Goal: Task Accomplishment & Management: Manage account settings

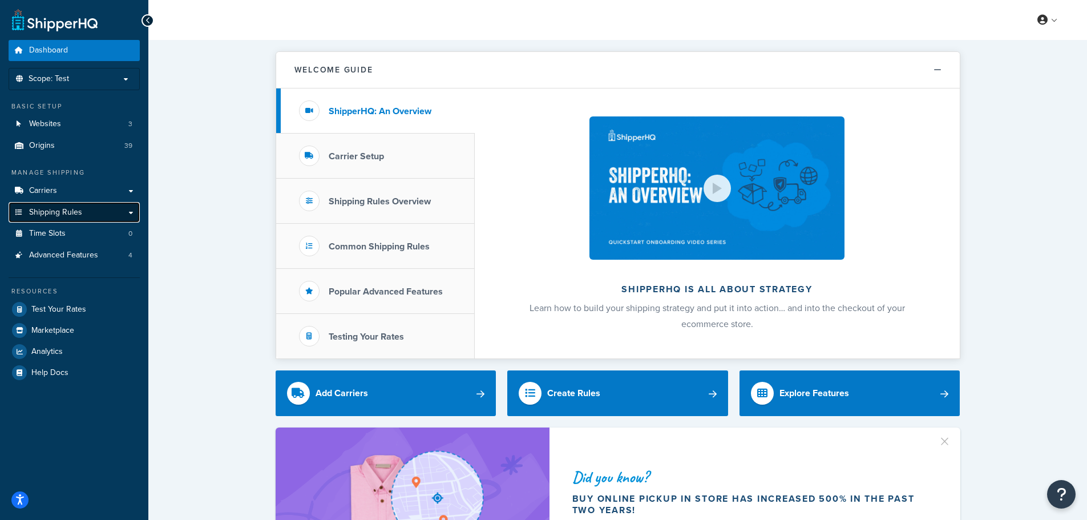
click at [129, 220] on link "Shipping Rules" at bounding box center [74, 212] width 131 height 21
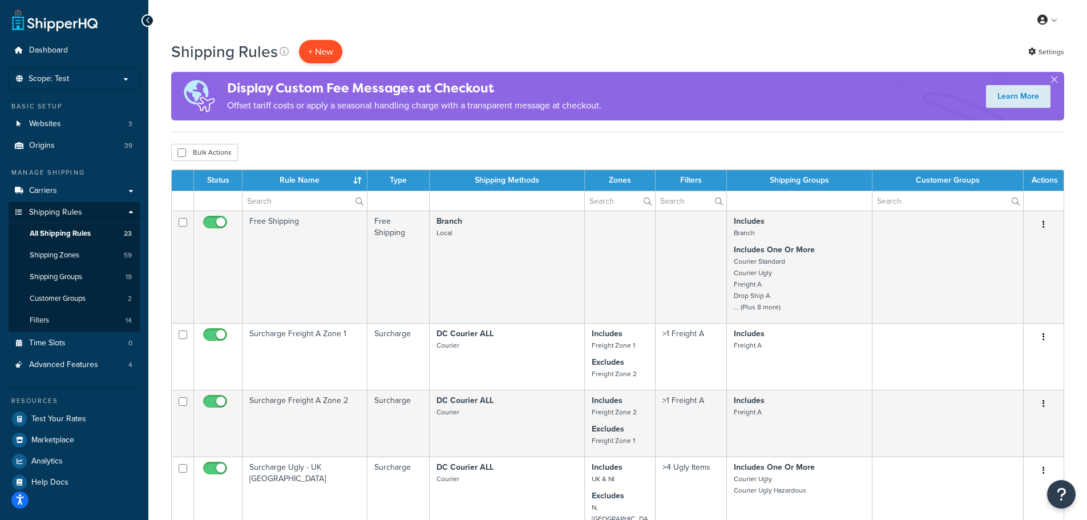
click at [316, 47] on p "+ New" at bounding box center [320, 51] width 43 height 23
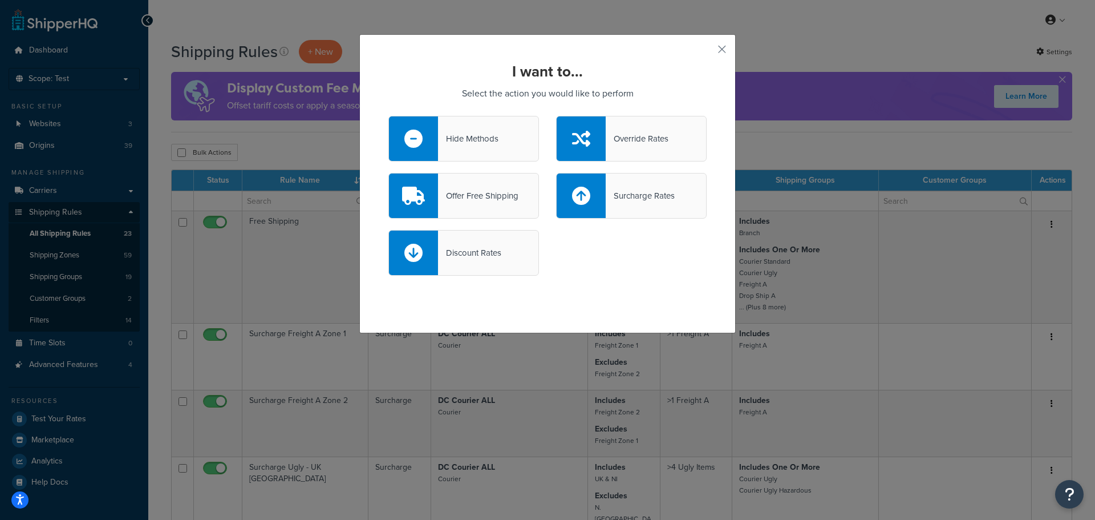
click at [508, 203] on div "Offer Free Shipping" at bounding box center [478, 196] width 80 height 16
click at [0, 0] on input "Offer Free Shipping" at bounding box center [0, 0] width 0 height 0
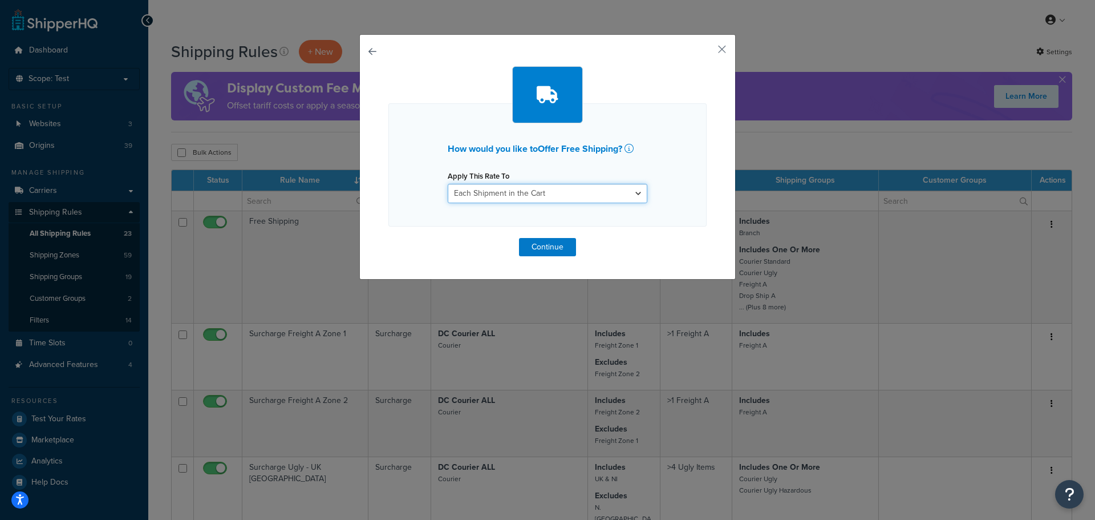
click at [513, 196] on select "Each Shipment in the Cart Each Origin in the Cart Each Shipping Group in the Ca…" at bounding box center [548, 193] width 200 height 19
select select "ITEM"
click at [448, 184] on select "Each Shipment in the Cart Each Origin in the Cart Each Shipping Group in the Ca…" at bounding box center [548, 193] width 200 height 19
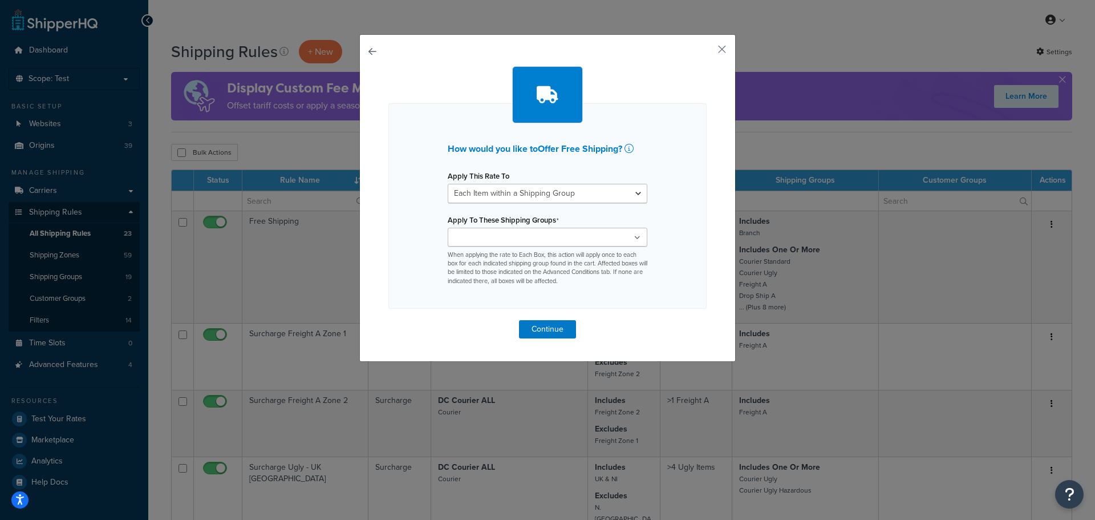
click at [543, 232] on ul at bounding box center [548, 237] width 200 height 19
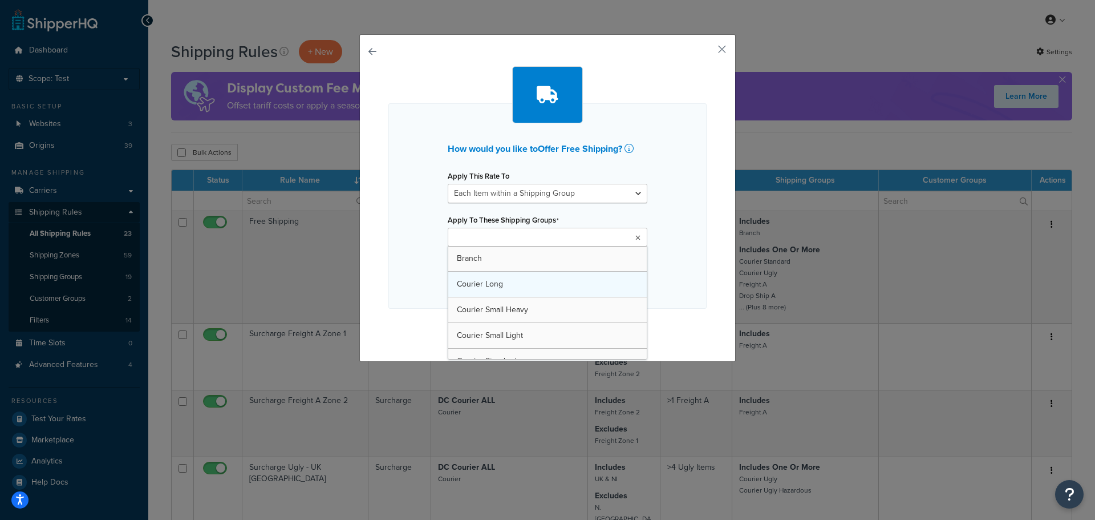
type input "c"
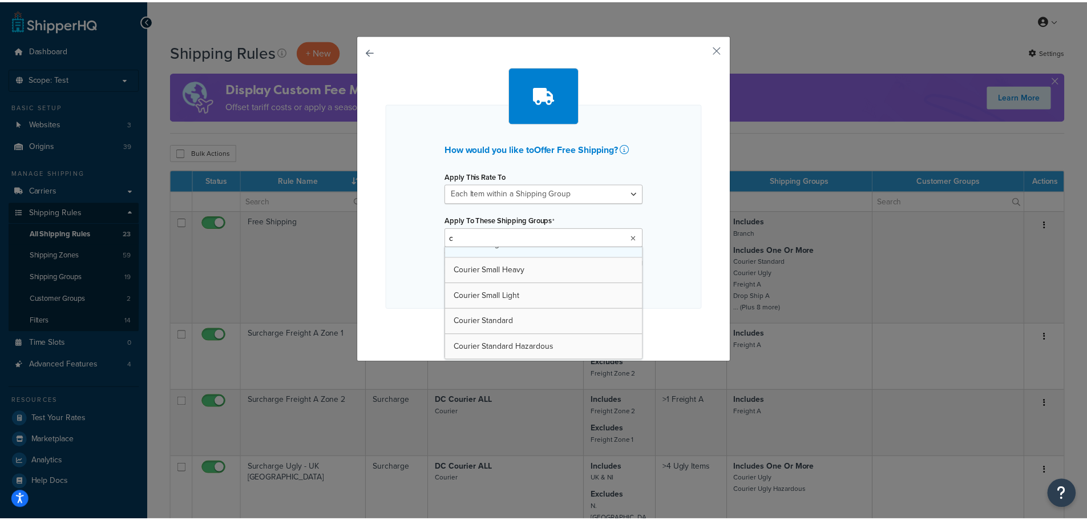
scroll to position [57, 0]
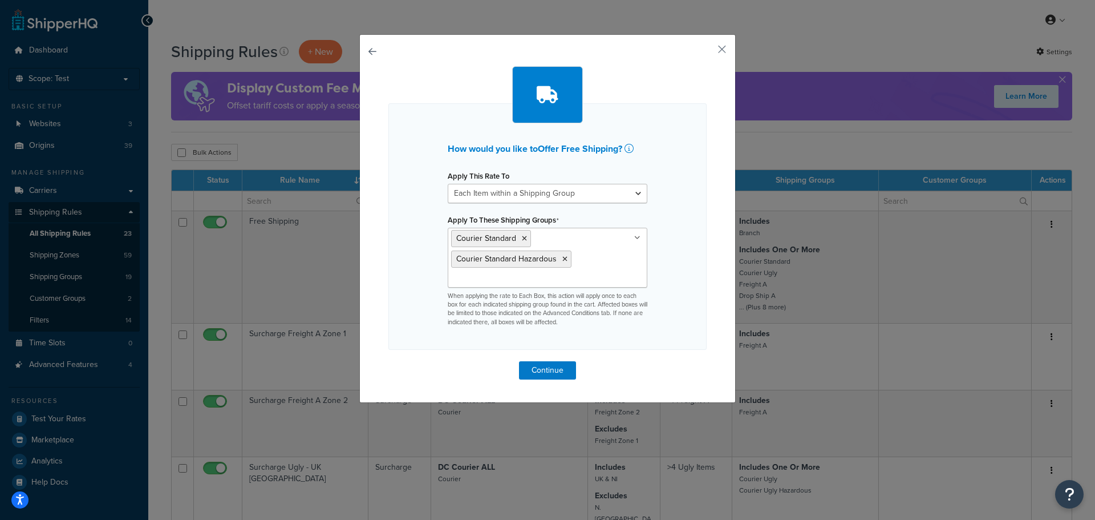
click at [695, 247] on div "How would you like to Offer Free Shipping ? Apply This Rate To Each Shipment in…" at bounding box center [548, 226] width 318 height 246
click at [544, 370] on button "Continue" at bounding box center [547, 370] width 57 height 18
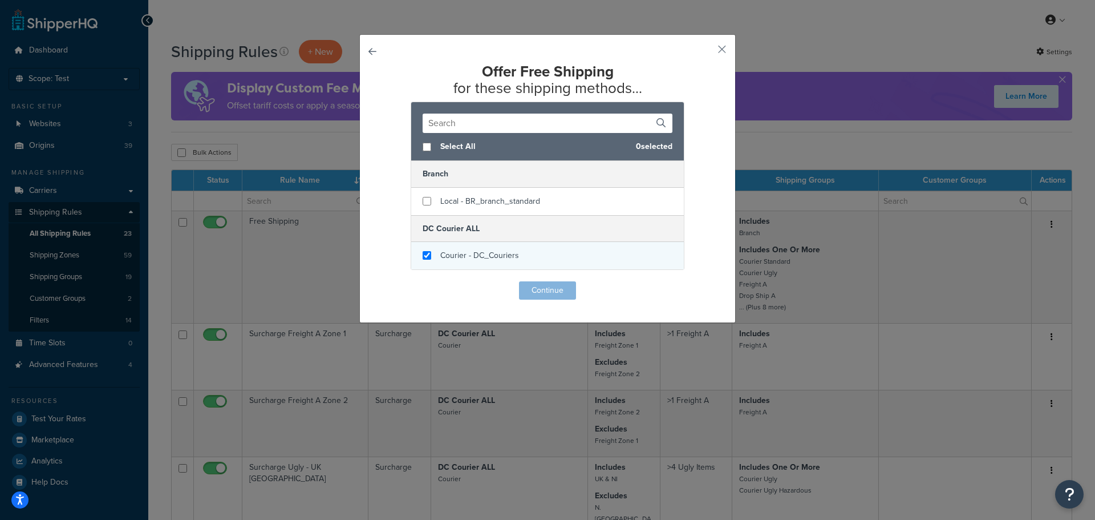
checkbox input "true"
click at [515, 252] on div "Courier - DC_Couriers" at bounding box center [547, 255] width 273 height 27
click at [526, 288] on button "Continue" at bounding box center [547, 290] width 57 height 18
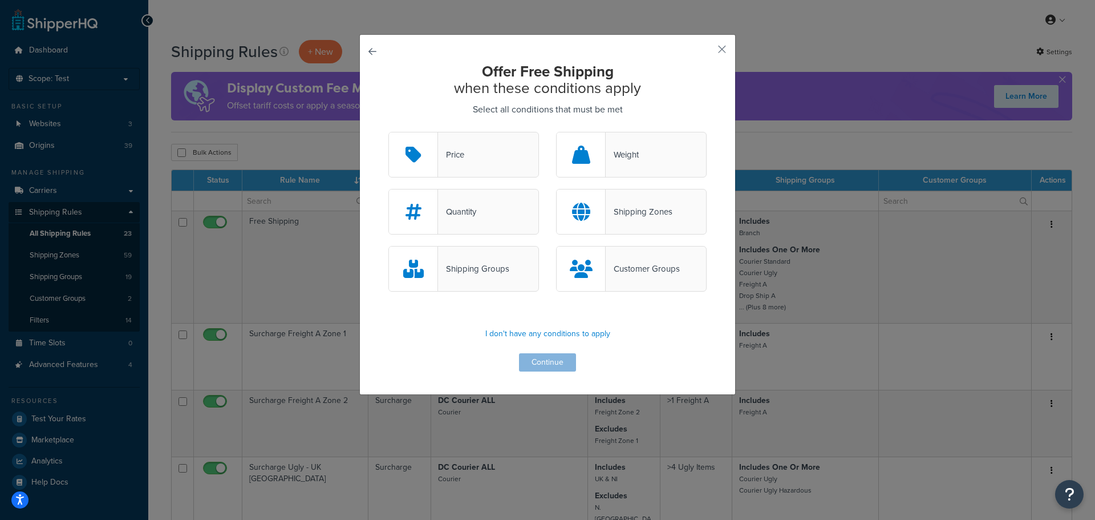
click at [511, 144] on div "Price" at bounding box center [464, 155] width 151 height 46
click at [0, 0] on input "Price" at bounding box center [0, 0] width 0 height 0
click at [538, 362] on button "Continue" at bounding box center [547, 362] width 57 height 18
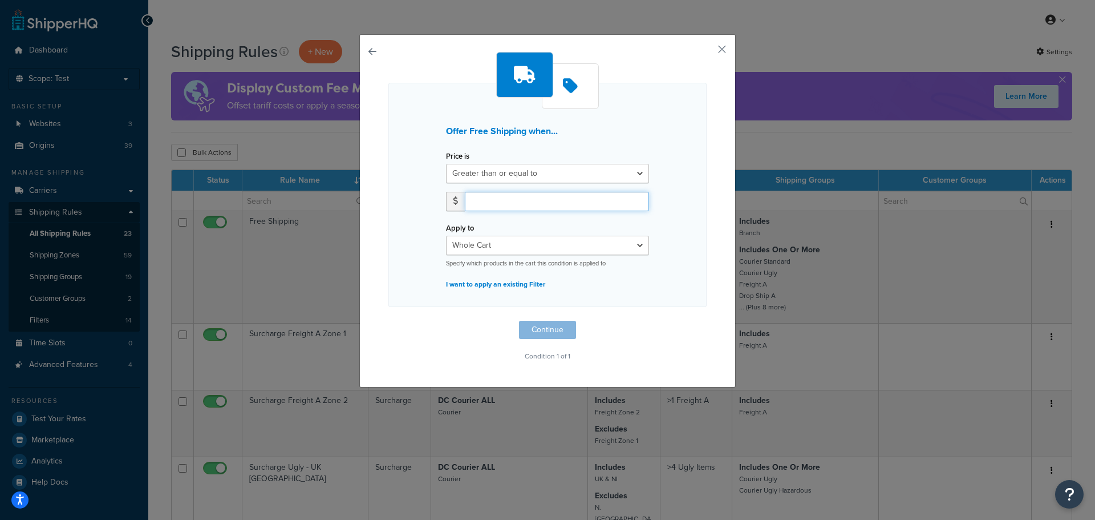
click at [529, 199] on input "number" at bounding box center [557, 201] width 184 height 19
click at [454, 199] on span at bounding box center [456, 201] width 5 height 8
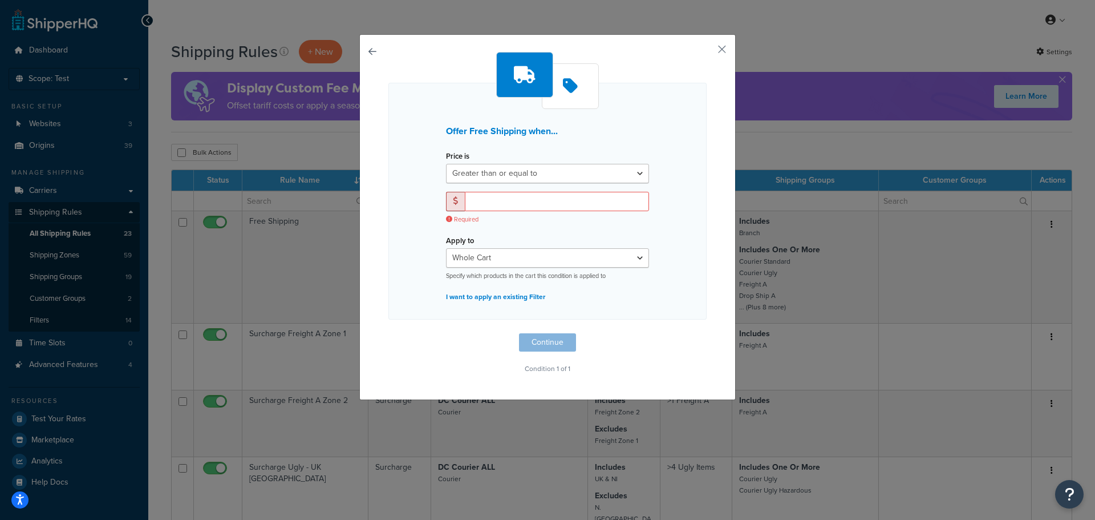
drag, startPoint x: 460, startPoint y: 201, endPoint x: 472, endPoint y: 205, distance: 11.9
click at [461, 202] on div at bounding box center [547, 201] width 203 height 19
click at [475, 205] on input "number" at bounding box center [557, 201] width 184 height 19
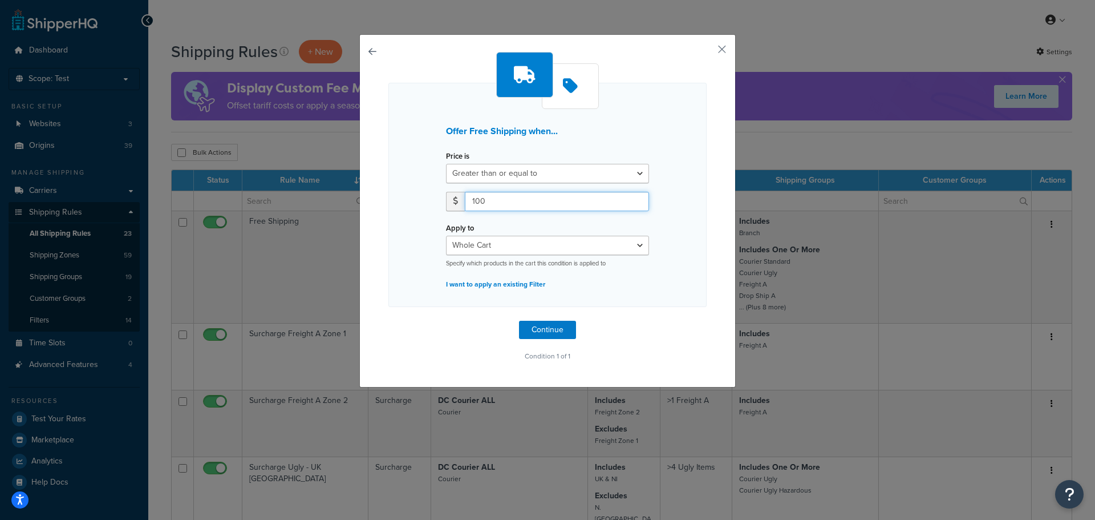
type input "100"
click at [498, 240] on select "Whole Cart Everything in Shipping Group Everything at Origin Each Item within S…" at bounding box center [547, 245] width 203 height 19
select select "SHIPPING_GROUP"
click at [446, 236] on select "Whole Cart Everything in Shipping Group Everything at Origin Each Item within S…" at bounding box center [547, 245] width 203 height 19
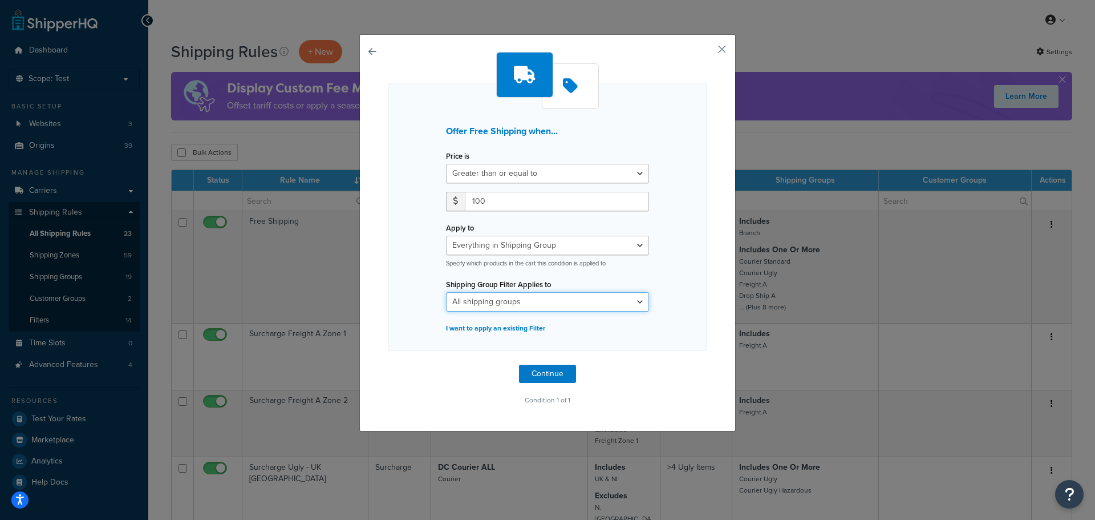
click at [528, 297] on select "All shipping groups Branch Courier Long Courier Small Heavy Courier Small Light…" at bounding box center [547, 301] width 203 height 19
select select "287705"
click at [446, 292] on select "All shipping groups Branch Courier Long Courier Small Heavy Courier Small Light…" at bounding box center [547, 301] width 203 height 19
click at [576, 318] on div "Price is Greater than or equal to Between or equal to Less than or equal to 100…" at bounding box center [548, 234] width 220 height 172
click at [638, 302] on select "All shipping groups Branch Courier Long Courier Small Heavy Courier Small Light…" at bounding box center [547, 301] width 203 height 19
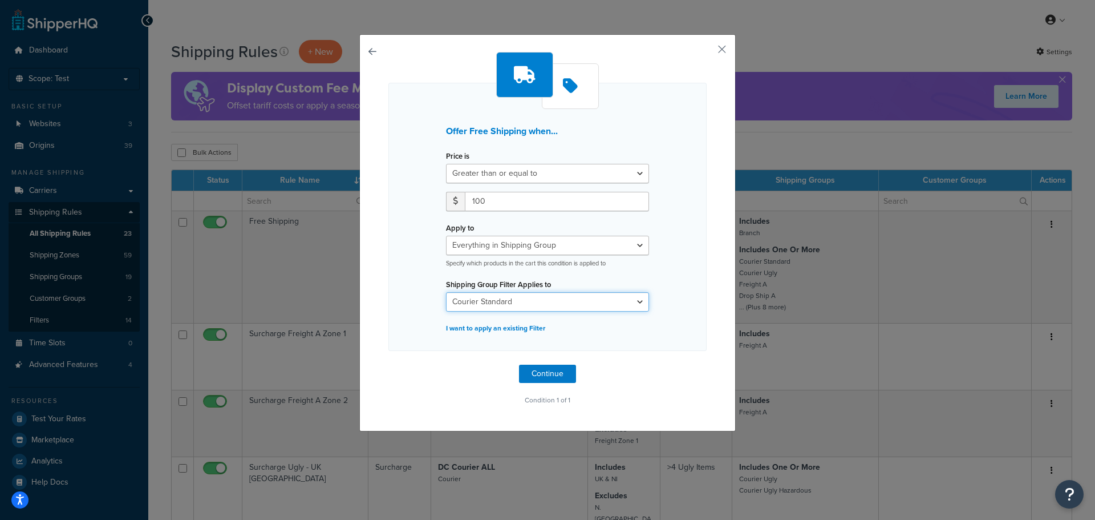
click at [637, 301] on select "All shipping groups Branch Courier Long Courier Small Heavy Courier Small Light…" at bounding box center [547, 301] width 203 height 19
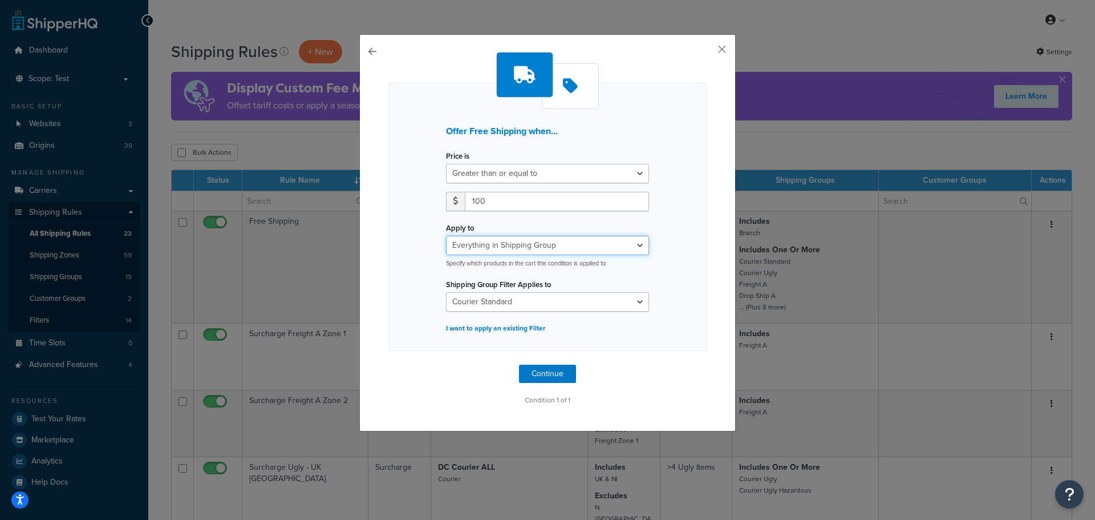
click at [572, 253] on select "Whole Cart Everything in Shipping Group Everything at Origin Each Item within S…" at bounding box center [547, 245] width 203 height 19
click at [674, 280] on div "Offer Free Shipping when... Price is Greater than or equal to Between or equal …" at bounding box center [548, 217] width 318 height 268
click at [707, 52] on button "button" at bounding box center [705, 53] width 3 height 3
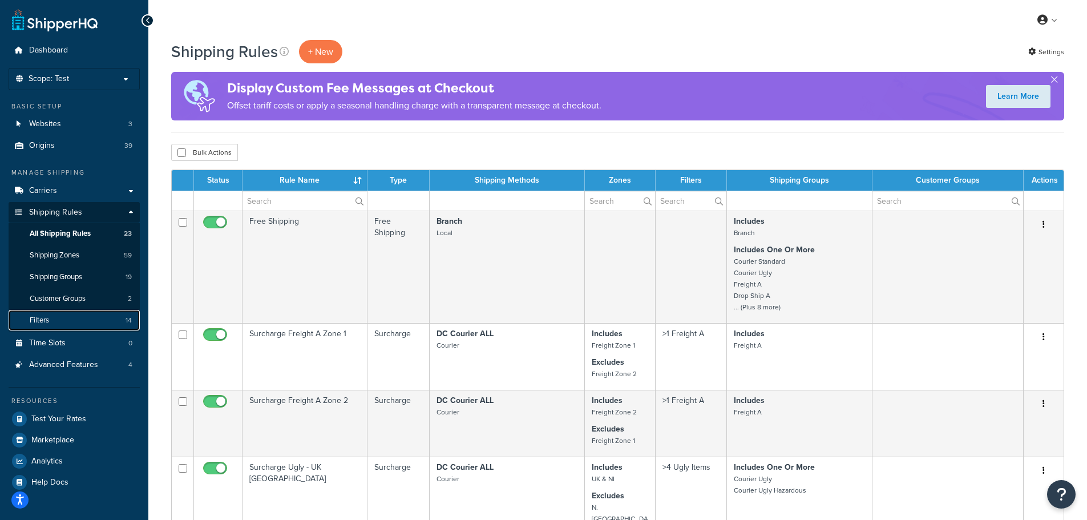
click at [66, 310] on link "Filters 14" at bounding box center [74, 320] width 131 height 21
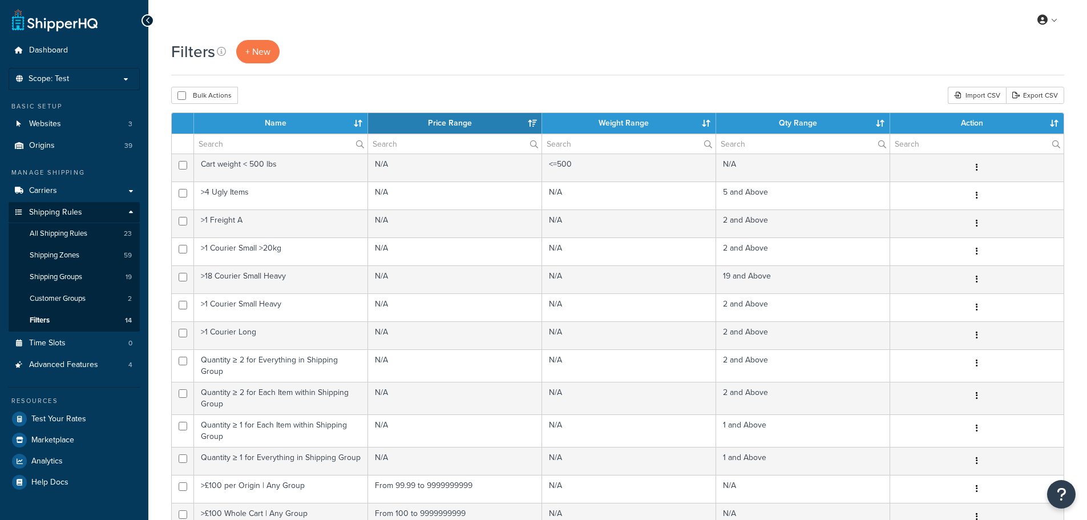
select select "15"
click at [260, 59] on link "+ New" at bounding box center [257, 51] width 43 height 23
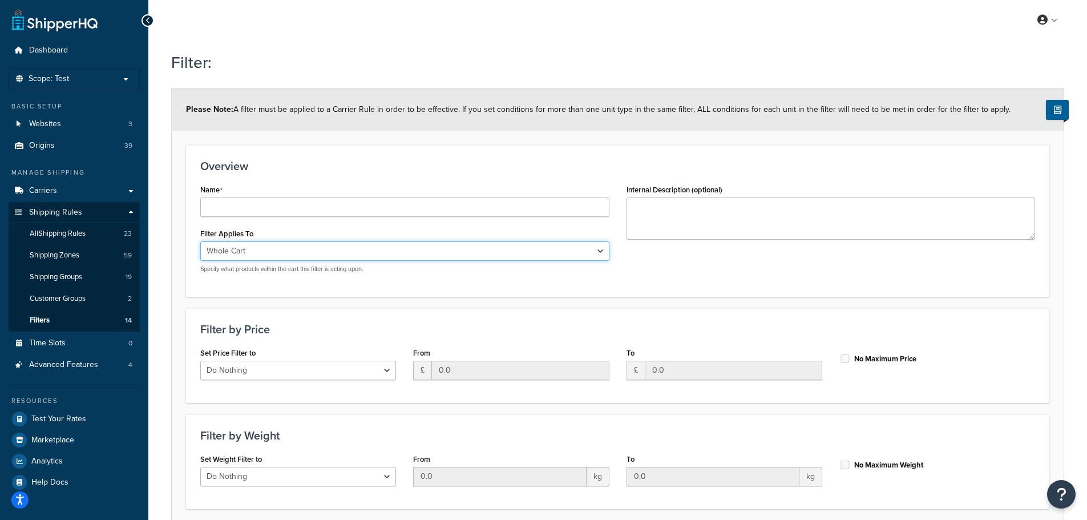
click at [294, 252] on select "Whole Cart Everything in Shipping Group Everything at Origin Each Item within S…" at bounding box center [404, 250] width 409 height 19
select select "SHIPPING_GROUP"
click at [200, 241] on select "Whole Cart Everything in Shipping Group Everything at Origin Each Item within S…" at bounding box center [404, 250] width 409 height 19
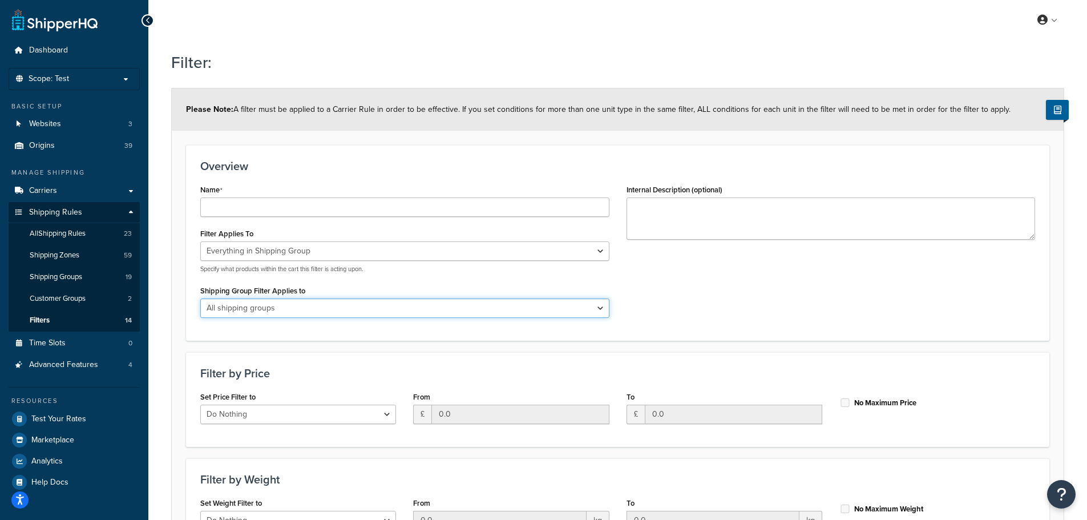
click at [388, 312] on select "All shipping groups Courier Small Light Courier Small Heavy Courier Standard Ha…" at bounding box center [404, 307] width 409 height 19
select select "287705"
click at [200, 298] on select "All shipping groups Courier Small Light Courier Small Heavy Courier Standard Ha…" at bounding box center [404, 307] width 409 height 19
click at [669, 295] on div "Name Filter Applies To Whole Cart Everything in Shipping Group Everything at Or…" at bounding box center [618, 253] width 852 height 144
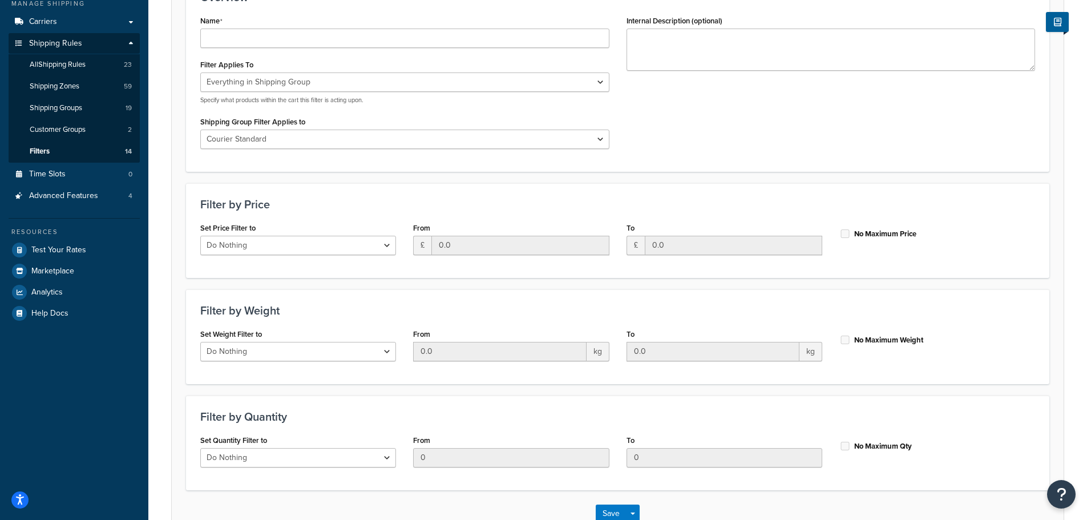
scroll to position [15, 0]
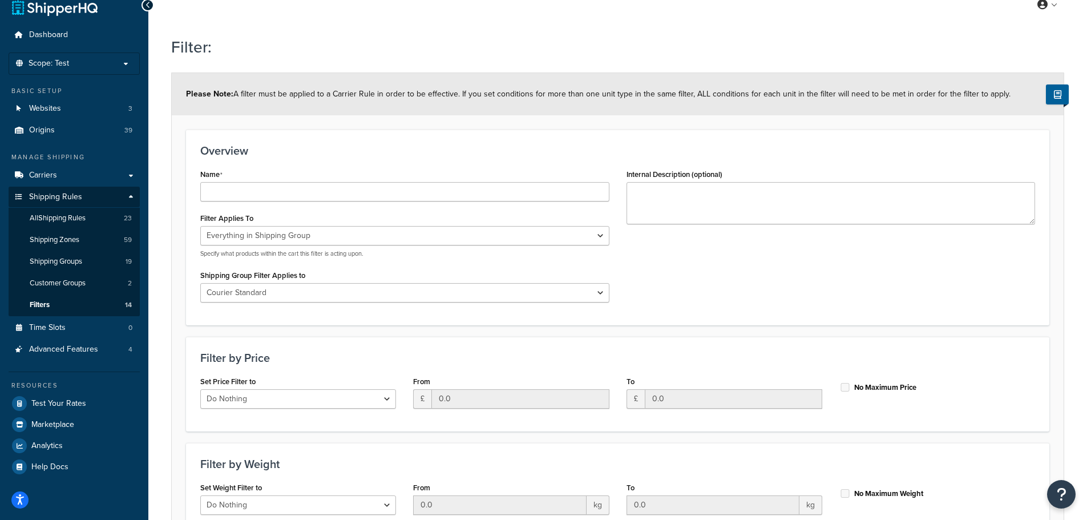
click at [508, 247] on div "Whole Cart Everything in Shipping Group Everything at Origin Each Item within S…" at bounding box center [404, 242] width 409 height 32
click at [508, 237] on select "Whole Cart Everything in Shipping Group Everything at Origin Each Item within S…" at bounding box center [404, 235] width 409 height 19
select select "ITEM"
click at [200, 226] on select "Whole Cart Everything in Shipping Group Everything at Origin Each Item within S…" at bounding box center [404, 235] width 409 height 19
click at [532, 278] on div "Shipping Group Filter Applies to All shipping groups Courier Small Light Courie…" at bounding box center [404, 284] width 409 height 35
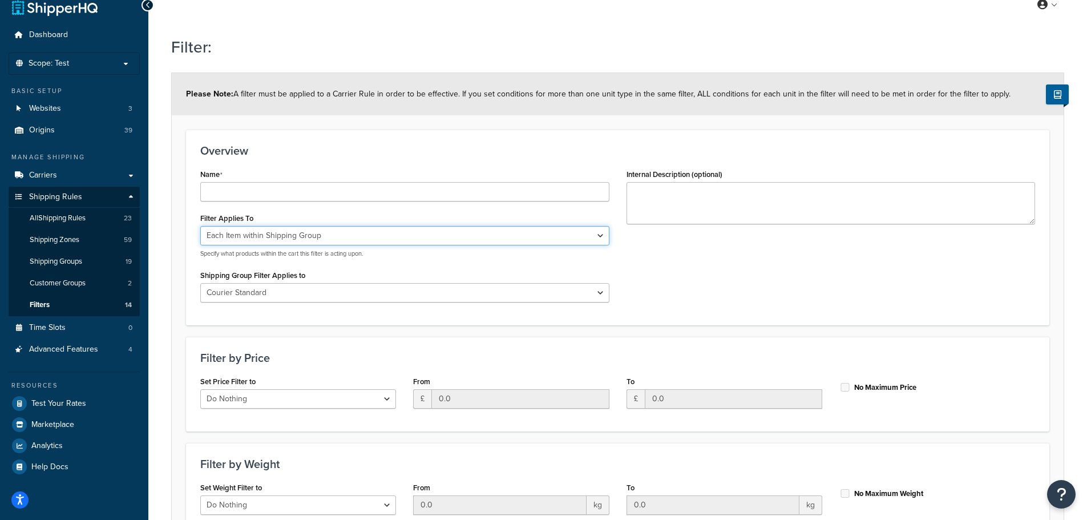
click at [533, 243] on select "Whole Cart Everything in Shipping Group Everything at Origin Each Item within S…" at bounding box center [404, 235] width 409 height 19
click at [658, 256] on div "Name Filter Applies To Whole Cart Everything in Shipping Group Everything at Or…" at bounding box center [618, 238] width 852 height 144
drag, startPoint x: 373, startPoint y: 95, endPoint x: 335, endPoint y: 96, distance: 38.2
click at [335, 96] on span "Please Note: A filter must be applied to a Carrier Rule in order to be effectiv…" at bounding box center [598, 94] width 824 height 12
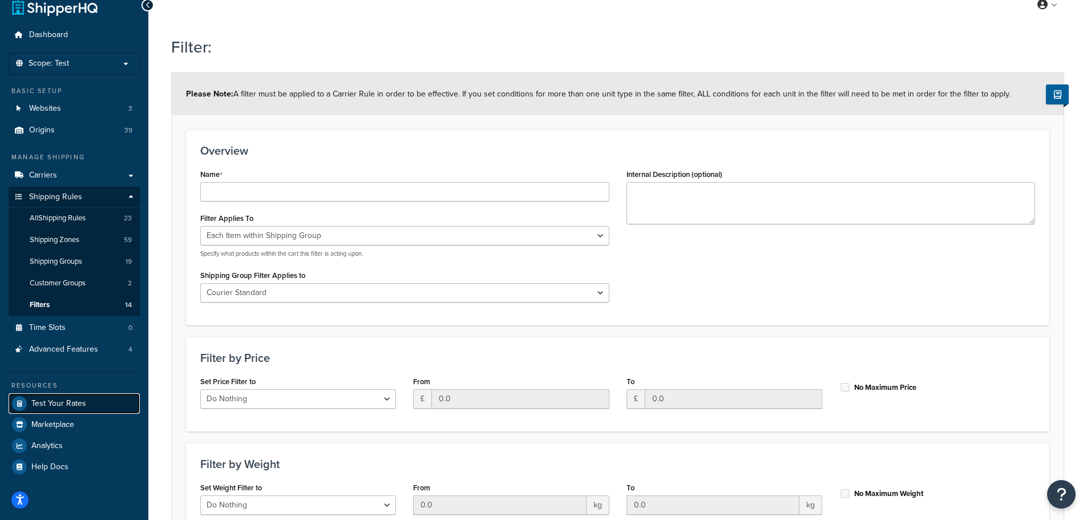
click at [78, 399] on span "Test Your Rates" at bounding box center [58, 404] width 55 height 10
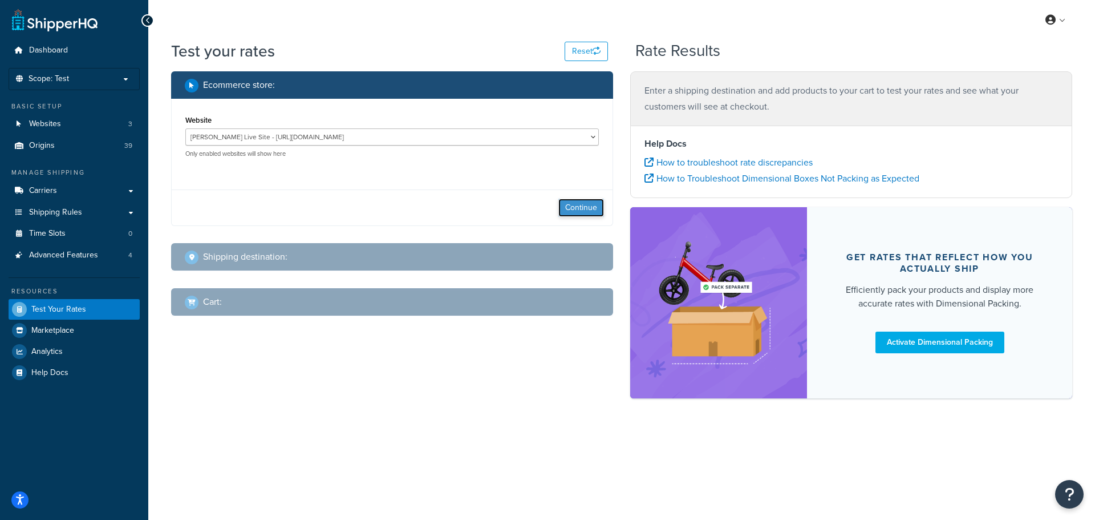
click at [599, 210] on button "Continue" at bounding box center [582, 208] width 46 height 18
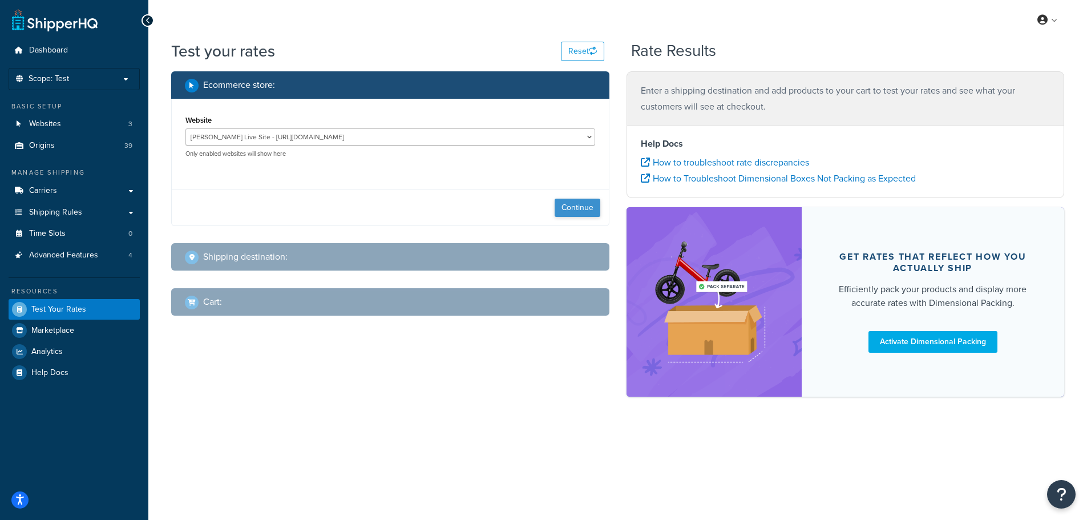
select select "TX"
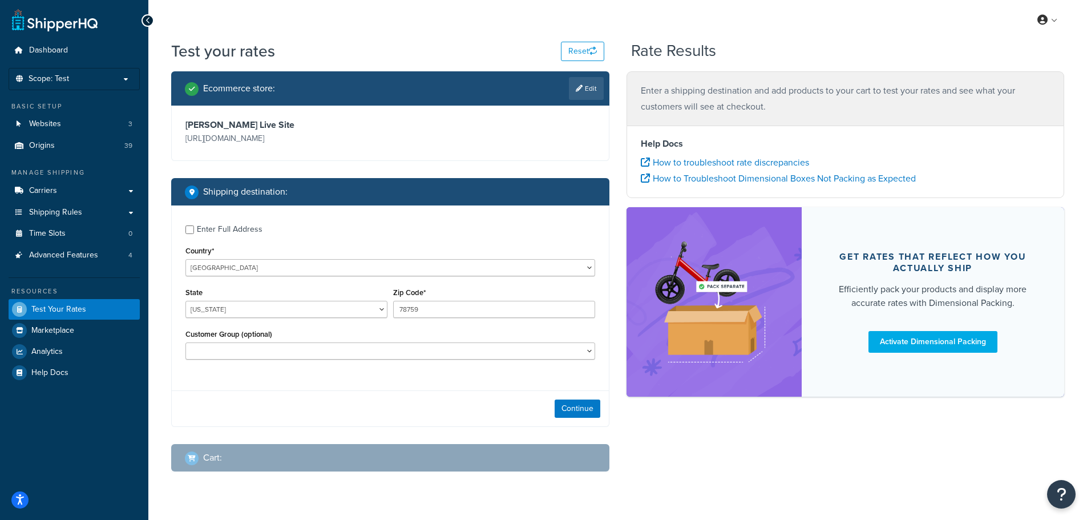
click at [280, 277] on div "Enter Full Address Country* United States United Kingdom Afghanistan Åland Isla…" at bounding box center [390, 293] width 437 height 176
click at [280, 274] on select "United States United Kingdom Afghanistan Åland Islands Albania Algeria American…" at bounding box center [390, 267] width 410 height 17
select select "GB"
click at [185, 259] on select "United States United Kingdom Afghanistan Åland Islands Albania Algeria American…" at bounding box center [390, 267] width 410 height 17
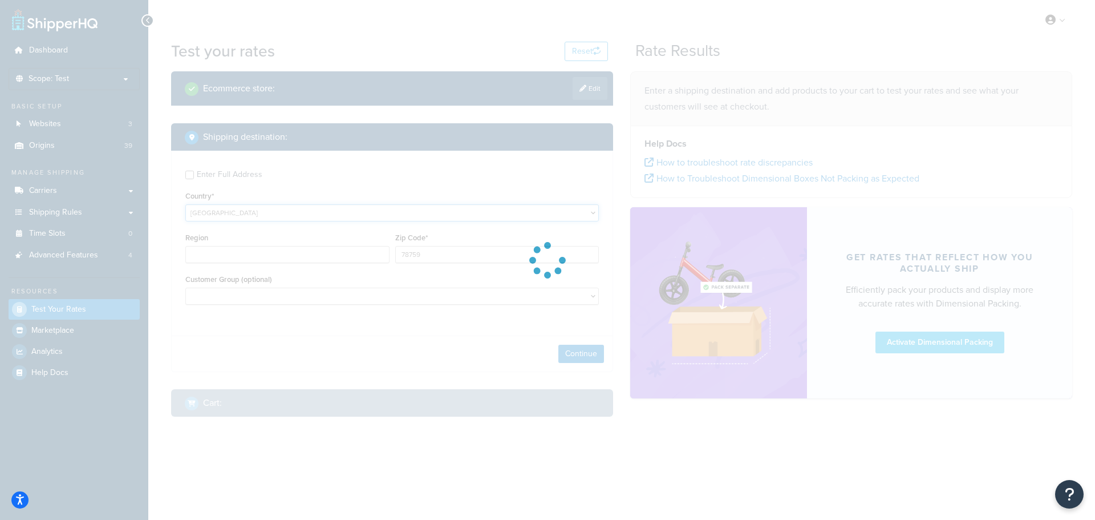
type input "TX"
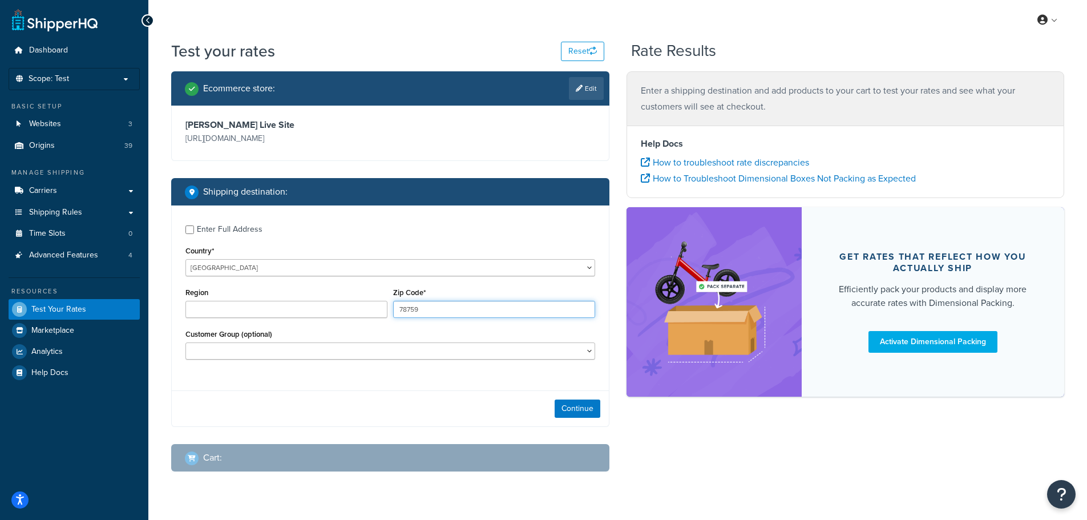
click at [429, 310] on input "78759" at bounding box center [494, 309] width 202 height 17
click at [428, 310] on input "78759" at bounding box center [494, 309] width 202 height 17
type input "cv327rj"
click at [589, 414] on button "Continue" at bounding box center [578, 408] width 46 height 18
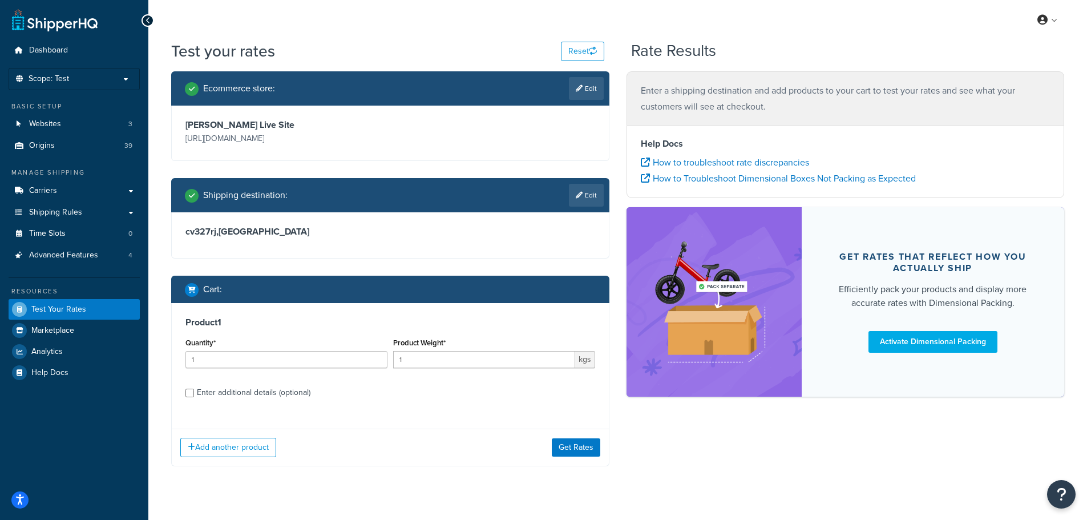
click at [247, 394] on div "Enter additional details (optional)" at bounding box center [254, 393] width 114 height 16
click at [194, 394] on input "Enter additional details (optional)" at bounding box center [189, 393] width 9 height 9
checkbox input "true"
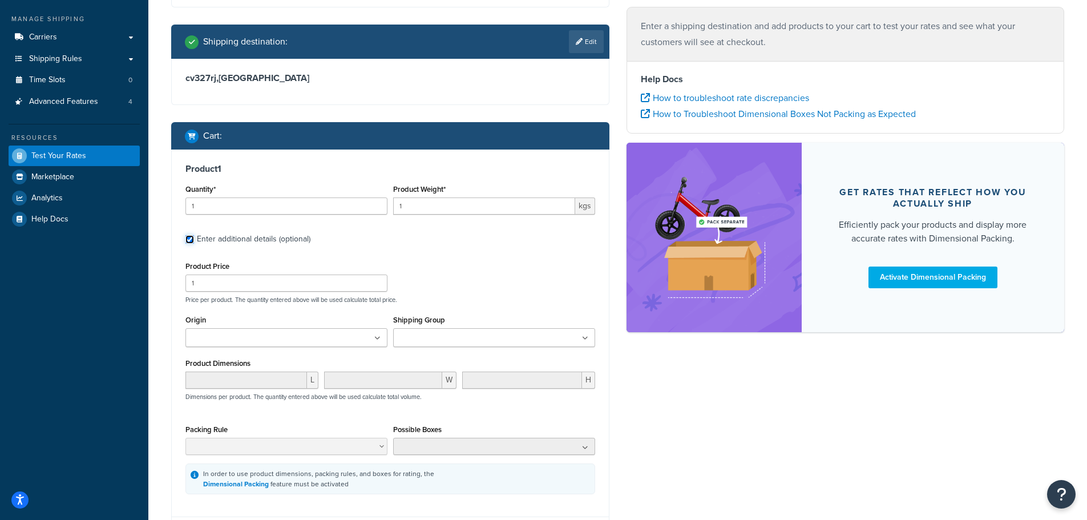
scroll to position [219, 0]
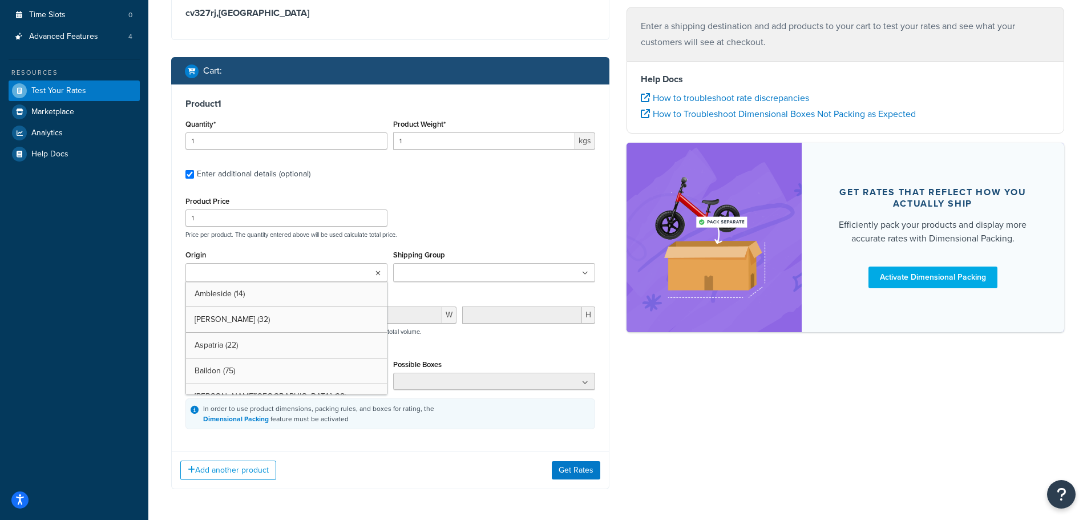
click at [342, 277] on ul at bounding box center [286, 272] width 202 height 19
type input "ware"
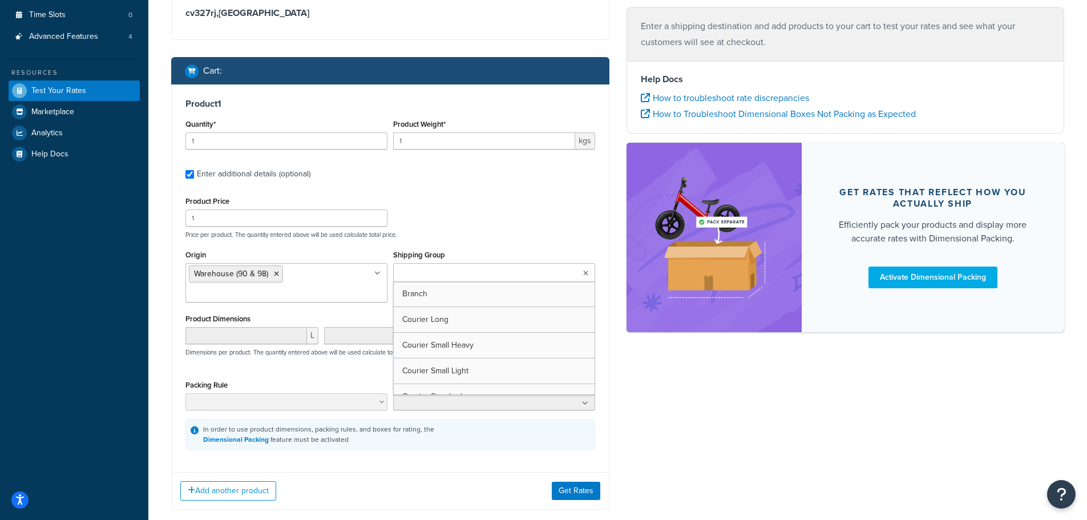
click at [427, 266] on ul at bounding box center [494, 272] width 202 height 19
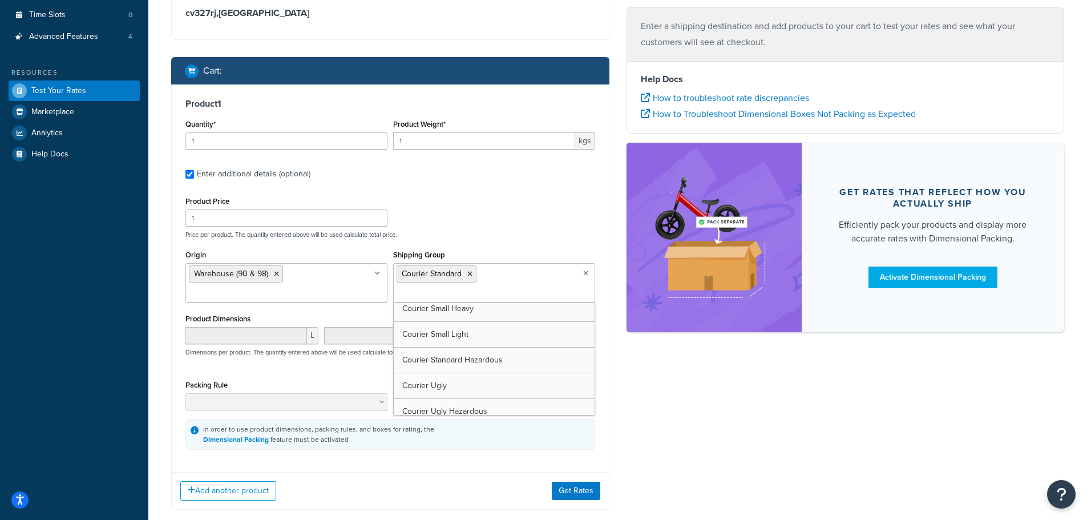
click at [499, 237] on p "Price per product. The quantity entered above will be used calculate total pric…" at bounding box center [390, 235] width 415 height 8
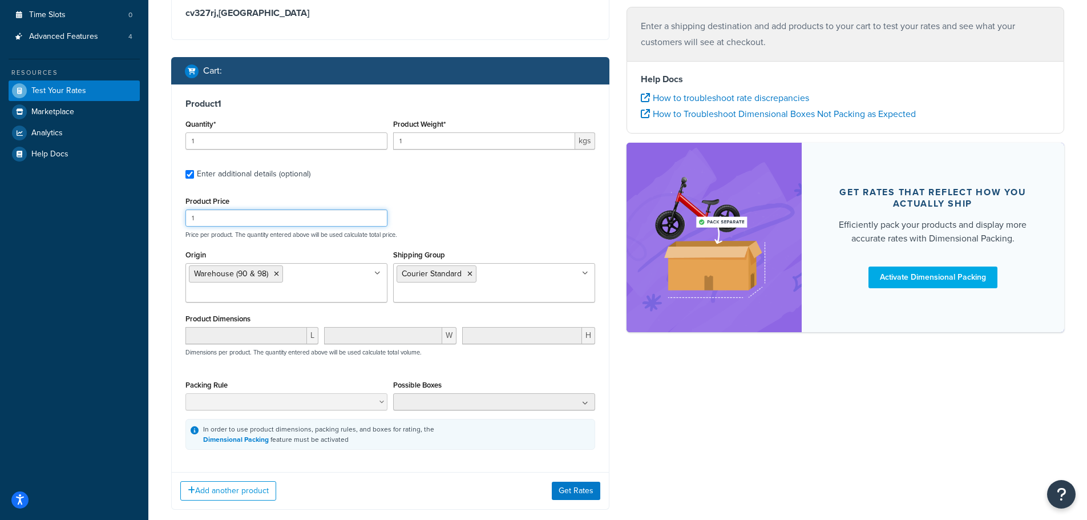
click at [311, 217] on input "1" at bounding box center [286, 217] width 202 height 17
type input "88.53"
click at [269, 488] on button "Add another product" at bounding box center [228, 490] width 96 height 19
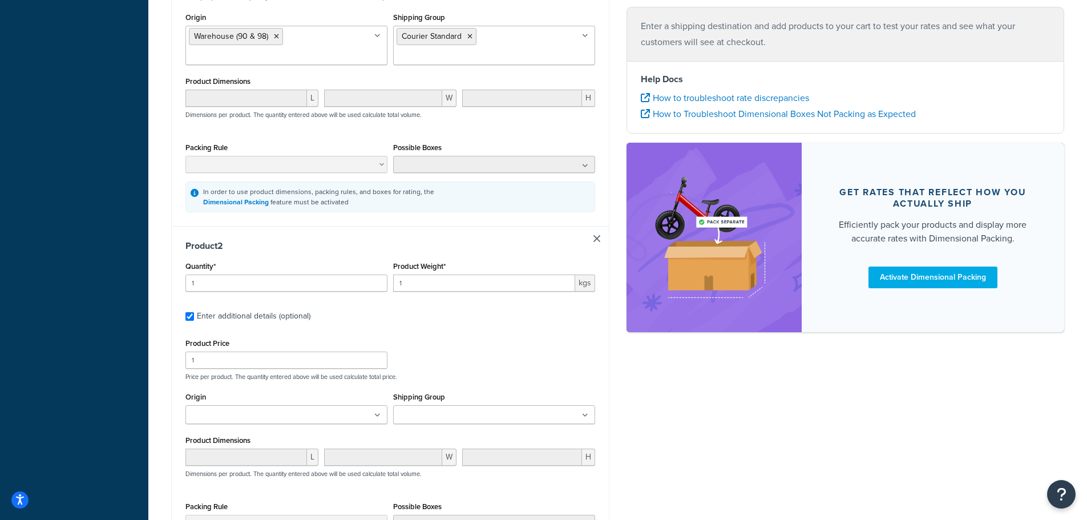
scroll to position [504, 0]
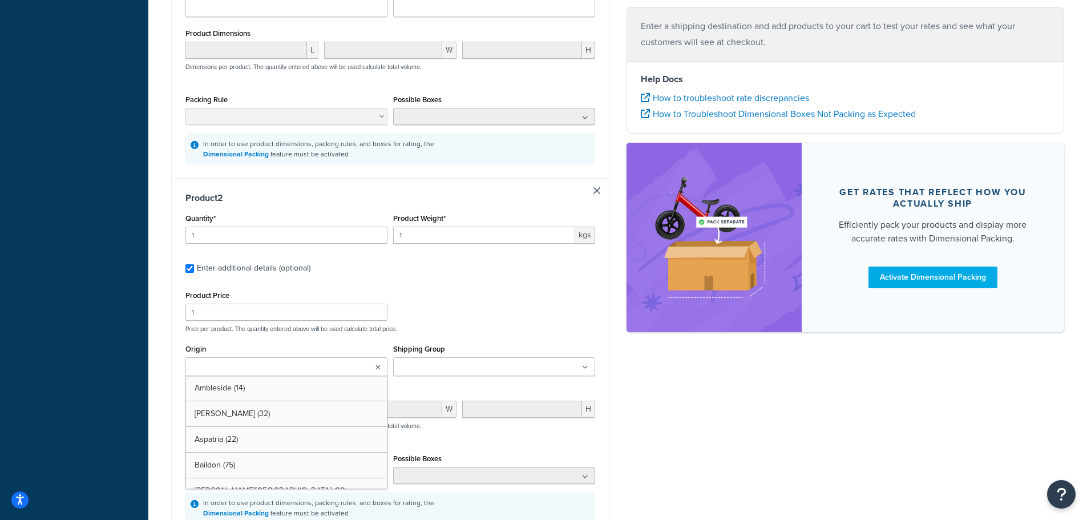
click at [256, 370] on input "Origin" at bounding box center [239, 367] width 101 height 13
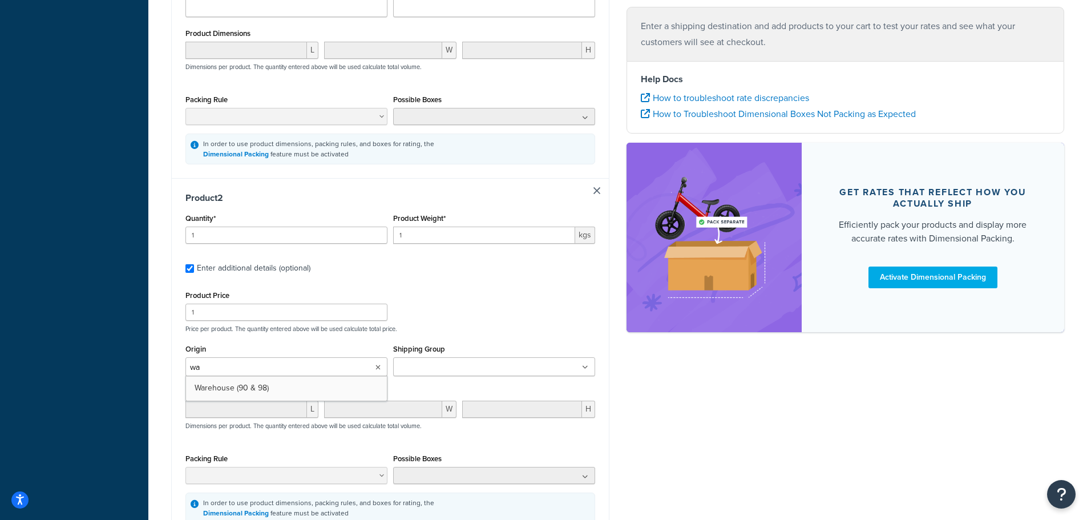
type input "war"
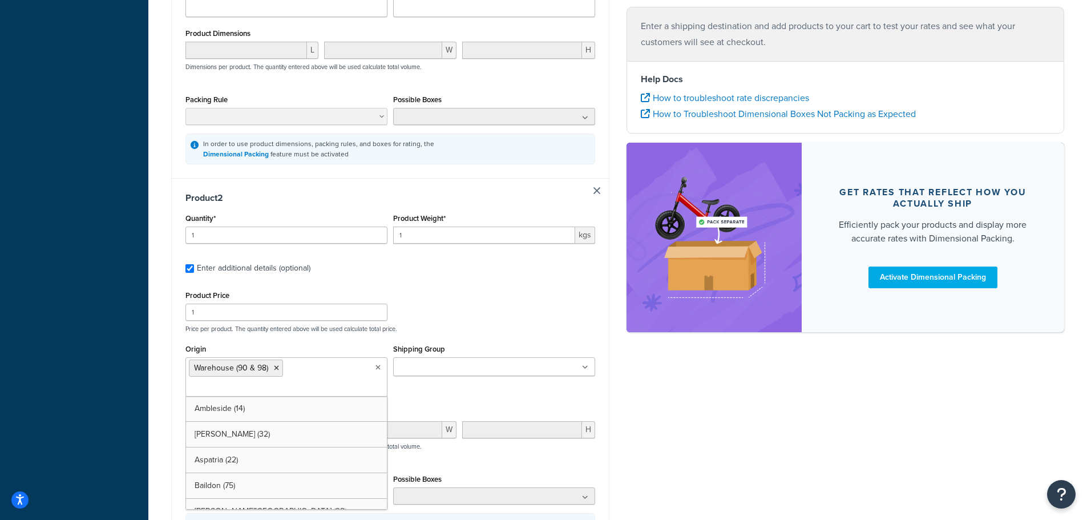
click at [456, 367] on input "Shipping Group" at bounding box center [447, 367] width 101 height 13
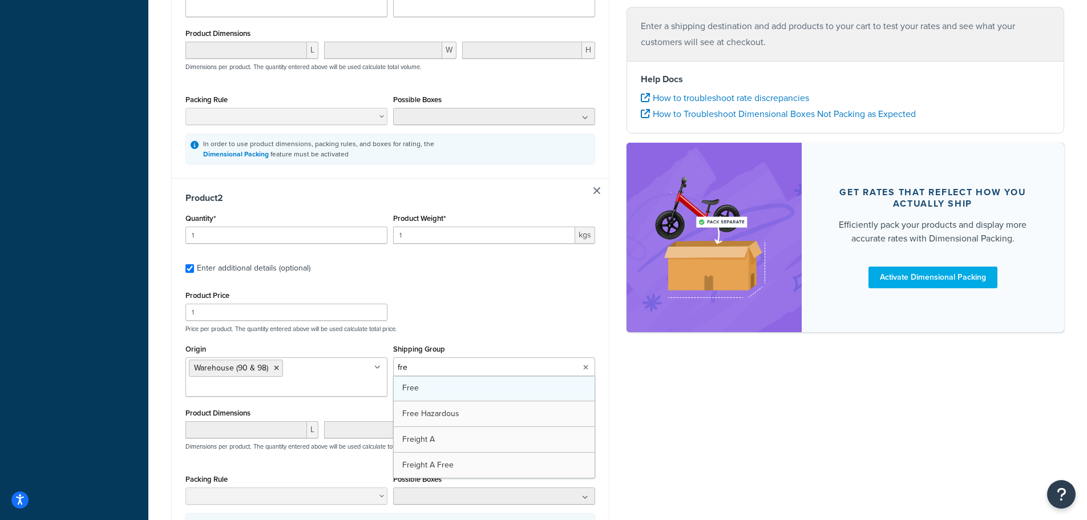
type input "free"
click at [477, 317] on div "Product Price 1 Price per product. The quantity entered above will be used calc…" at bounding box center [390, 310] width 415 height 45
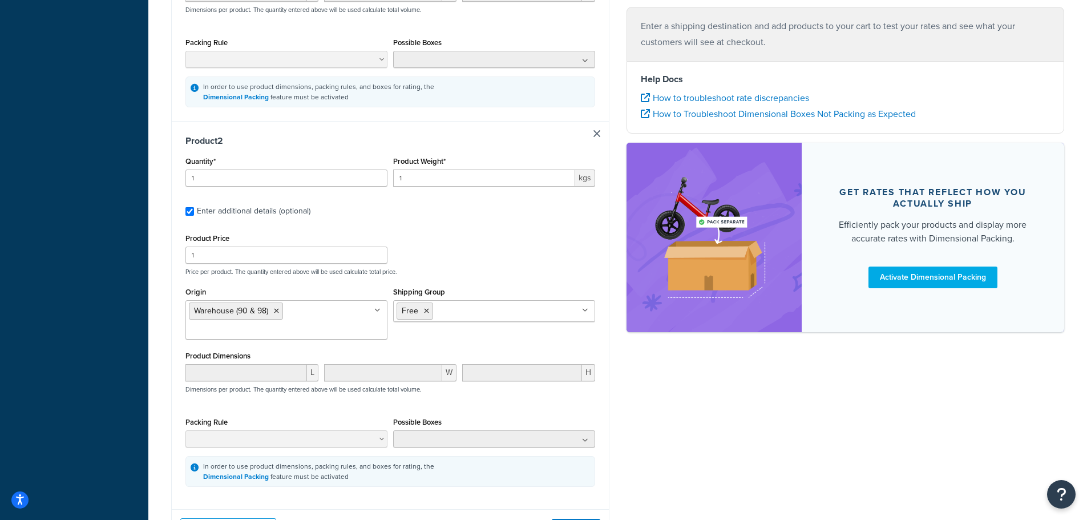
scroll to position [618, 0]
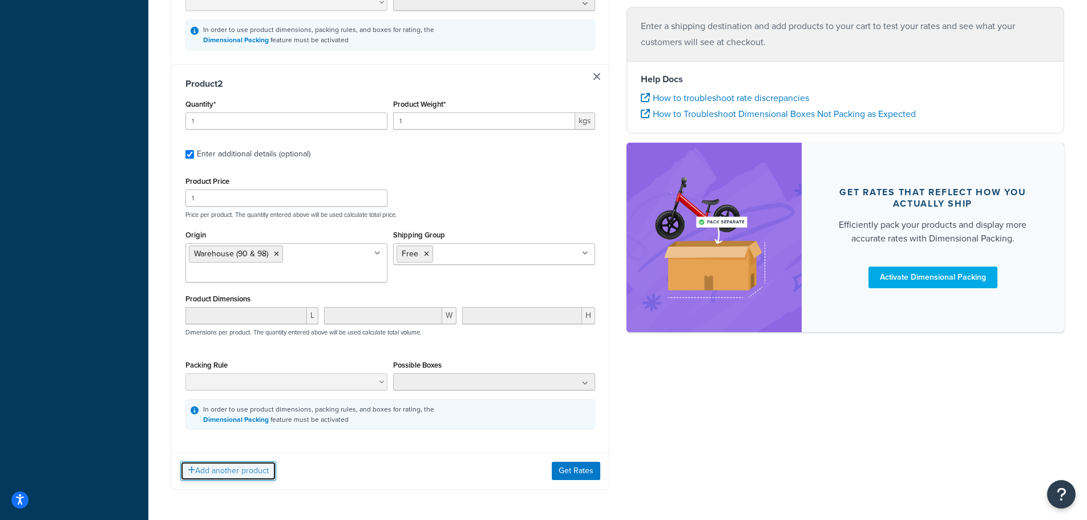
click at [257, 470] on button "Add another product" at bounding box center [228, 470] width 96 height 19
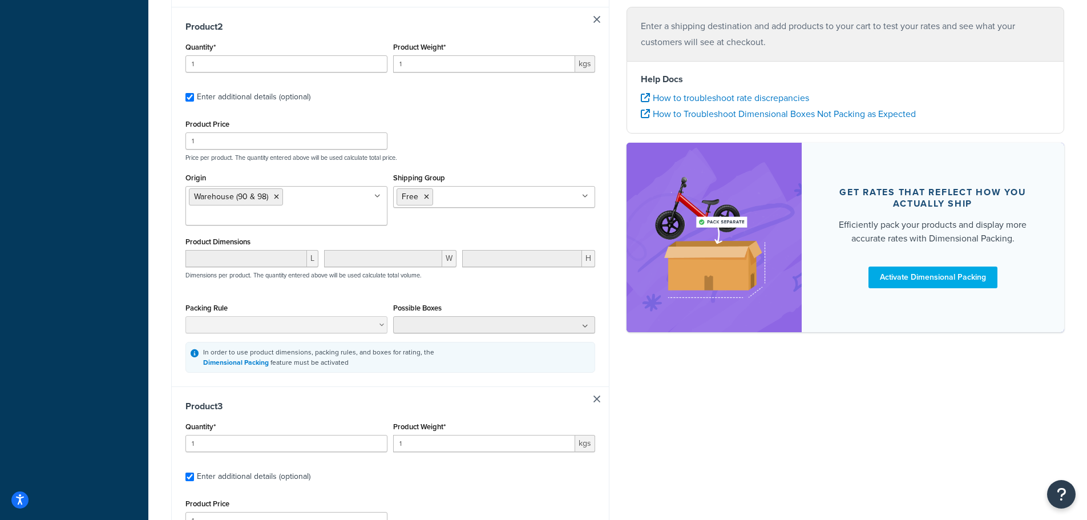
click at [347, 428] on div "Quantity* 1" at bounding box center [286, 435] width 202 height 33
click at [374, 441] on input "2" at bounding box center [286, 443] width 202 height 17
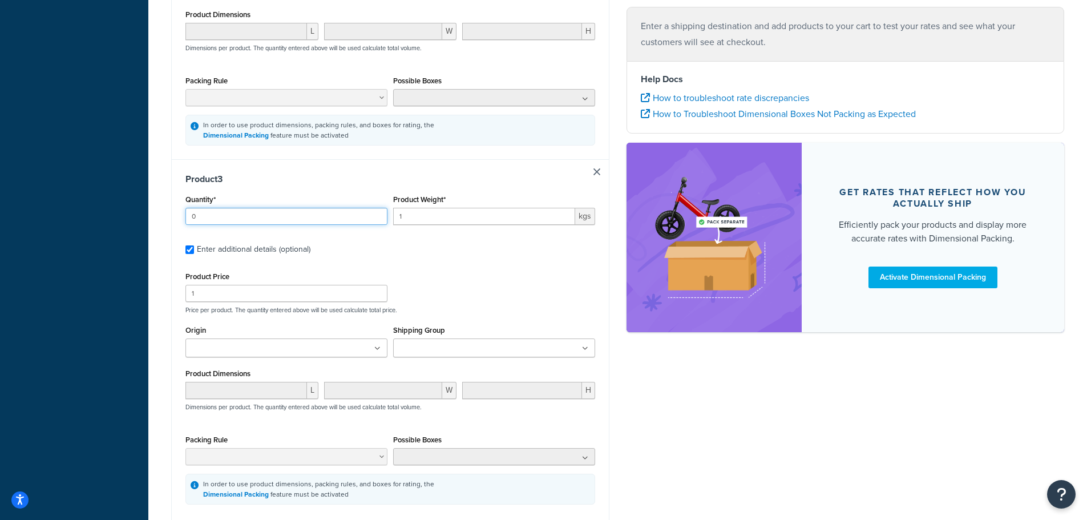
scroll to position [903, 0]
type input "0"
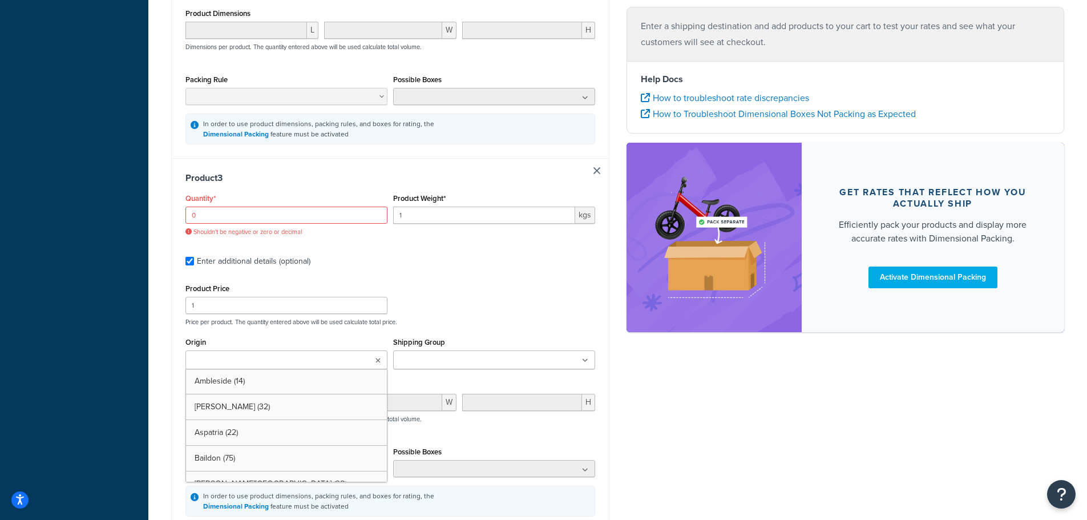
click at [297, 347] on div "Origin Ambleside (14) Appleby (32) Aspatria (22) Baildon (75) Barnard Castle (3…" at bounding box center [286, 351] width 202 height 35
type input "war"
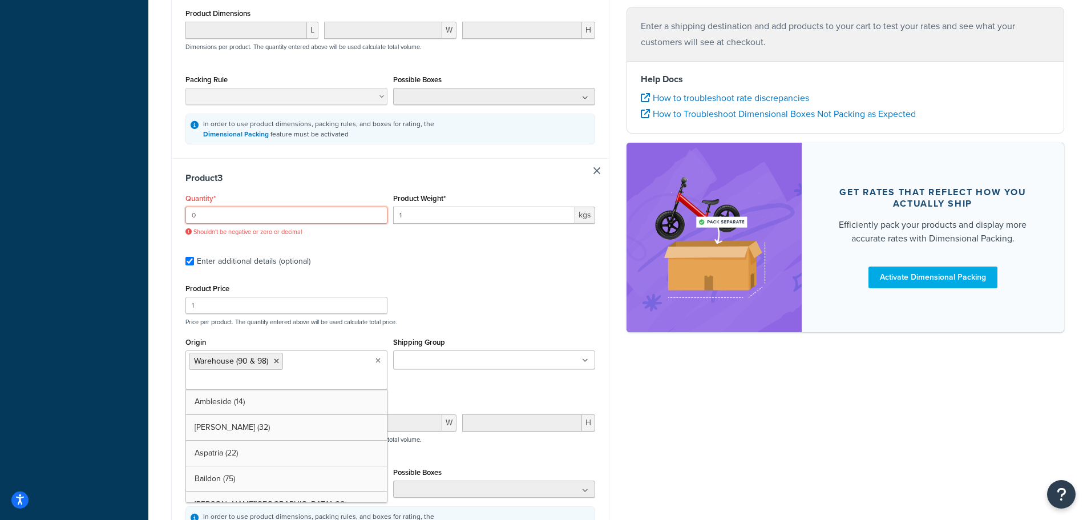
click at [283, 212] on input "0" at bounding box center [286, 215] width 202 height 17
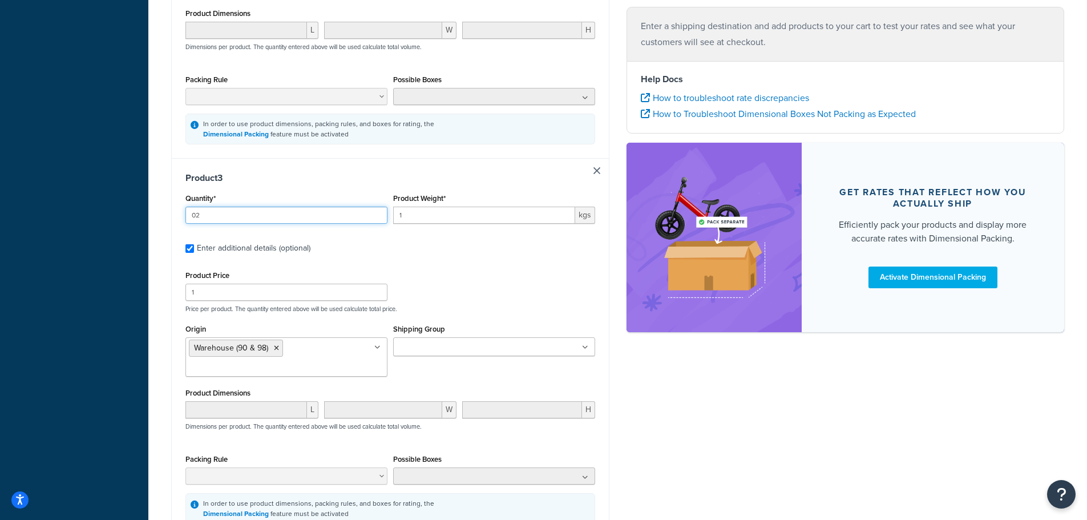
type input "02"
click at [454, 370] on div "Origin Warehouse (90 & 98) Ambleside (14) Appleby (32) Aspatria (22) Baildon (7…" at bounding box center [390, 353] width 415 height 64
click at [449, 349] on input "Shipping Group" at bounding box center [447, 347] width 101 height 13
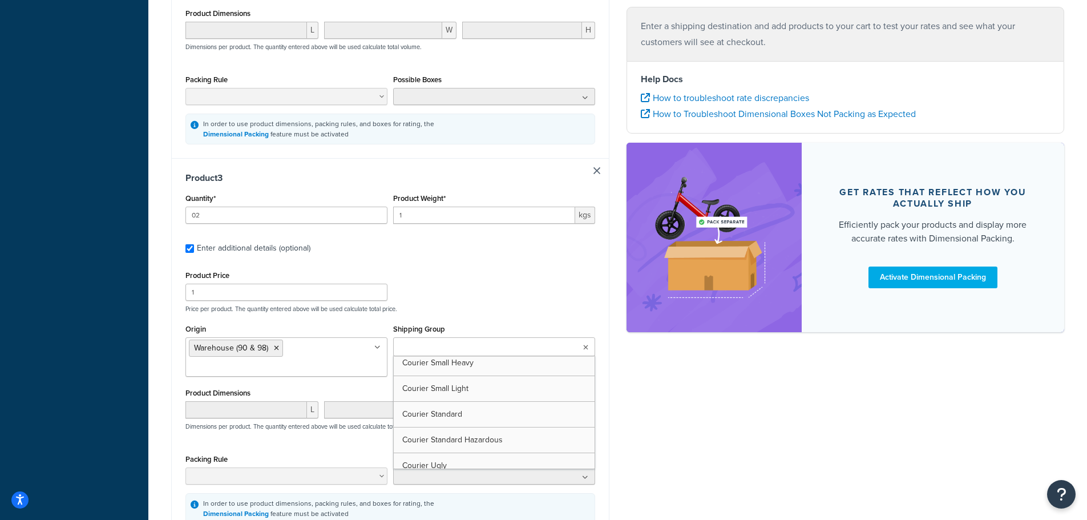
scroll to position [57, 0]
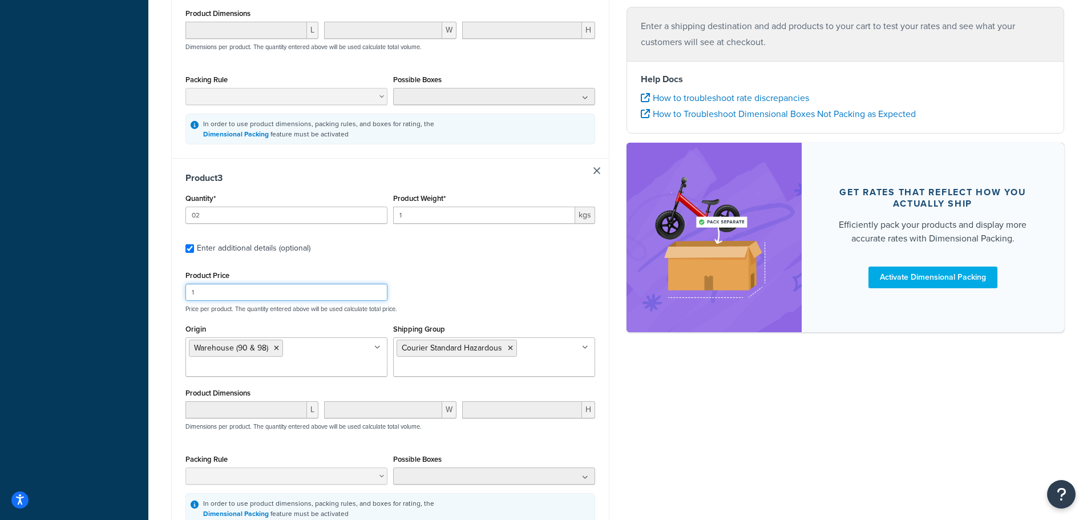
click at [334, 292] on input "1" at bounding box center [286, 292] width 202 height 17
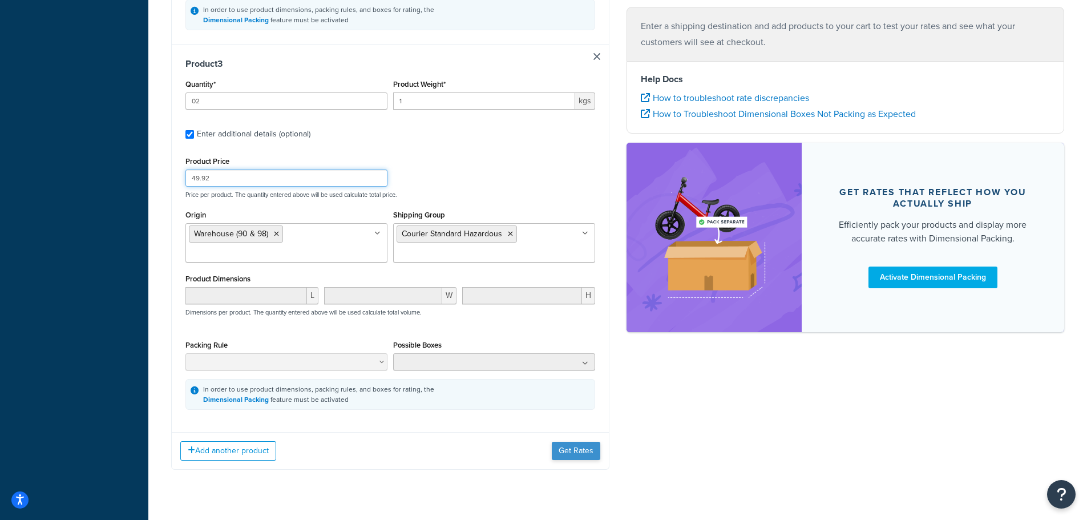
type input "49.92"
click at [561, 448] on button "Get Rates" at bounding box center [576, 451] width 48 height 18
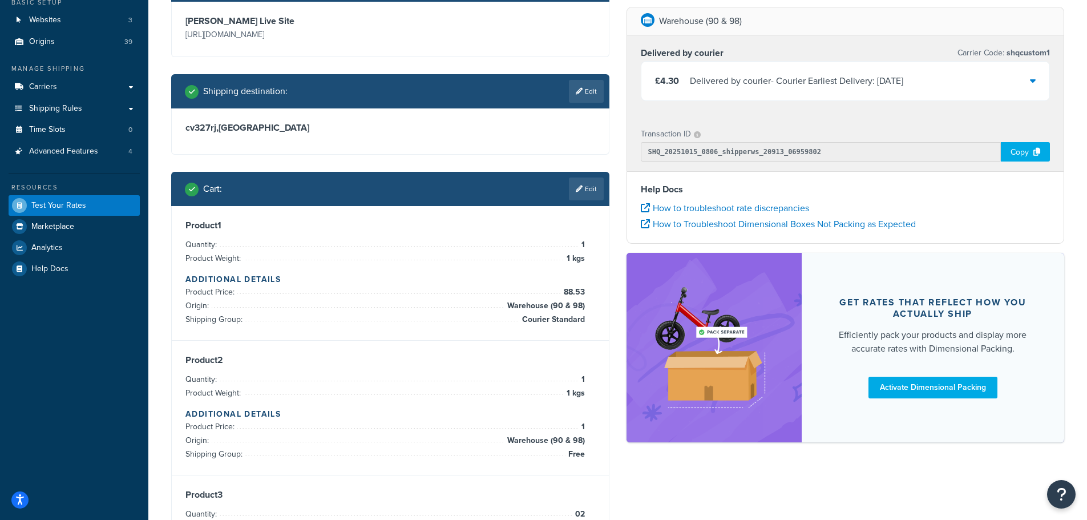
scroll to position [97, 0]
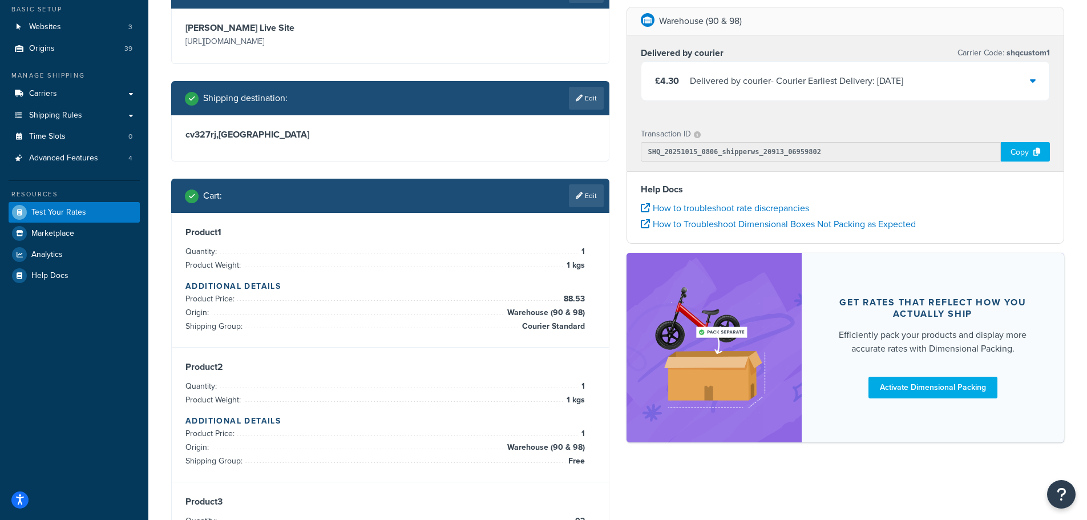
click at [758, 74] on div "Delivered by courier - Courier Earliest Delivery: Fri, 17 Oct" at bounding box center [796, 81] width 213 height 16
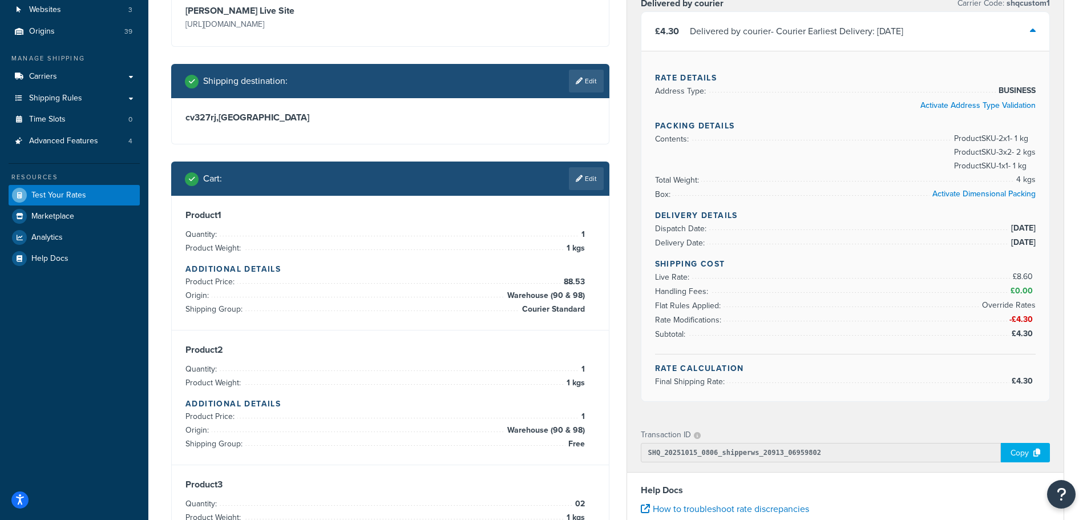
scroll to position [0, 0]
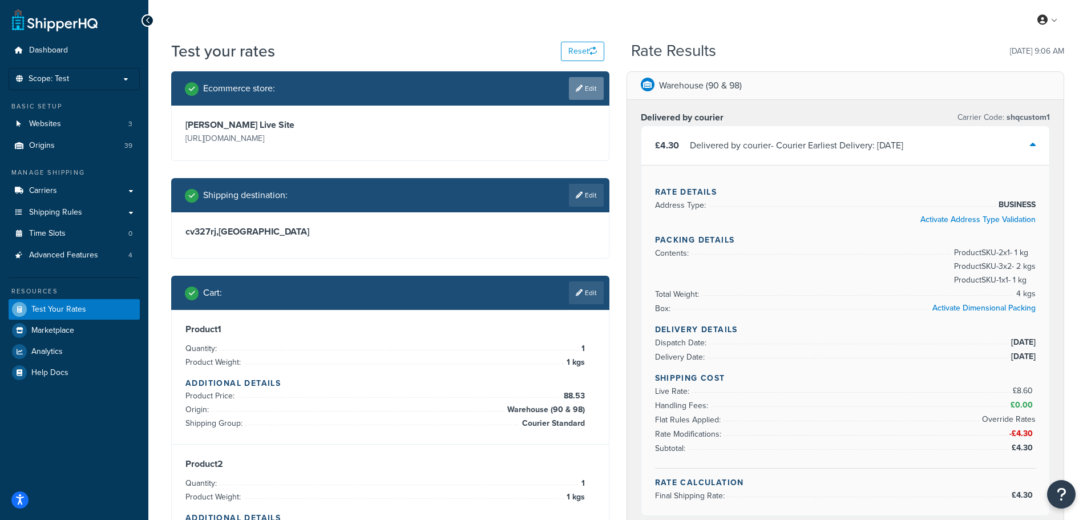
click at [571, 86] on link "Edit" at bounding box center [586, 88] width 35 height 23
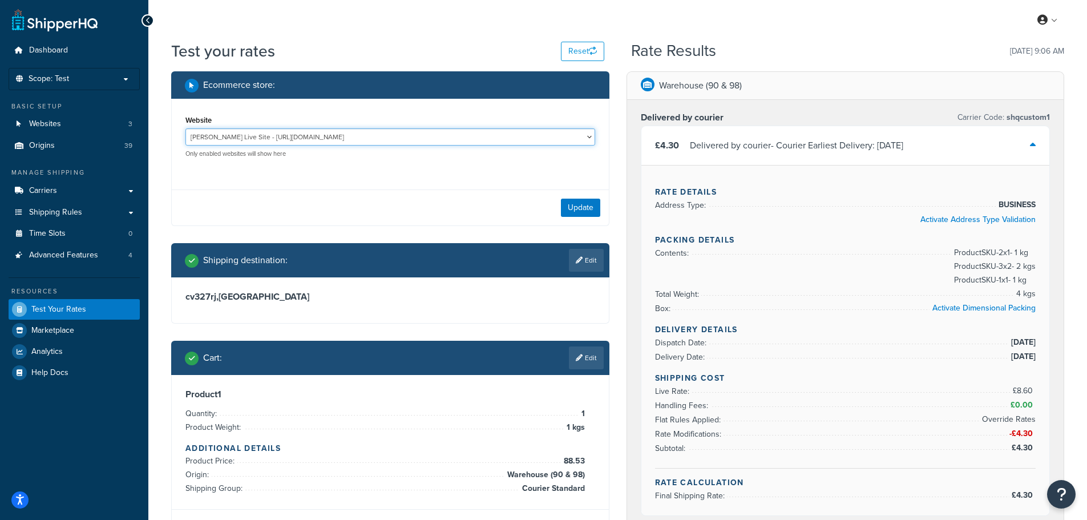
click at [419, 138] on select "JT Atkinson Live Site - https://www.jtatkinson.co.uk/ Jta04 - https://jta04.web…" at bounding box center [390, 136] width 410 height 17
select select "508f041c6eec7881308acef57b441de7"
click at [185, 128] on select "JT Atkinson Live Site - https://www.jtatkinson.co.uk/ Jta04 - https://jta04.web…" at bounding box center [390, 136] width 410 height 17
click at [571, 209] on button "Update" at bounding box center [580, 208] width 39 height 18
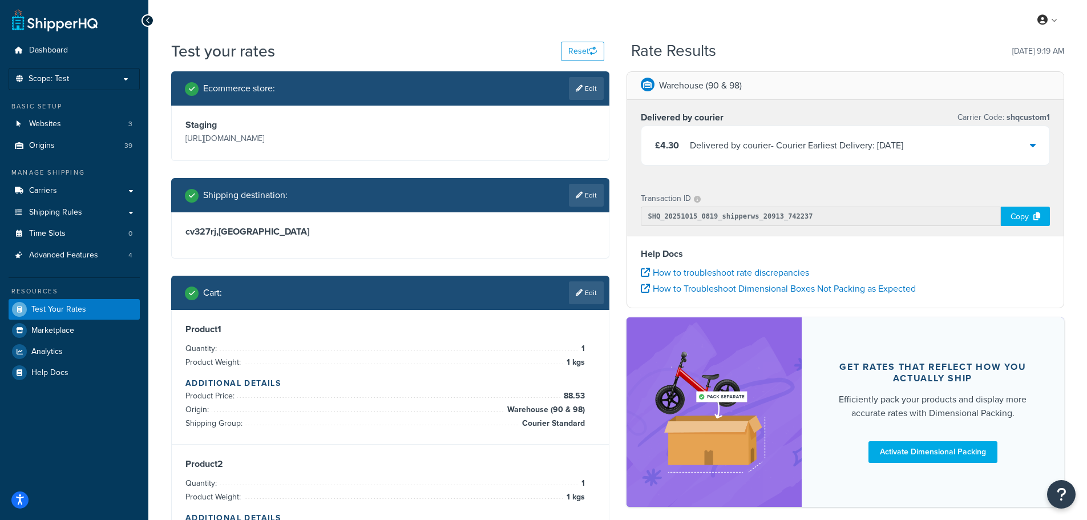
click at [1012, 156] on div "£4.30 Delivered by courier - Courier Earliest Delivery: Fri, 17 Oct" at bounding box center [845, 145] width 409 height 39
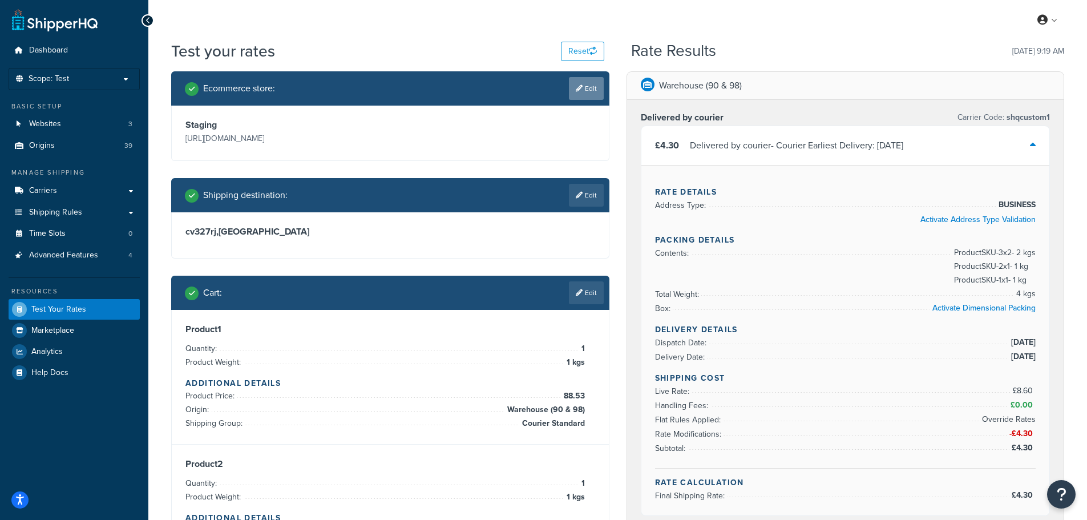
click at [579, 91] on icon at bounding box center [579, 88] width 7 height 7
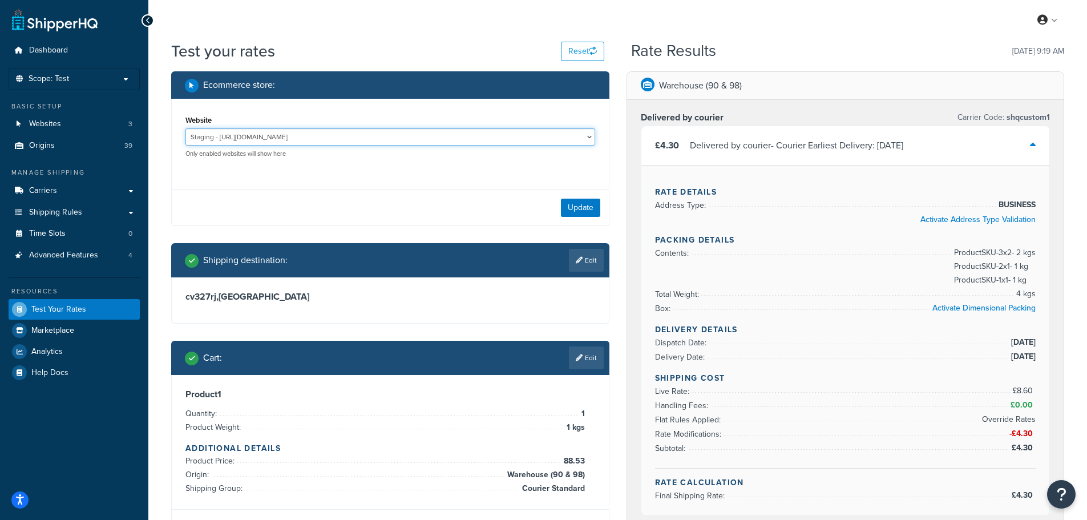
click at [393, 144] on select "JT Atkinson Live Site - https://www.jtatkinson.co.uk/ Jta04 - https://jta04.web…" at bounding box center [390, 136] width 410 height 17
select select "4657568e54ec94c8e4006aa3933ad666"
click at [185, 128] on select "JT Atkinson Live Site - https://www.jtatkinson.co.uk/ Jta04 - https://jta04.web…" at bounding box center [390, 136] width 410 height 17
click at [570, 202] on button "Update" at bounding box center [580, 208] width 39 height 18
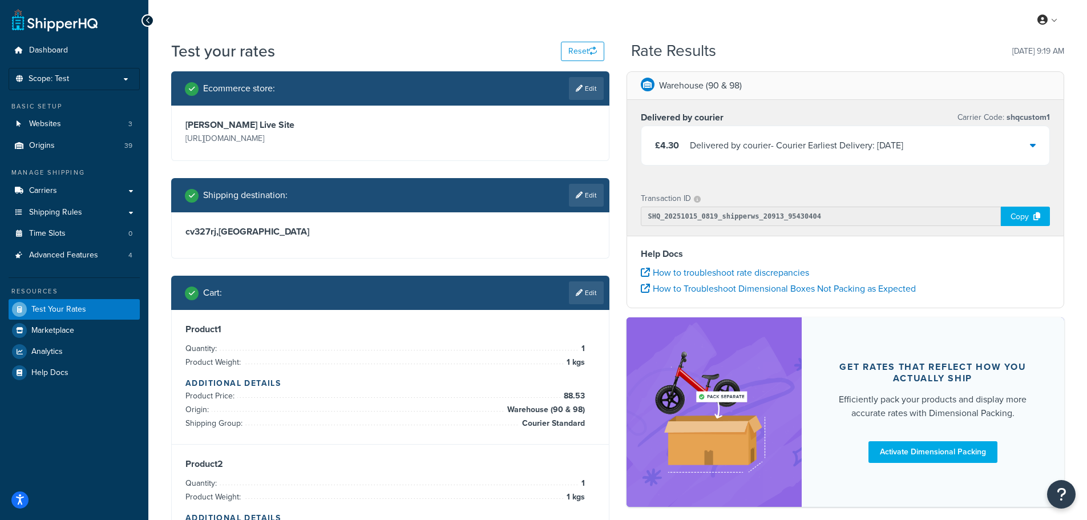
click at [863, 145] on div "Delivered by courier - Courier Earliest Delivery: [DATE]" at bounding box center [796, 146] width 213 height 16
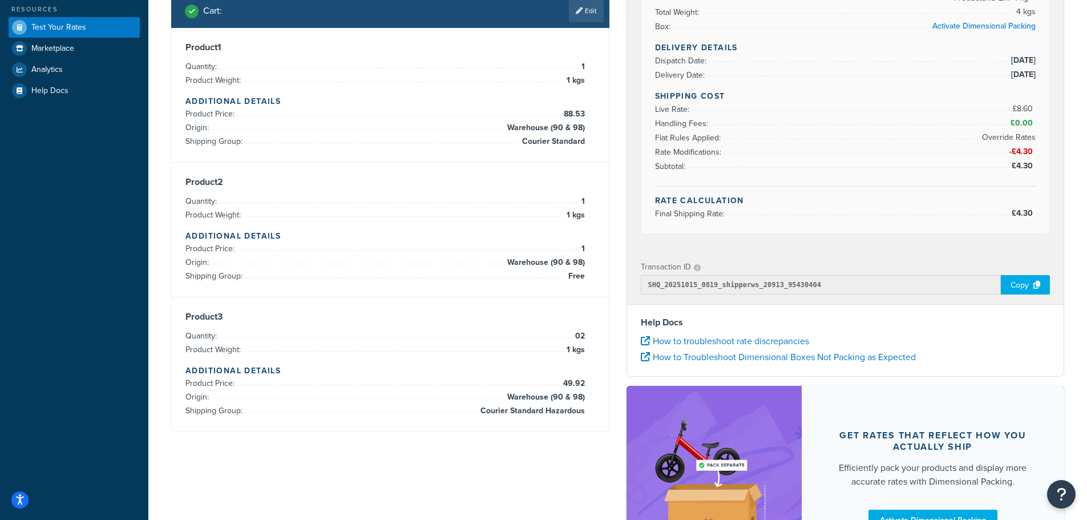
scroll to position [285, 0]
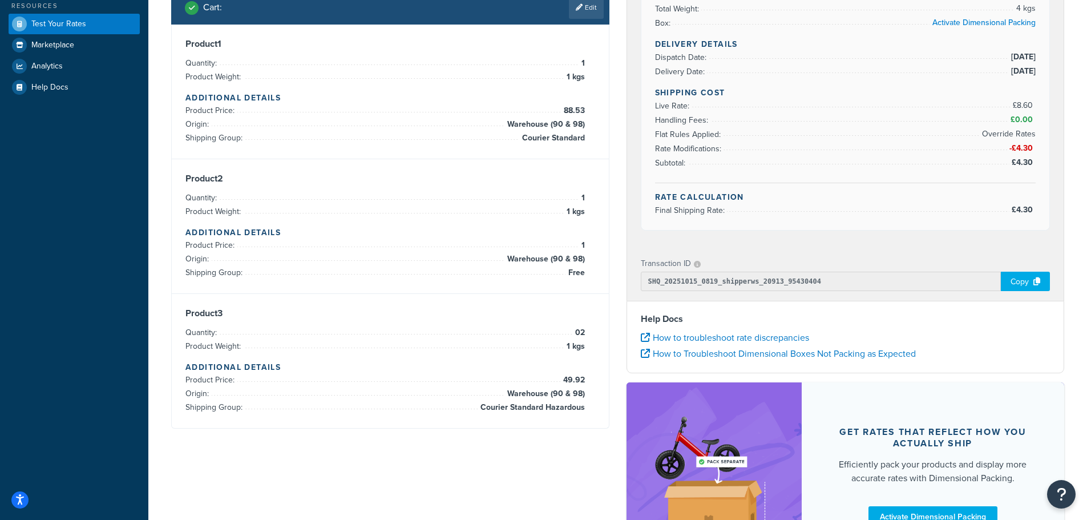
click at [1017, 284] on div "Copy" at bounding box center [1025, 281] width 49 height 19
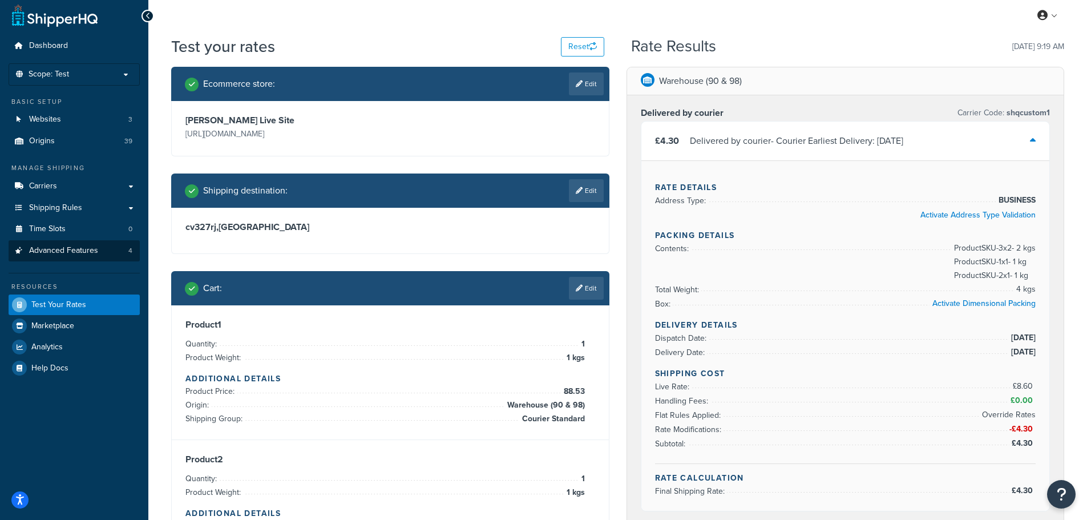
scroll to position [0, 0]
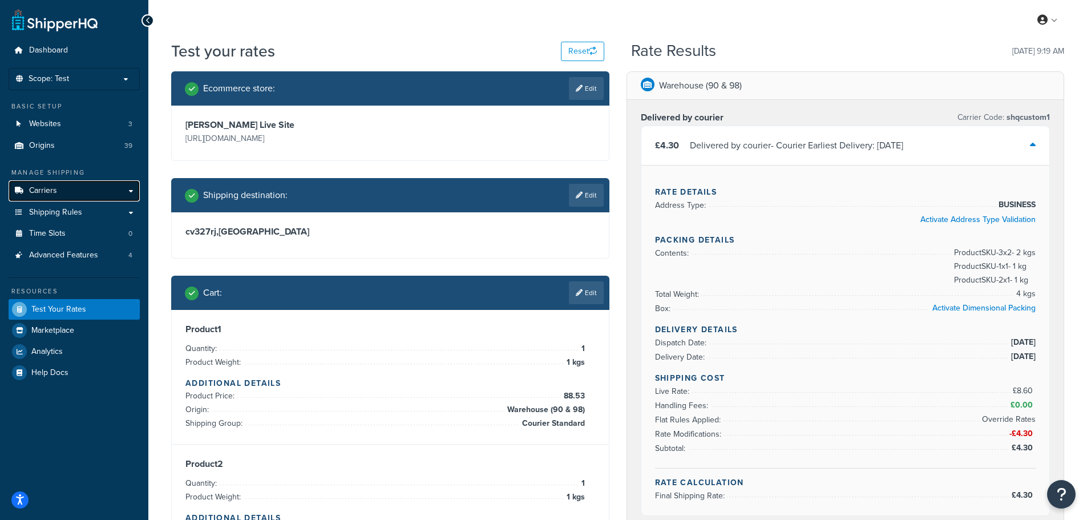
click at [95, 189] on link "Carriers" at bounding box center [74, 190] width 131 height 21
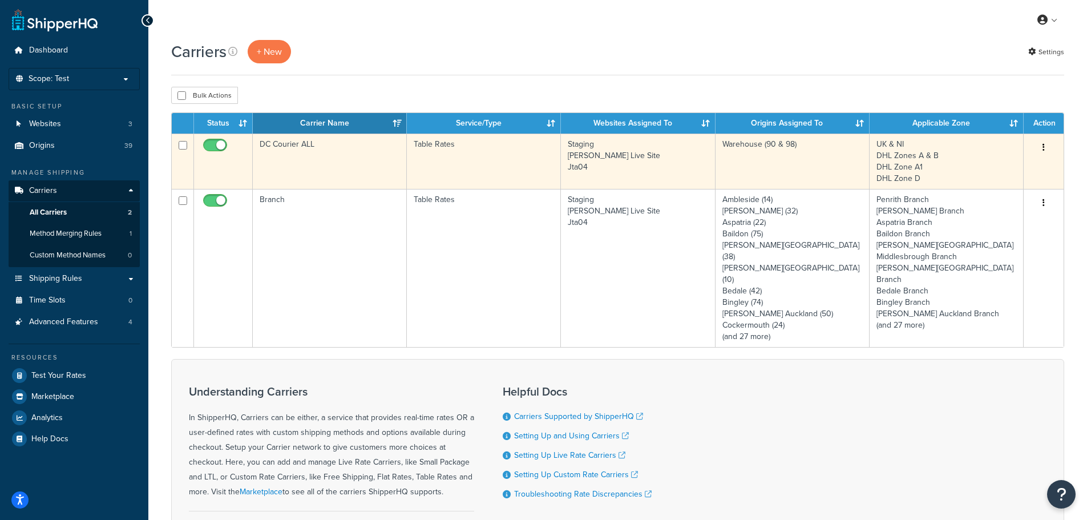
click at [317, 177] on td "DC Courier ALL" at bounding box center [330, 161] width 154 height 55
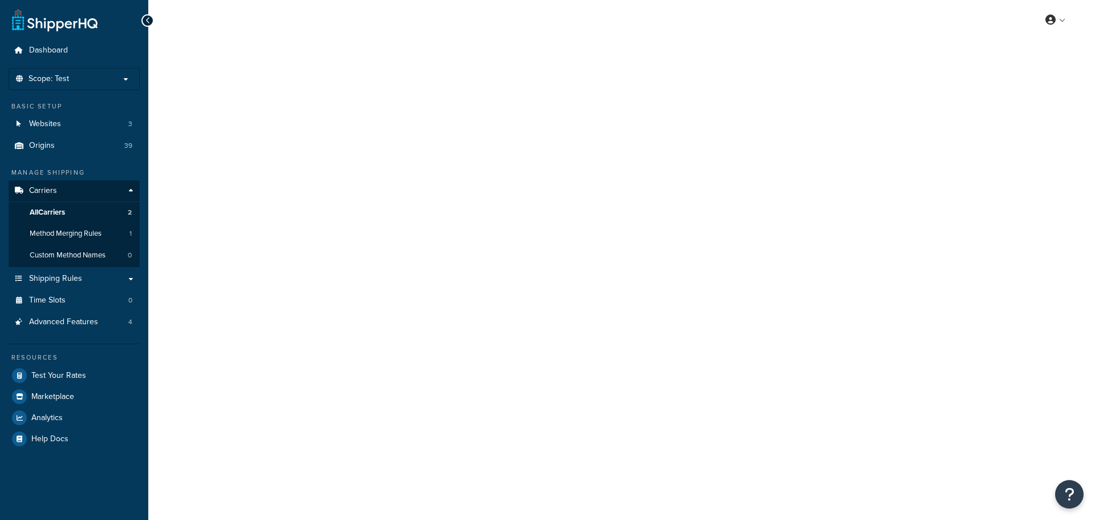
select select "25"
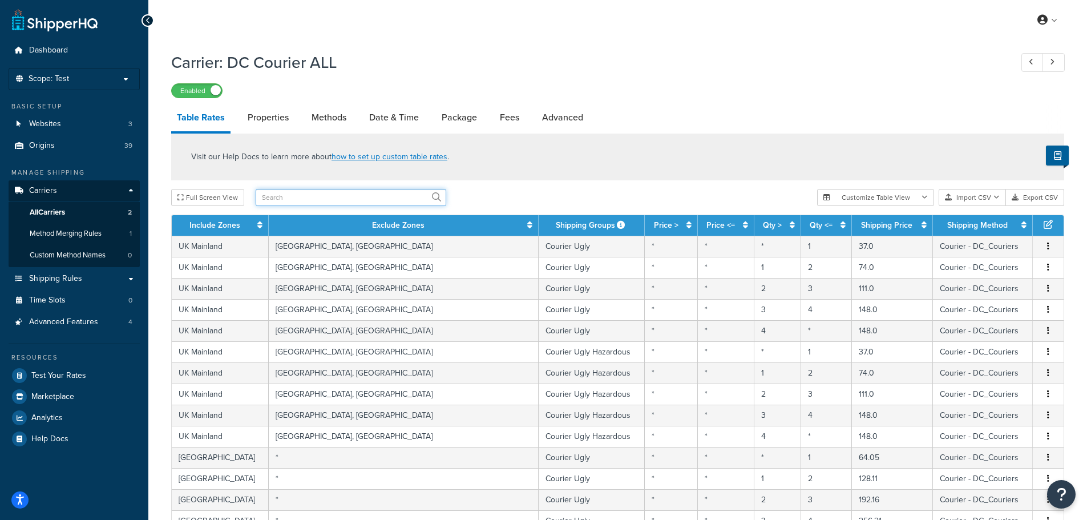
click at [383, 192] on input "text" at bounding box center [351, 197] width 191 height 17
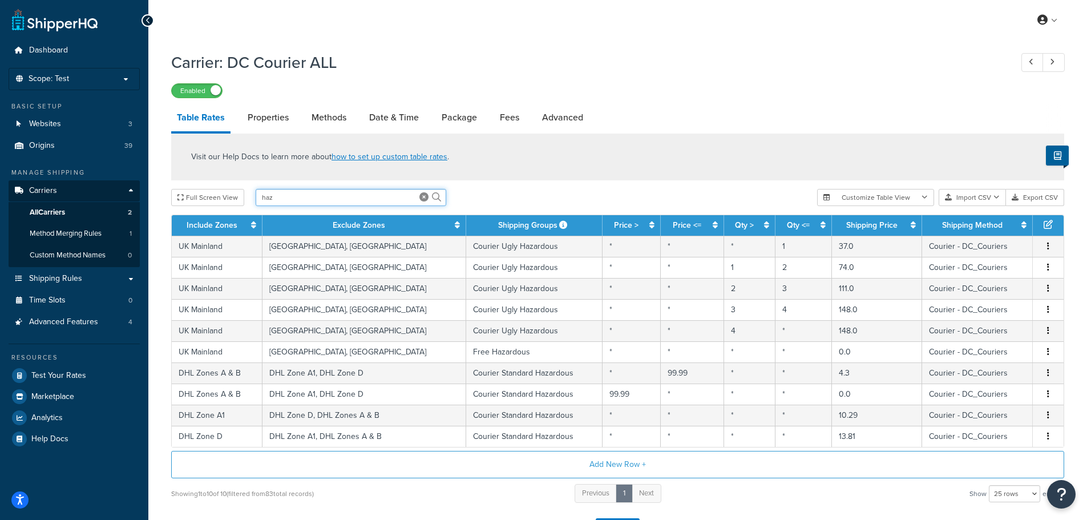
click at [344, 200] on input "haz" at bounding box center [351, 197] width 191 height 17
type input "stand"
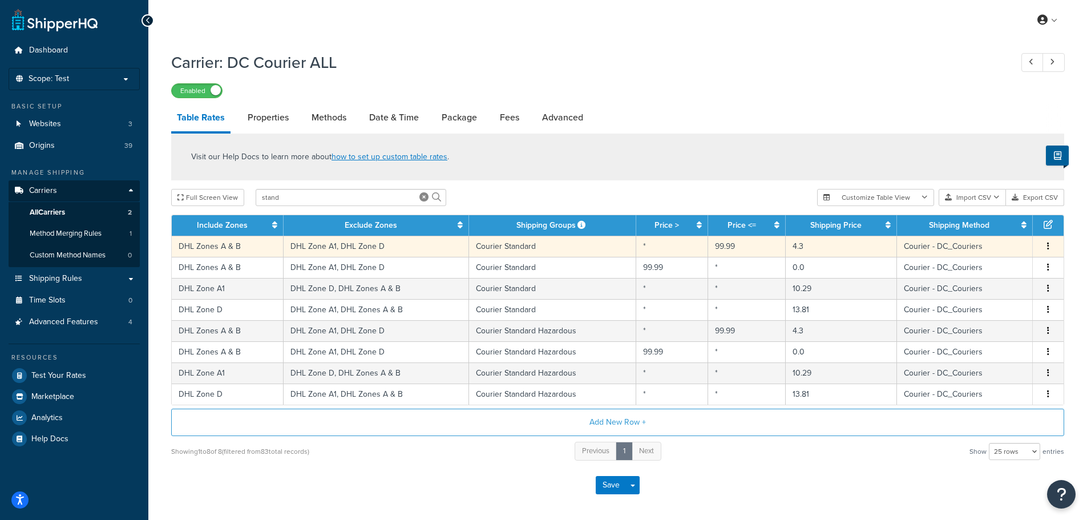
click at [591, 246] on td "Courier Standard" at bounding box center [553, 246] width 168 height 21
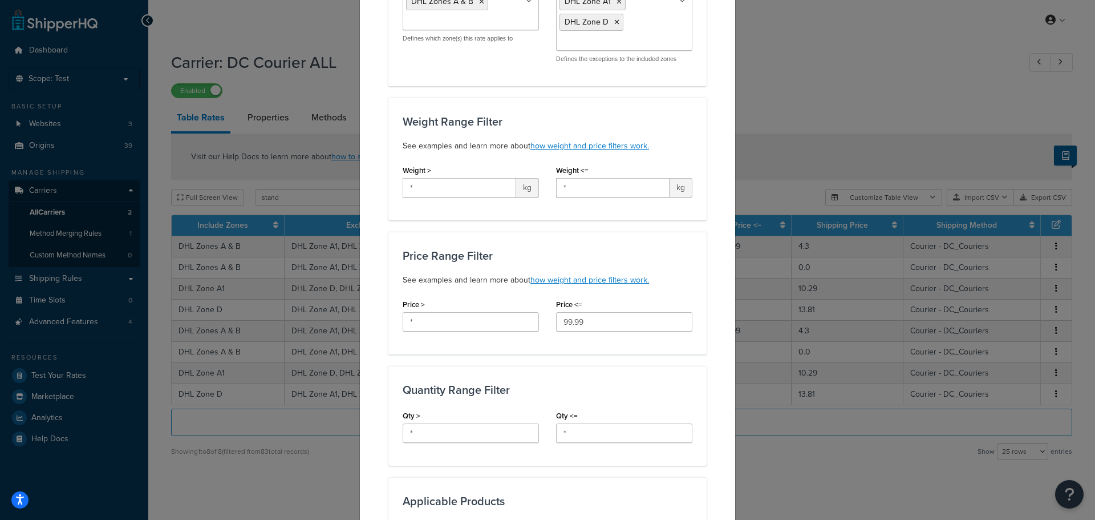
scroll to position [456, 0]
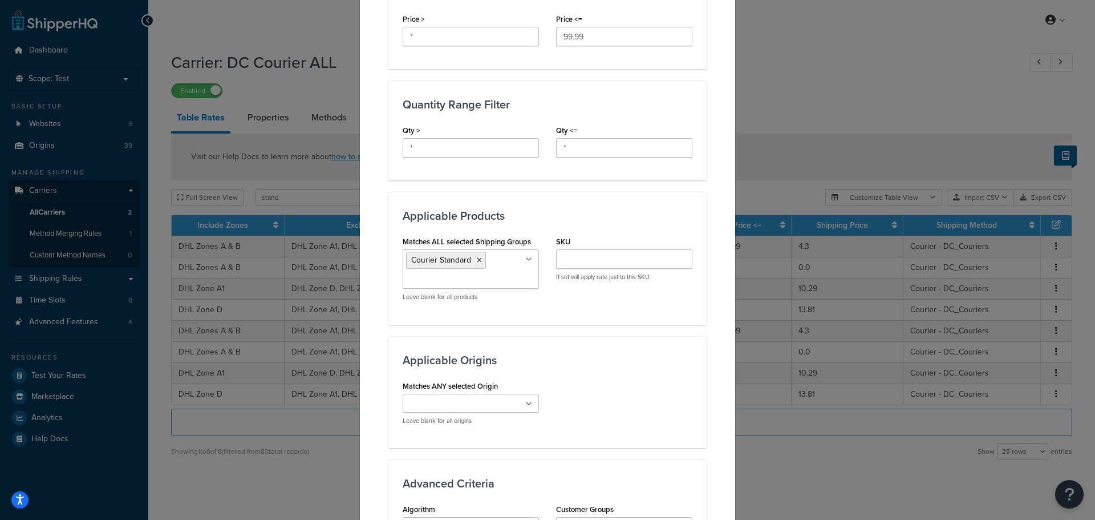
click at [764, 145] on div "Update Table Rate Applicable Zones See examples and learn more about how includ…" at bounding box center [547, 260] width 1095 height 520
click at [456, 279] on input "Matches ALL selected Shipping Groups" at bounding box center [456, 280] width 101 height 13
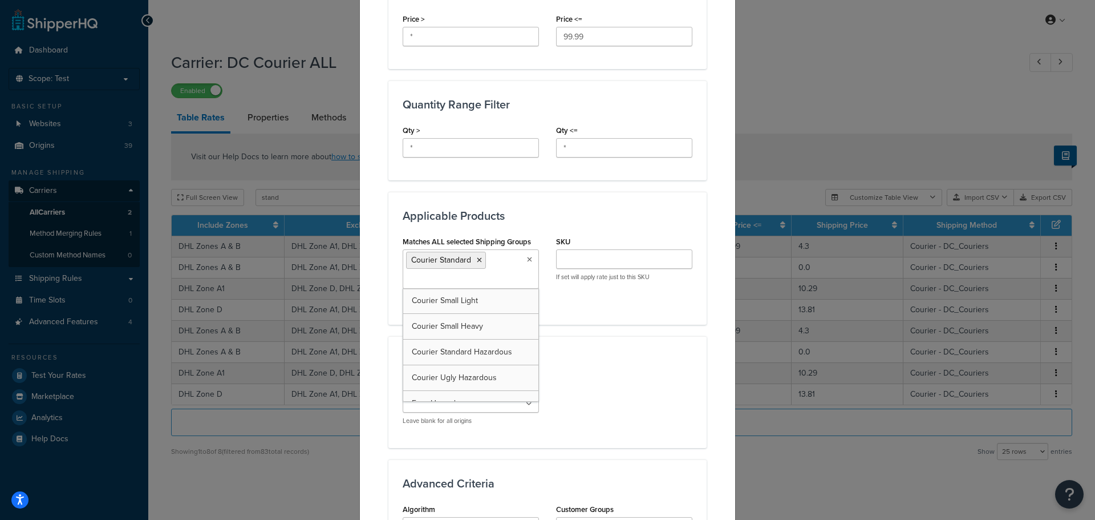
click at [826, 164] on div "Update Table Rate Applicable Zones See examples and learn more about how includ…" at bounding box center [547, 260] width 1095 height 520
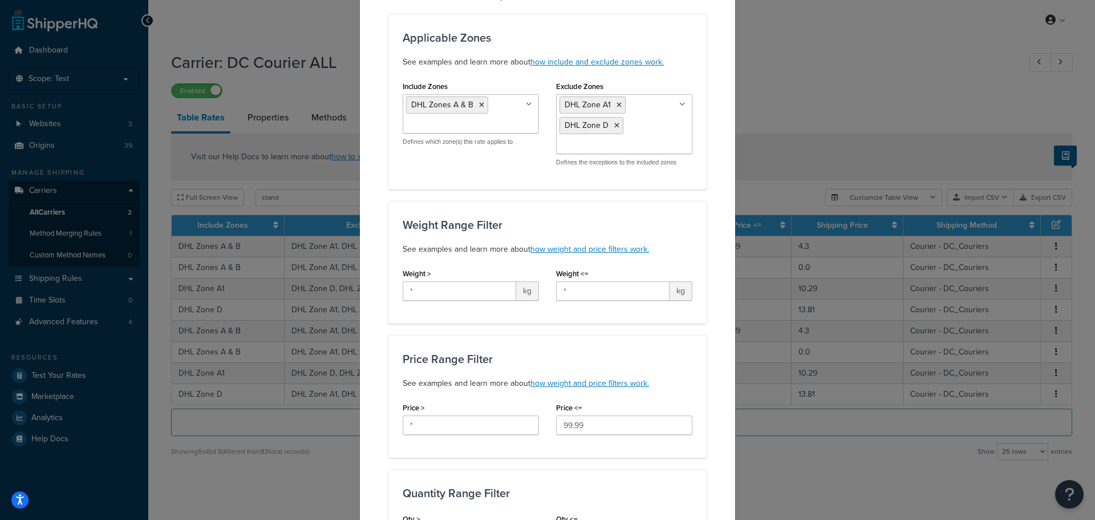
scroll to position [0, 0]
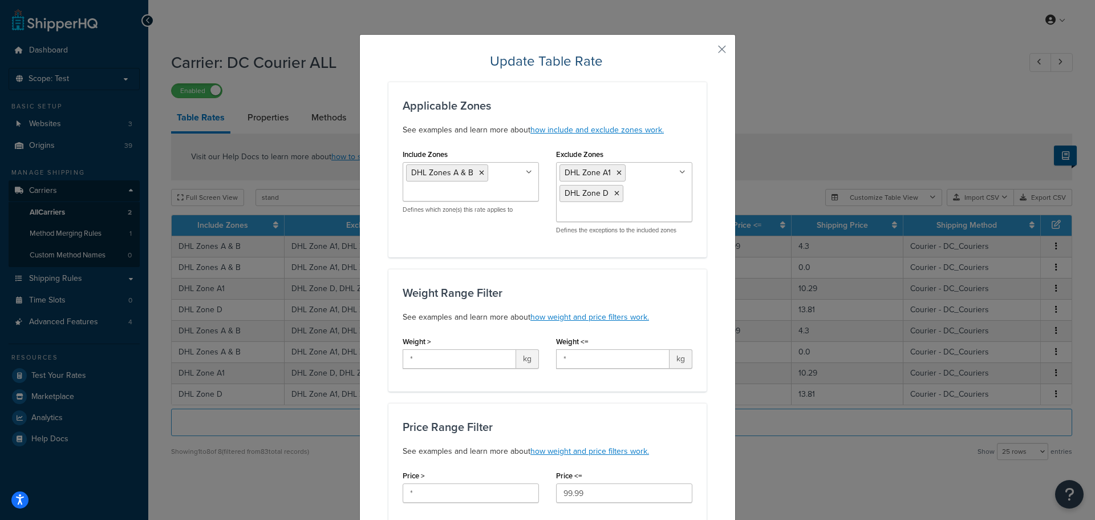
click at [707, 52] on button "button" at bounding box center [705, 53] width 3 height 3
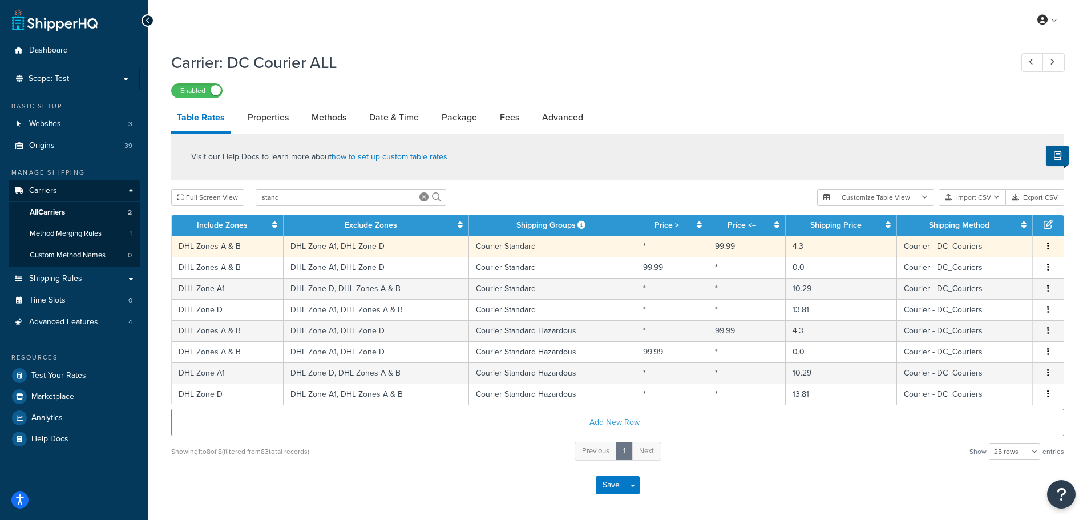
click at [544, 240] on td "Courier Standard" at bounding box center [553, 246] width 168 height 21
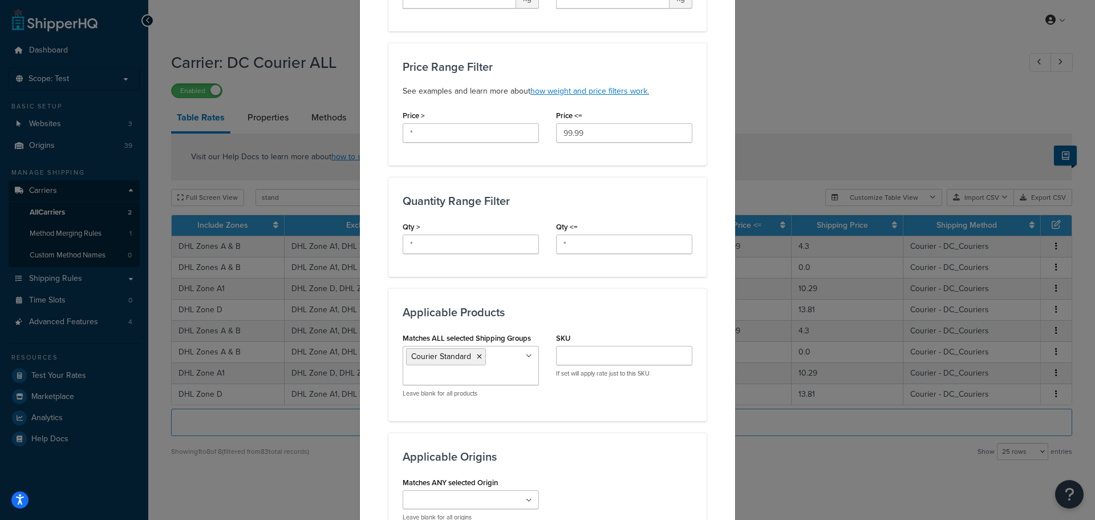
scroll to position [513, 0]
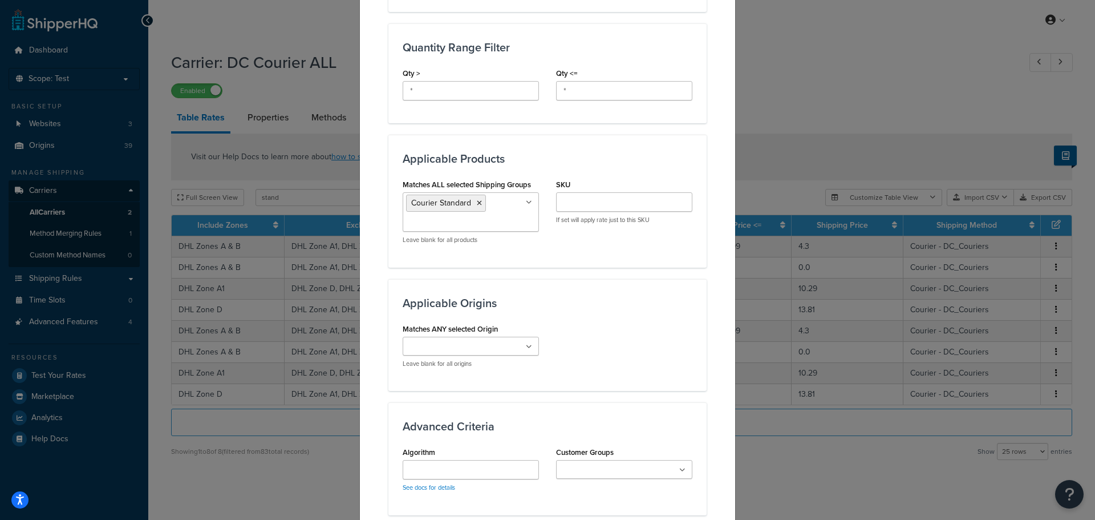
click at [487, 230] on ul "Courier Standard" at bounding box center [471, 211] width 136 height 39
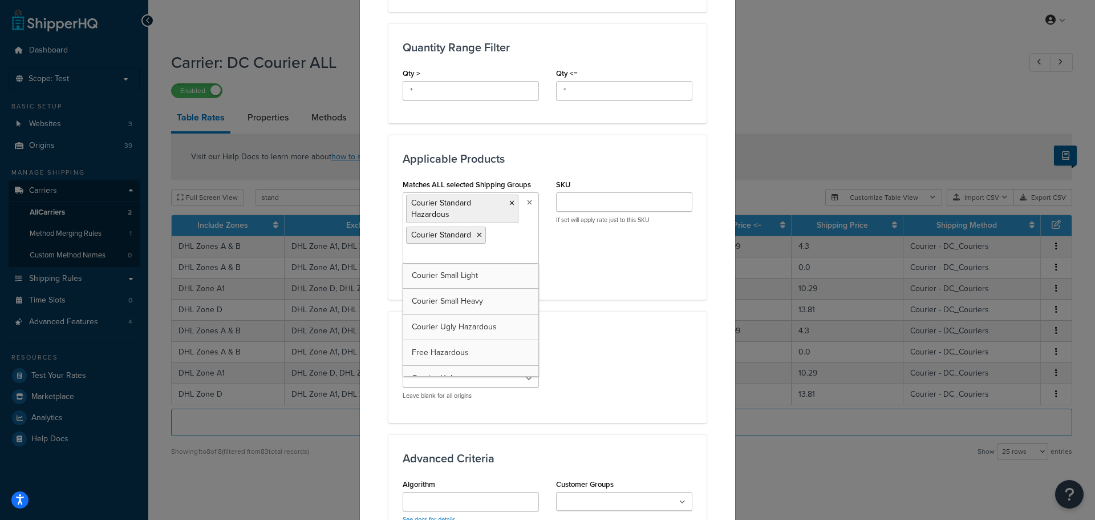
click at [563, 268] on div "Matches ALL selected Shipping Groups Courier Standard Hazardous Courier Standar…" at bounding box center [547, 230] width 307 height 108
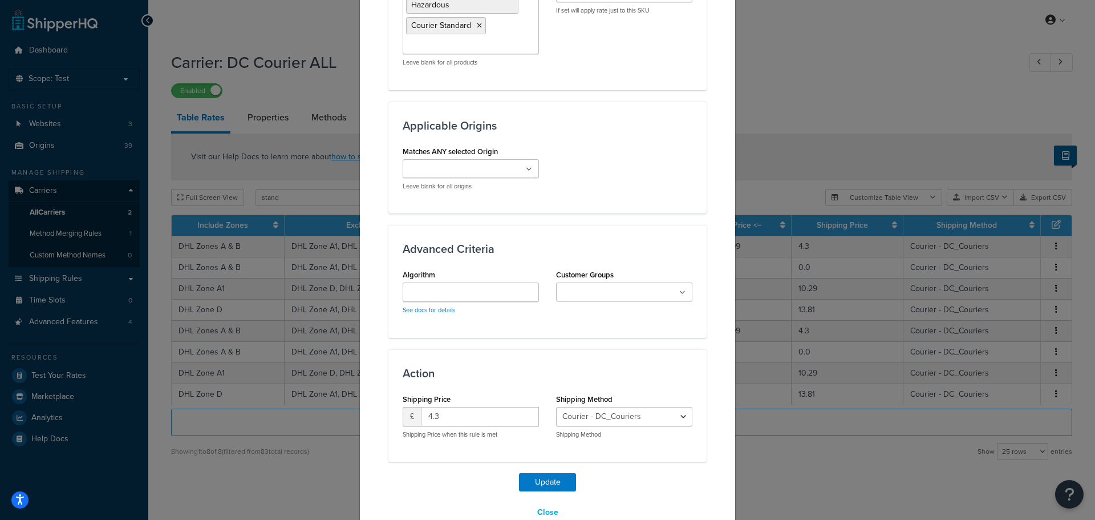
scroll to position [749, 0]
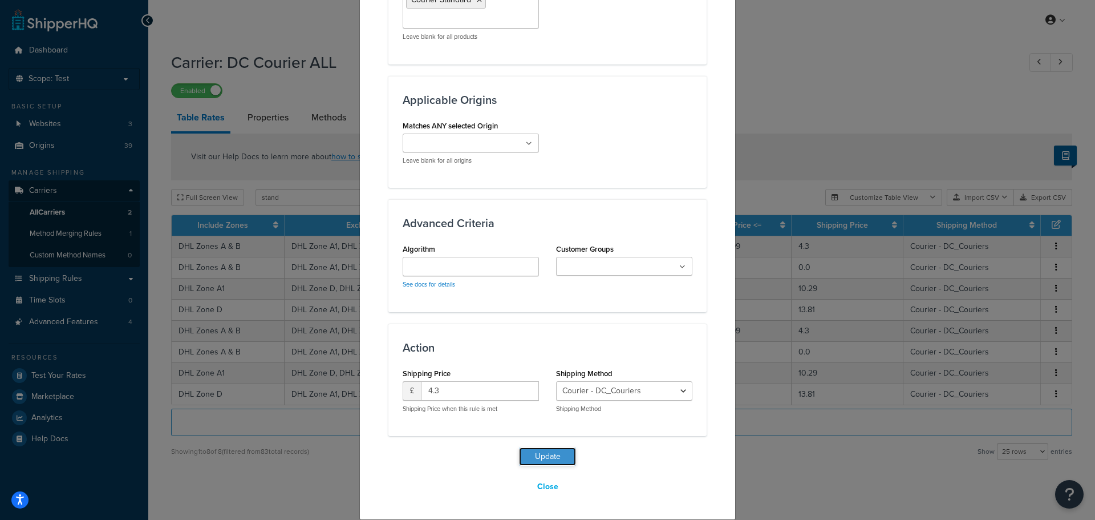
click at [531, 454] on button "Update" at bounding box center [547, 456] width 57 height 18
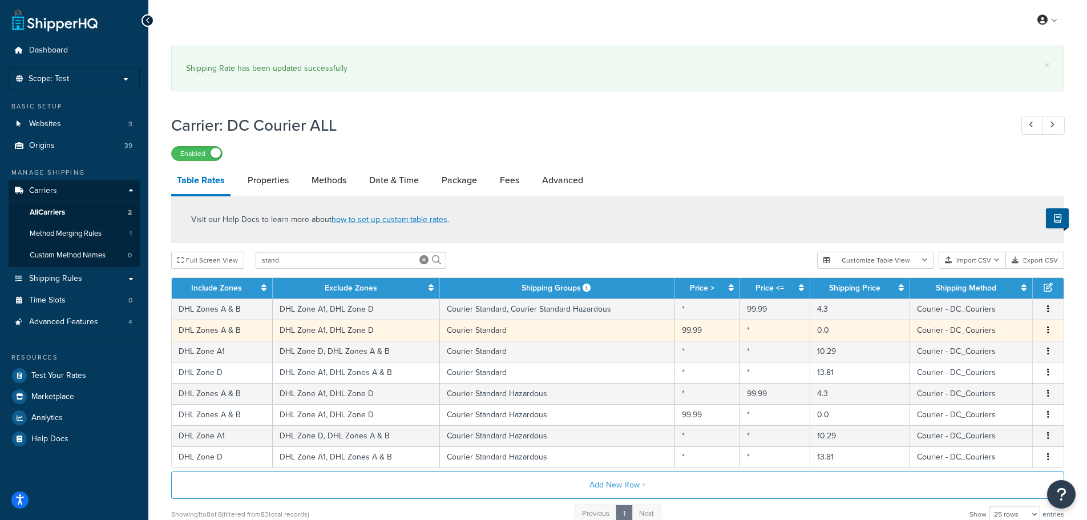
click at [537, 330] on td "Courier Standard" at bounding box center [558, 330] width 236 height 21
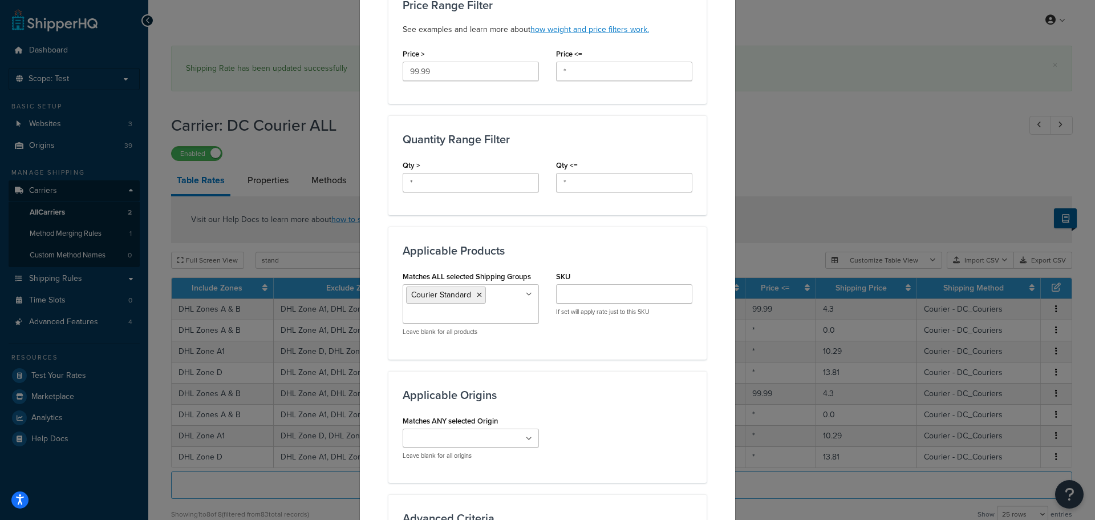
scroll to position [513, 0]
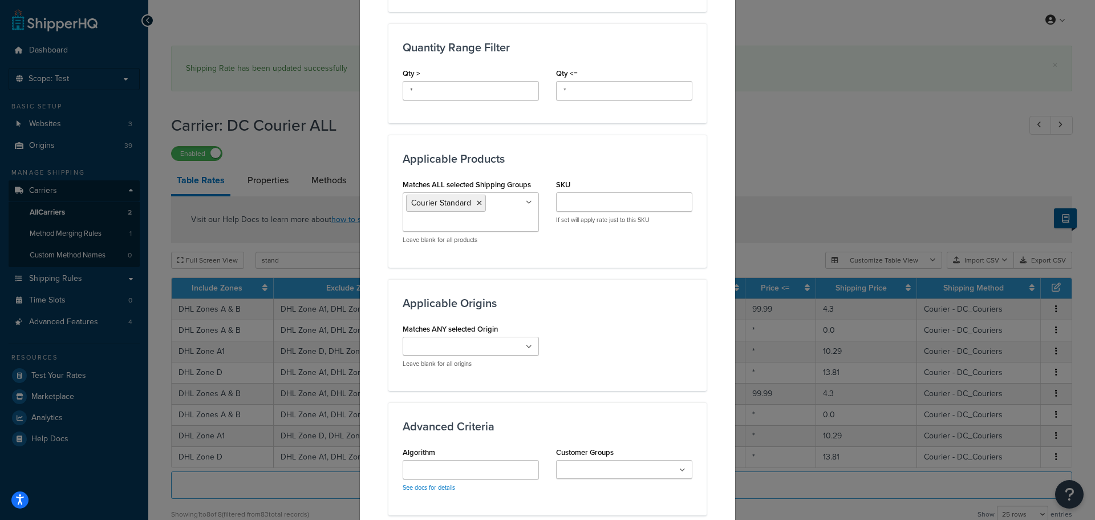
click at [502, 223] on ul "Courier Standard" at bounding box center [471, 211] width 136 height 39
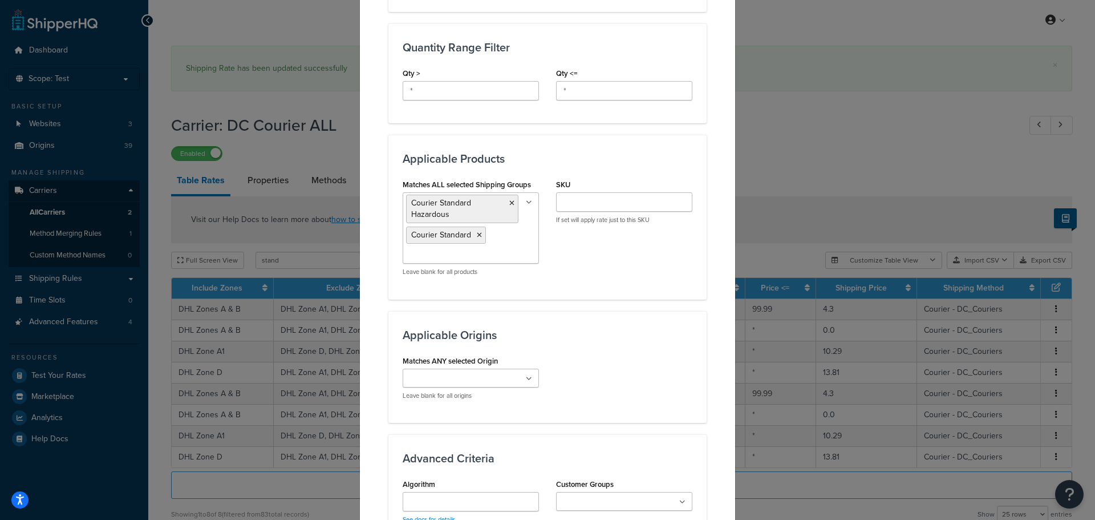
click at [589, 296] on div "Applicable Products Matches ALL selected Shipping Groups Courier Standard Hazar…" at bounding box center [548, 217] width 318 height 164
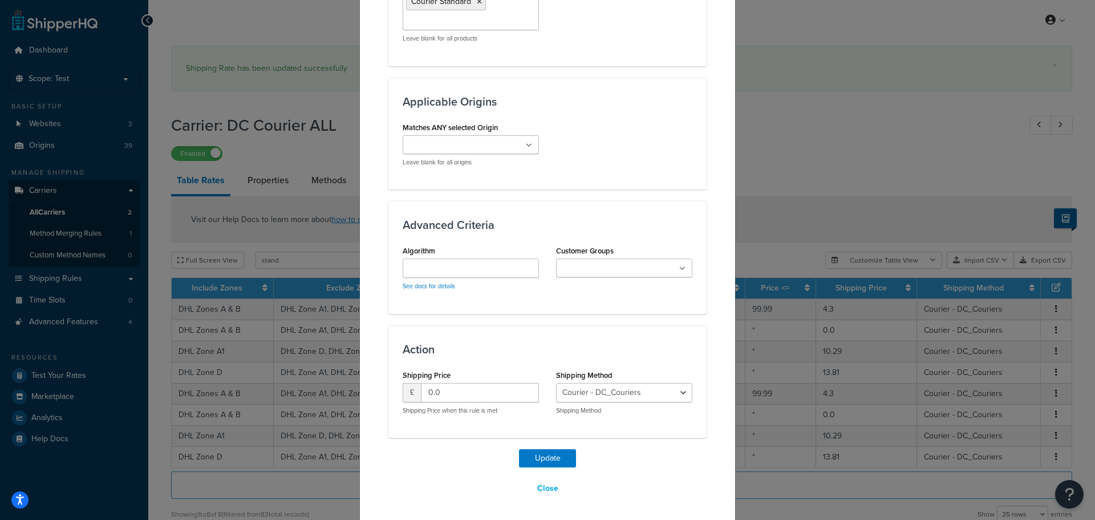
scroll to position [749, 0]
click at [553, 457] on button "Update" at bounding box center [547, 456] width 57 height 18
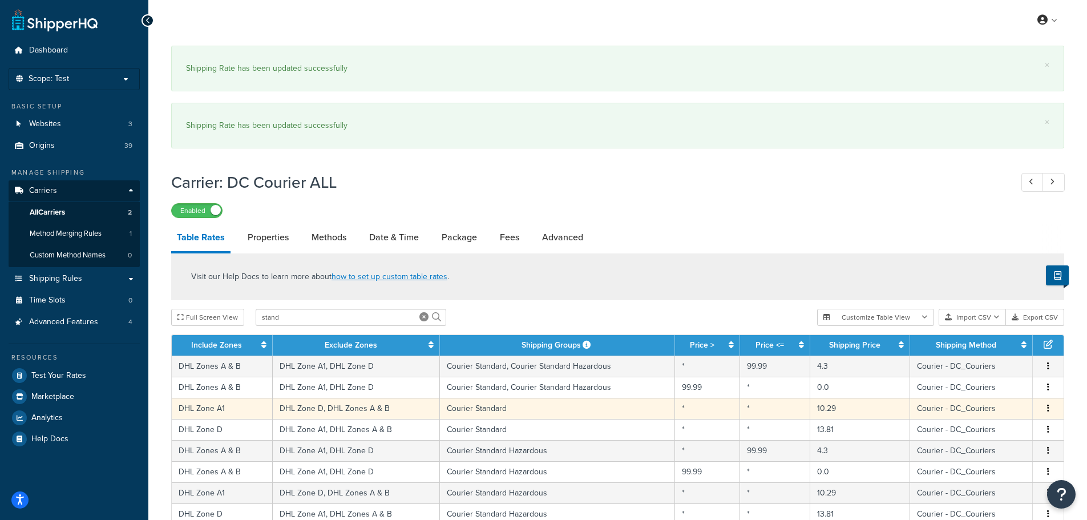
click at [502, 409] on td "Courier Standard" at bounding box center [558, 408] width 236 height 21
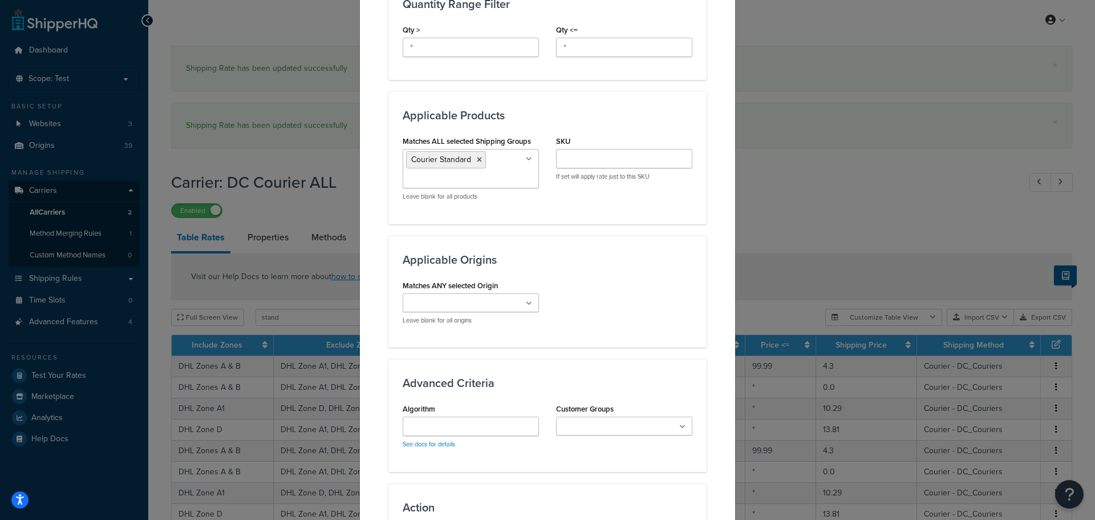
scroll to position [571, 0]
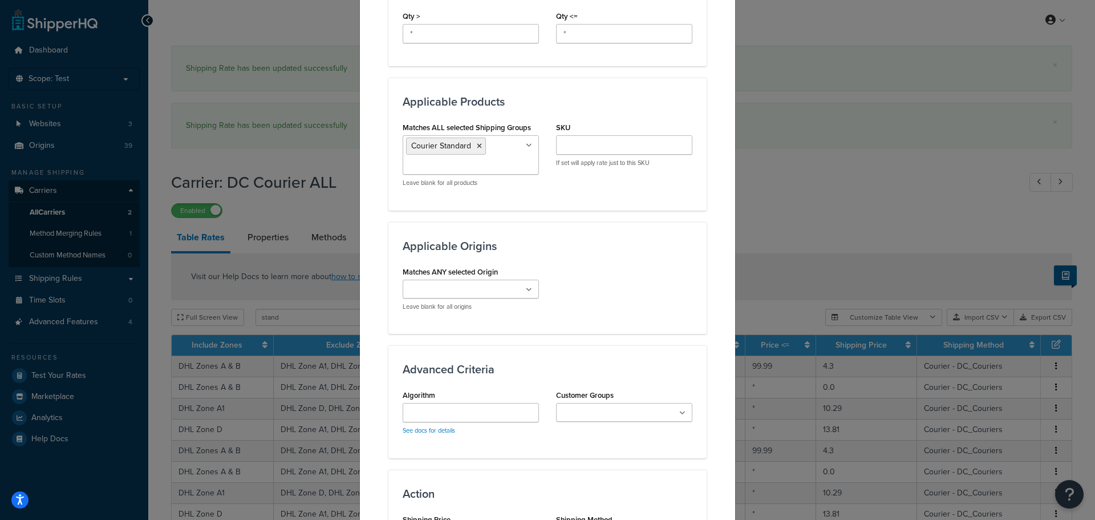
click at [498, 171] on ul "Courier Standard" at bounding box center [471, 154] width 136 height 39
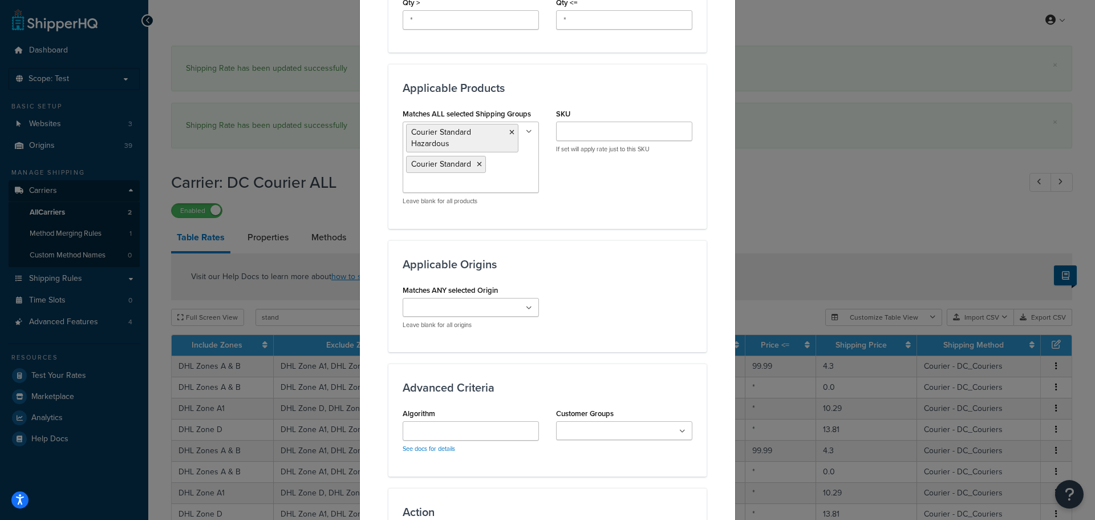
click at [598, 281] on div "Applicable Origins Matches ANY selected Origin Penrith (26) Appleby (32) Aspatr…" at bounding box center [548, 296] width 318 height 112
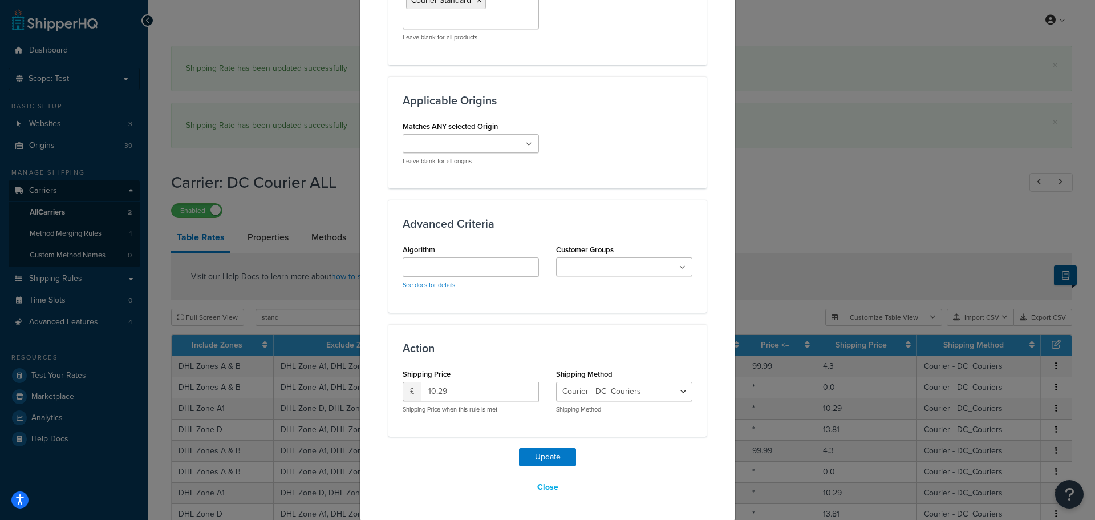
scroll to position [749, 0]
click at [560, 459] on button "Update" at bounding box center [547, 456] width 57 height 18
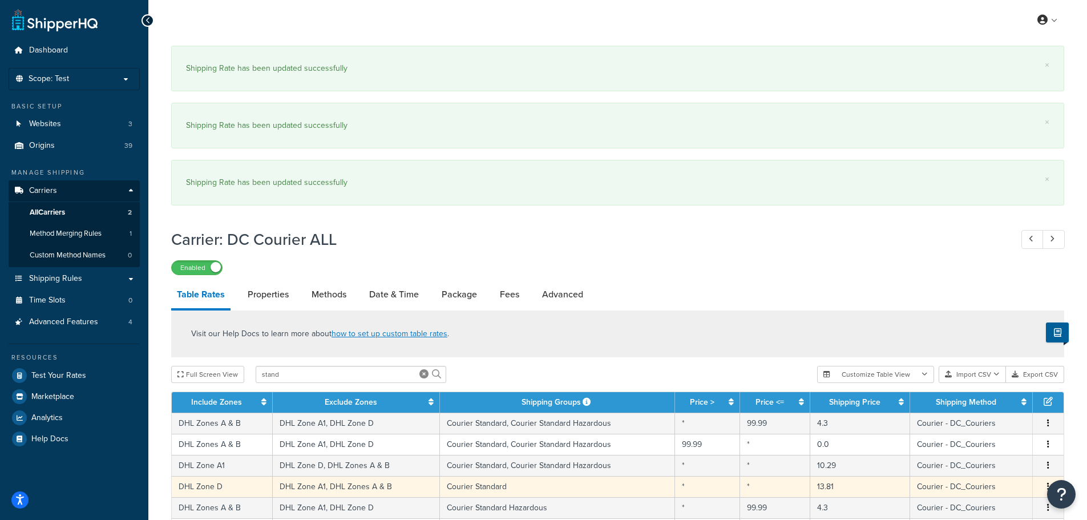
click at [557, 484] on td "Courier Standard" at bounding box center [558, 486] width 236 height 21
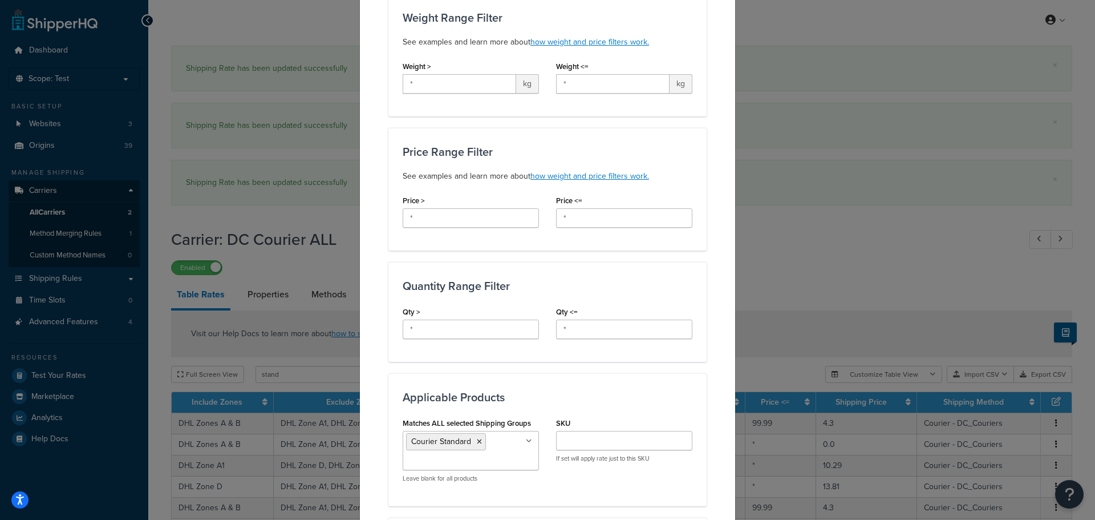
scroll to position [285, 0]
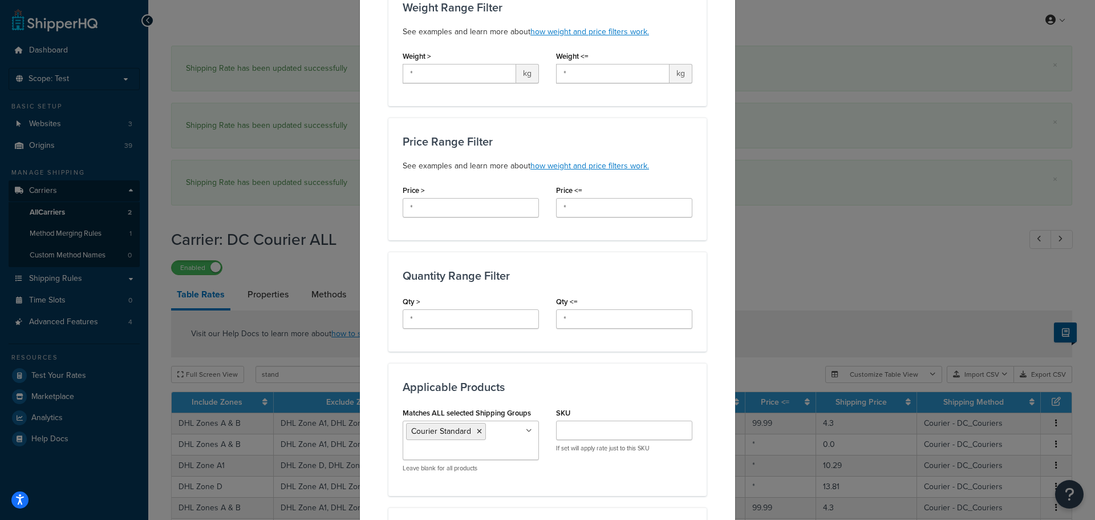
click at [508, 440] on ul "Courier Standard" at bounding box center [471, 439] width 136 height 39
click at [550, 469] on div "Matches ALL selected Shipping Groups Courier Standard Hazardous Courier Standar…" at bounding box center [547, 459] width 307 height 108
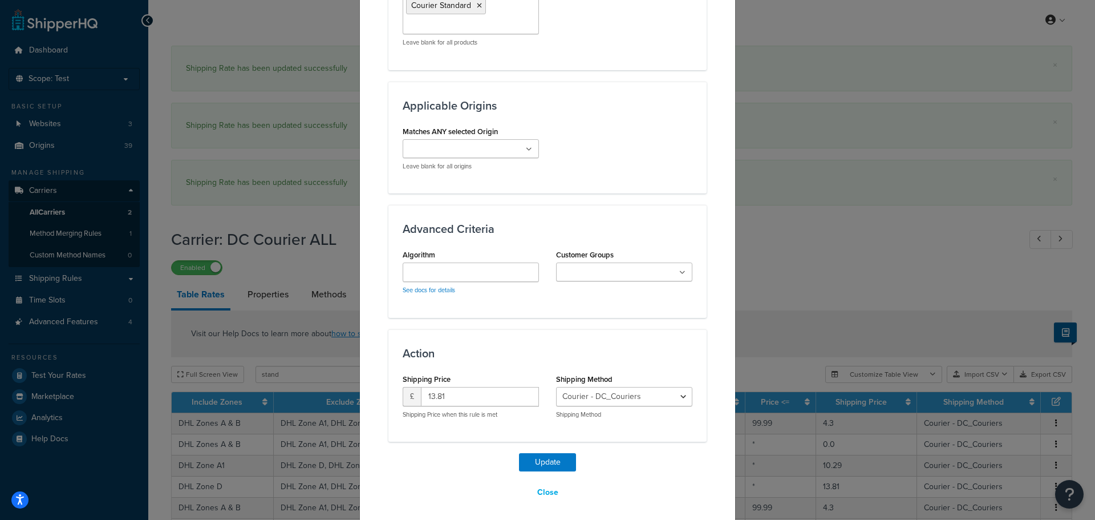
scroll to position [749, 0]
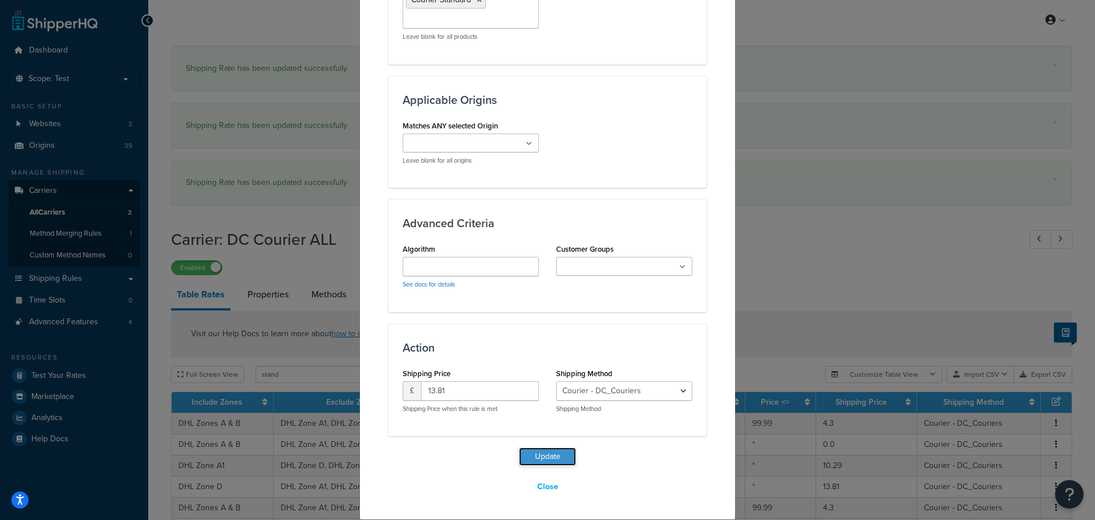
click at [553, 458] on button "Update" at bounding box center [547, 456] width 57 height 18
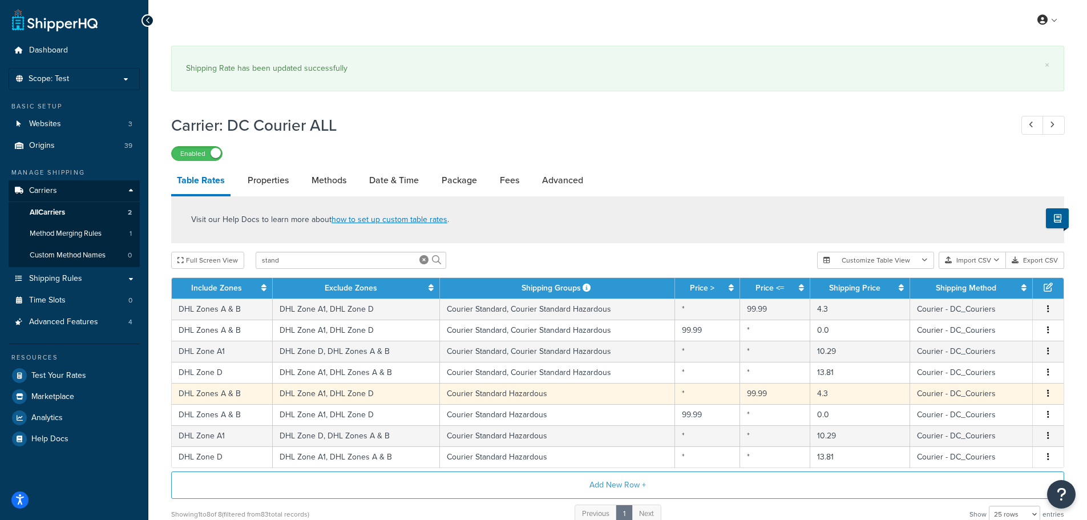
click at [1047, 394] on icon "button" at bounding box center [1048, 393] width 2 height 8
click at [1008, 410] on div "Delete" at bounding box center [989, 417] width 81 height 23
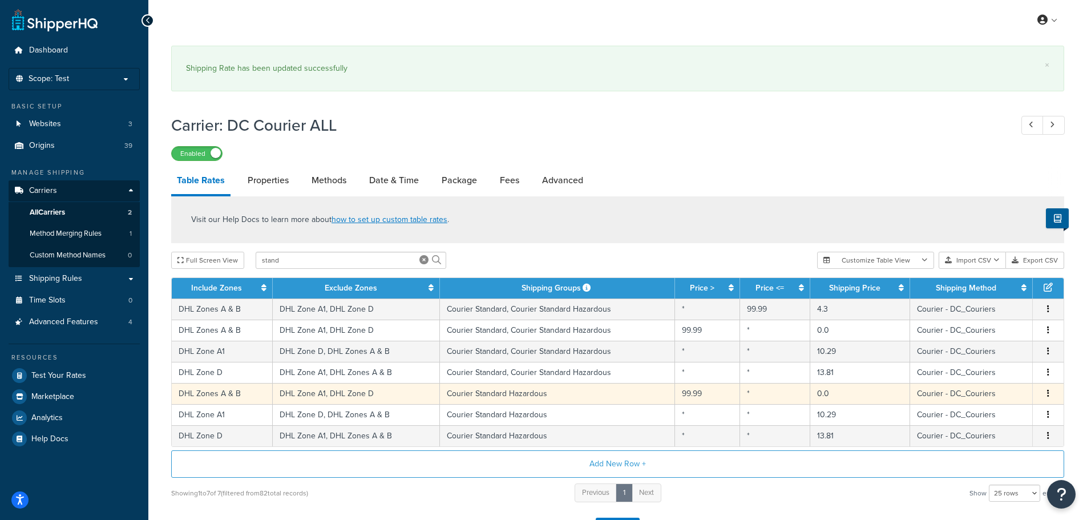
click at [1048, 395] on icon "button" at bounding box center [1048, 393] width 2 height 8
click at [1013, 417] on div "Delete" at bounding box center [989, 417] width 81 height 23
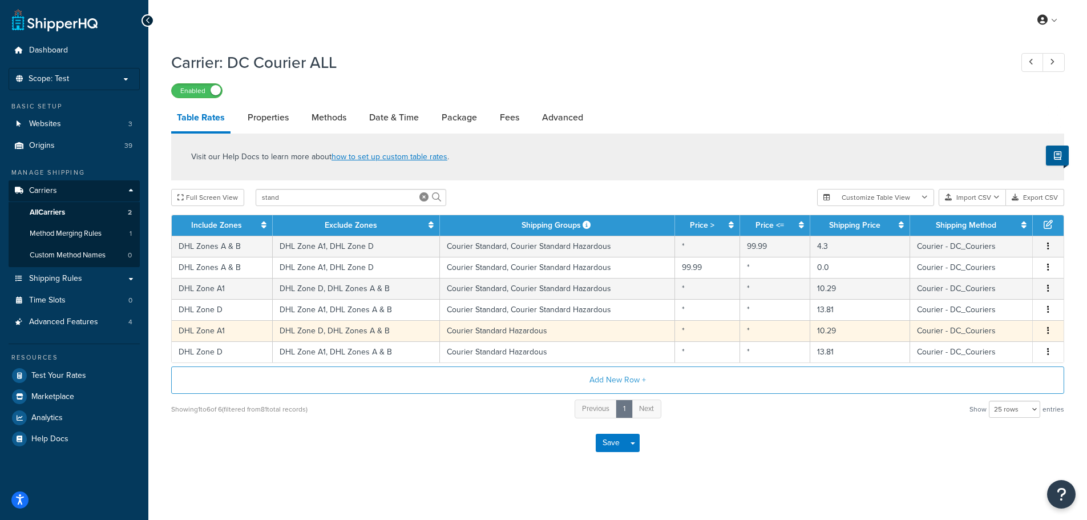
click at [1045, 327] on button "button" at bounding box center [1048, 331] width 9 height 13
click at [1008, 358] on div "Delete" at bounding box center [989, 354] width 81 height 23
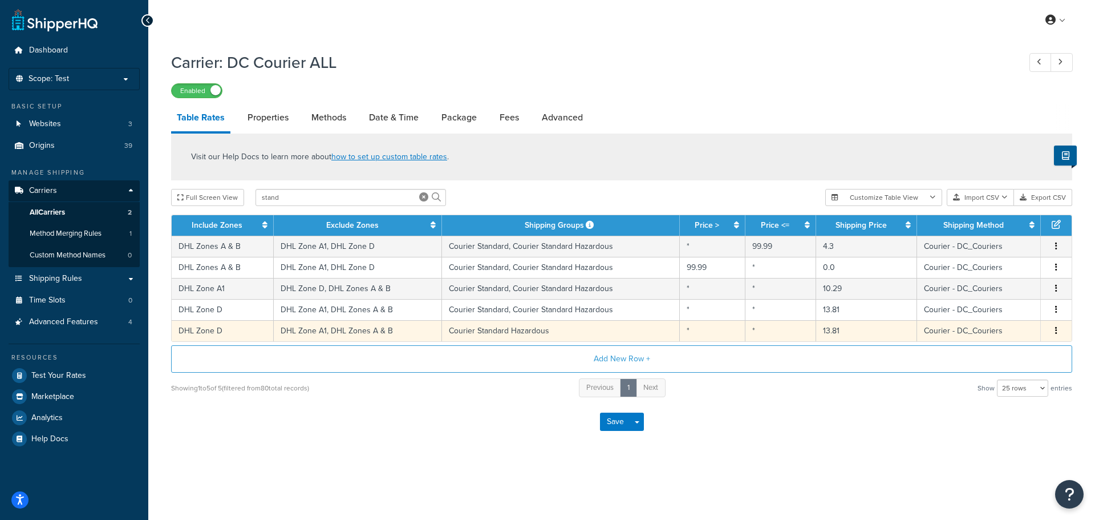
click at [1058, 330] on button "button" at bounding box center [1056, 331] width 9 height 13
click at [1018, 353] on div "Delete" at bounding box center [998, 354] width 81 height 23
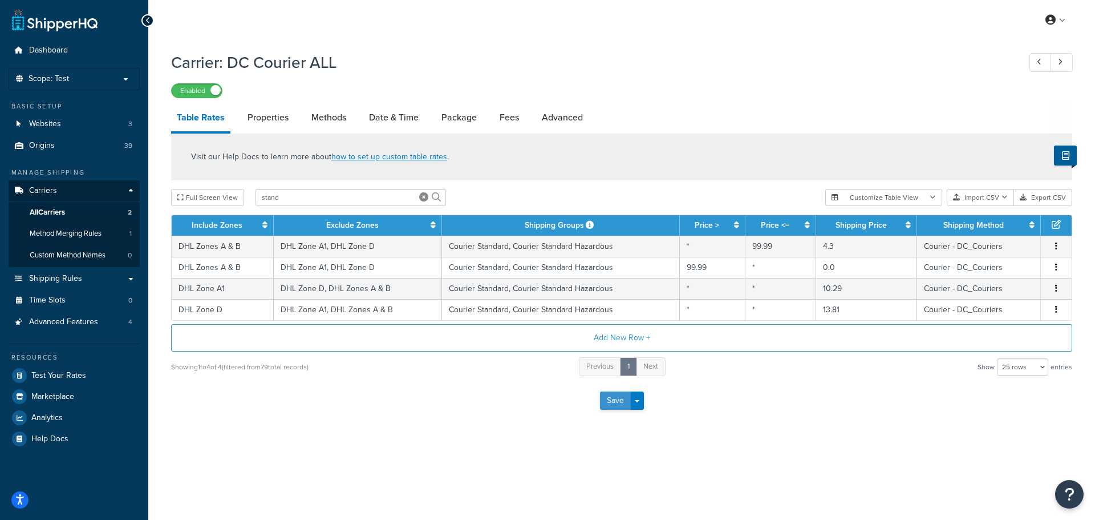
click at [609, 397] on button "Save" at bounding box center [615, 400] width 31 height 18
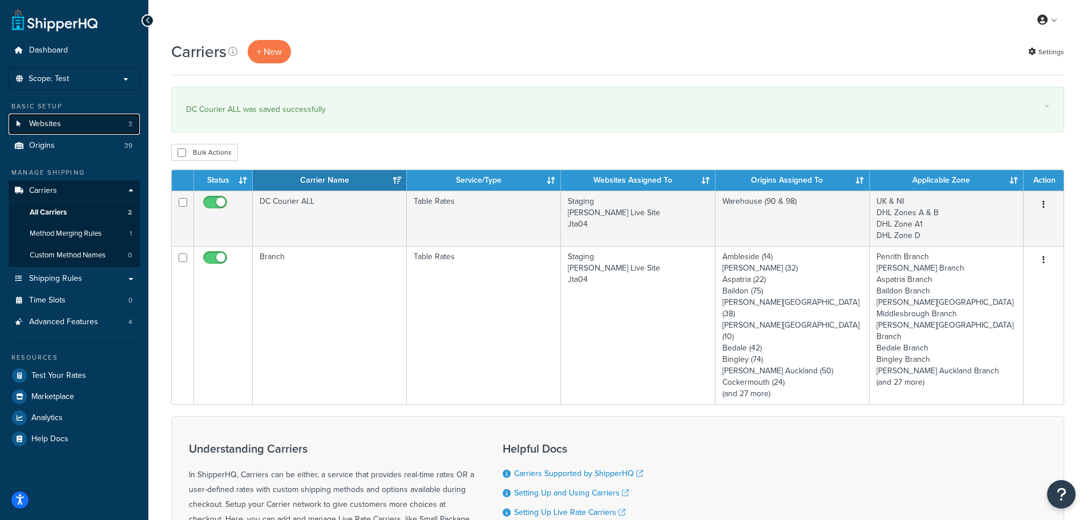
click at [125, 118] on link "Websites 3" at bounding box center [74, 124] width 131 height 21
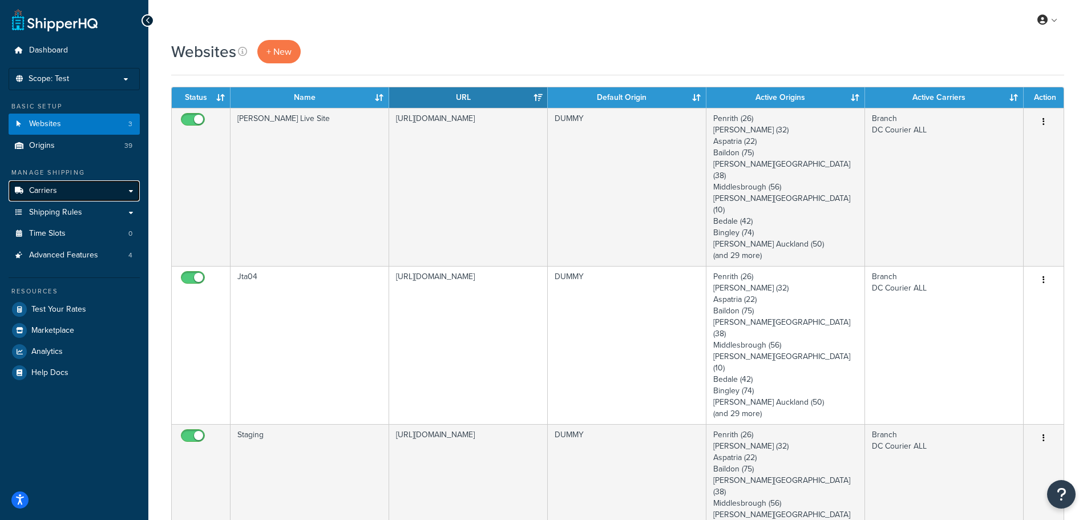
click at [102, 185] on link "Carriers" at bounding box center [74, 190] width 131 height 21
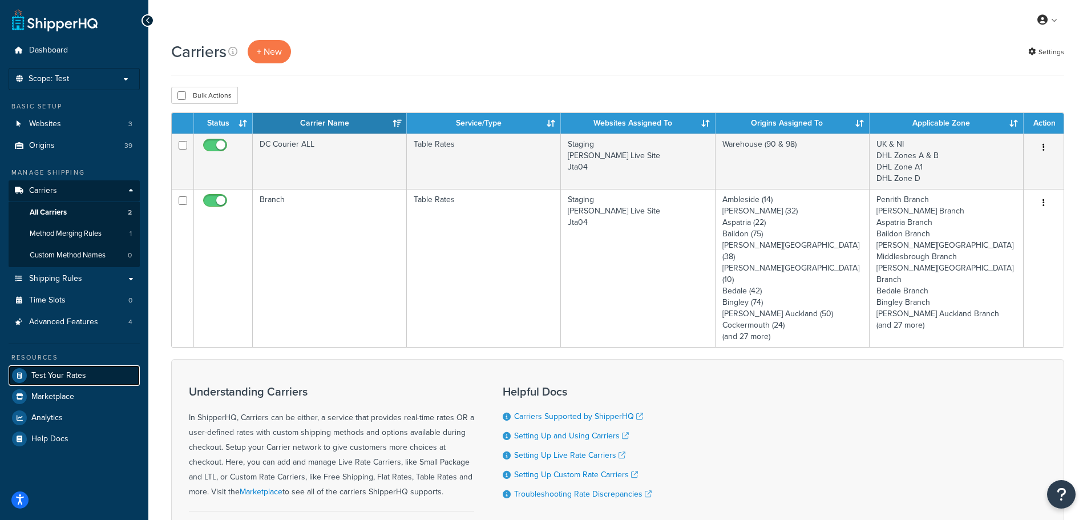
click at [68, 368] on link "Test Your Rates" at bounding box center [74, 375] width 131 height 21
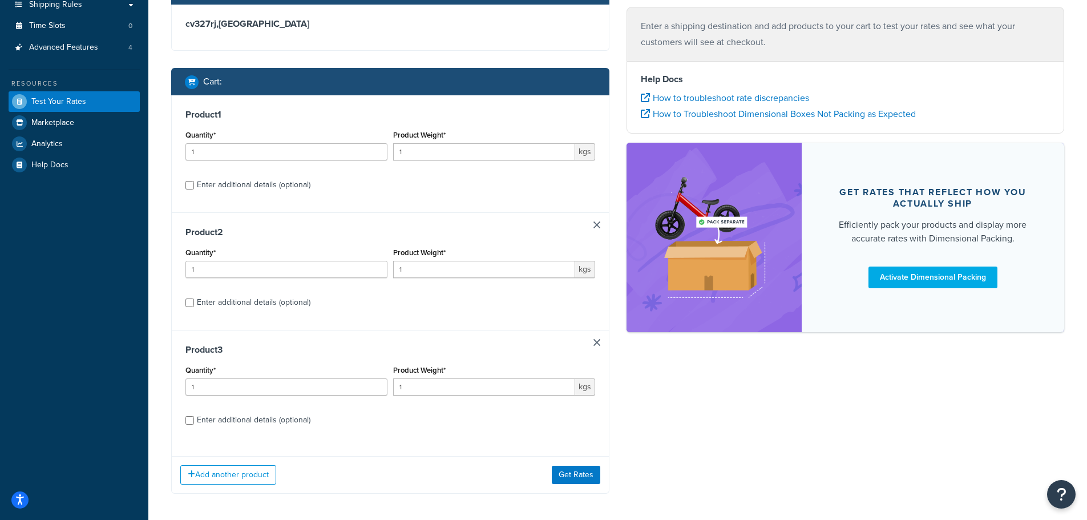
scroll to position [256, 0]
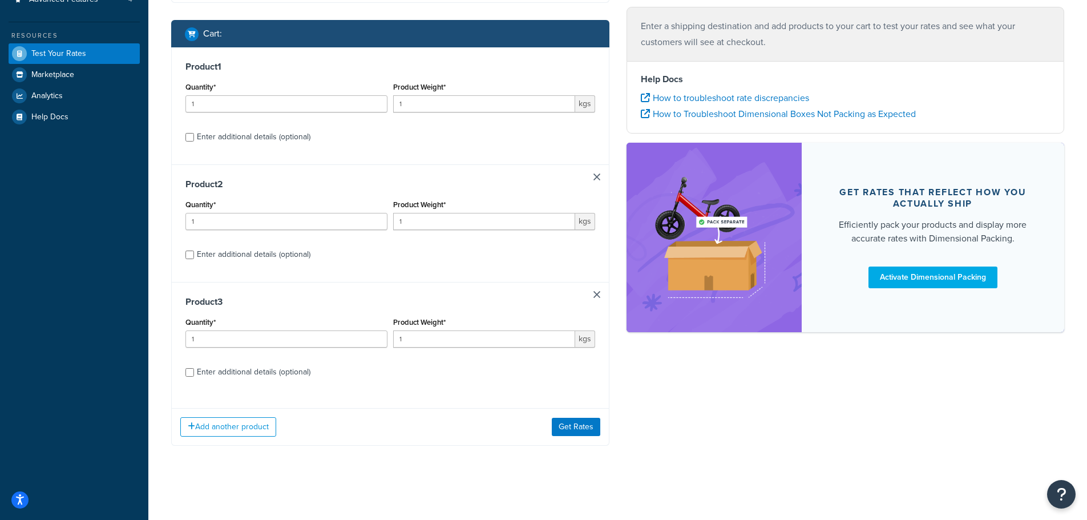
click at [266, 368] on div "Enter additional details (optional)" at bounding box center [254, 372] width 114 height 16
click at [194, 368] on input "Enter additional details (optional)" at bounding box center [189, 372] width 9 height 9
checkbox input "true"
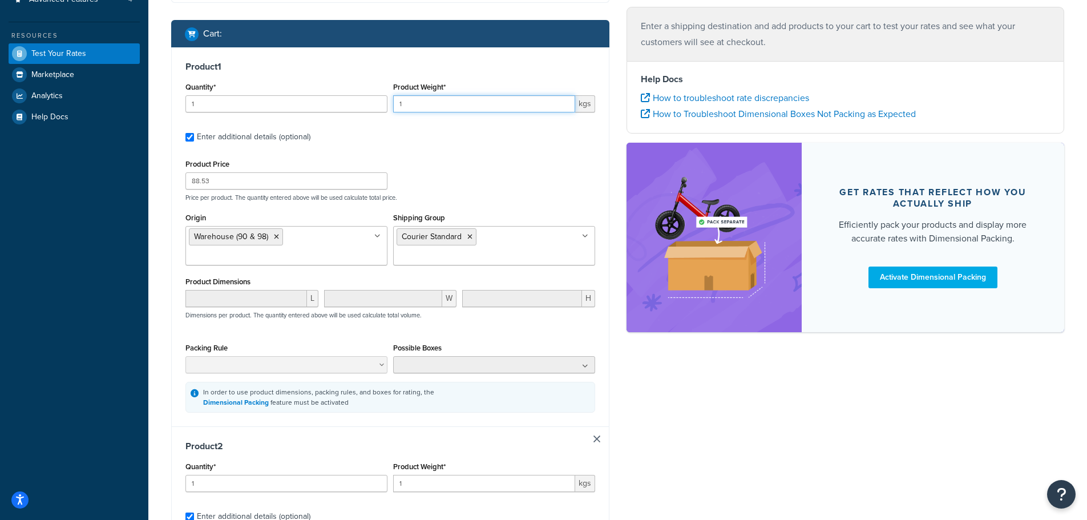
type input "2"
click at [561, 100] on input "2" at bounding box center [484, 103] width 182 height 17
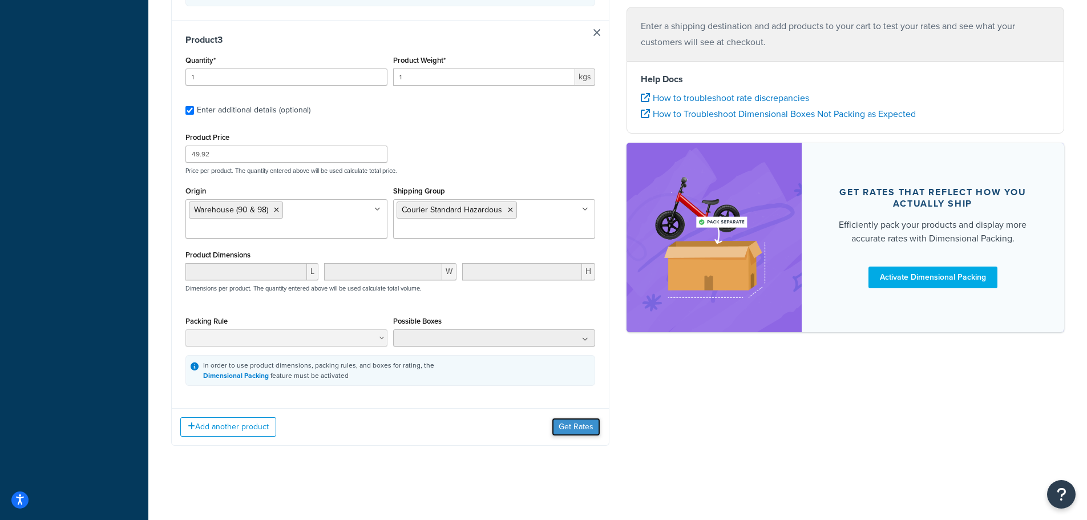
click at [566, 423] on button "Get Rates" at bounding box center [576, 427] width 48 height 18
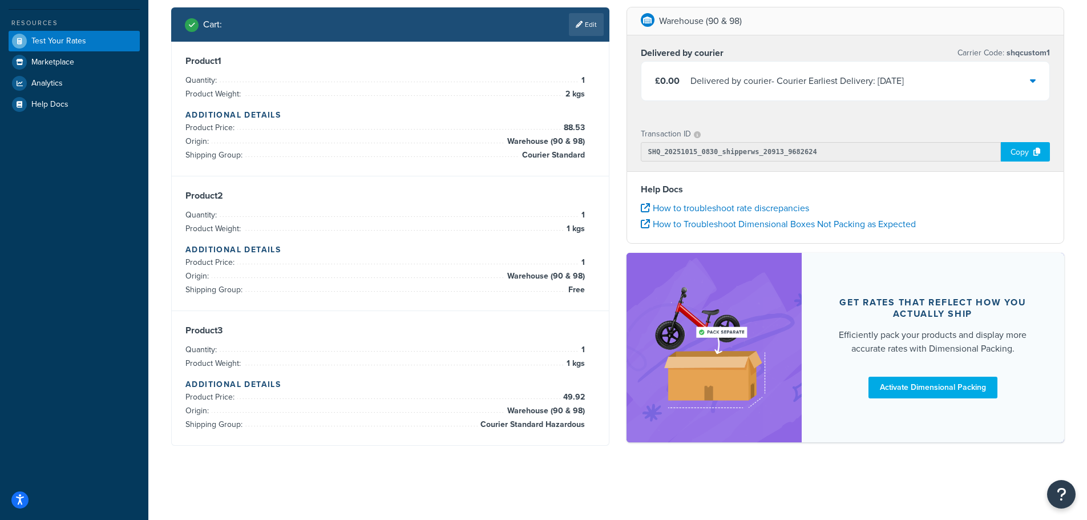
scroll to position [268, 0]
click at [785, 76] on div "Delivered by courier - Courier Earliest Delivery: [DATE]" at bounding box center [796, 81] width 213 height 16
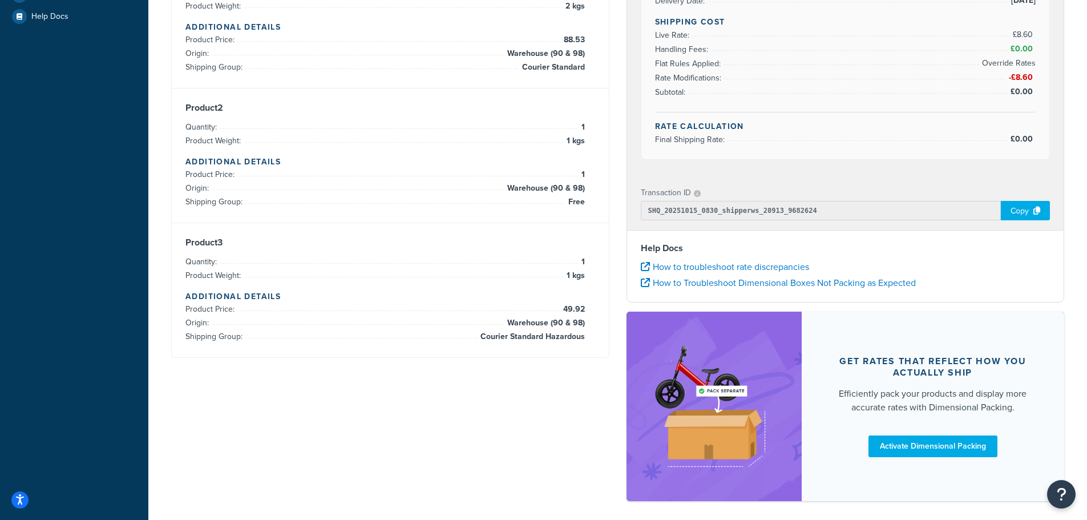
scroll to position [39, 0]
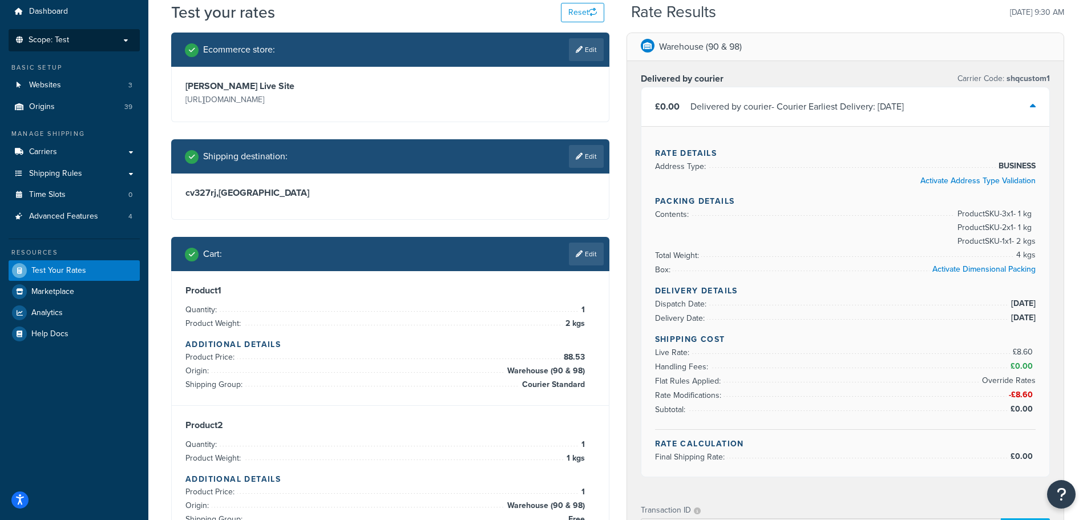
click at [88, 41] on p "Scope: Test" at bounding box center [74, 40] width 121 height 10
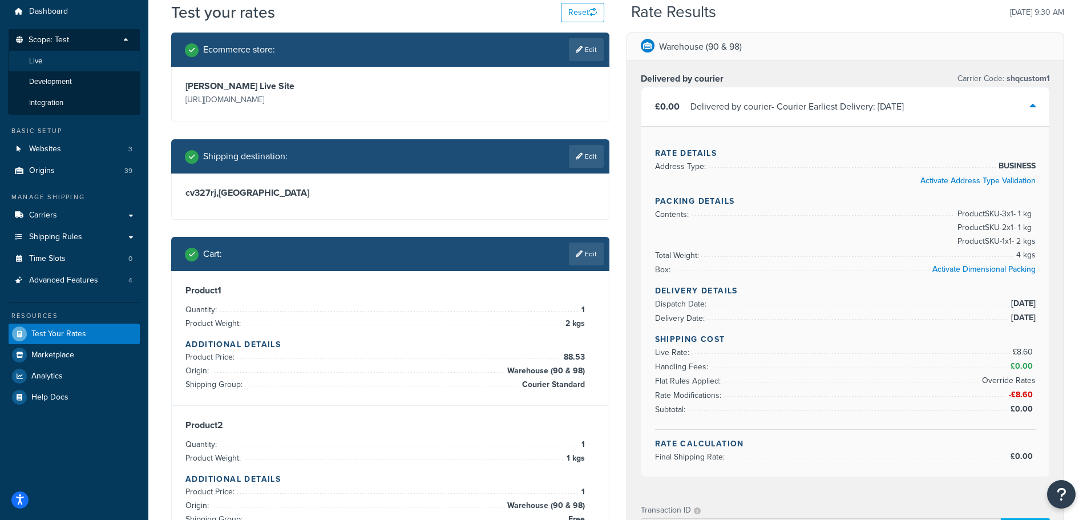
click at [71, 62] on li "Live" at bounding box center [74, 61] width 132 height 21
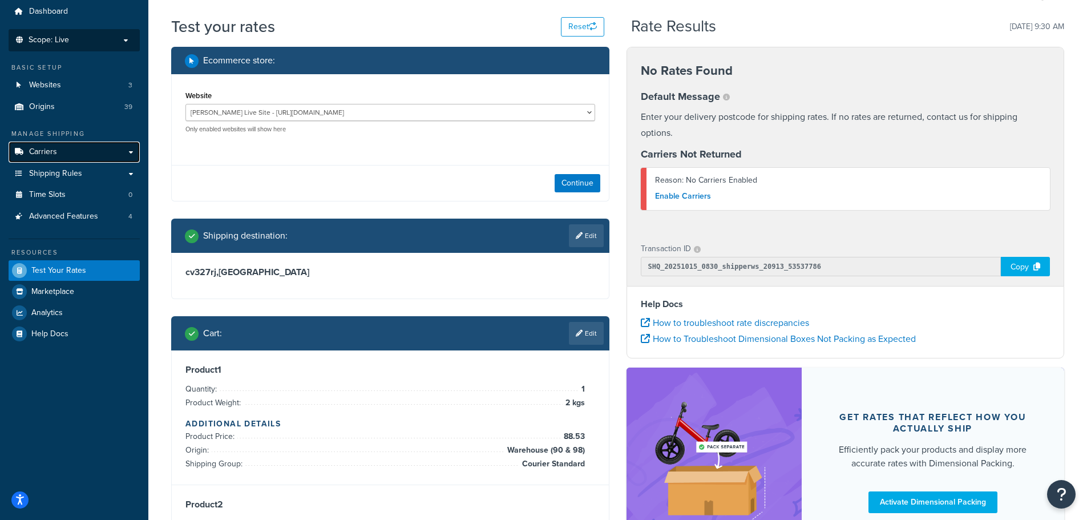
click at [115, 148] on link "Carriers" at bounding box center [74, 151] width 131 height 21
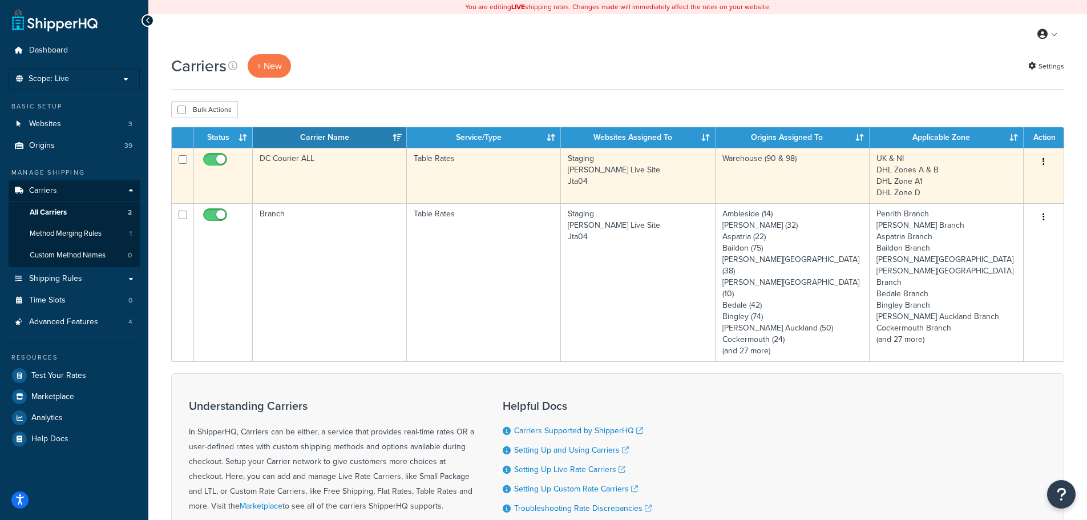
click at [286, 193] on td "DC Courier ALL" at bounding box center [330, 175] width 154 height 55
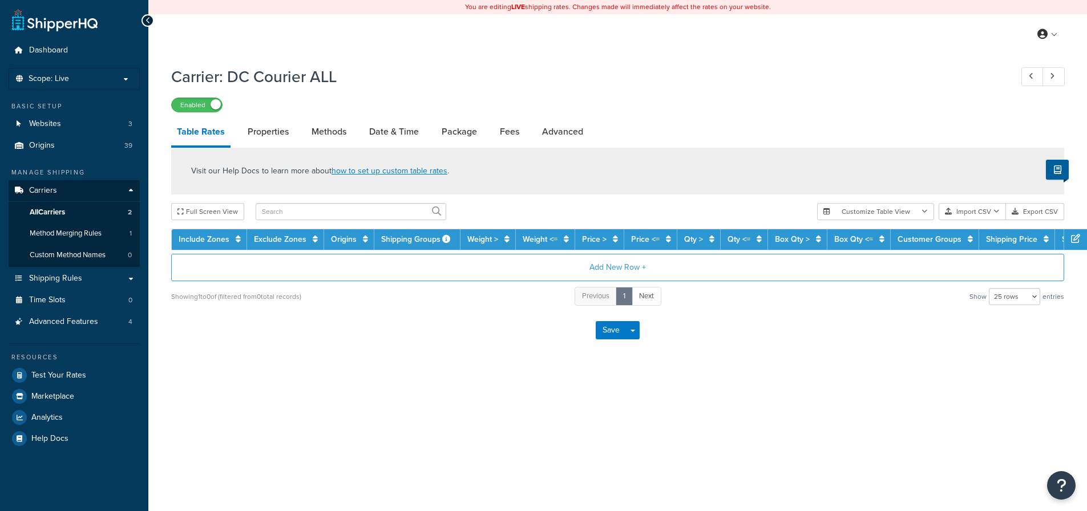
select select "25"
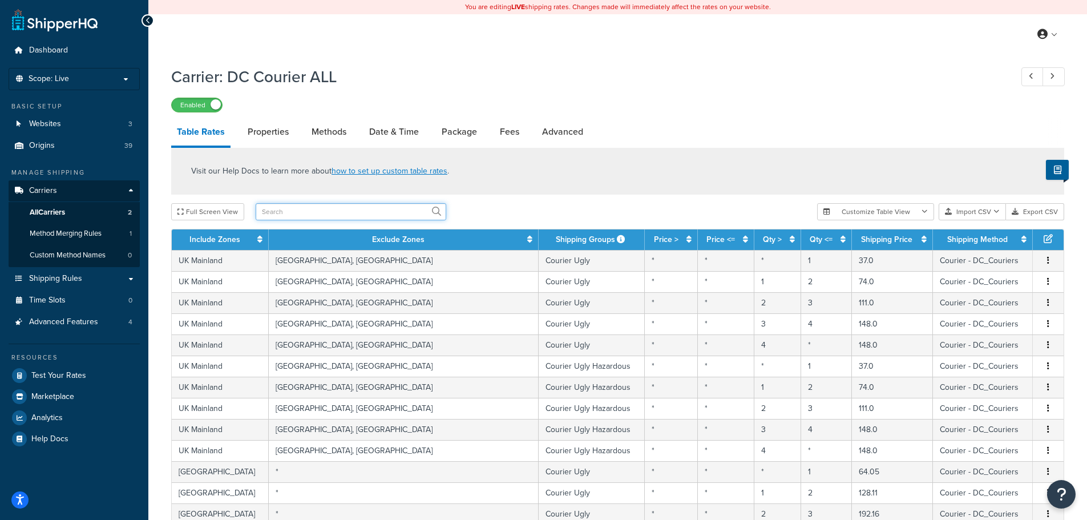
click at [367, 213] on input "text" at bounding box center [351, 211] width 191 height 17
type input "standard"
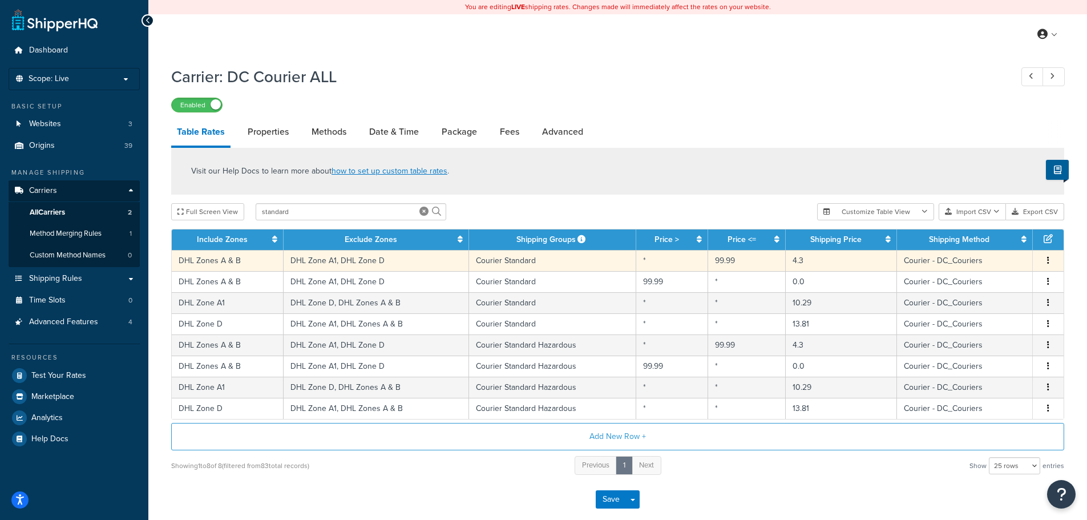
click at [579, 262] on td "Courier Standard" at bounding box center [553, 260] width 168 height 21
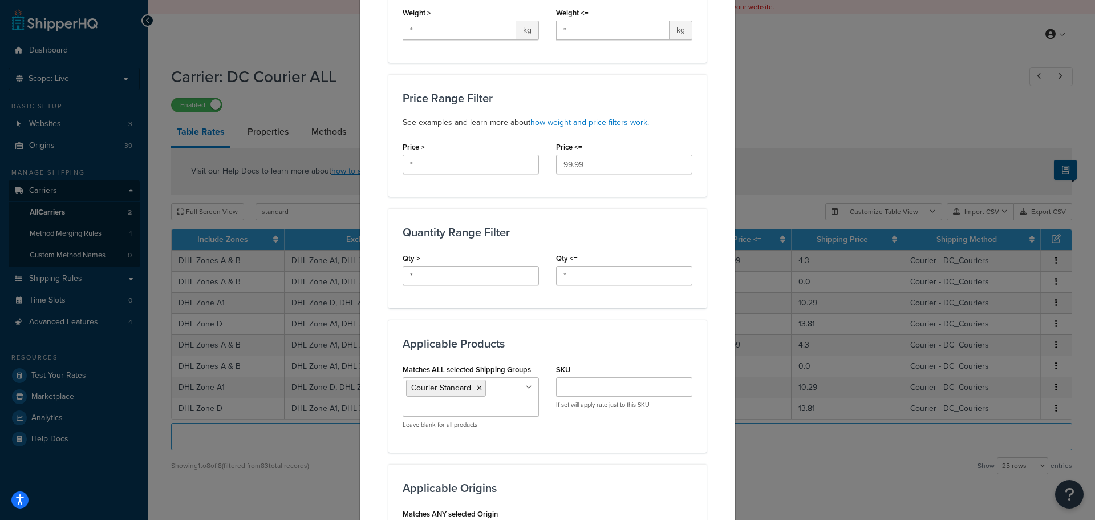
scroll to position [628, 0]
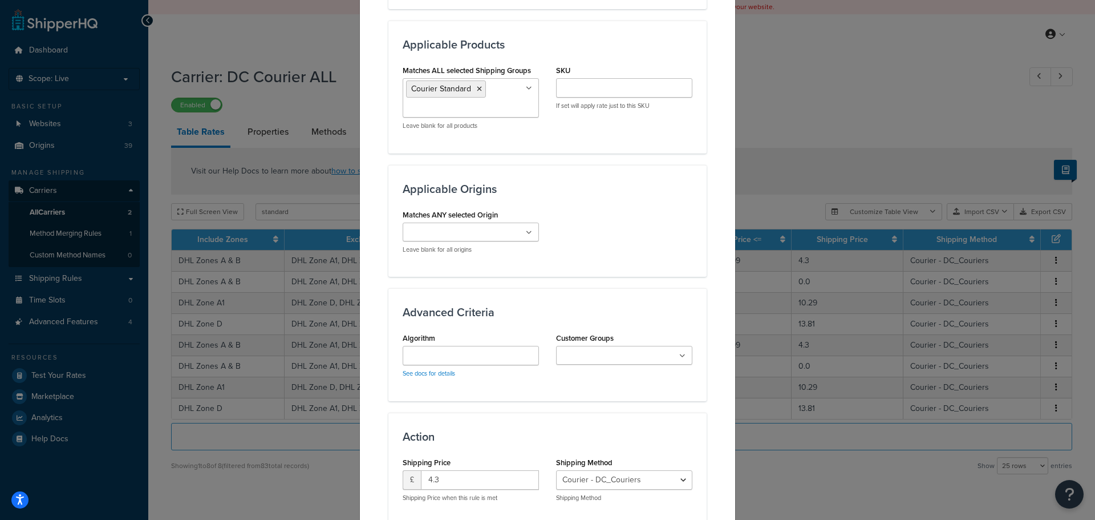
click at [505, 114] on ul "Courier Standard" at bounding box center [471, 97] width 136 height 39
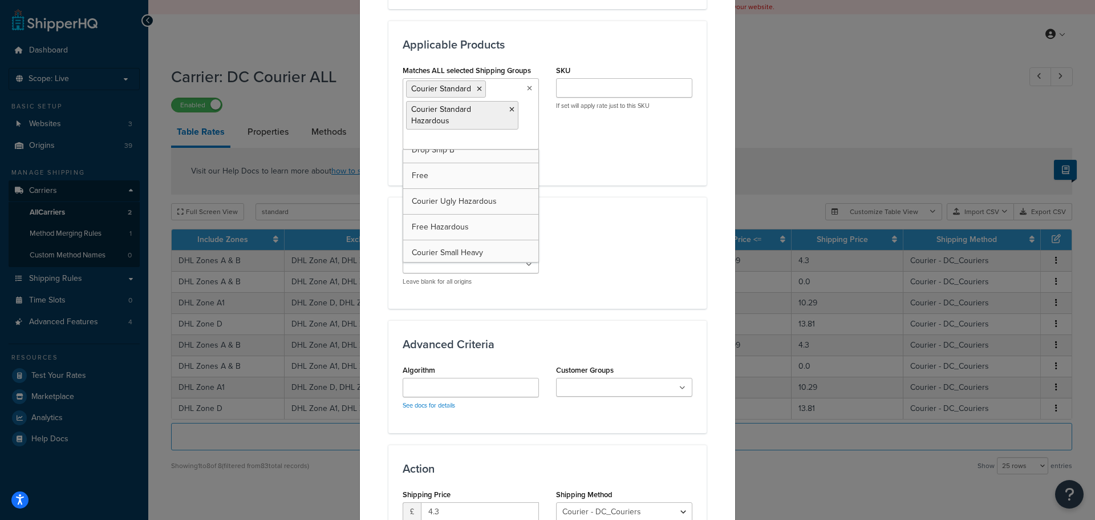
click at [580, 224] on h3 "Applicable Origins" at bounding box center [548, 221] width 290 height 13
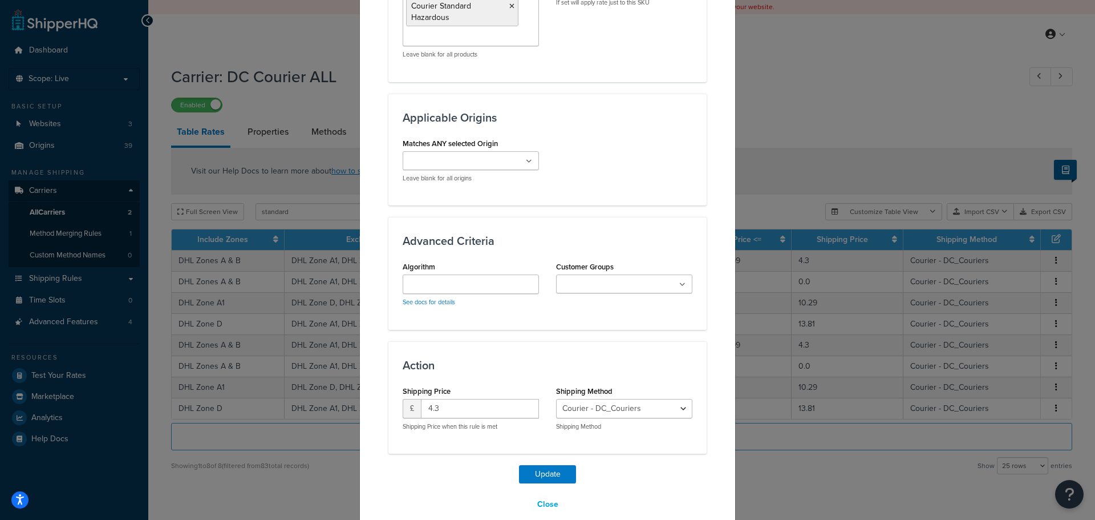
scroll to position [749, 0]
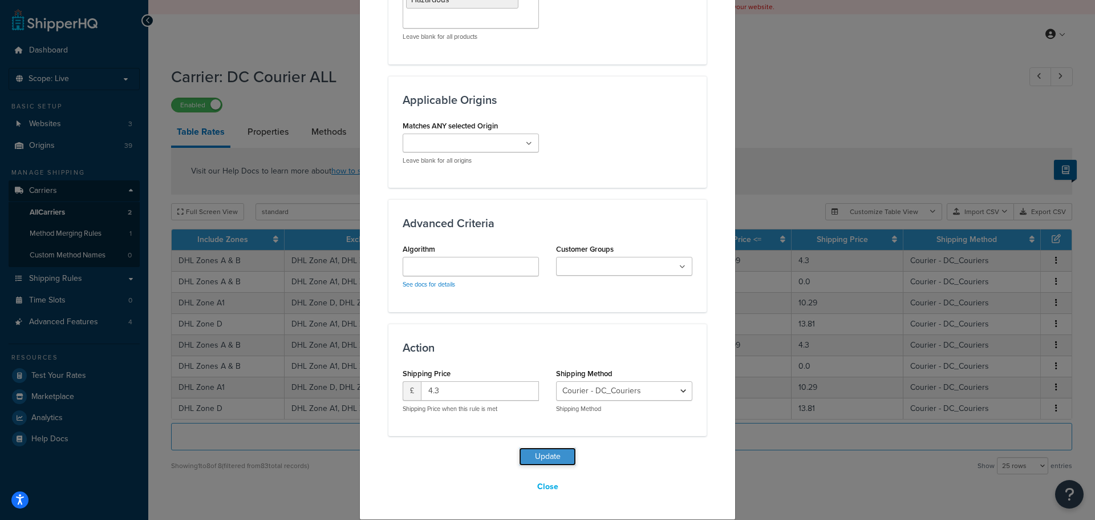
click at [533, 459] on button "Update" at bounding box center [547, 456] width 57 height 18
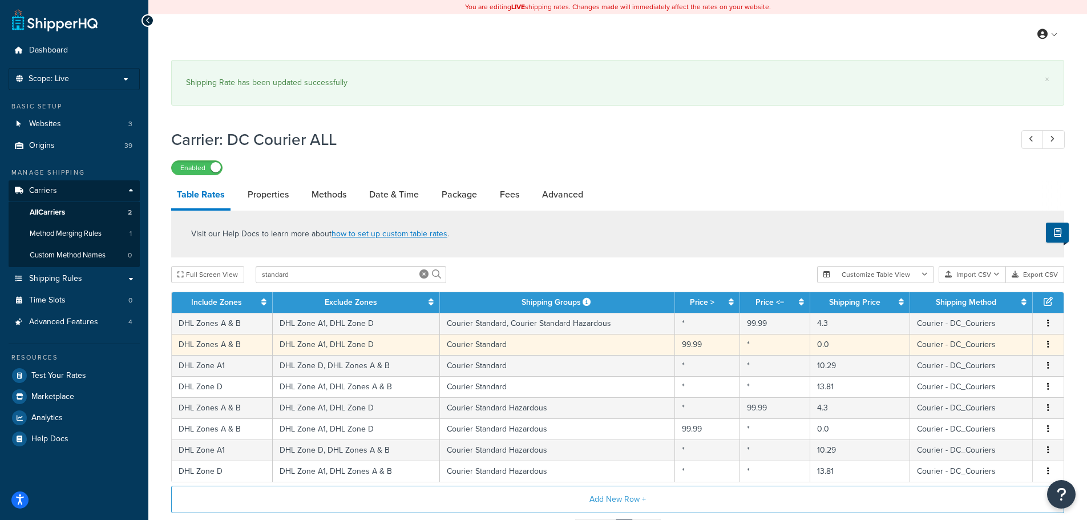
click at [525, 345] on td "Courier Standard" at bounding box center [558, 344] width 236 height 21
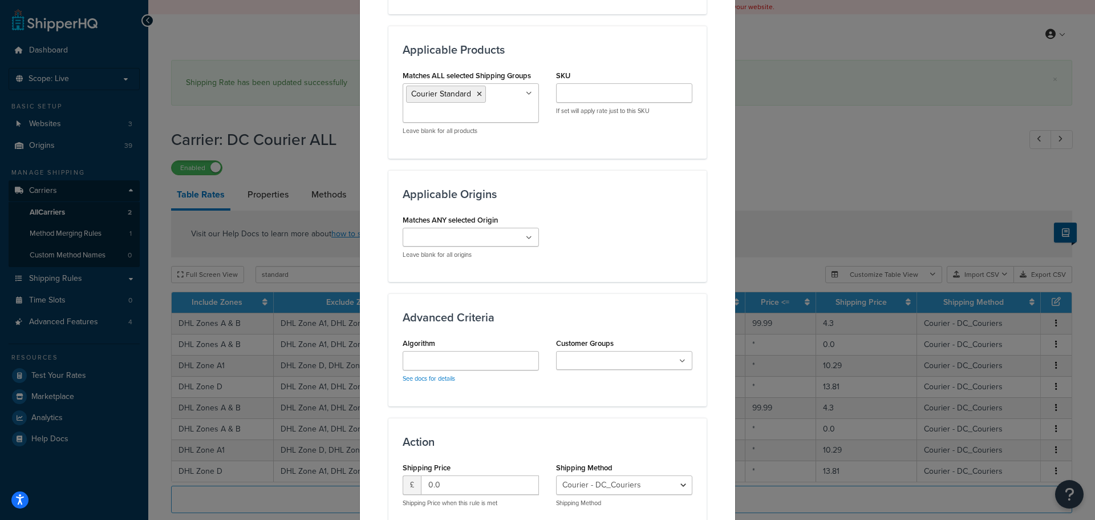
scroll to position [628, 0]
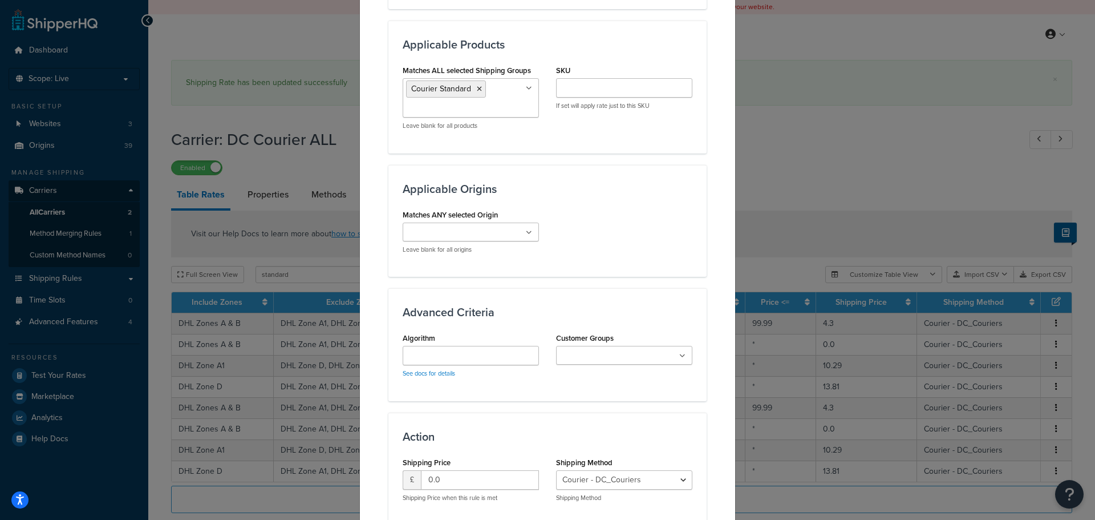
click at [500, 101] on ul "Courier Standard" at bounding box center [471, 97] width 136 height 39
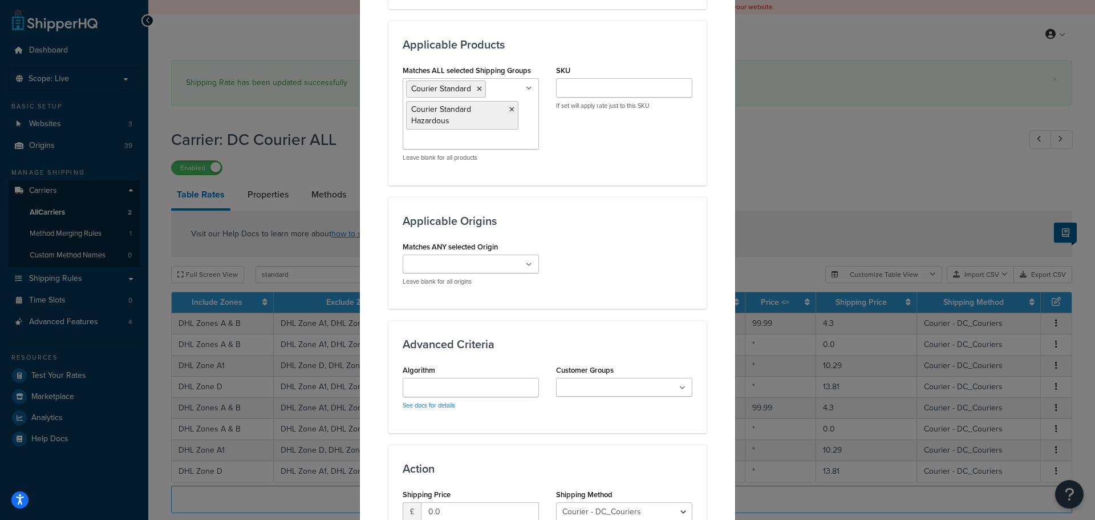
click at [581, 217] on h3 "Applicable Origins" at bounding box center [548, 221] width 290 height 13
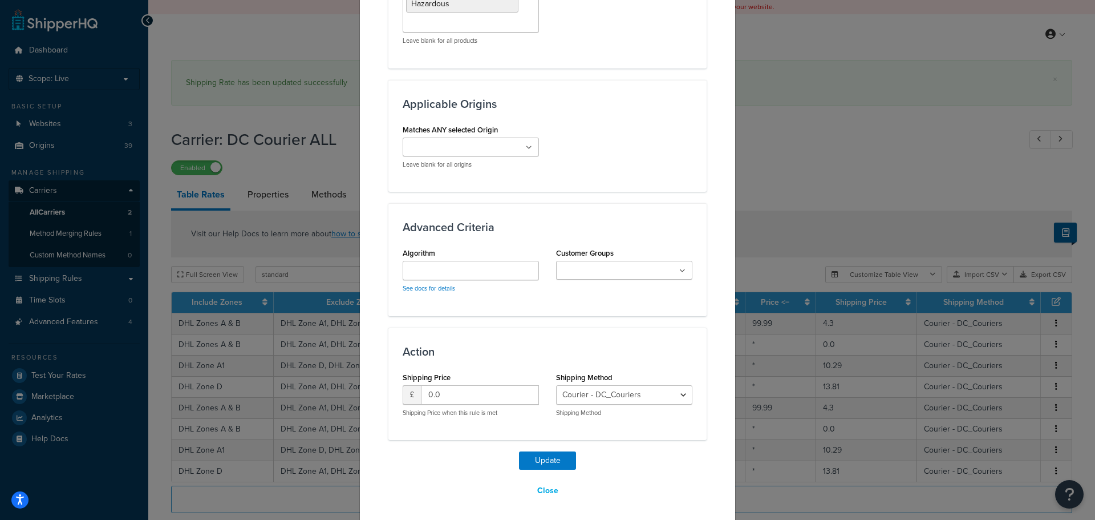
scroll to position [749, 0]
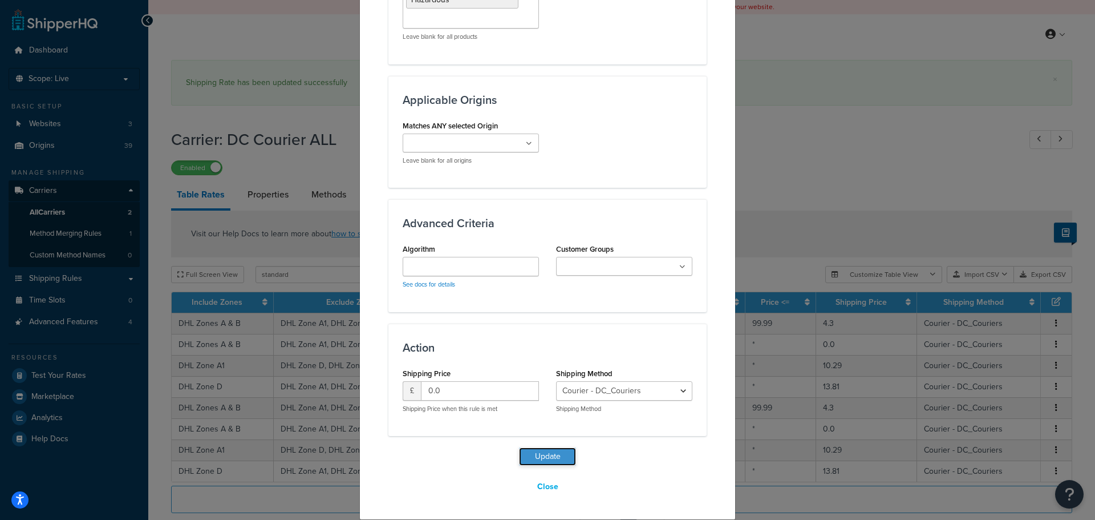
click at [557, 454] on button "Update" at bounding box center [547, 456] width 57 height 18
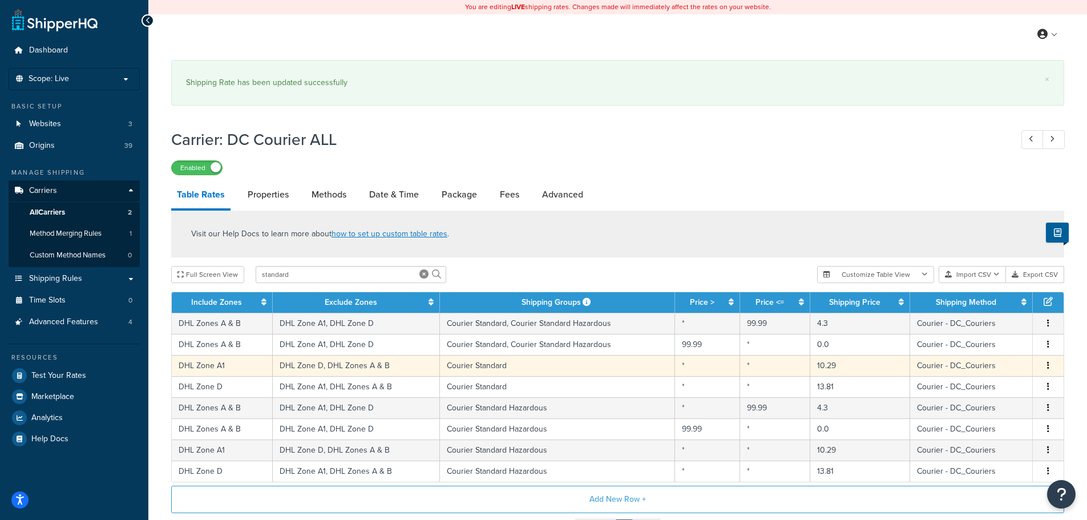
click at [551, 365] on td "Courier Standard" at bounding box center [558, 365] width 236 height 21
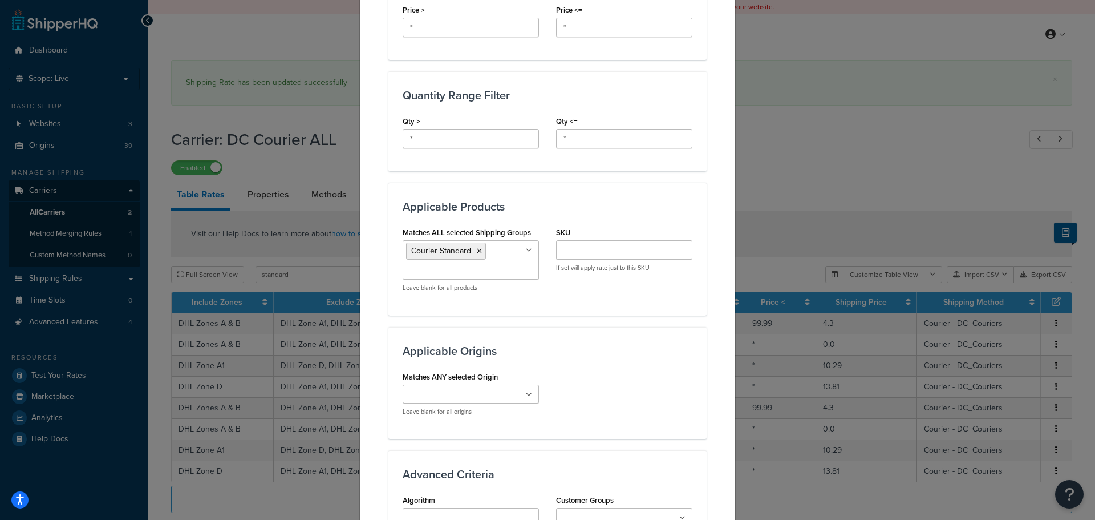
scroll to position [571, 0]
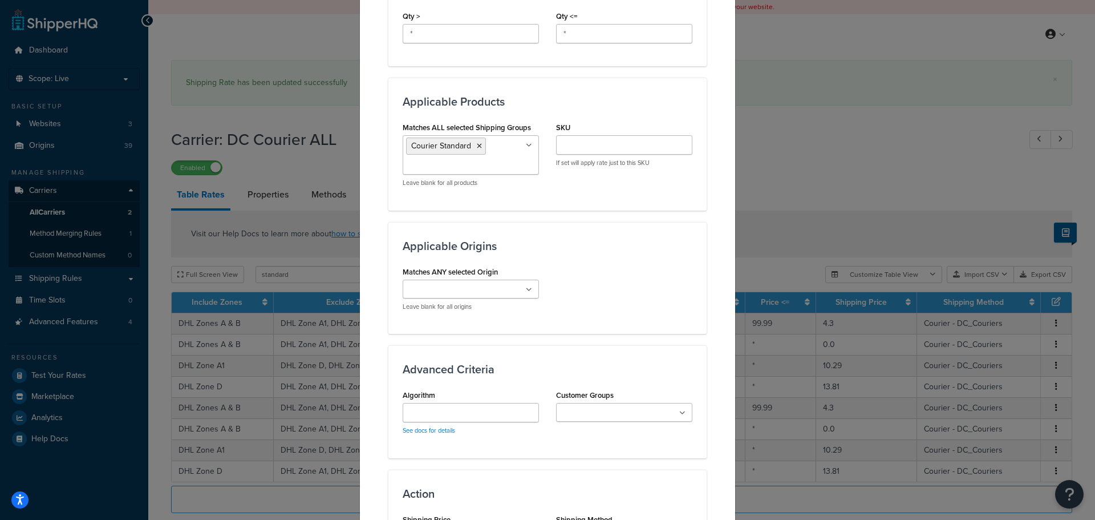
click at [499, 165] on ul "Courier Standard" at bounding box center [471, 154] width 136 height 39
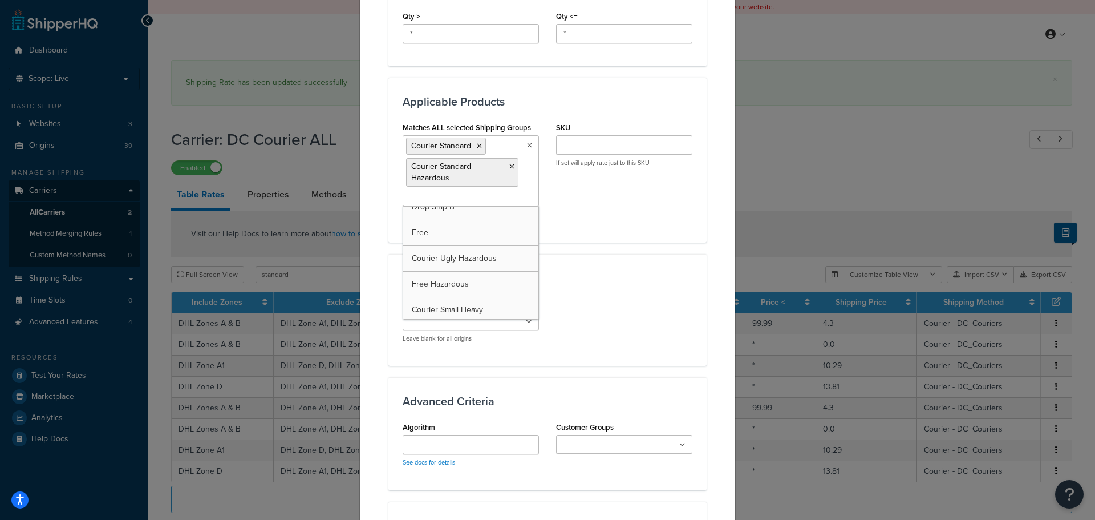
click at [587, 267] on div "Applicable Origins Matches ANY selected Origin Penrith (26) Appleby (32) Aspatr…" at bounding box center [548, 310] width 318 height 112
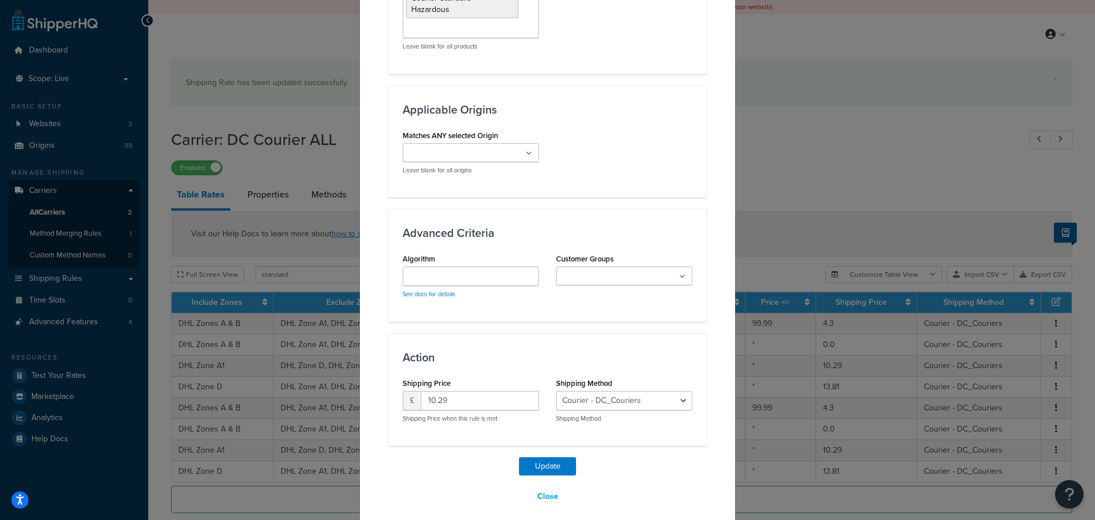
scroll to position [749, 0]
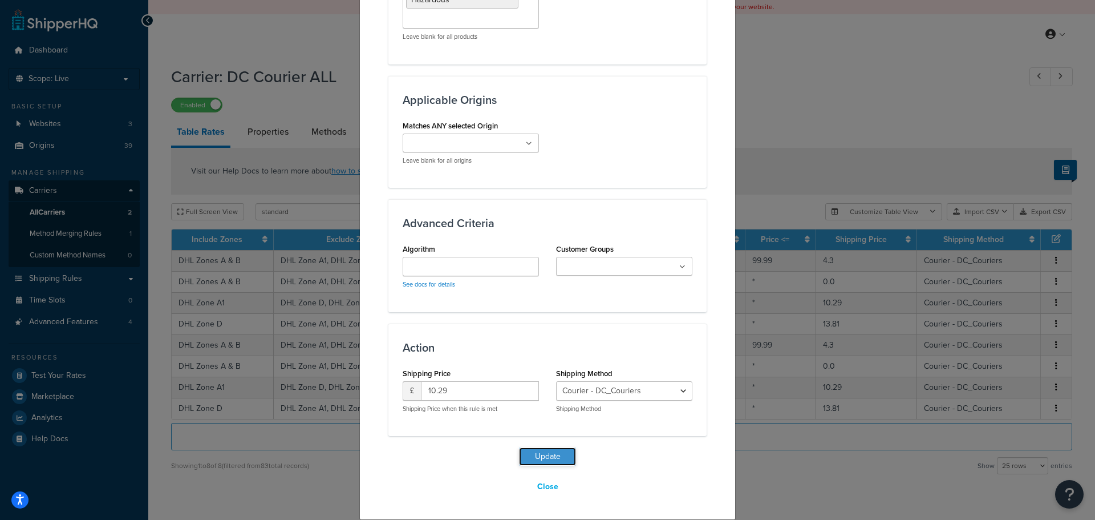
click at [566, 456] on button "Update" at bounding box center [547, 456] width 57 height 18
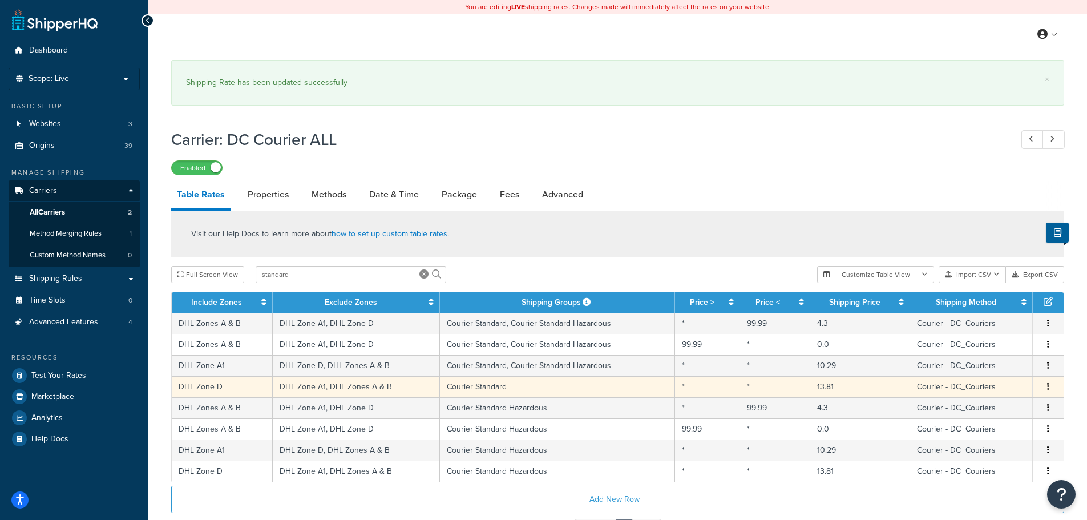
click at [558, 382] on td "Courier Standard" at bounding box center [558, 386] width 236 height 21
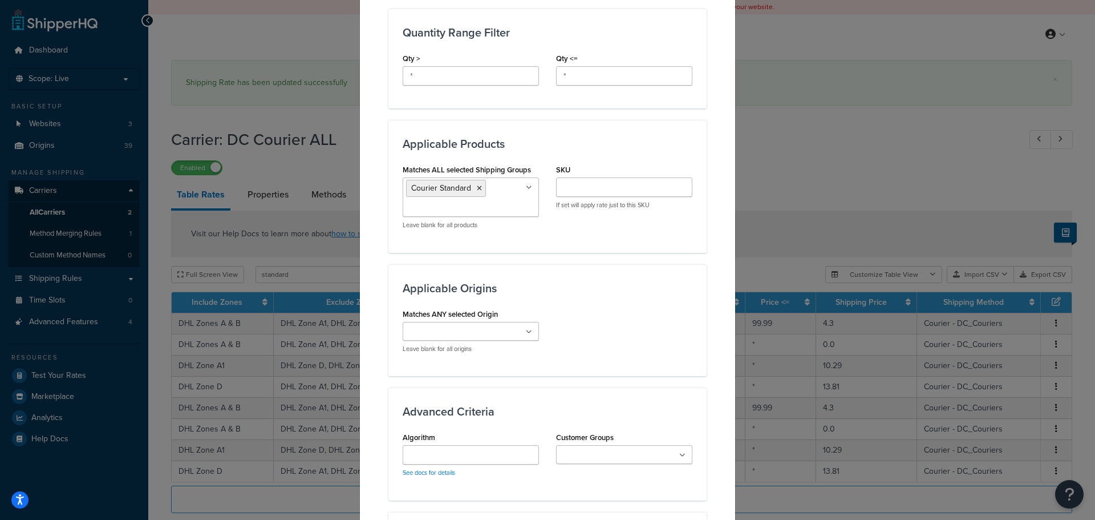
scroll to position [571, 0]
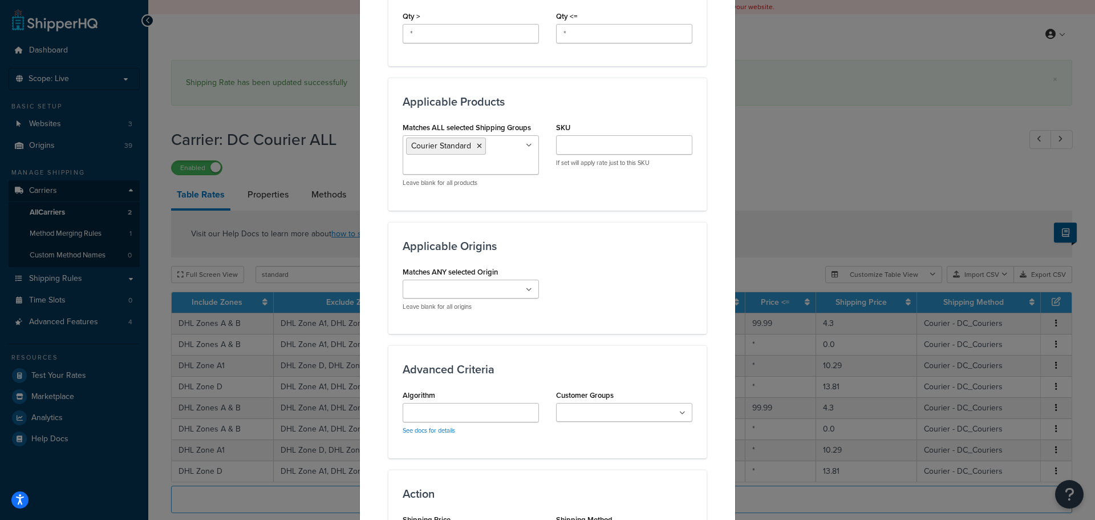
click at [516, 167] on ul "Courier Standard" at bounding box center [471, 154] width 136 height 39
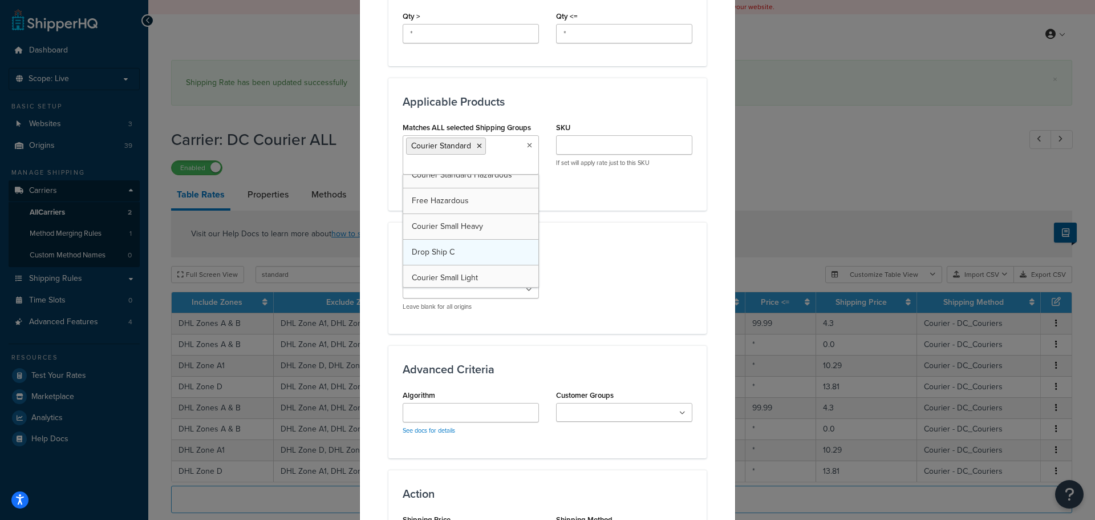
scroll to position [171, 0]
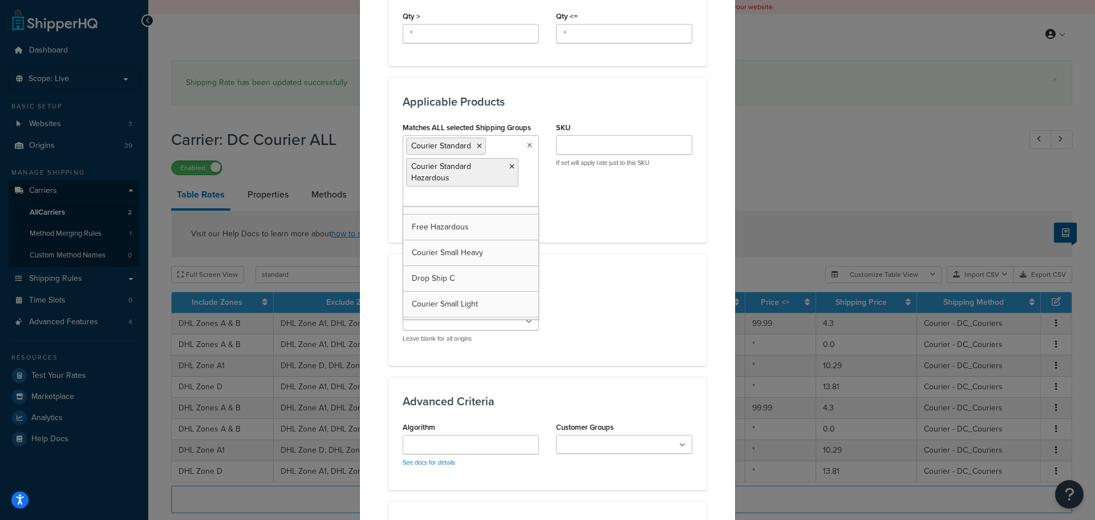
click at [549, 246] on div "Applicable Zones See examples and learn more about how include and exclude zone…" at bounding box center [548, 62] width 318 height 1103
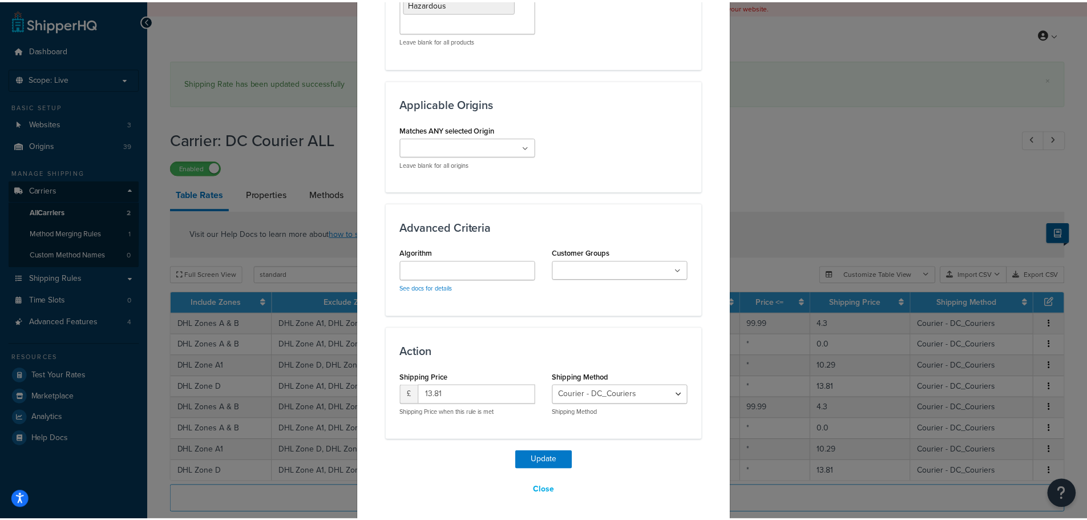
scroll to position [749, 0]
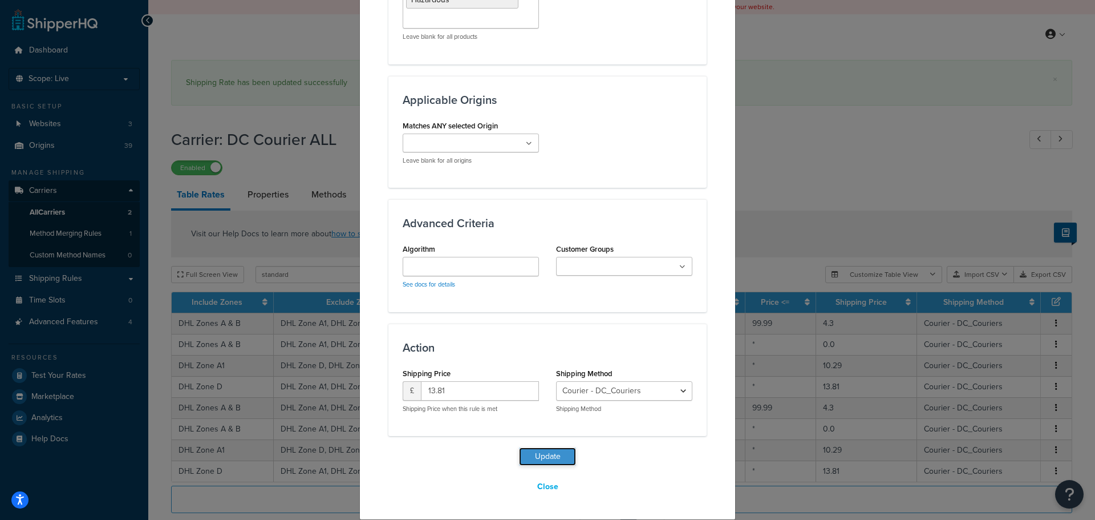
click at [564, 458] on button "Update" at bounding box center [547, 456] width 57 height 18
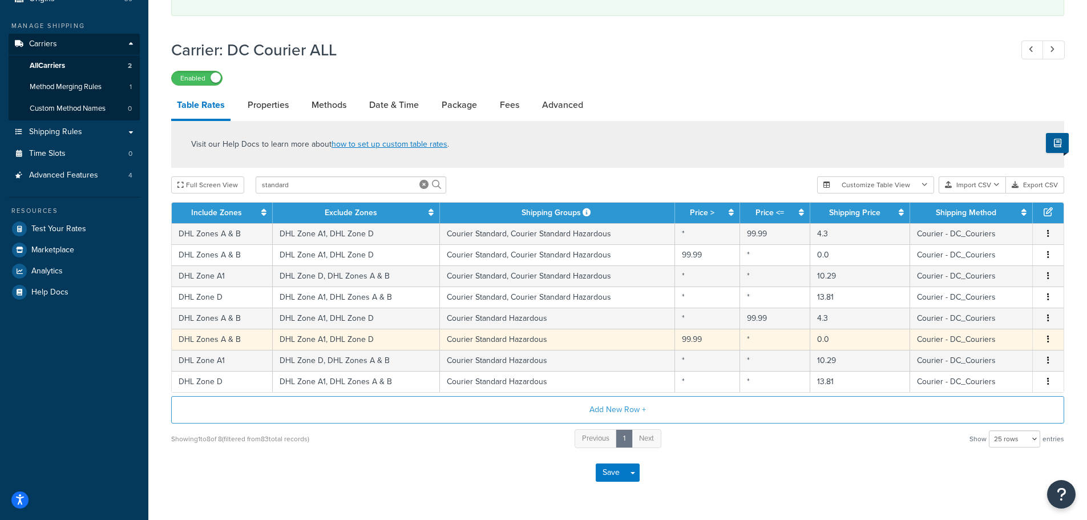
scroll to position [180, 0]
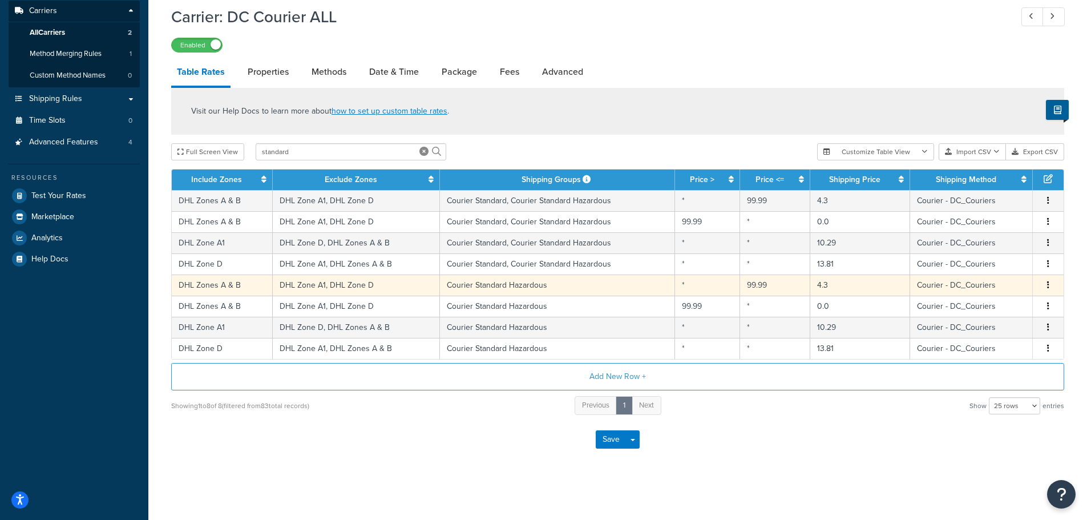
click at [1052, 286] on button "button" at bounding box center [1048, 285] width 9 height 13
click at [1002, 310] on div "Delete" at bounding box center [989, 308] width 81 height 23
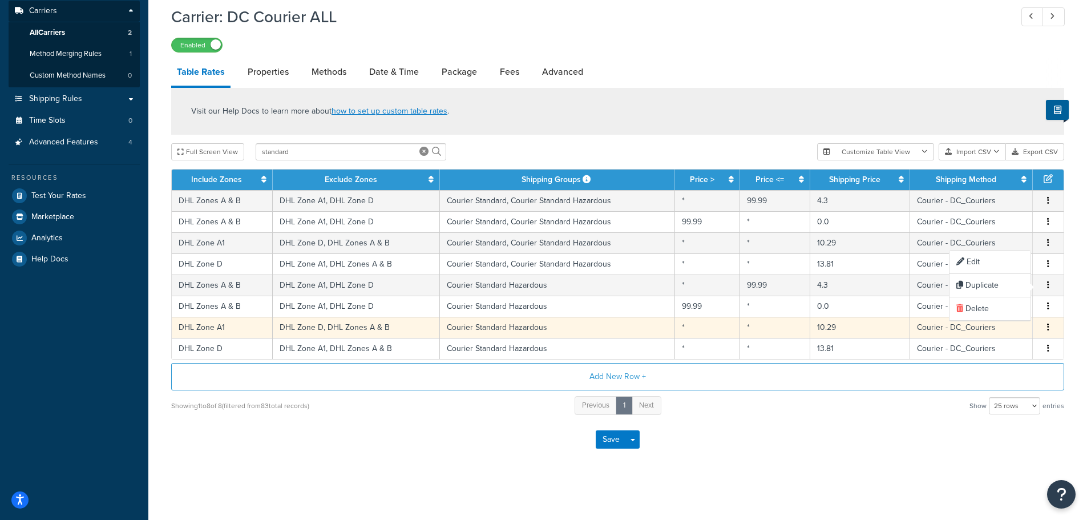
scroll to position [159, 0]
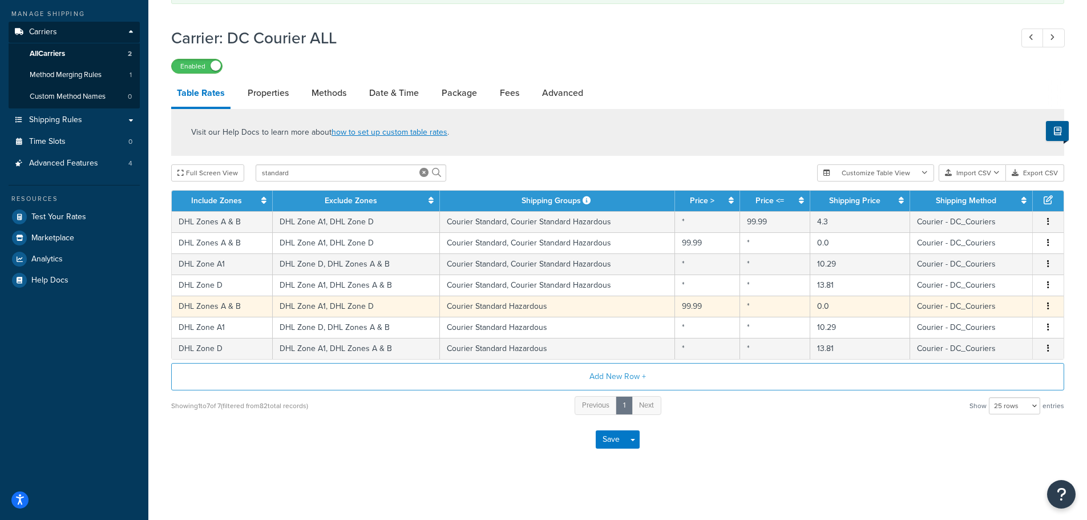
click at [1051, 302] on button "button" at bounding box center [1048, 306] width 9 height 13
click at [997, 325] on div "Delete" at bounding box center [989, 329] width 81 height 23
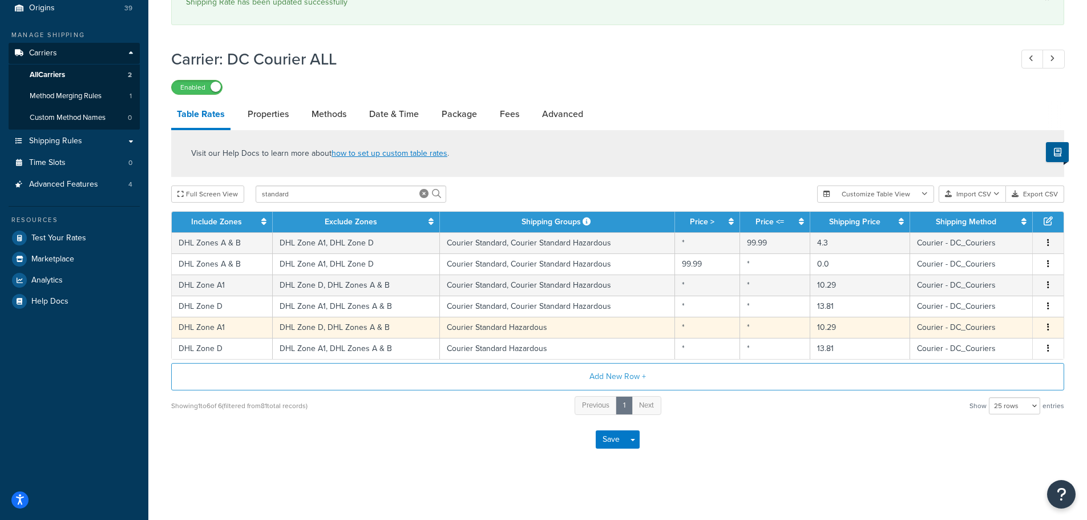
scroll to position [138, 0]
click at [1050, 326] on button "button" at bounding box center [1048, 327] width 9 height 13
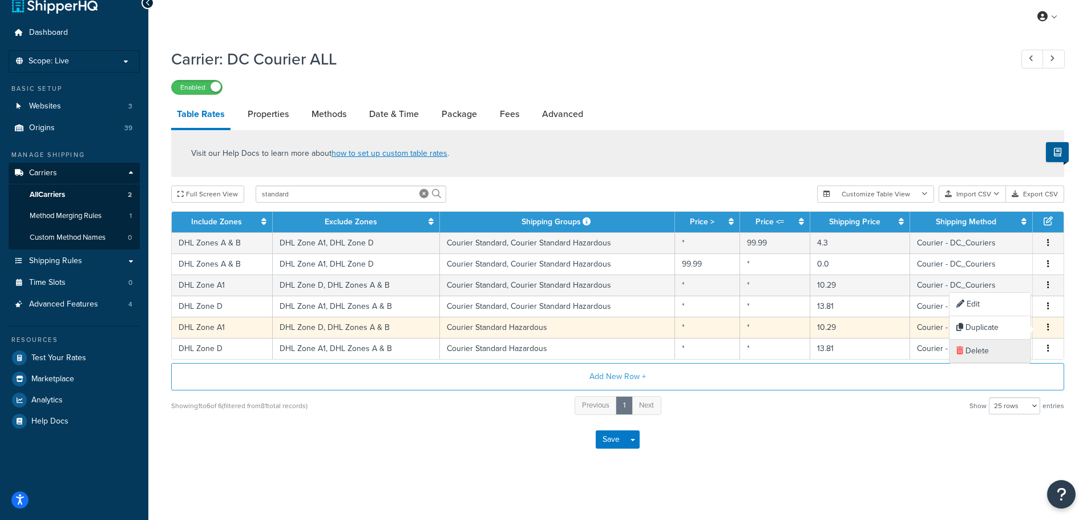
click at [1010, 353] on div "Delete" at bounding box center [989, 350] width 81 height 23
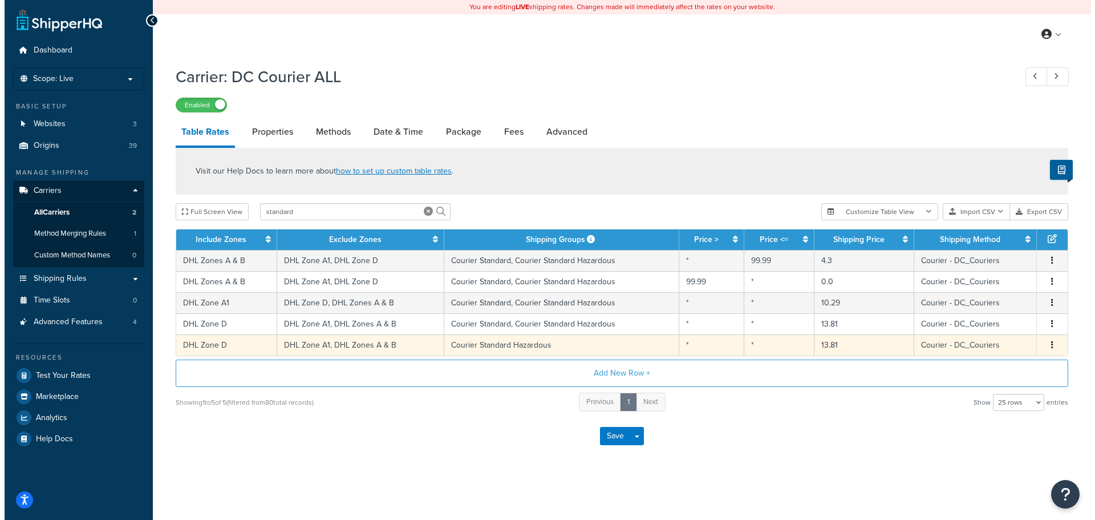
scroll to position [0, 0]
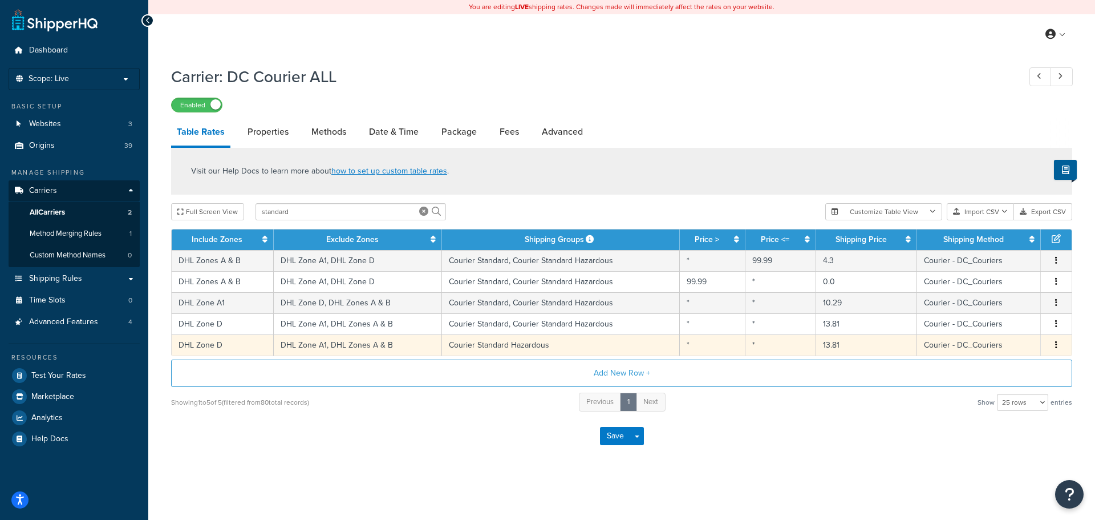
click at [1056, 342] on icon "button" at bounding box center [1057, 345] width 2 height 8
click at [997, 365] on div "Delete" at bounding box center [998, 368] width 81 height 23
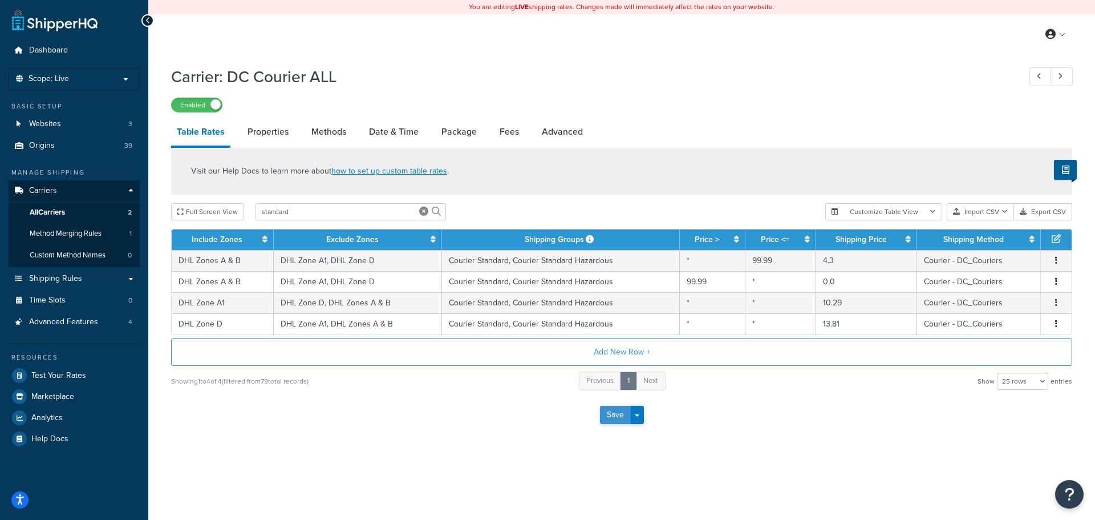
click at [614, 418] on button "Save" at bounding box center [615, 415] width 31 height 18
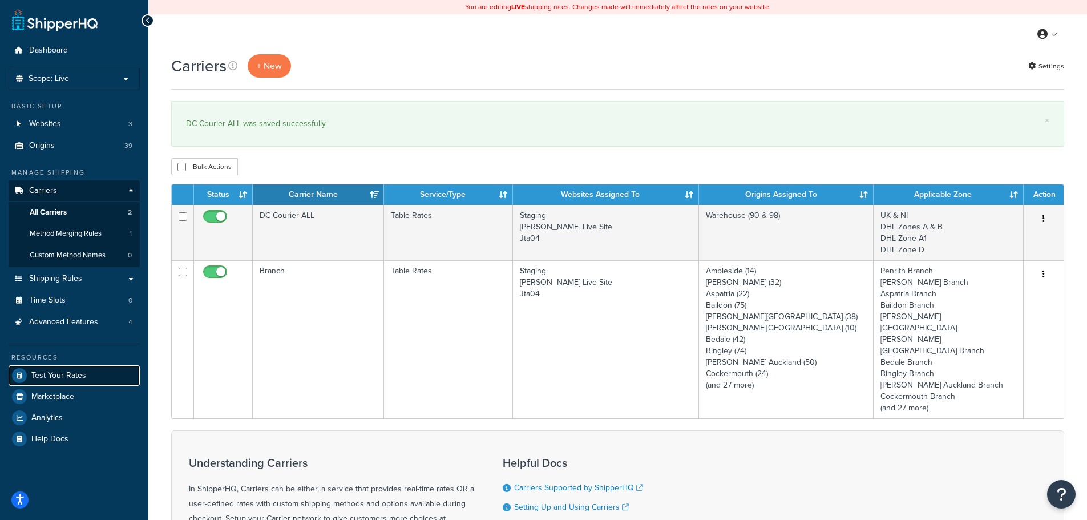
click at [80, 368] on link "Test Your Rates" at bounding box center [74, 375] width 131 height 21
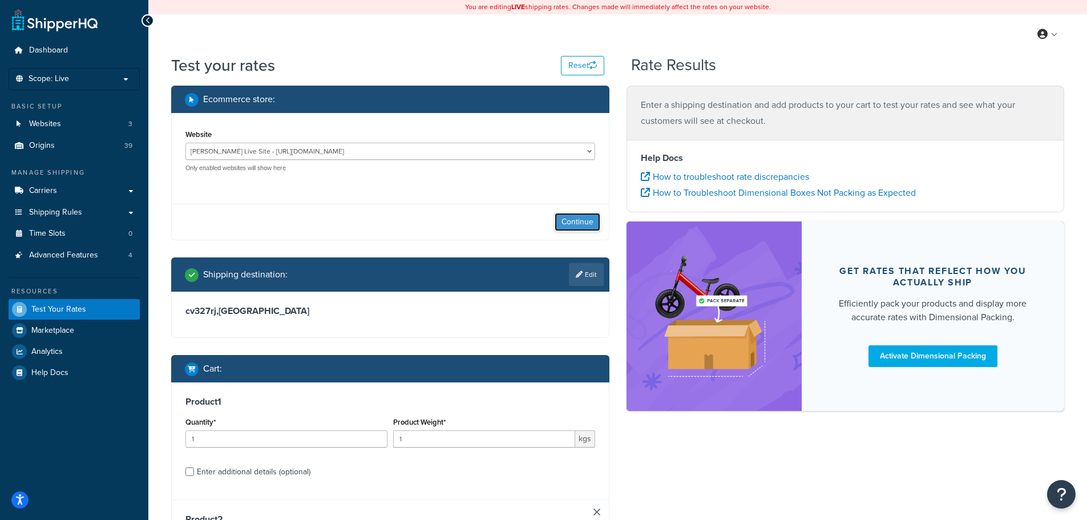
click at [583, 221] on button "Continue" at bounding box center [578, 222] width 46 height 18
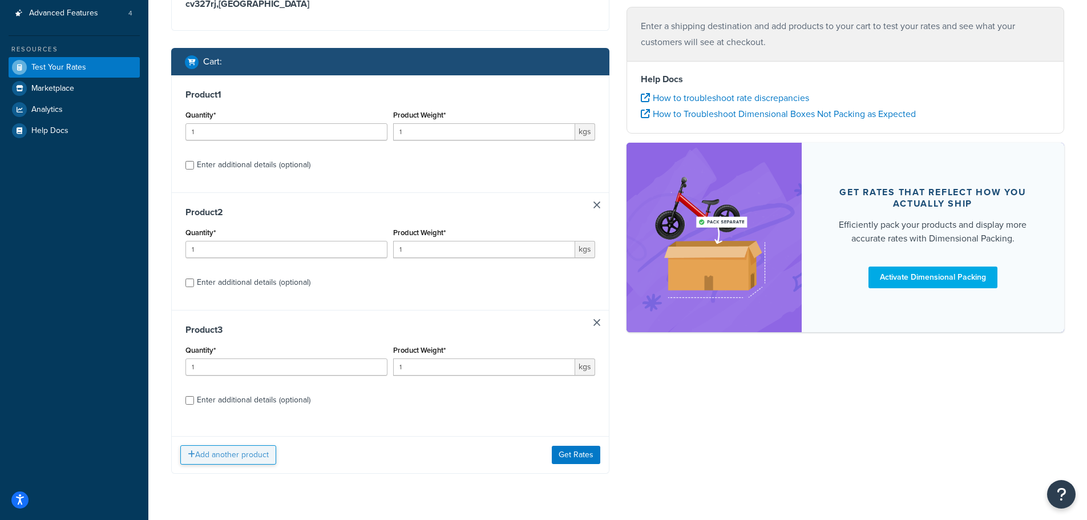
scroll to position [270, 0]
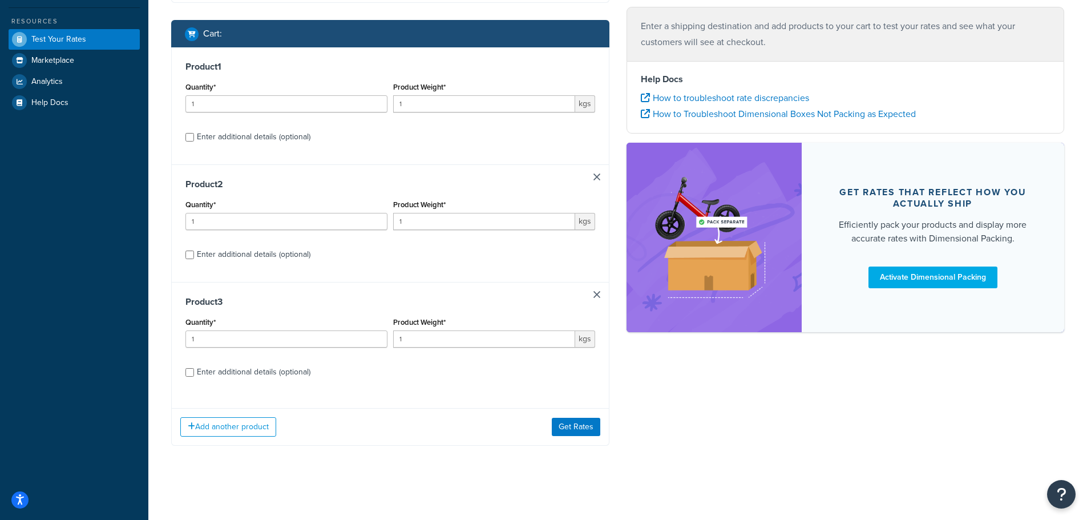
click at [252, 375] on div "Enter additional details (optional)" at bounding box center [254, 372] width 114 height 16
click at [194, 375] on input "Enter additional details (optional)" at bounding box center [189, 372] width 9 height 9
checkbox input "true"
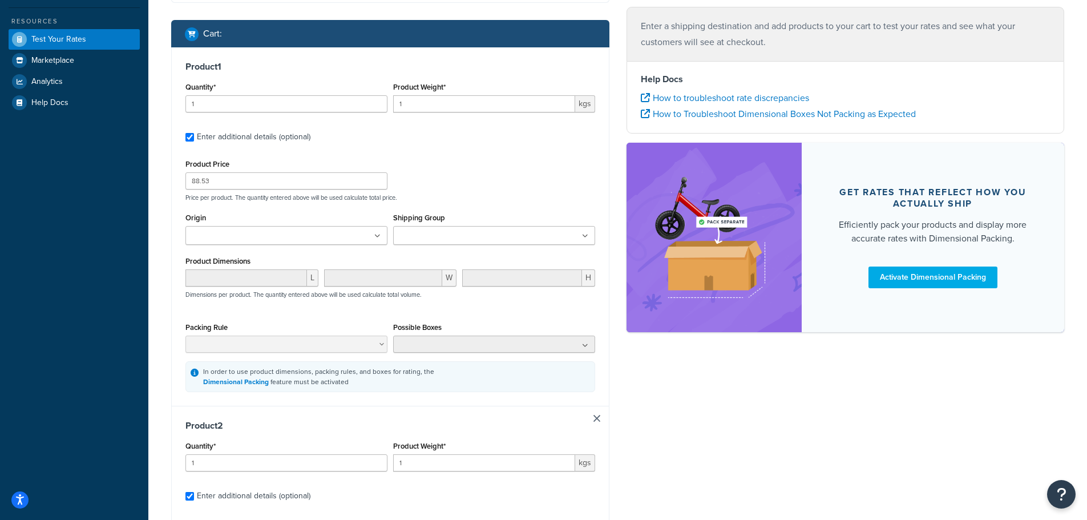
click at [445, 236] on input "Shipping Group" at bounding box center [447, 236] width 101 height 13
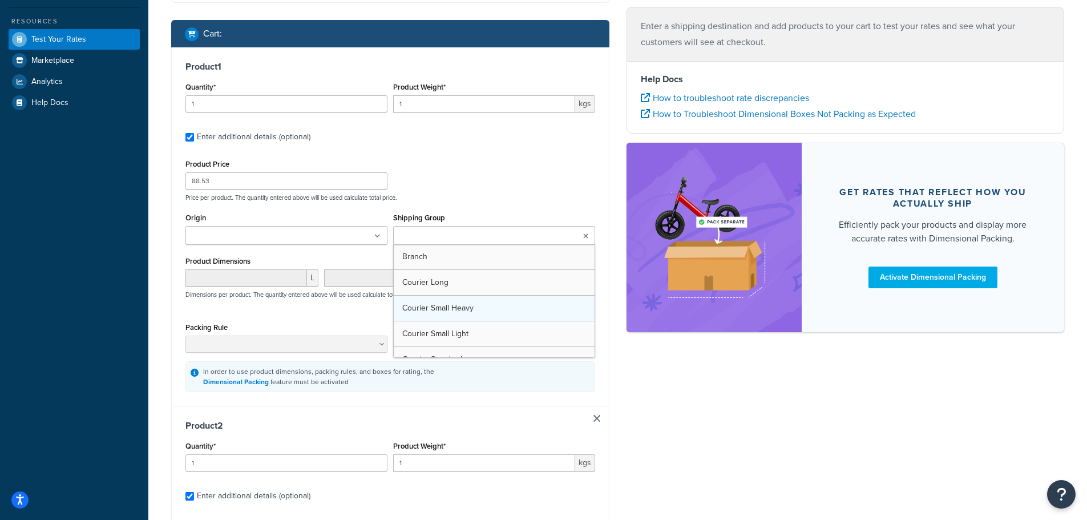
scroll to position [57, 0]
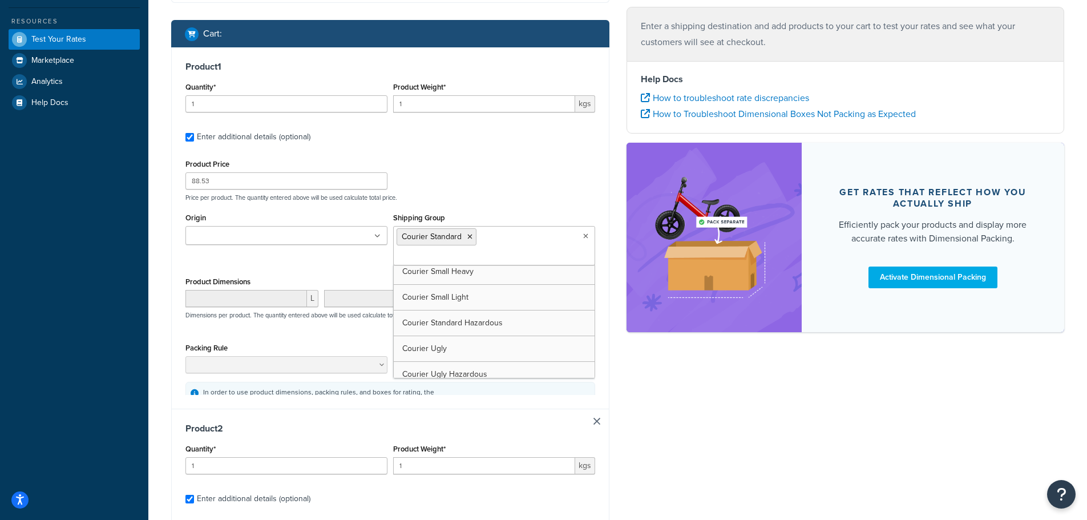
click at [357, 238] on ul at bounding box center [286, 235] width 202 height 19
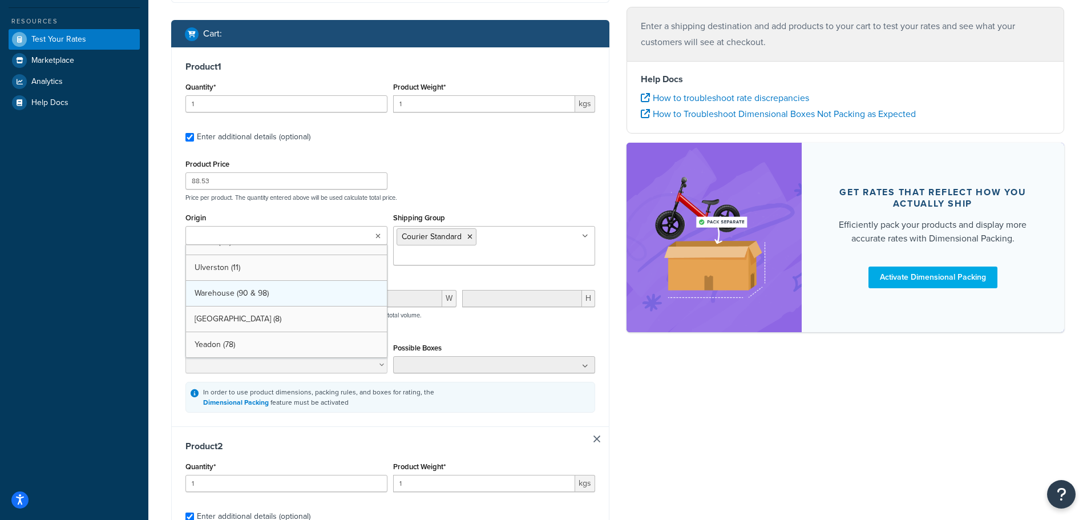
scroll to position [862, 0]
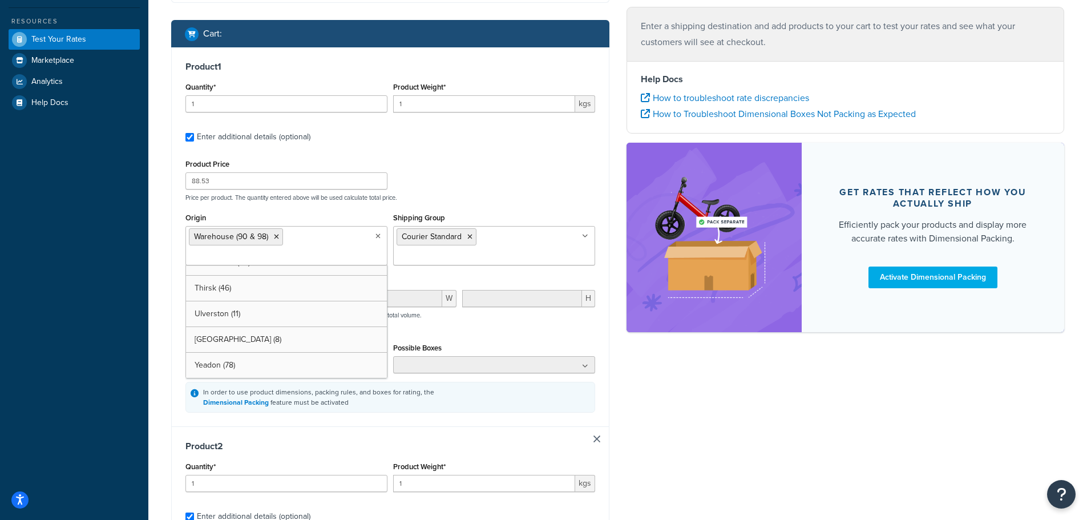
click at [638, 411] on div "Ecommerce store : Edit JT Atkinson Live Site https://www.jtatkinson.co.uk/ Ship…" at bounding box center [618, 512] width 910 height 1392
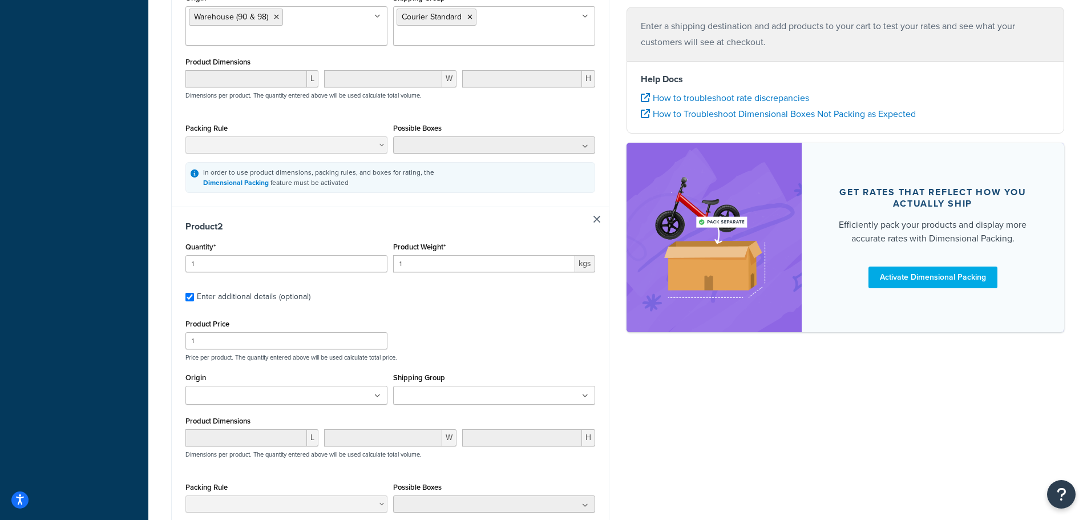
scroll to position [555, 0]
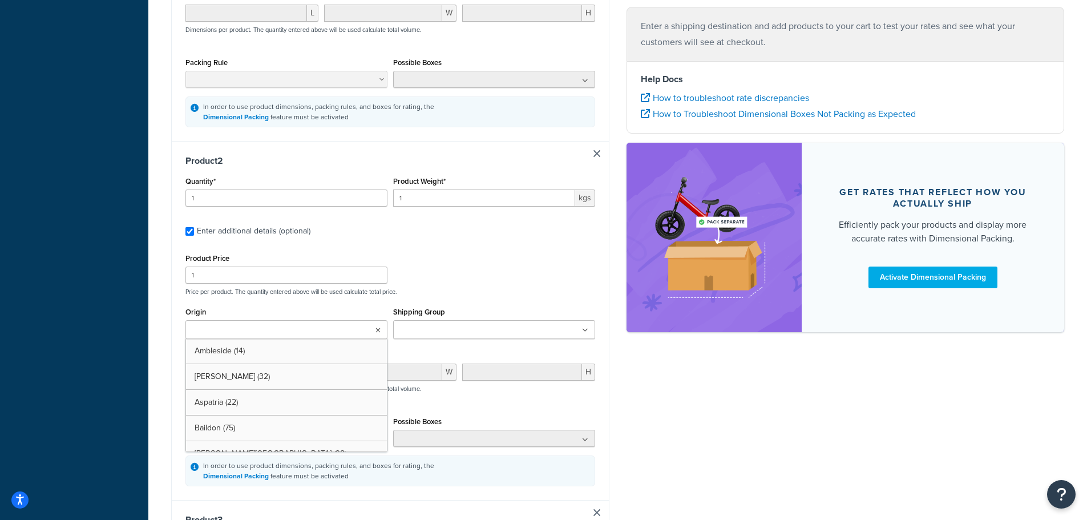
click at [360, 323] on ul at bounding box center [286, 329] width 202 height 19
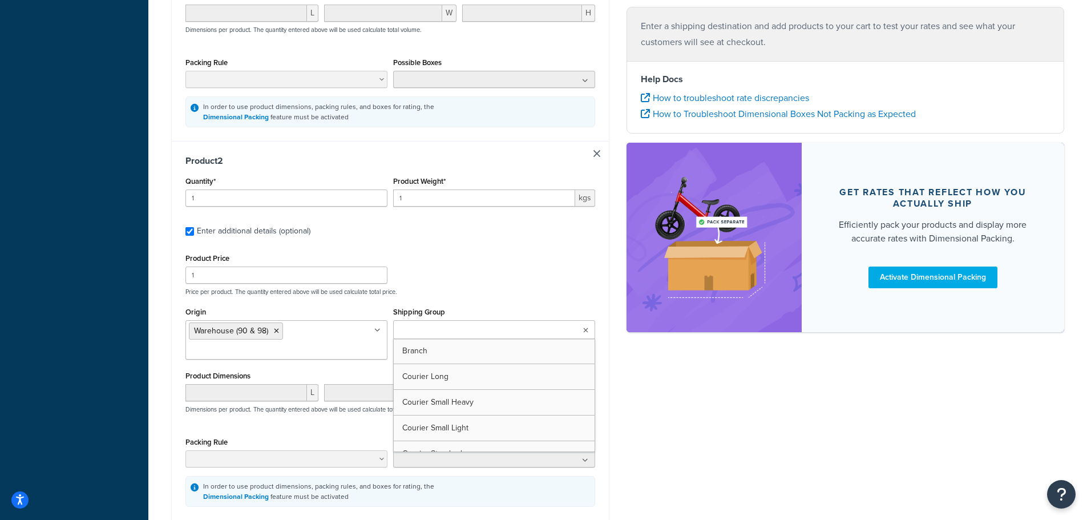
click at [524, 330] on ul at bounding box center [494, 329] width 202 height 19
click at [662, 357] on div "Ecommerce store : Edit JT Atkinson Live Site https://www.jtatkinson.co.uk/ Ship…" at bounding box center [618, 236] width 910 height 1412
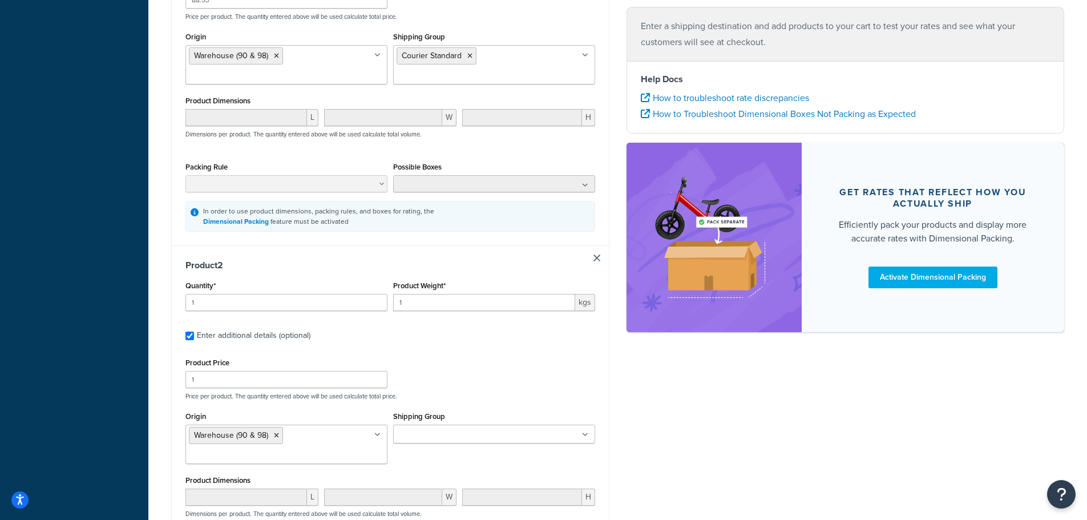
scroll to position [441, 0]
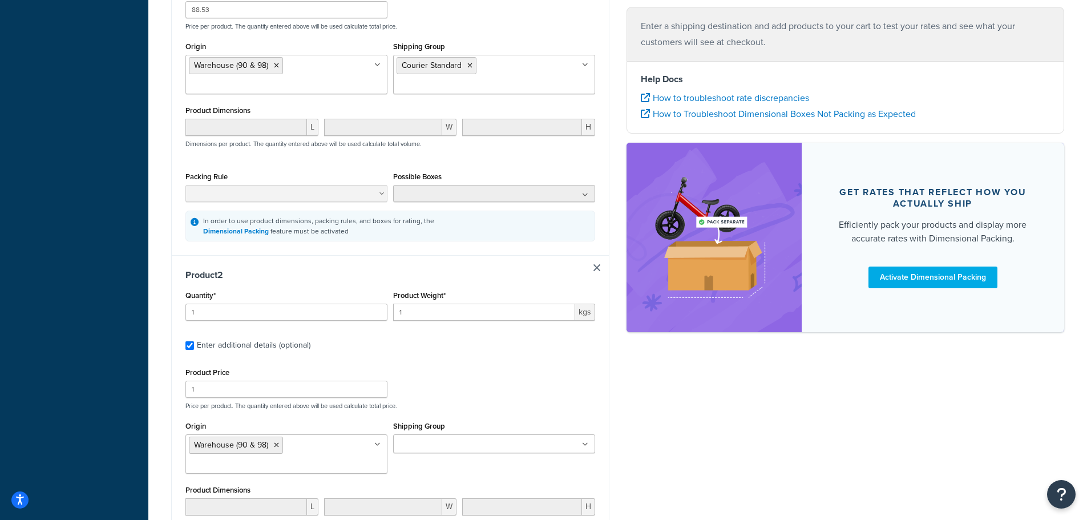
click at [476, 442] on input "Shipping Group" at bounding box center [447, 444] width 101 height 13
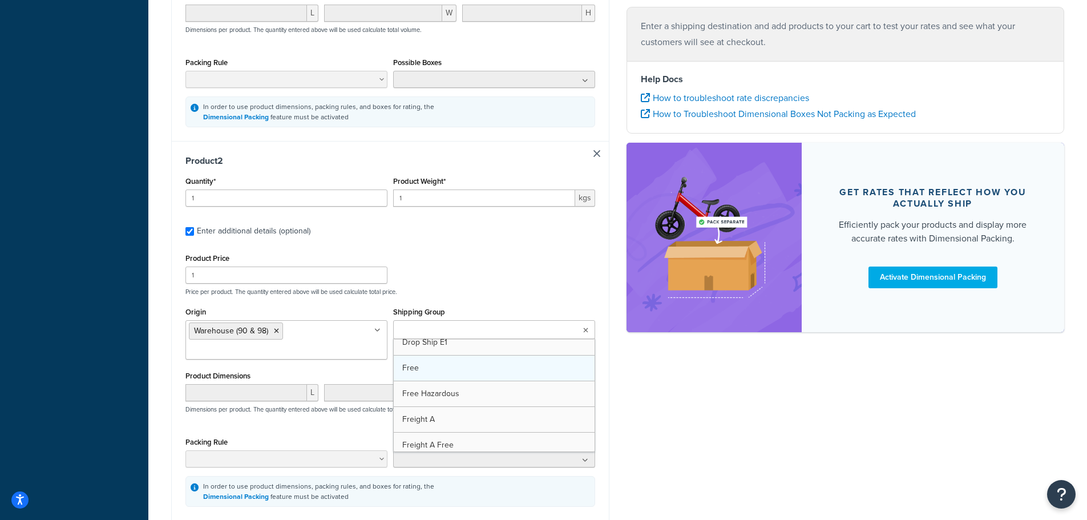
scroll to position [323, 0]
click at [702, 398] on div "Ecommerce store : Edit JT Atkinson Live Site https://www.jtatkinson.co.uk/ Ship…" at bounding box center [618, 236] width 910 height 1412
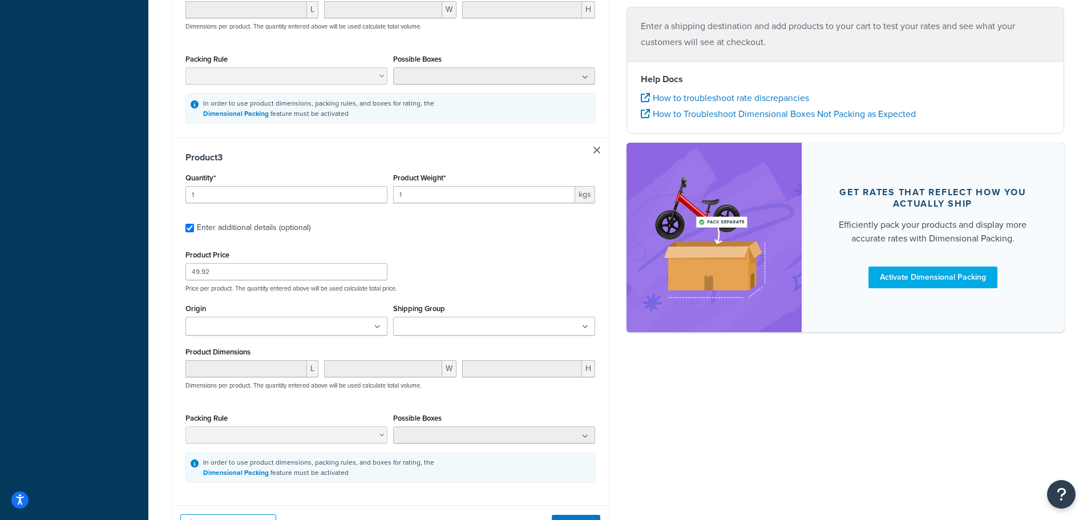
scroll to position [955, 0]
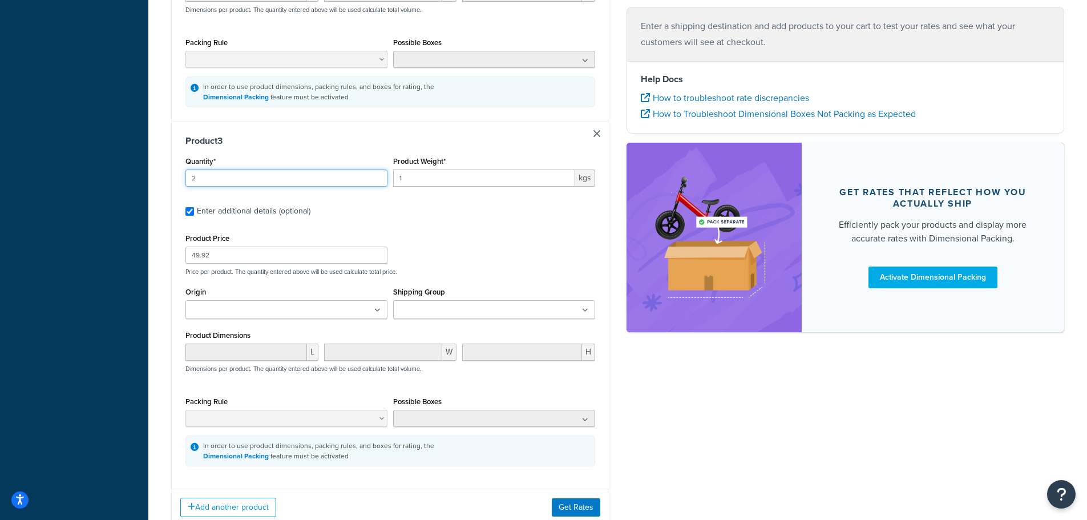
type input "2"
click at [378, 175] on input "2" at bounding box center [286, 177] width 202 height 17
click at [340, 313] on ul at bounding box center [286, 309] width 202 height 19
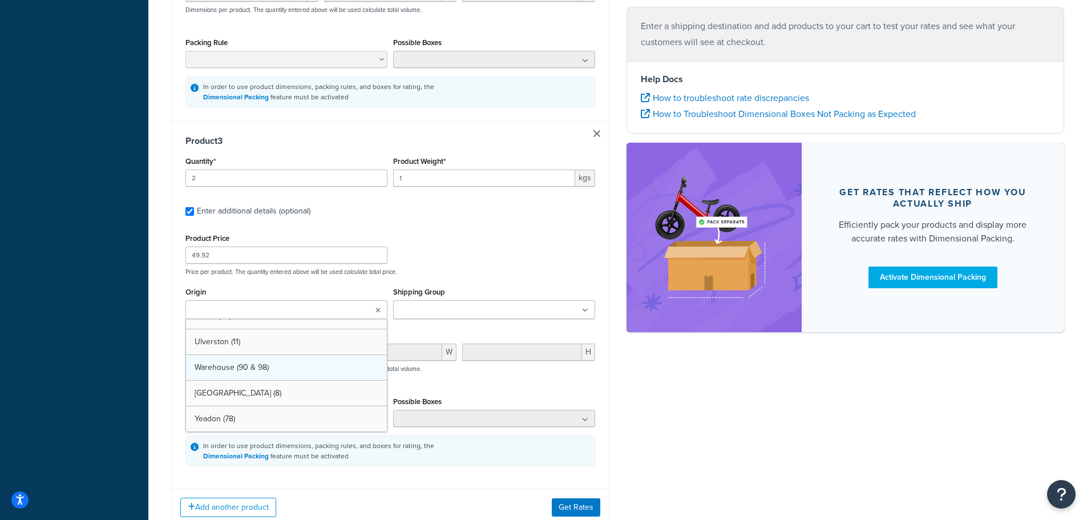
scroll to position [862, 0]
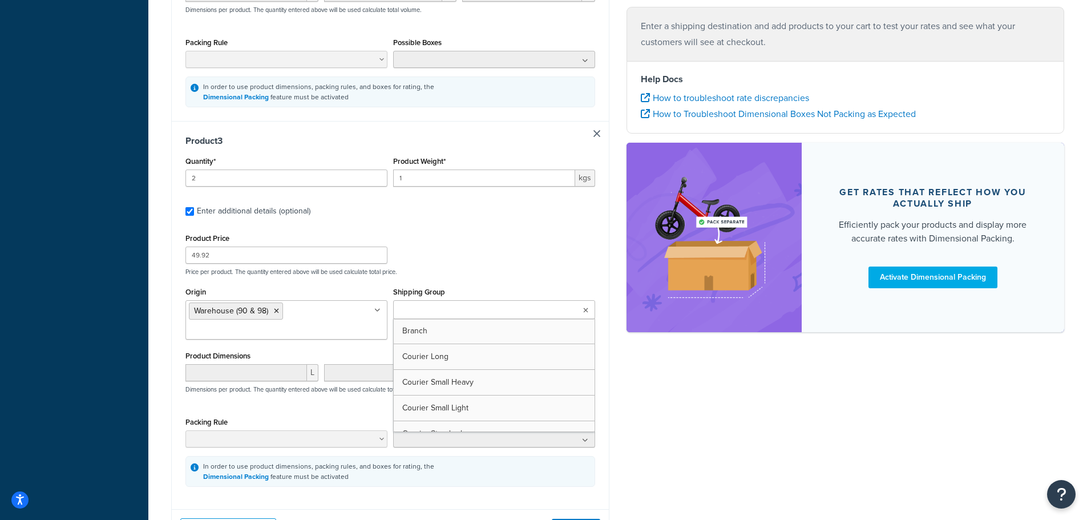
click at [458, 319] on ul at bounding box center [494, 309] width 202 height 19
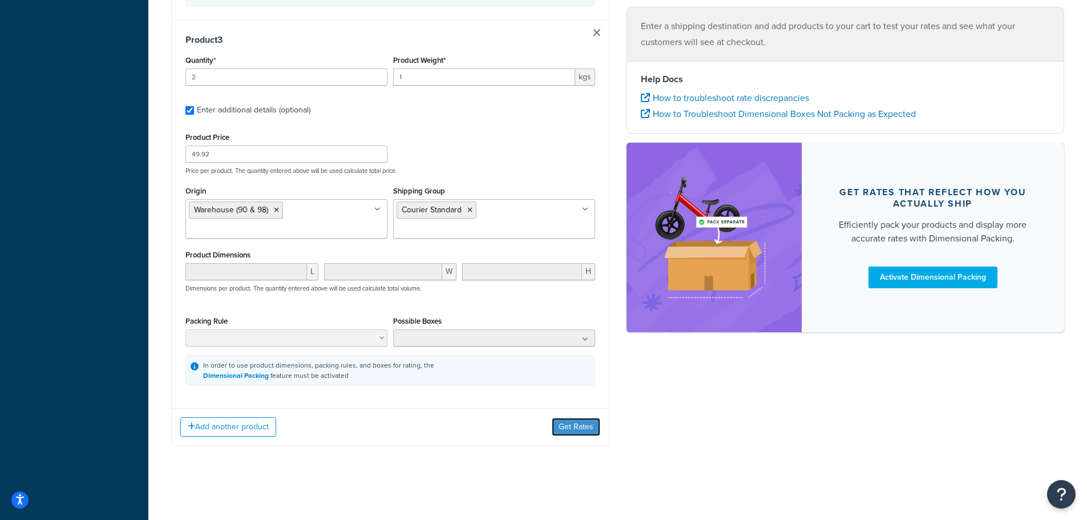
click at [563, 424] on button "Get Rates" at bounding box center [576, 427] width 48 height 18
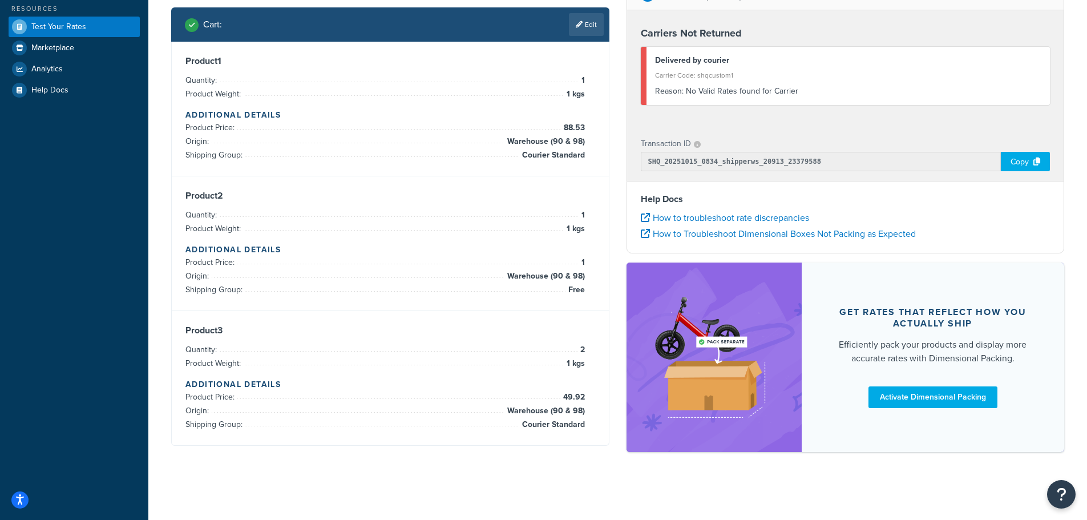
scroll to position [282, 0]
click at [712, 96] on div "Reason: No Valid Rates found for Carrier" at bounding box center [848, 91] width 387 height 16
click at [576, 22] on icon at bounding box center [579, 24] width 7 height 7
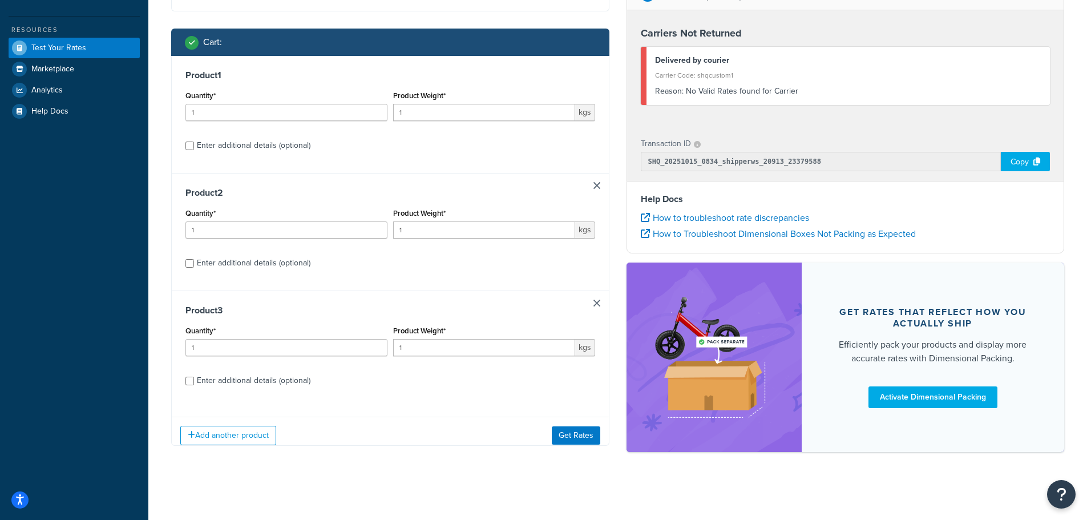
scroll to position [270, 0]
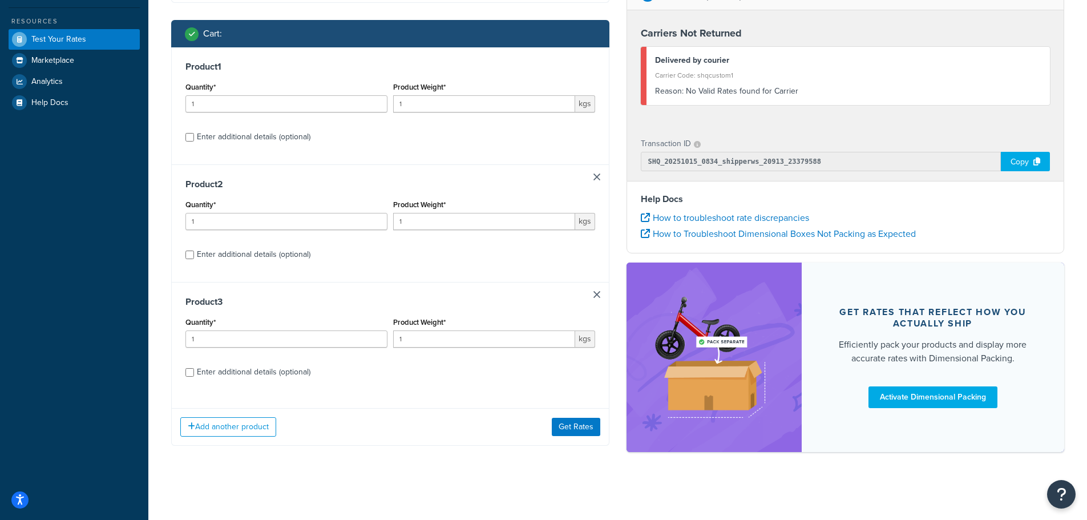
click at [216, 139] on div "Enter additional details (optional)" at bounding box center [254, 137] width 114 height 16
click at [194, 139] on input "Enter additional details (optional)" at bounding box center [189, 137] width 9 height 9
checkbox input "true"
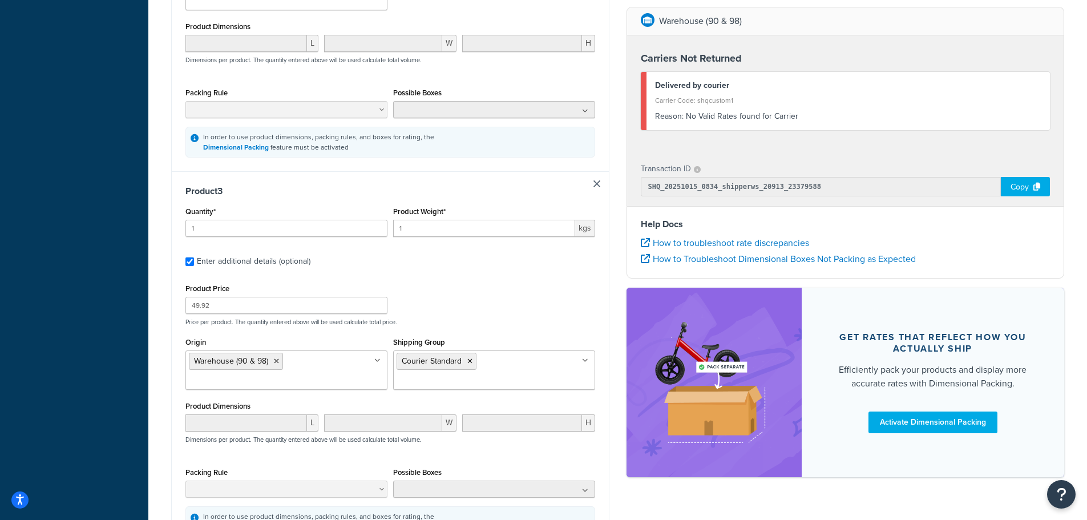
scroll to position [1012, 0]
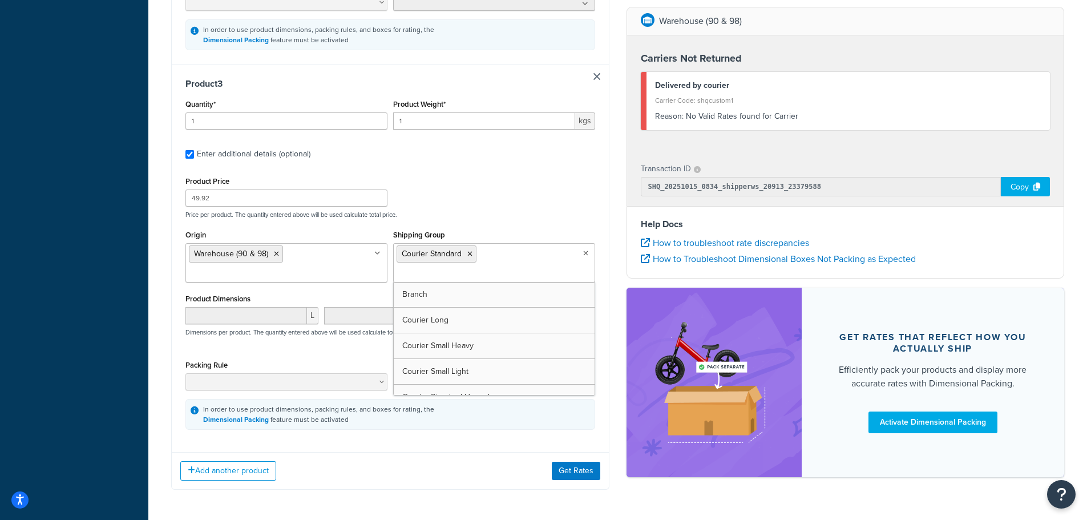
click at [498, 268] on input "Shipping Group" at bounding box center [447, 274] width 101 height 13
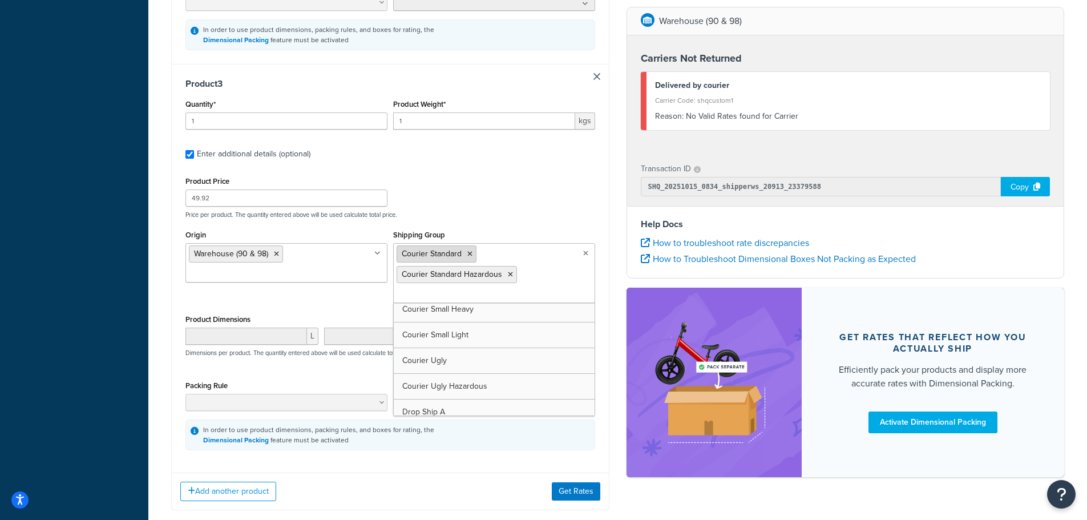
click at [470, 257] on icon at bounding box center [469, 253] width 5 height 7
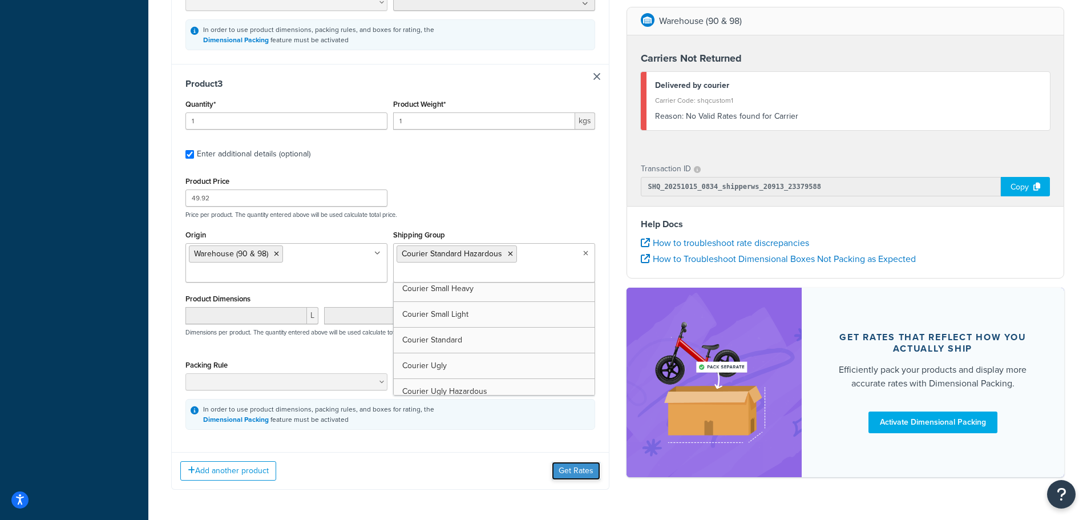
click at [590, 473] on button "Get Rates" at bounding box center [576, 471] width 48 height 18
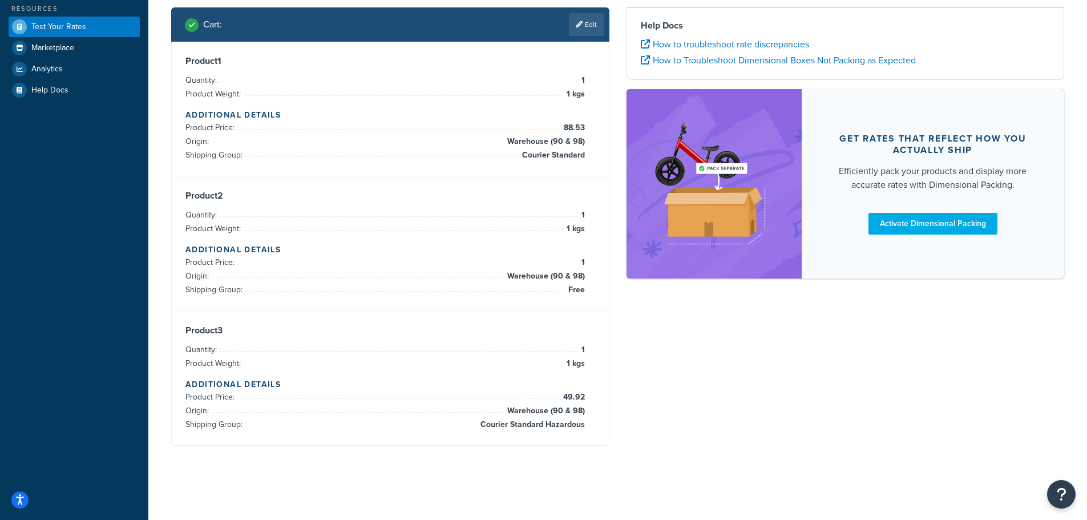
scroll to position [282, 0]
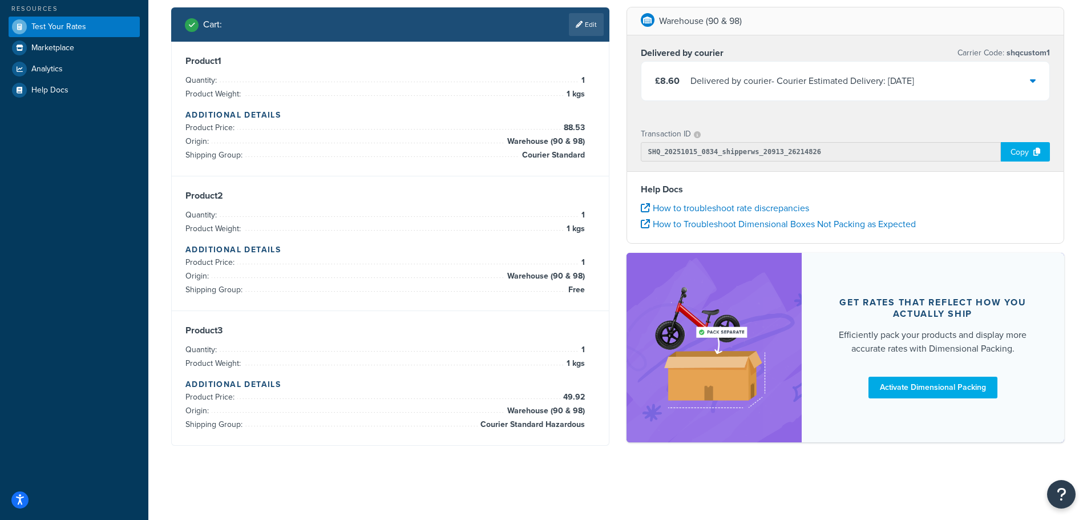
click at [713, 74] on div "Delivered by courier - Courier Estimated Delivery: Fri, 17 Oct" at bounding box center [802, 81] width 224 height 16
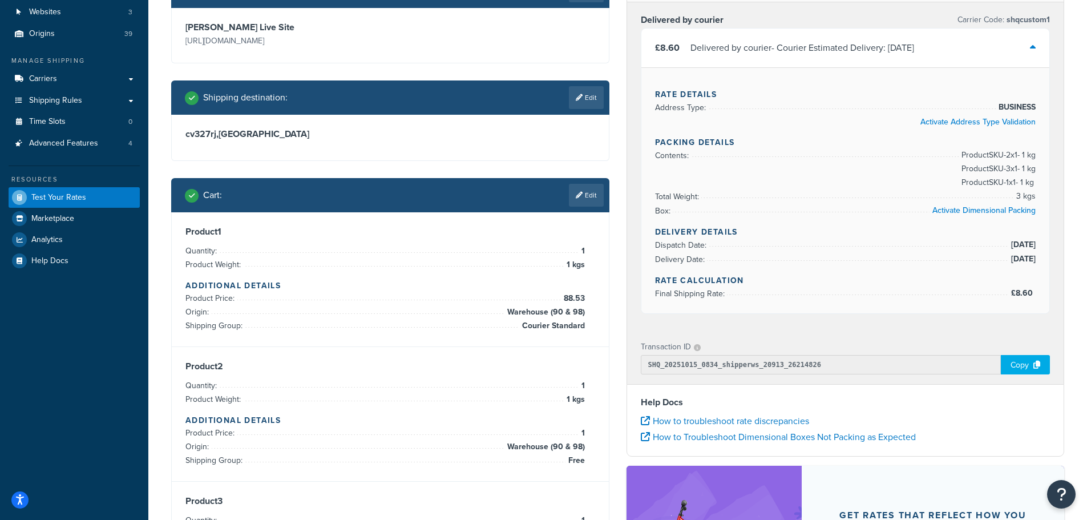
scroll to position [84, 0]
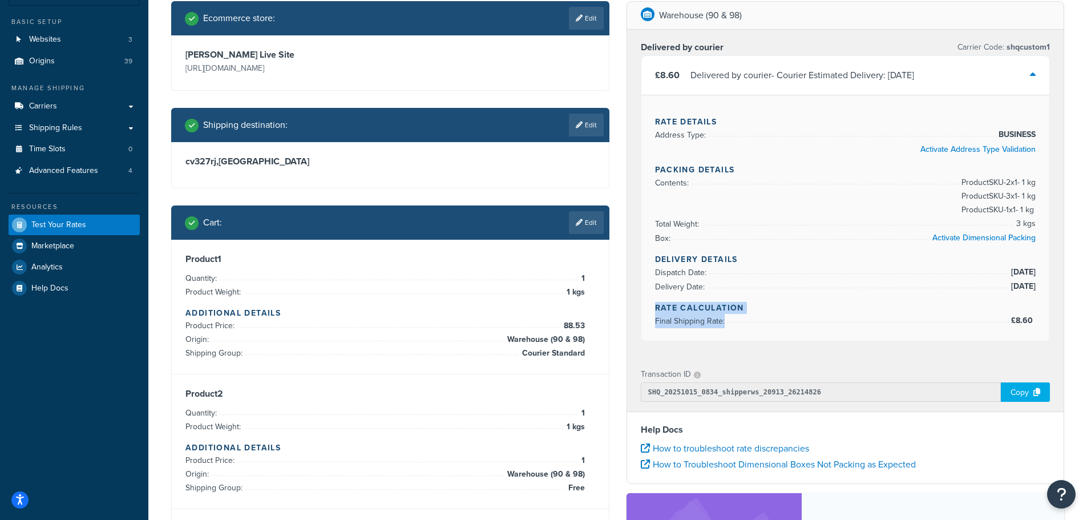
drag, startPoint x: 652, startPoint y: 302, endPoint x: 723, endPoint y: 321, distance: 74.3
click at [723, 321] on div "Rate Details Address Type: BUSINESS Activate Address Type Validation Packing De…" at bounding box center [845, 218] width 409 height 246
click at [723, 321] on span "Final Shipping Rate:" at bounding box center [691, 321] width 72 height 12
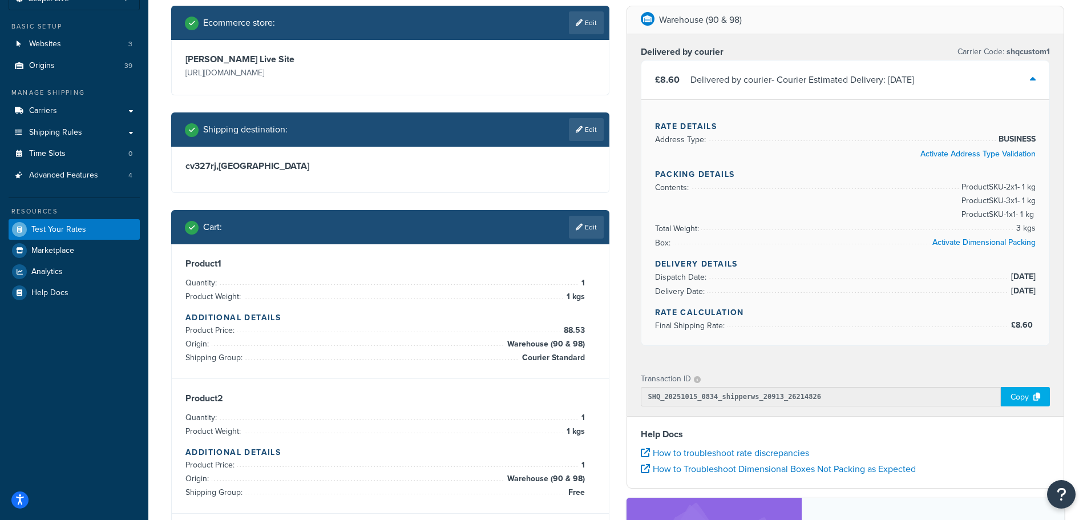
scroll to position [57, 0]
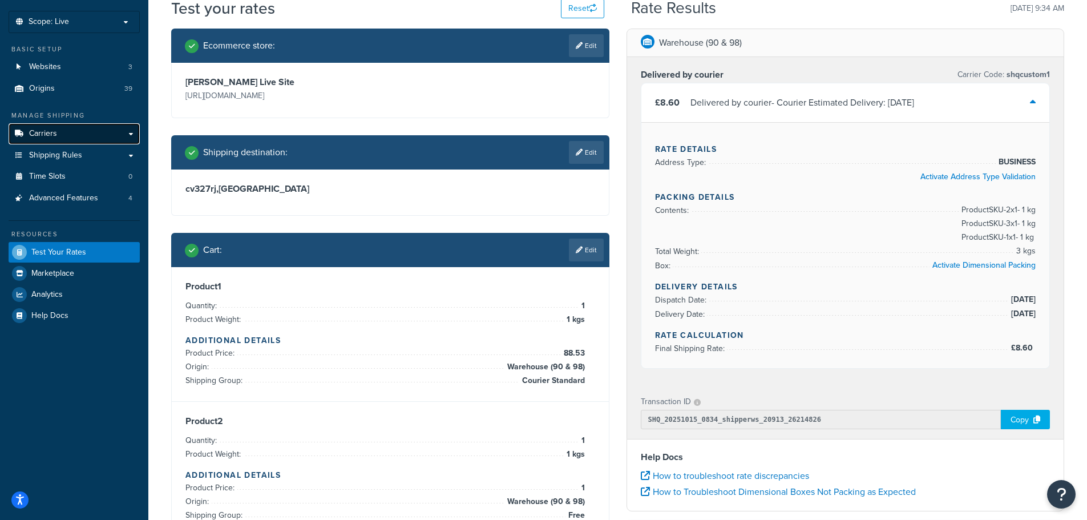
click at [107, 131] on link "Carriers" at bounding box center [74, 133] width 131 height 21
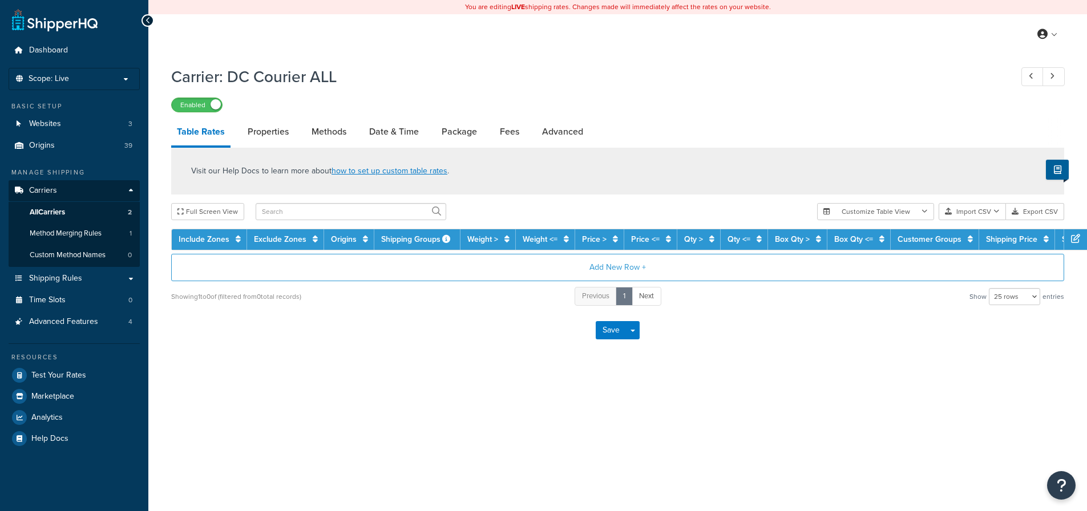
select select "25"
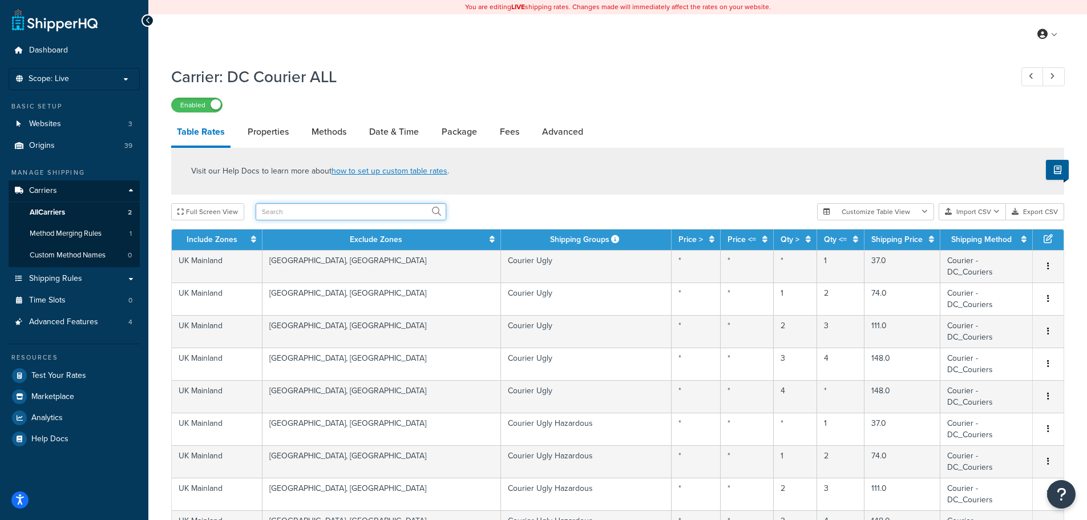
click at [400, 212] on input "text" at bounding box center [351, 211] width 191 height 17
click at [407, 216] on input "text" at bounding box center [351, 211] width 191 height 17
type input "stand"
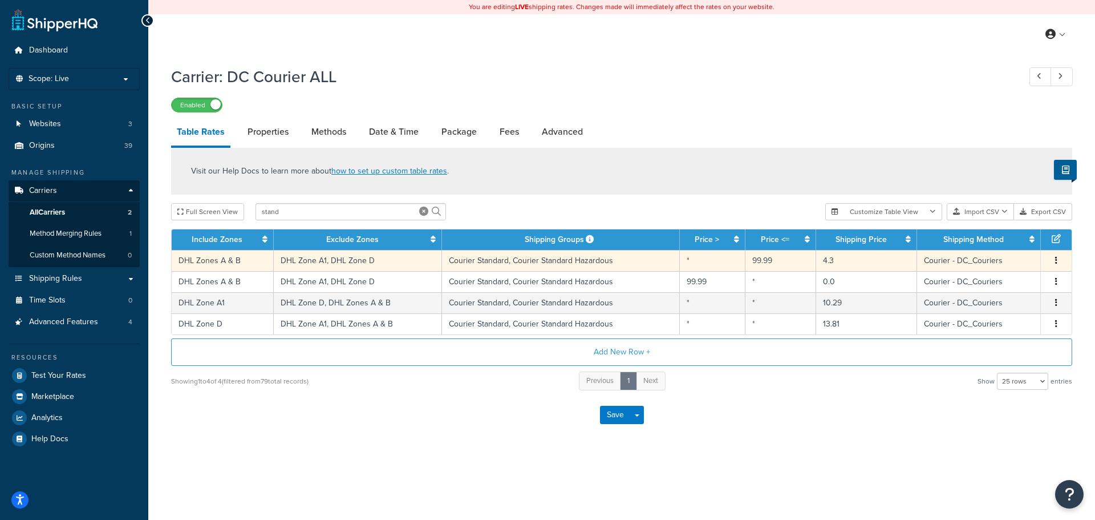
click at [1054, 261] on button "button" at bounding box center [1056, 260] width 9 height 13
click at [1029, 262] on div "Duplicate" at bounding box center [998, 260] width 81 height 23
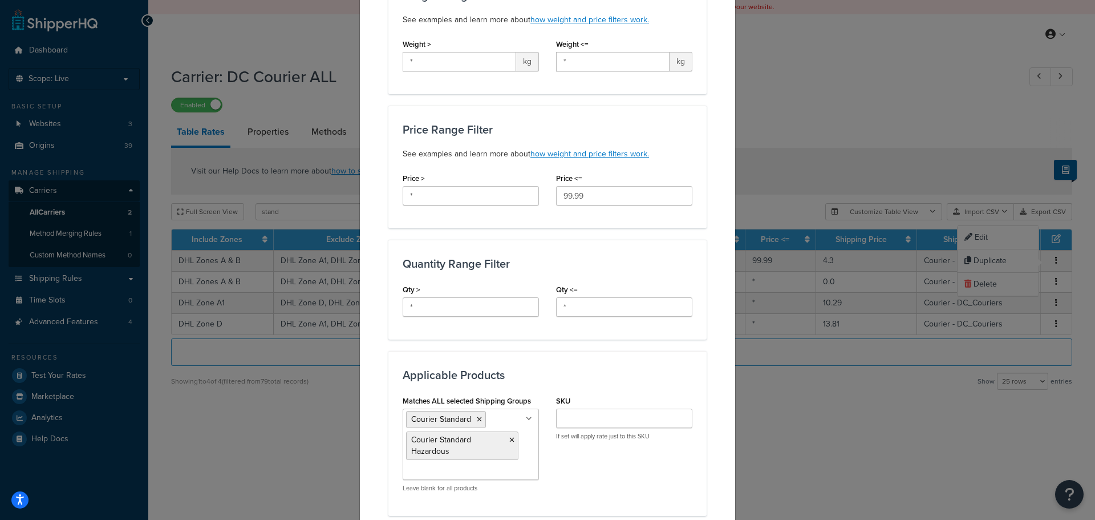
scroll to position [456, 0]
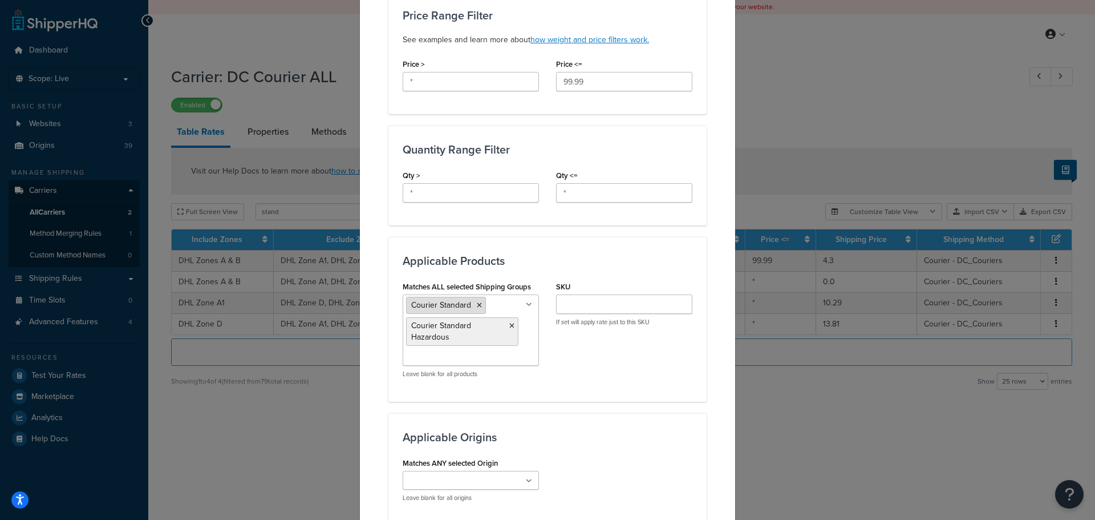
click at [477, 306] on icon at bounding box center [479, 305] width 5 height 7
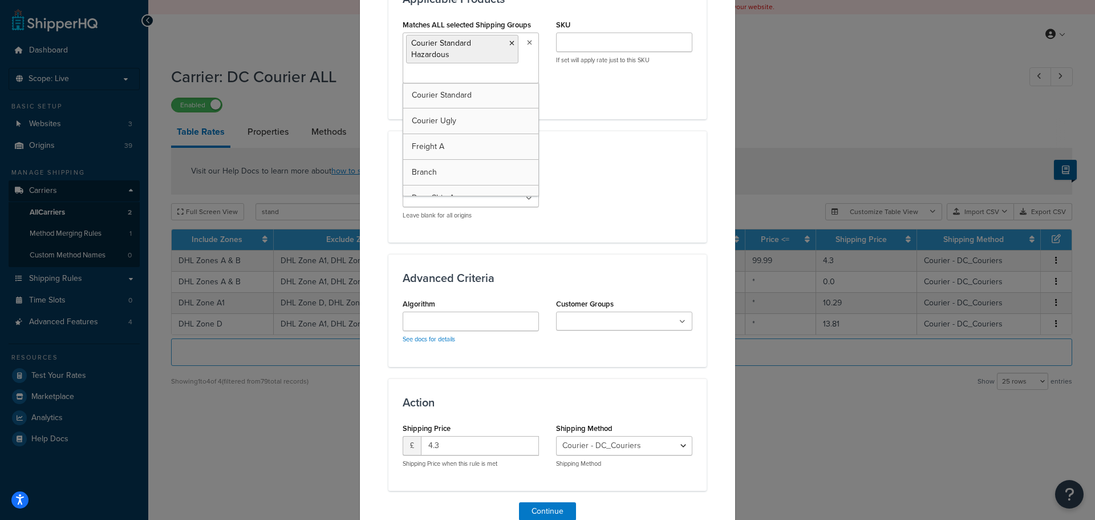
scroll to position [773, 0]
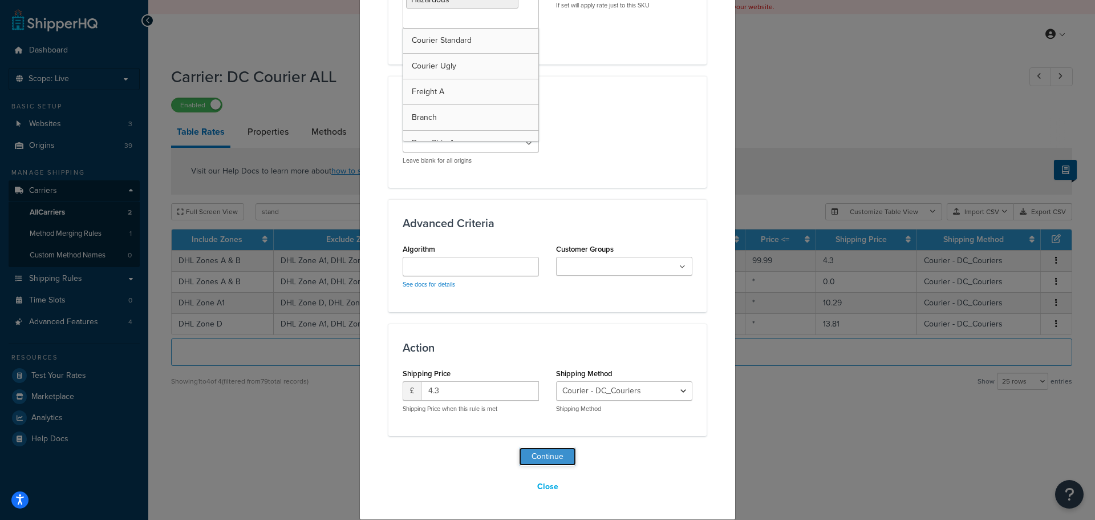
click at [540, 459] on button "Continue" at bounding box center [547, 456] width 57 height 18
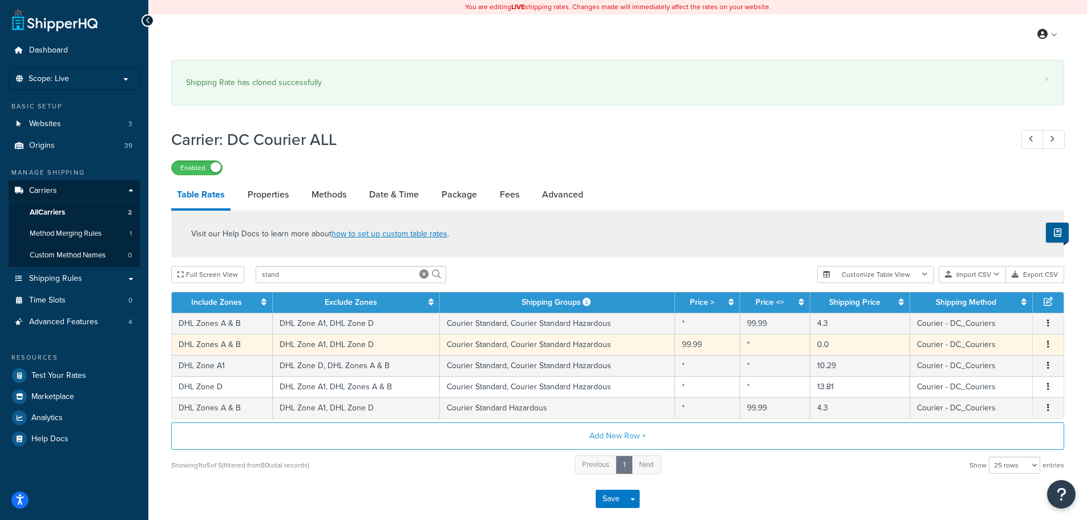
click at [1049, 345] on icon "button" at bounding box center [1048, 344] width 2 height 8
click at [1014, 343] on div "Duplicate" at bounding box center [989, 344] width 81 height 23
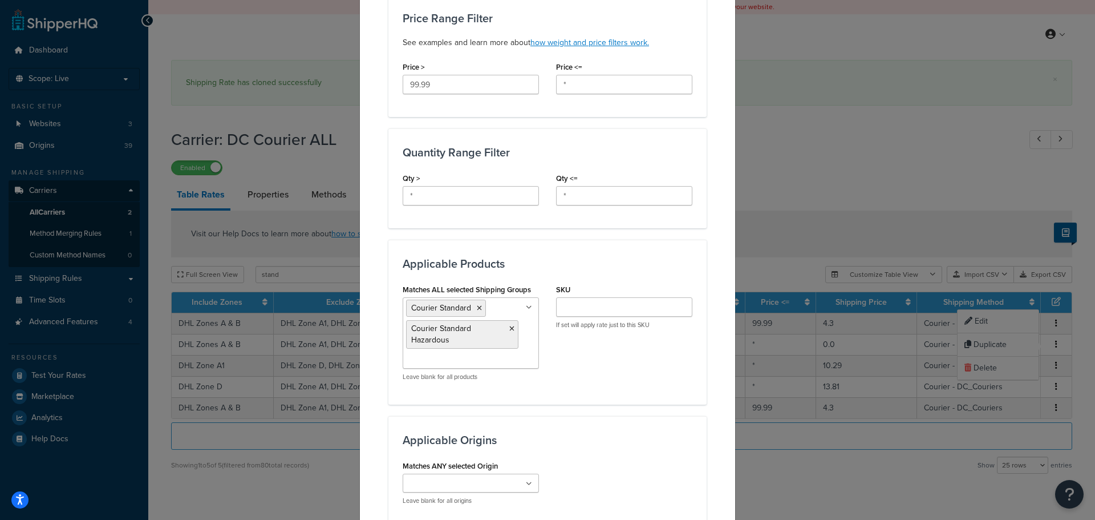
scroll to position [456, 0]
click at [477, 304] on icon at bounding box center [479, 305] width 5 height 7
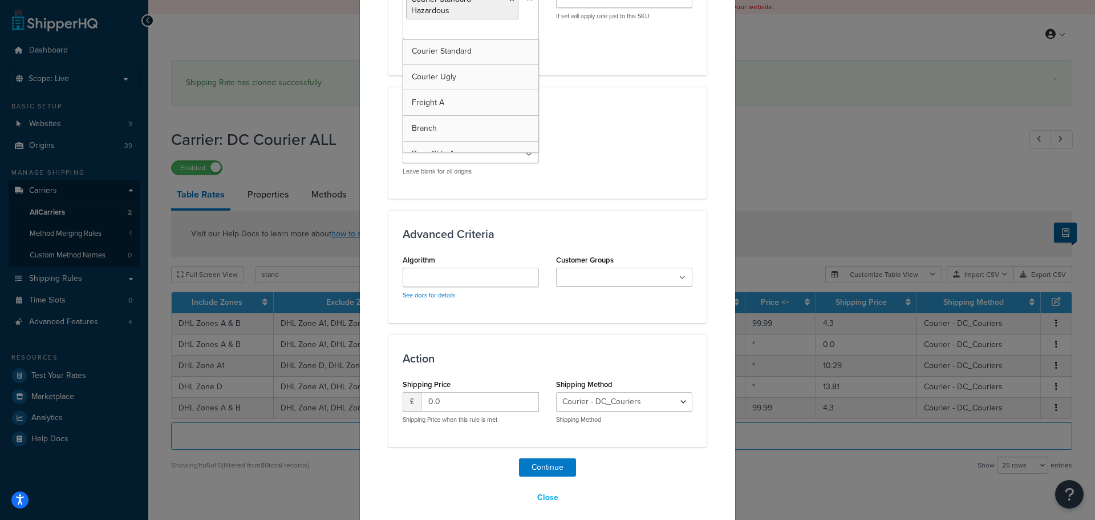
scroll to position [773, 0]
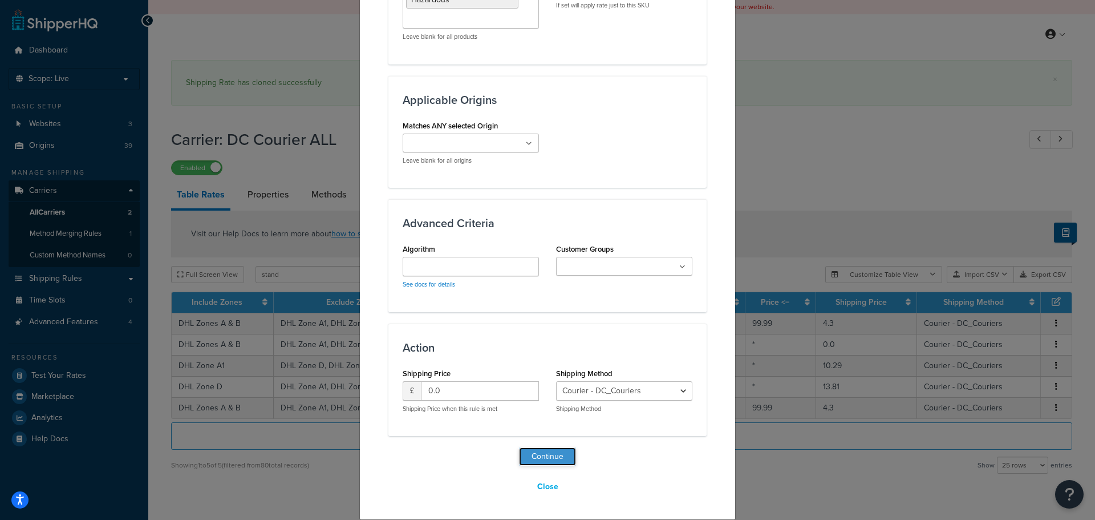
click at [553, 456] on button "Continue" at bounding box center [547, 456] width 57 height 18
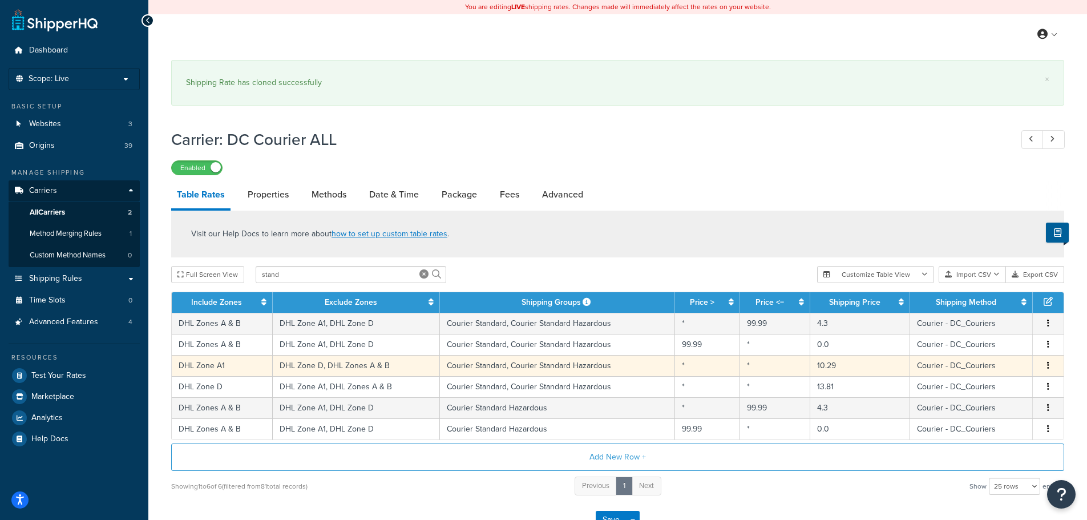
click at [1048, 363] on icon "button" at bounding box center [1048, 365] width 2 height 8
click at [1002, 359] on div "Duplicate" at bounding box center [989, 365] width 81 height 23
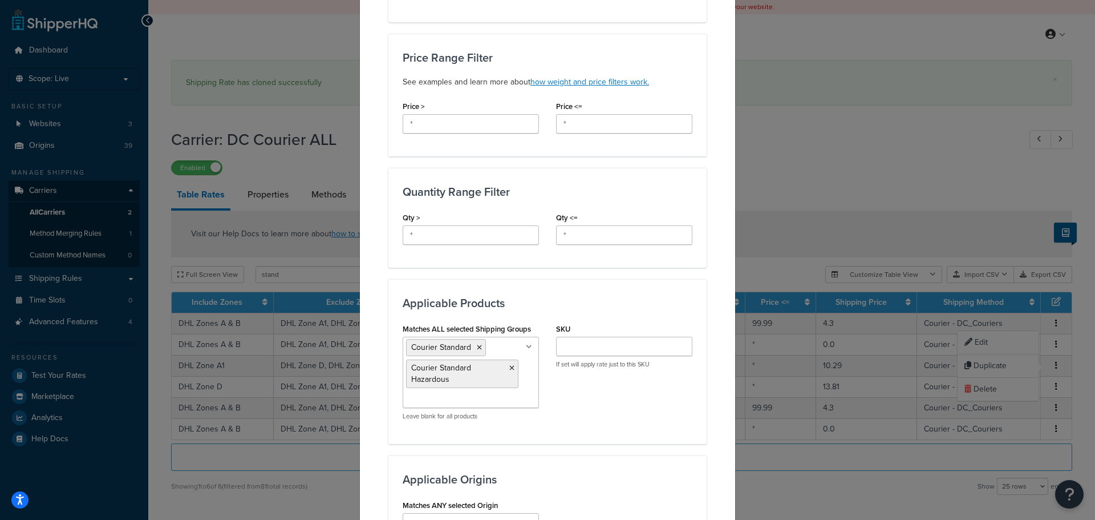
scroll to position [456, 0]
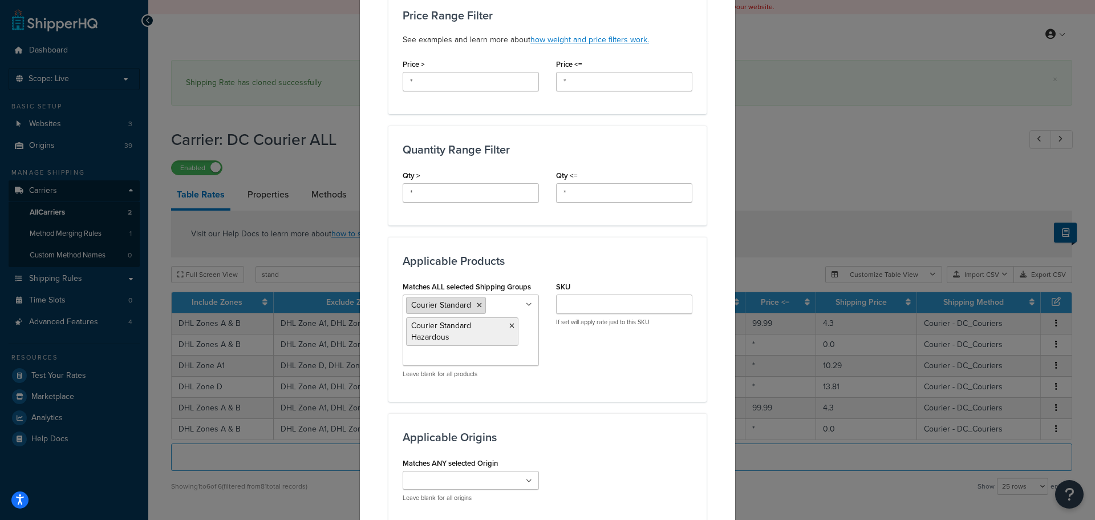
click at [477, 305] on icon at bounding box center [479, 305] width 5 height 7
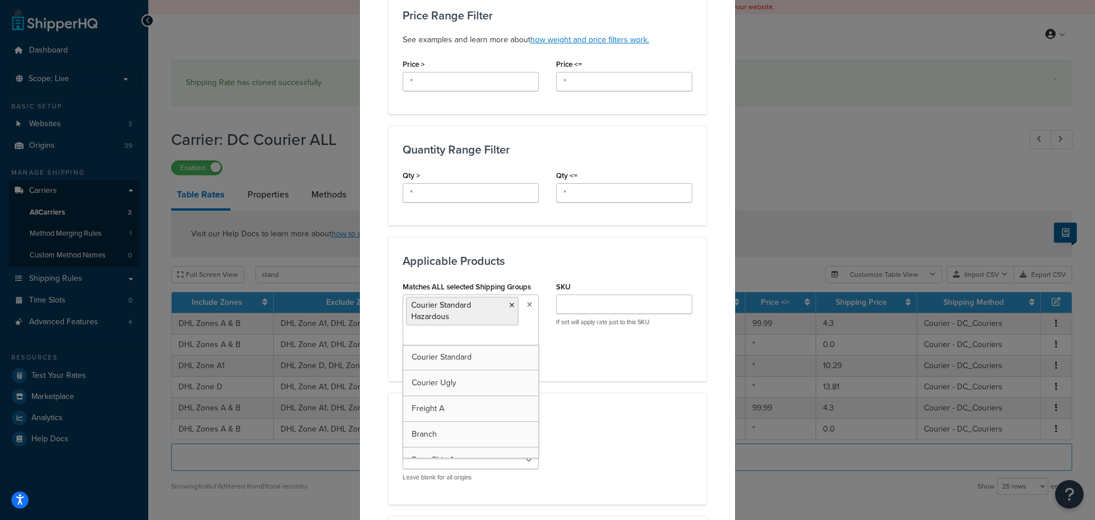
scroll to position [773, 0]
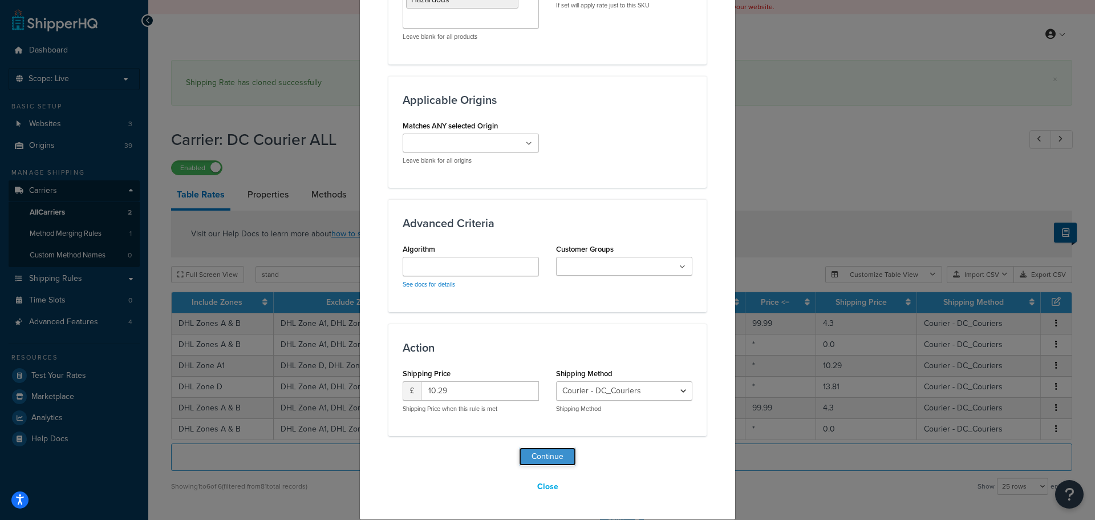
click at [562, 451] on button "Continue" at bounding box center [547, 456] width 57 height 18
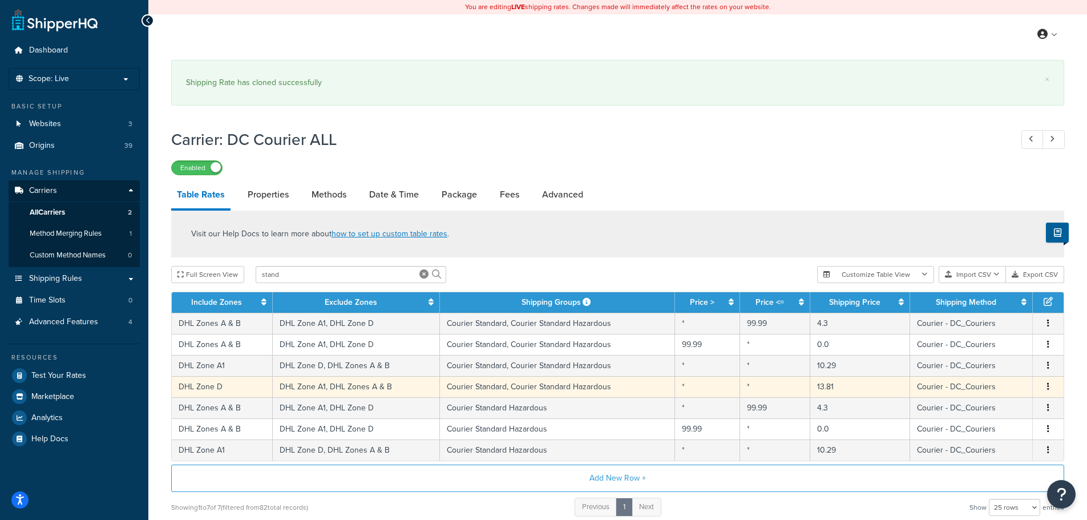
click at [1046, 387] on button "button" at bounding box center [1048, 387] width 9 height 13
click at [1002, 359] on div "Edit" at bounding box center [989, 363] width 81 height 23
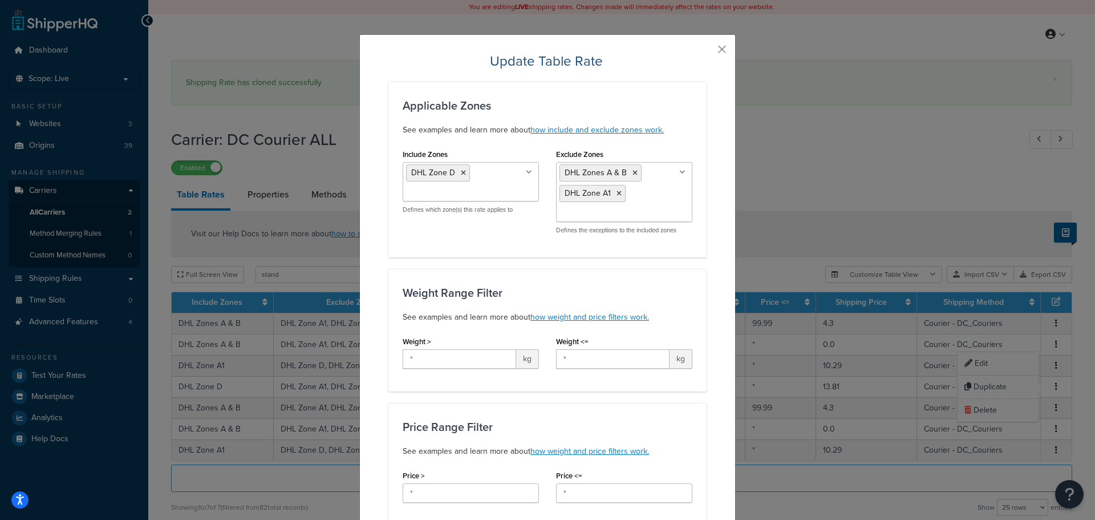
click at [707, 52] on button "button" at bounding box center [705, 53] width 3 height 3
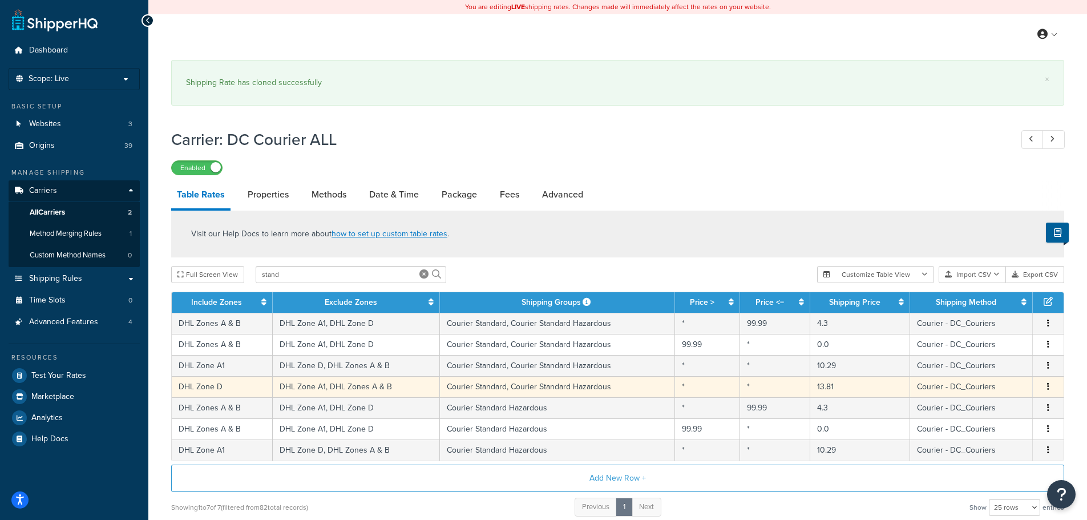
click at [1048, 387] on icon "button" at bounding box center [1048, 386] width 2 height 8
click at [1014, 386] on div "Duplicate" at bounding box center [989, 386] width 81 height 23
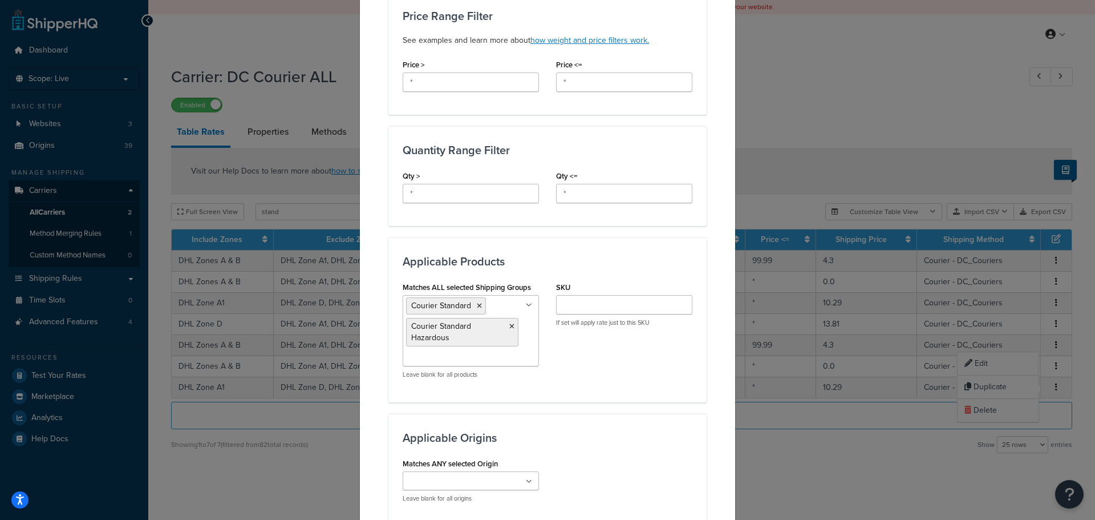
scroll to position [456, 0]
click at [477, 302] on icon at bounding box center [479, 305] width 5 height 7
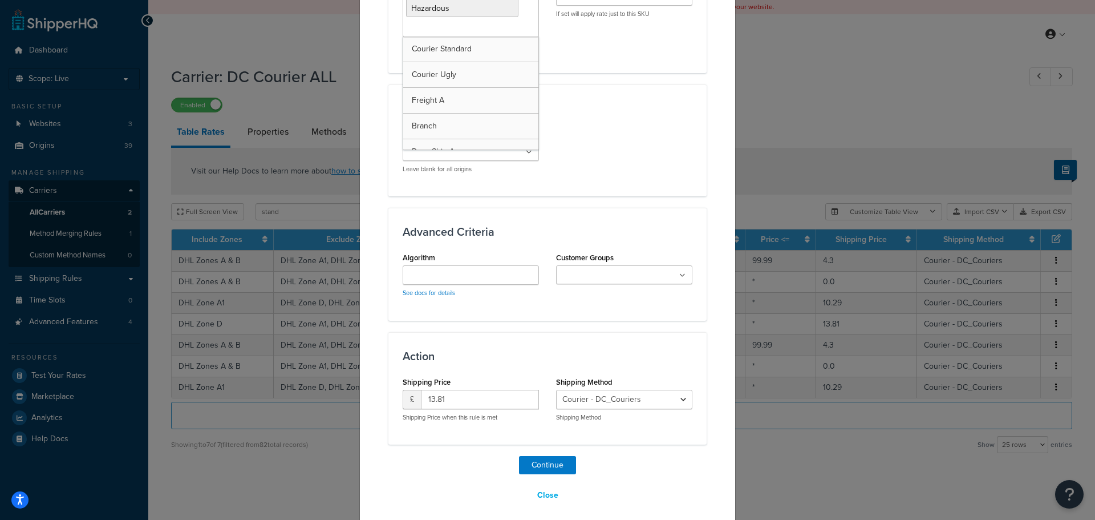
scroll to position [773, 0]
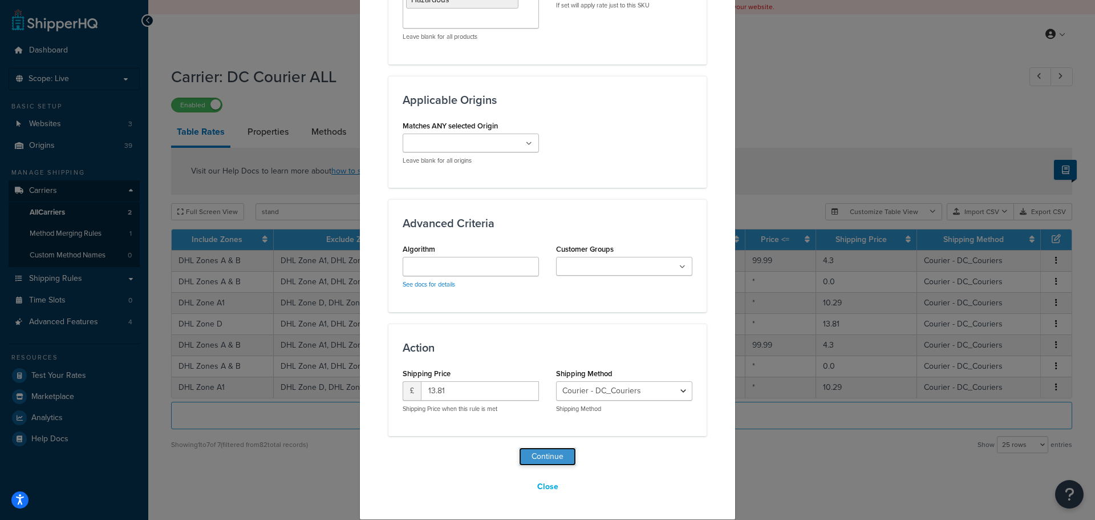
click at [564, 459] on button "Continue" at bounding box center [547, 456] width 57 height 18
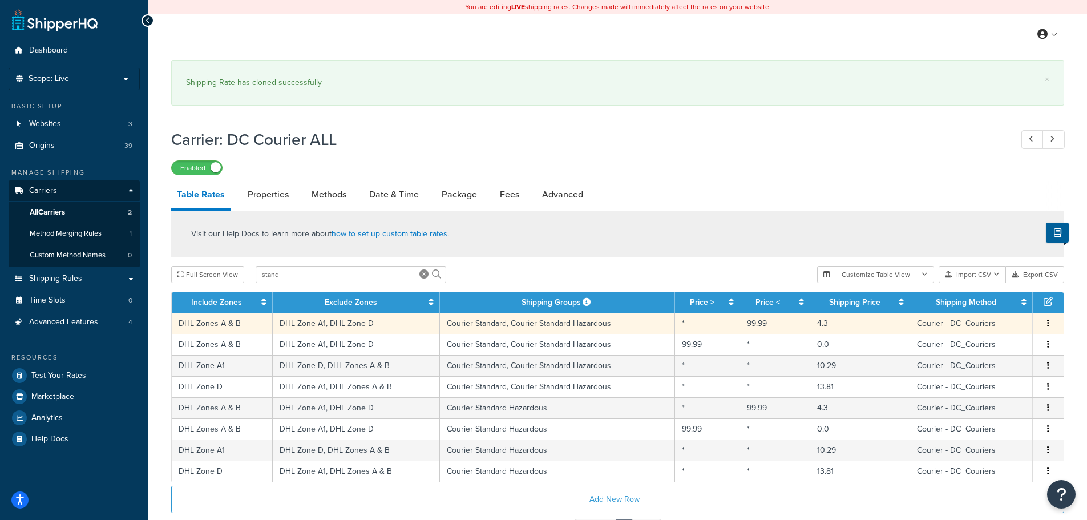
click at [1045, 323] on button "button" at bounding box center [1048, 323] width 9 height 13
click at [985, 302] on div "Edit" at bounding box center [989, 300] width 81 height 23
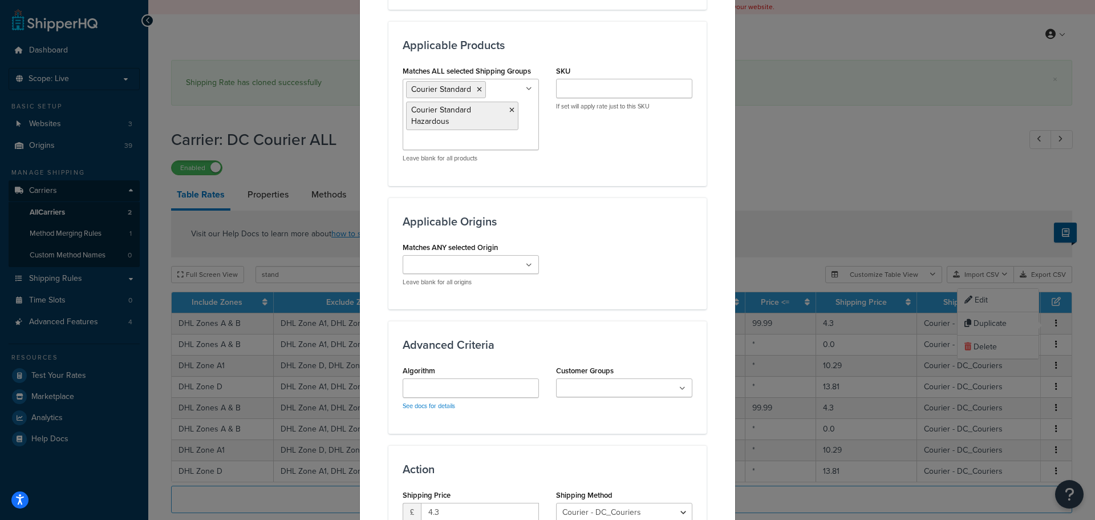
scroll to position [628, 0]
click at [510, 108] on icon at bounding box center [511, 109] width 5 height 7
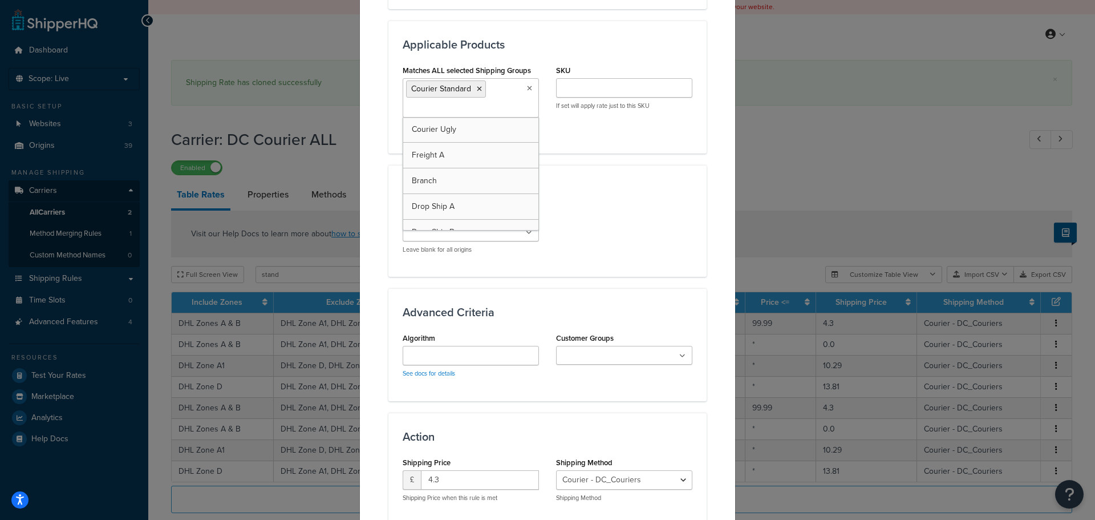
scroll to position [717, 0]
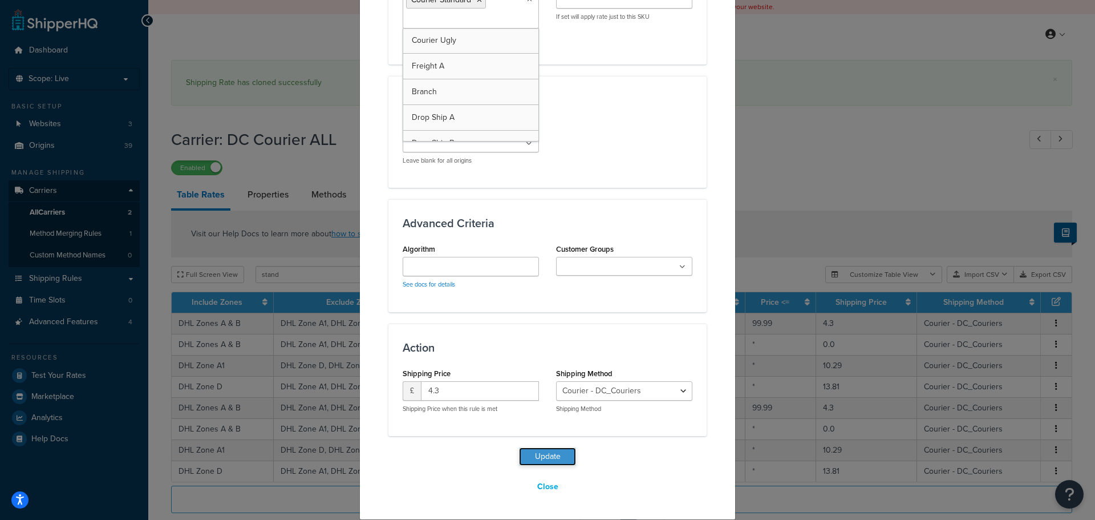
click at [540, 458] on button "Update" at bounding box center [547, 456] width 57 height 18
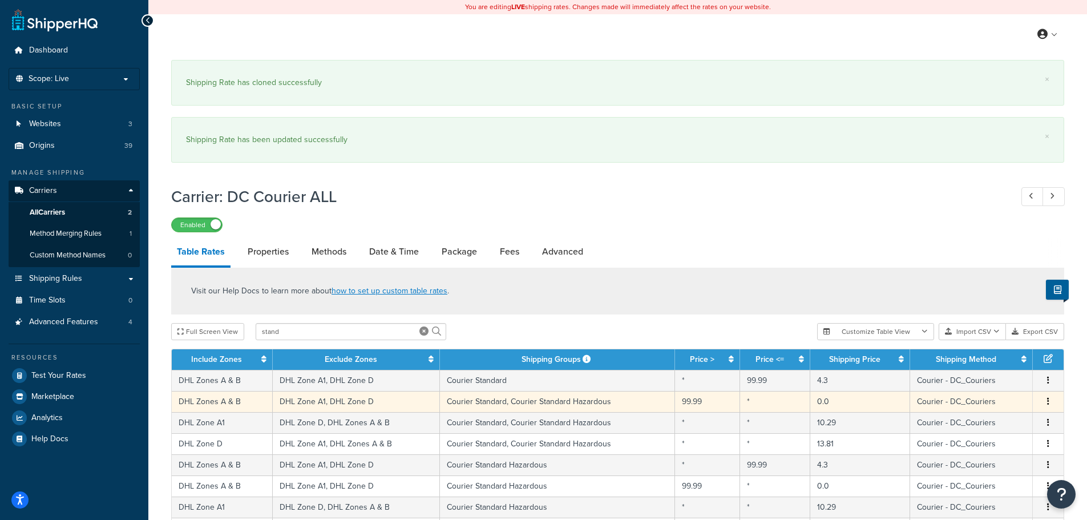
click at [1050, 398] on button "button" at bounding box center [1048, 401] width 9 height 13
click at [1016, 381] on div "Edit" at bounding box center [989, 378] width 81 height 23
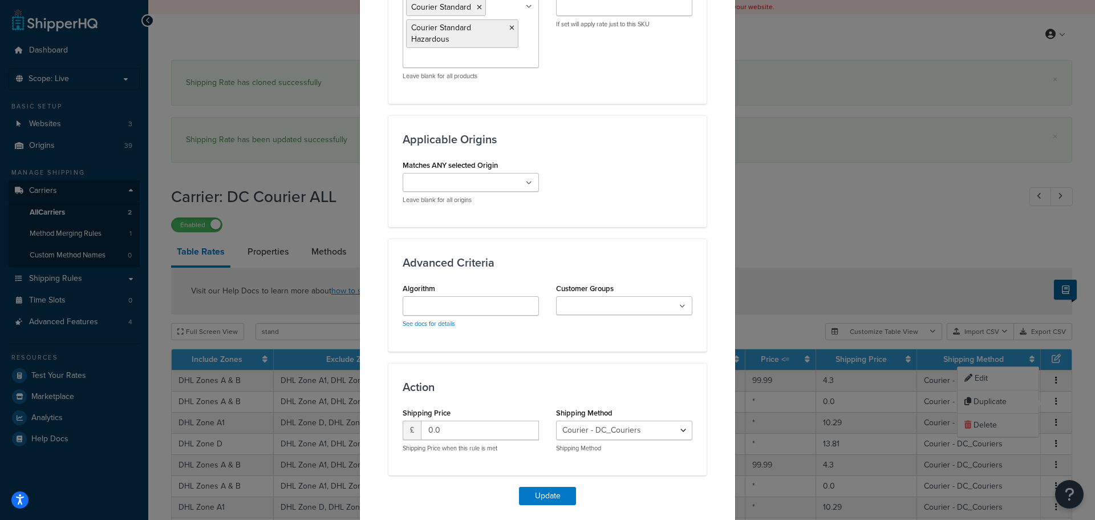
scroll to position [628, 0]
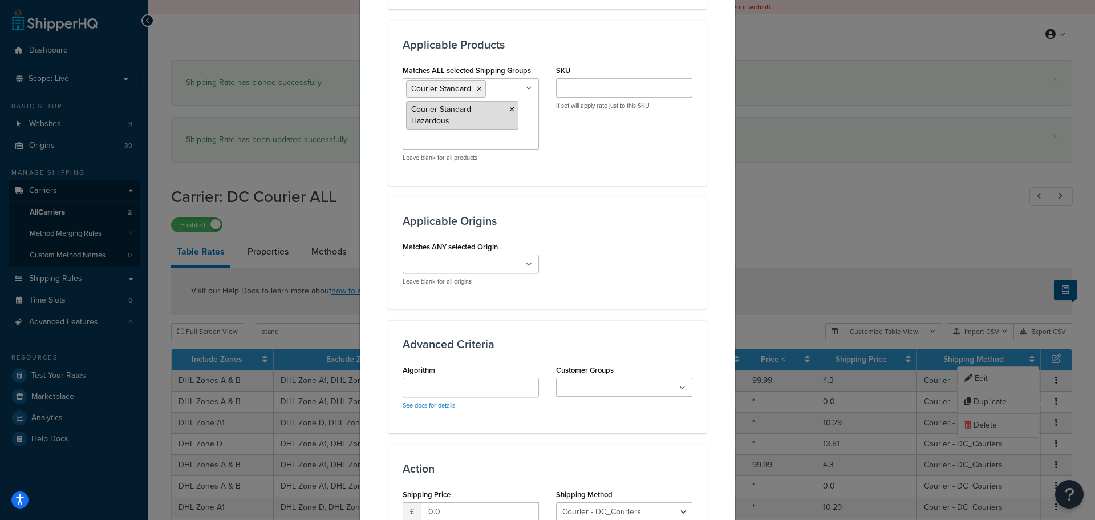
click at [509, 108] on icon at bounding box center [511, 109] width 5 height 7
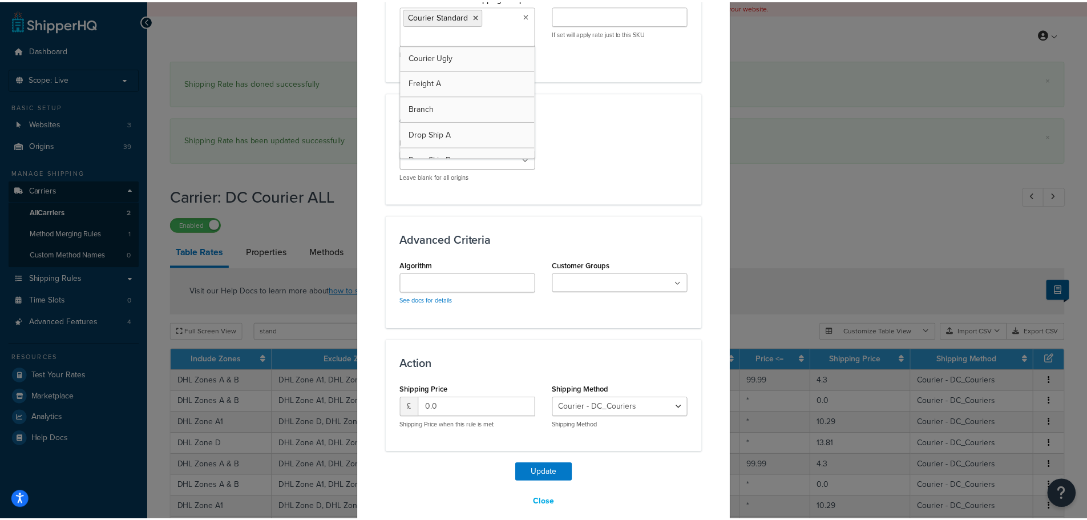
scroll to position [717, 0]
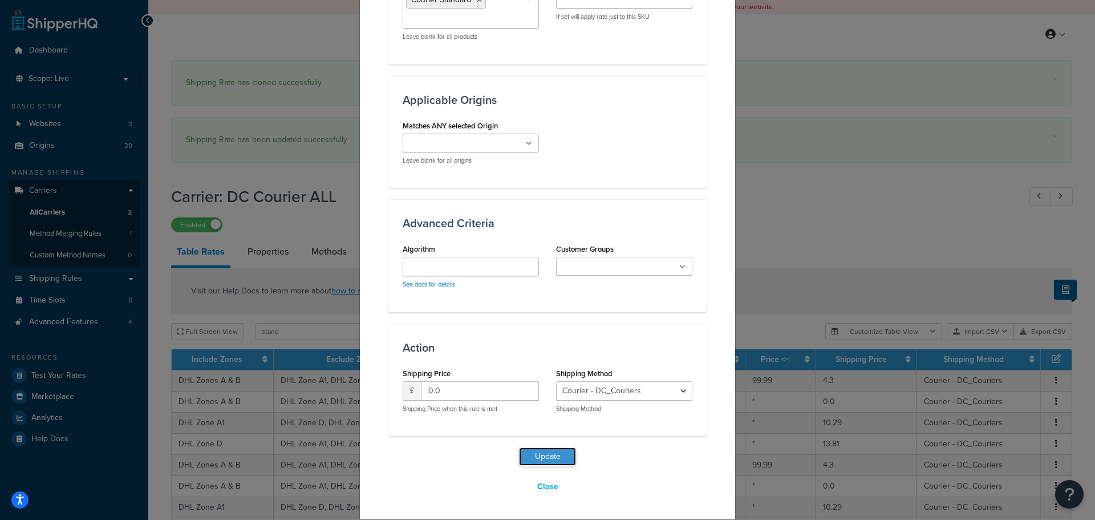
click at [564, 456] on button "Update" at bounding box center [547, 456] width 57 height 18
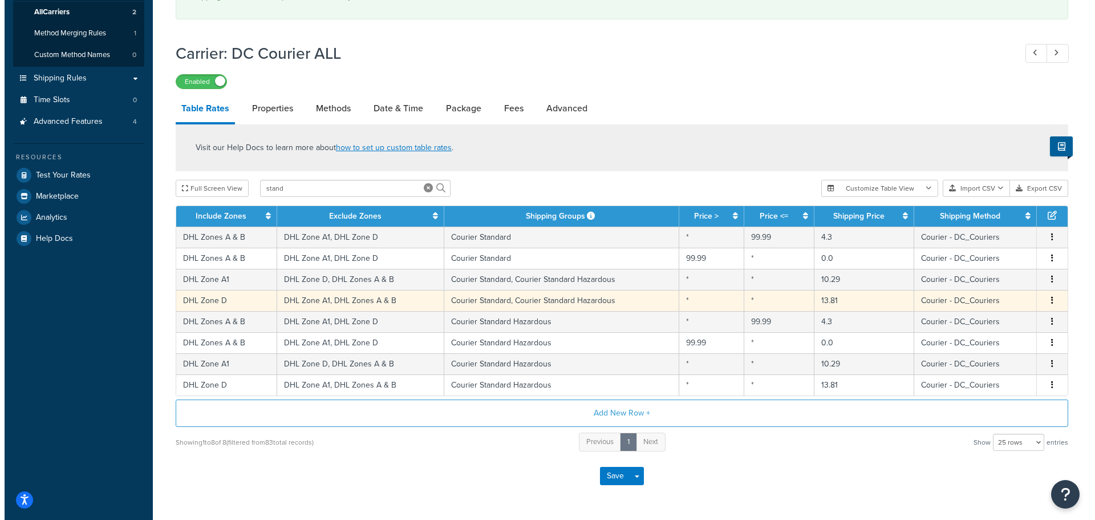
scroll to position [218, 0]
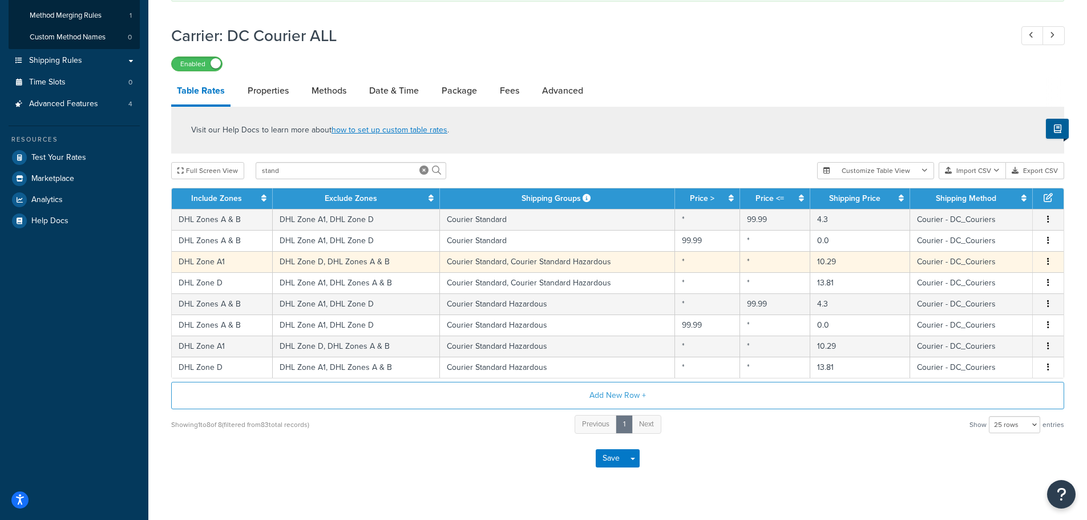
click at [1049, 262] on icon "button" at bounding box center [1048, 261] width 2 height 8
click at [991, 238] on div "Edit" at bounding box center [989, 238] width 81 height 23
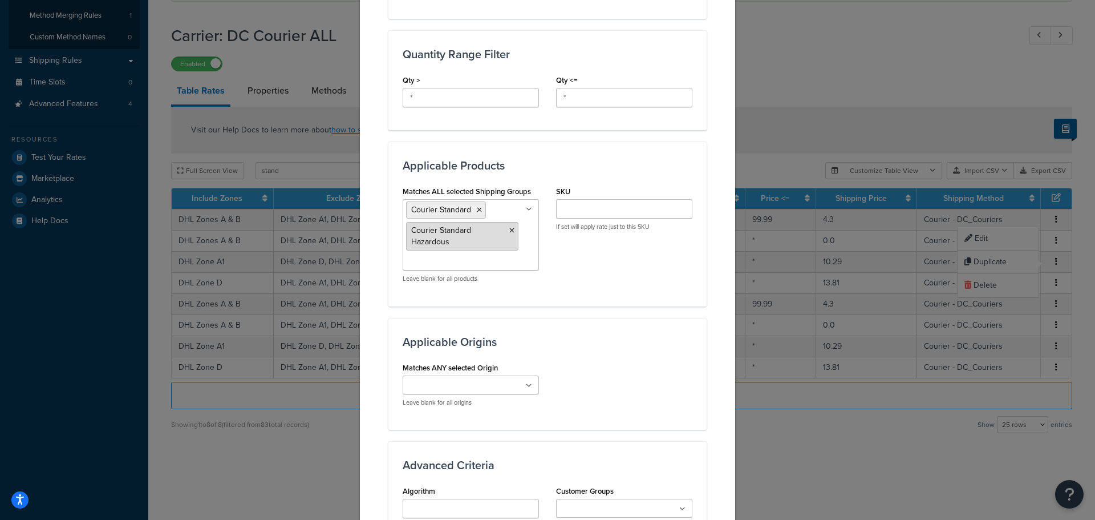
scroll to position [513, 0]
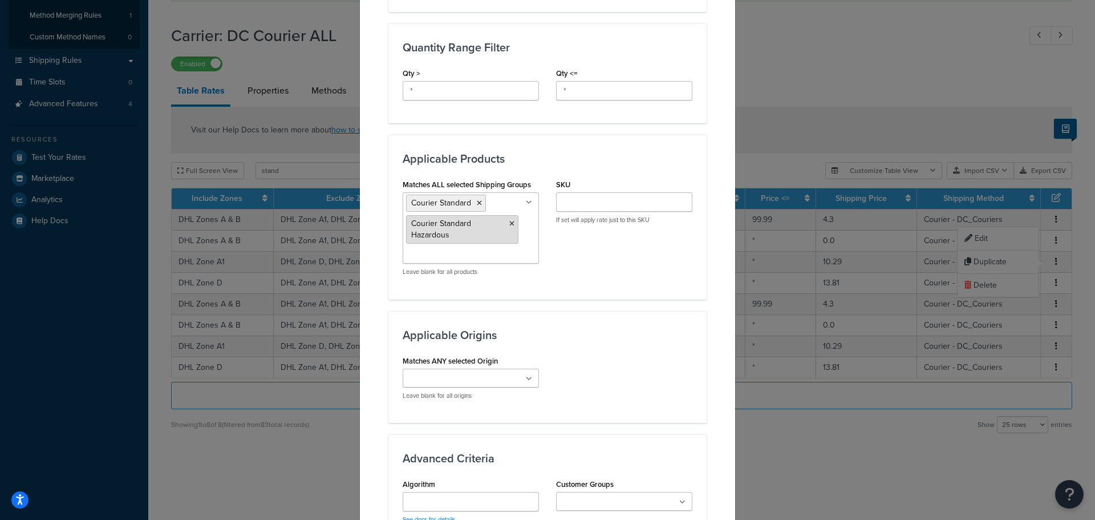
click at [509, 224] on icon at bounding box center [511, 223] width 5 height 7
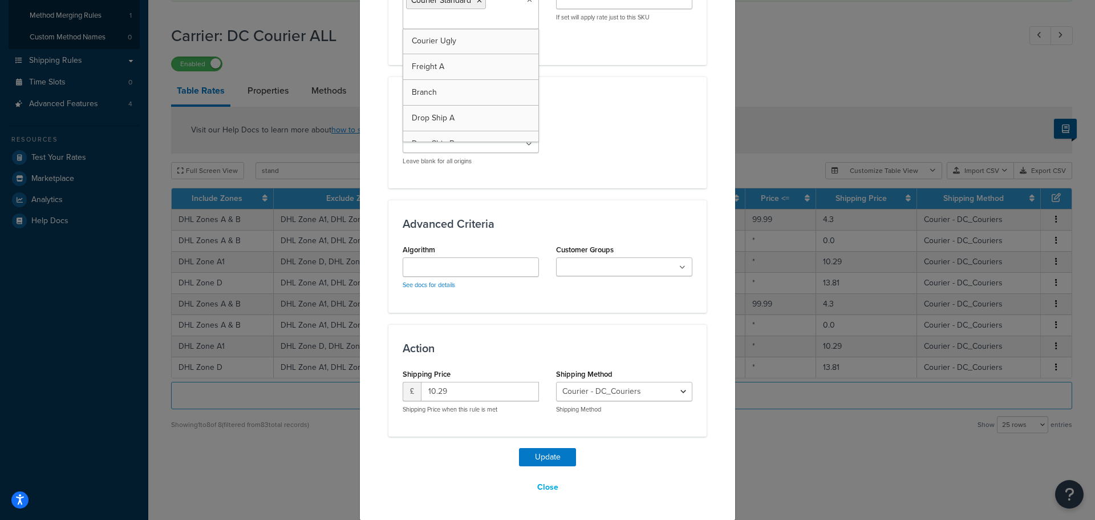
scroll to position [717, 0]
click at [541, 452] on button "Update" at bounding box center [547, 456] width 57 height 18
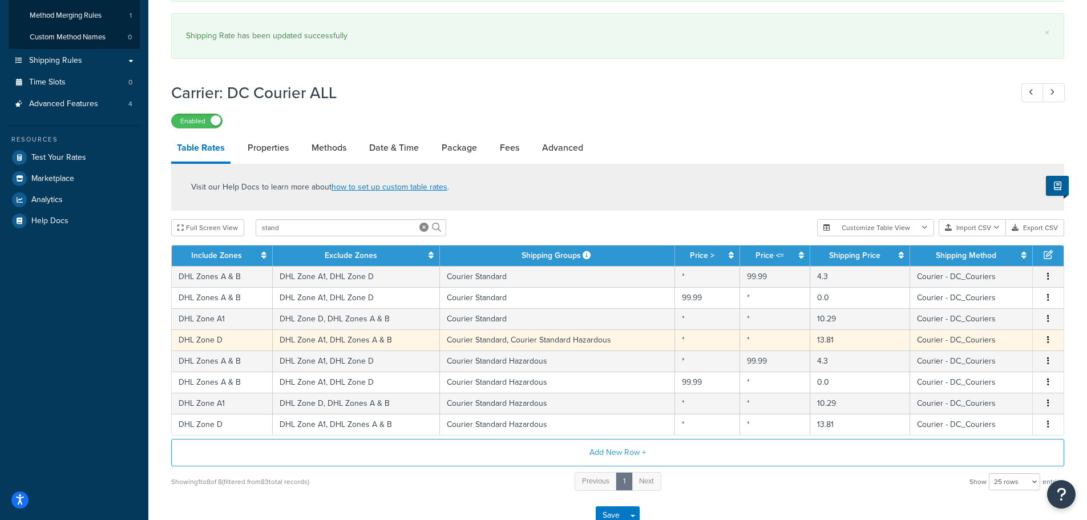
click at [1048, 337] on icon "button" at bounding box center [1048, 339] width 2 height 8
click at [1014, 314] on div "Edit" at bounding box center [989, 316] width 81 height 23
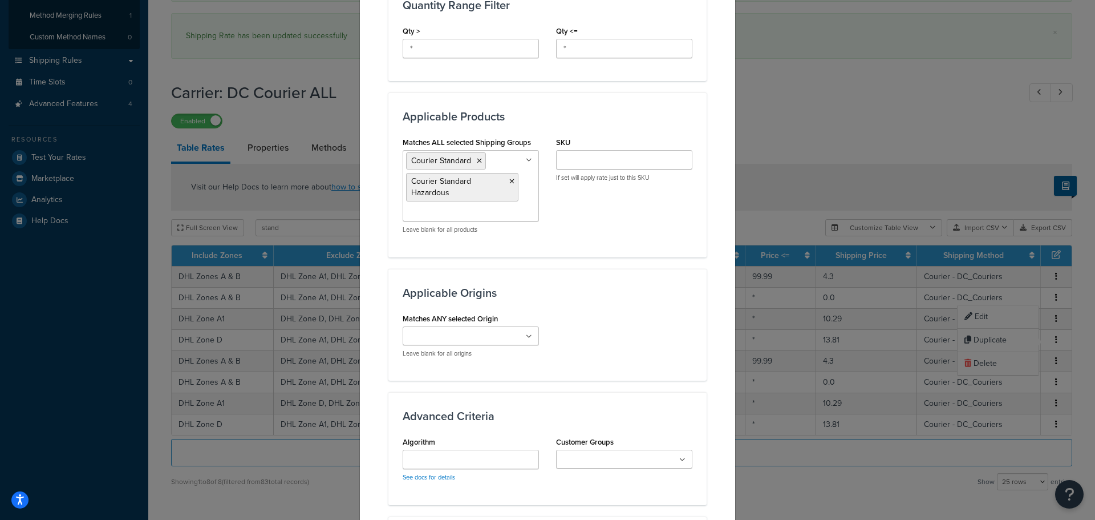
scroll to position [571, 0]
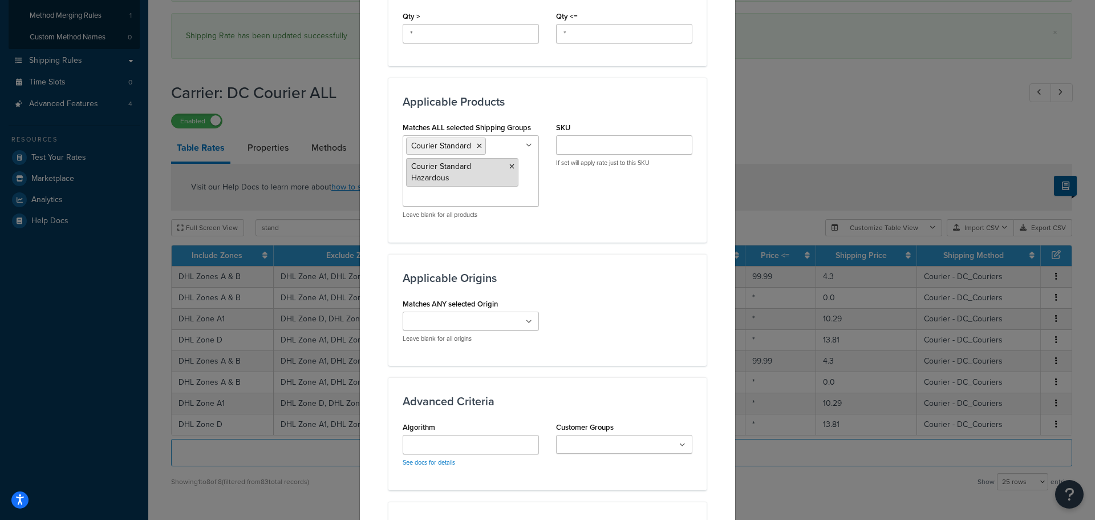
click at [509, 166] on icon at bounding box center [511, 166] width 5 height 7
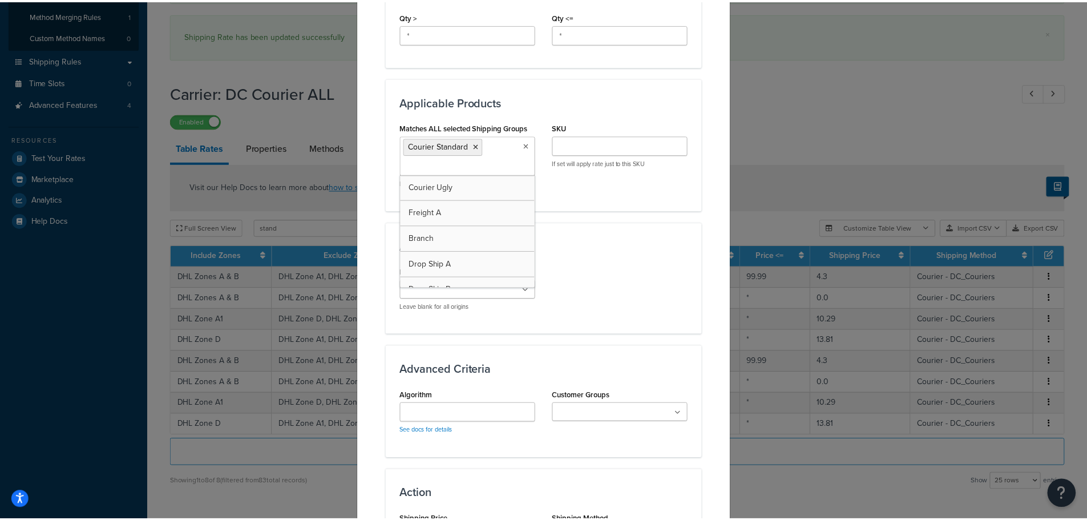
scroll to position [717, 0]
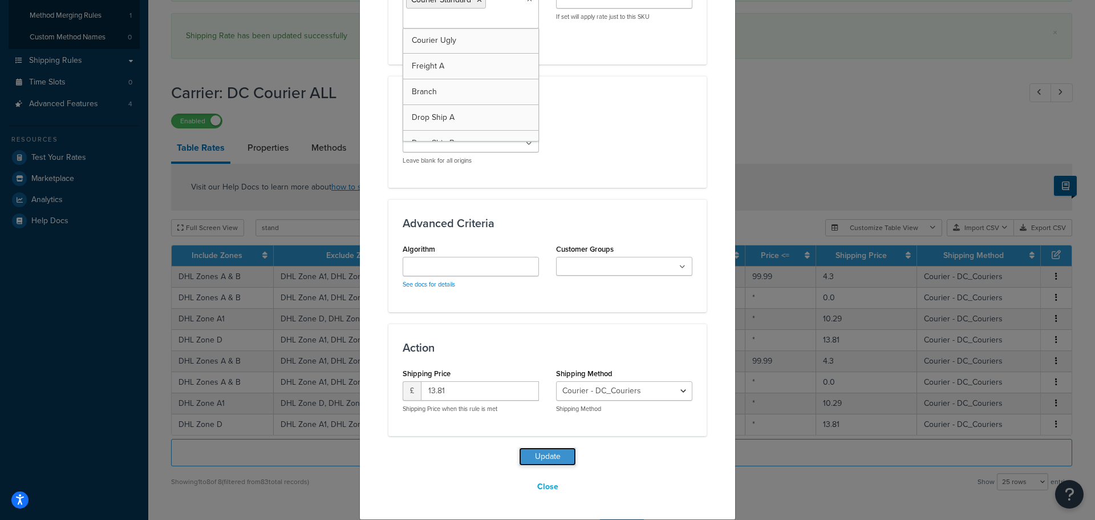
click at [537, 458] on button "Update" at bounding box center [547, 456] width 57 height 18
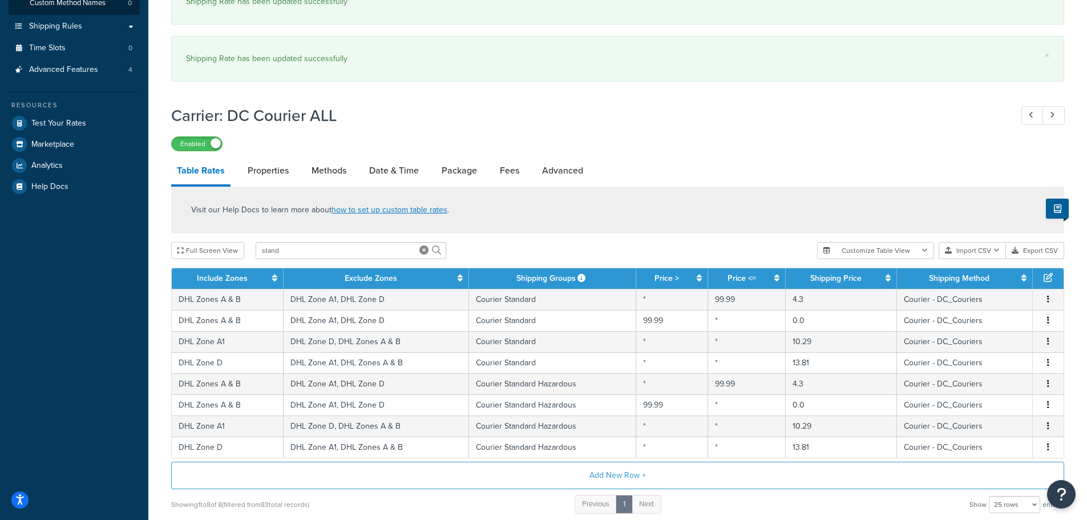
scroll to position [329, 0]
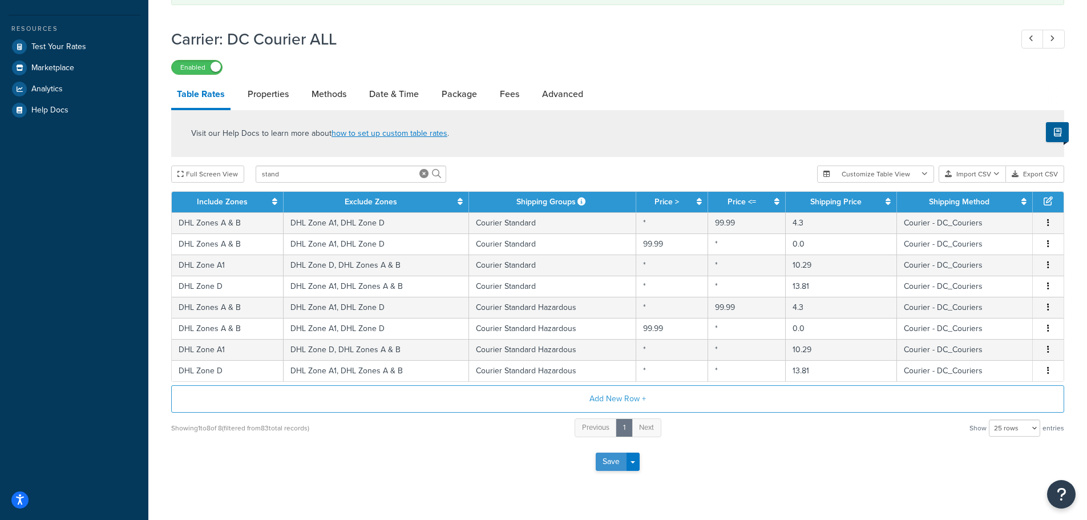
click at [610, 462] on button "Save" at bounding box center [611, 461] width 31 height 18
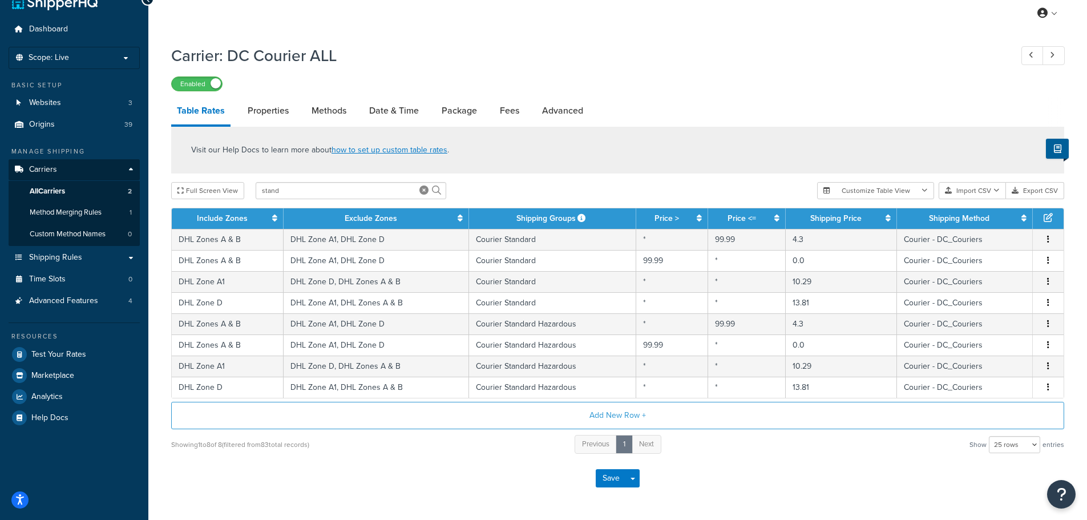
scroll to position [0, 0]
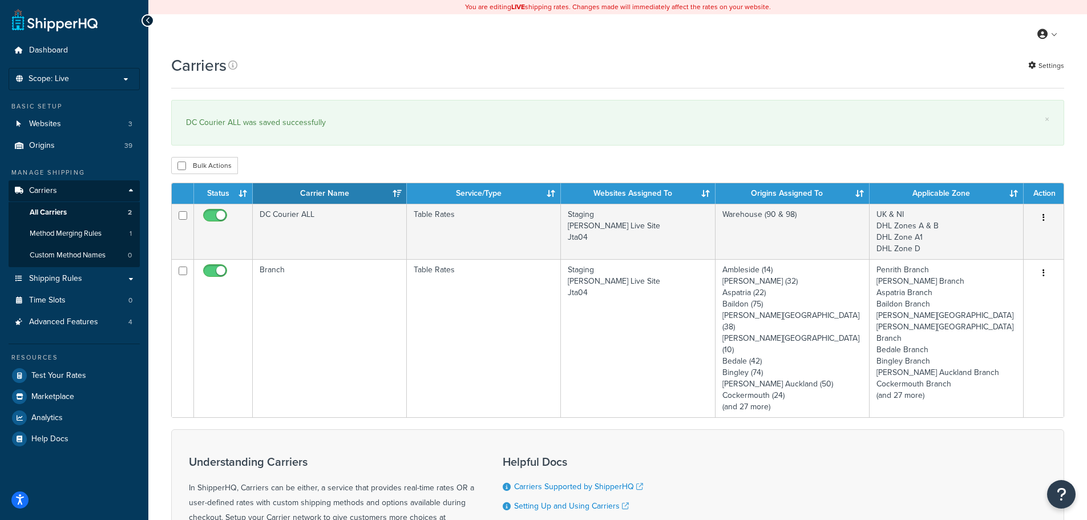
click at [67, 78] on span "Scope: Live" at bounding box center [49, 79] width 41 height 10
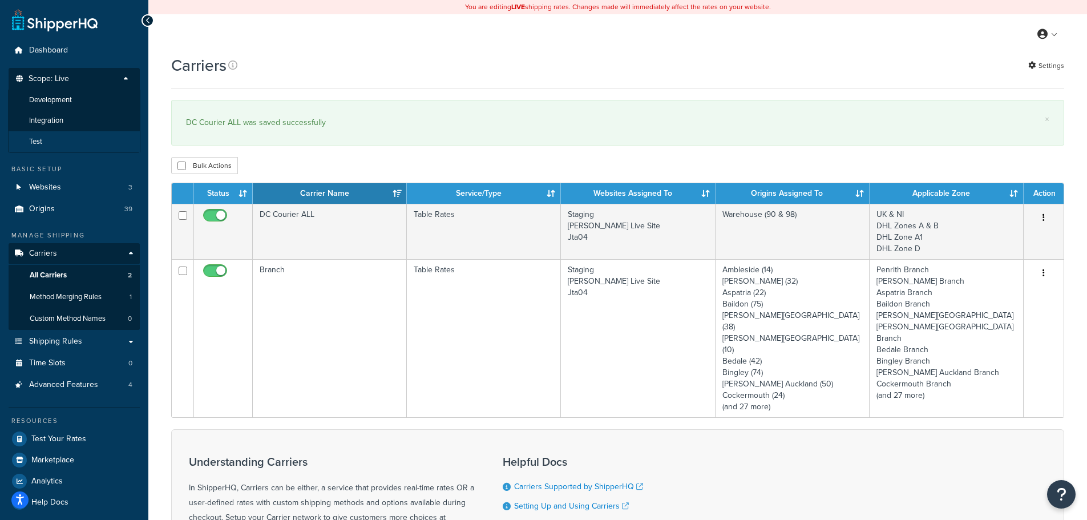
click at [84, 137] on li "Test" at bounding box center [74, 141] width 132 height 21
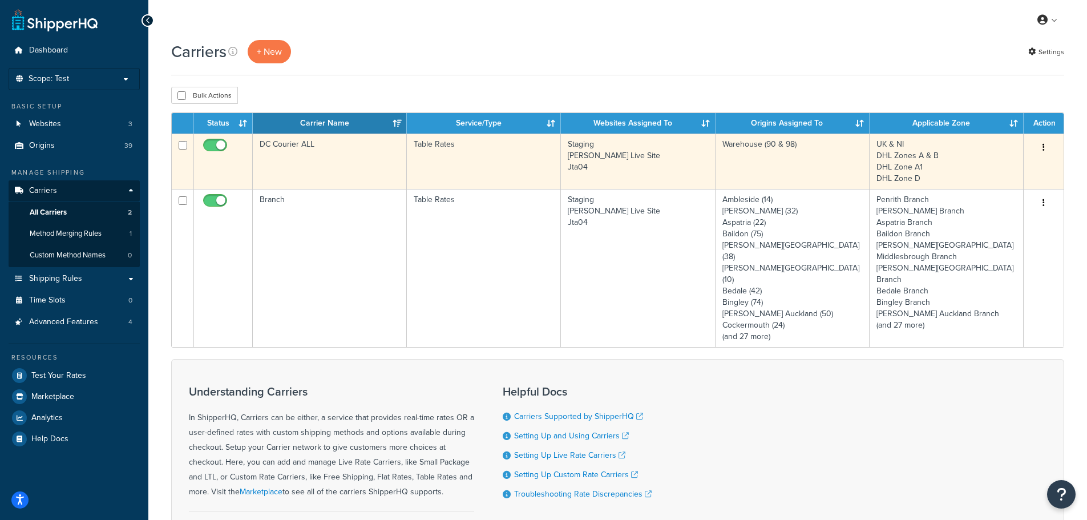
click at [588, 175] on td "Staging [PERSON_NAME] Live Site Jta04" at bounding box center [638, 161] width 154 height 55
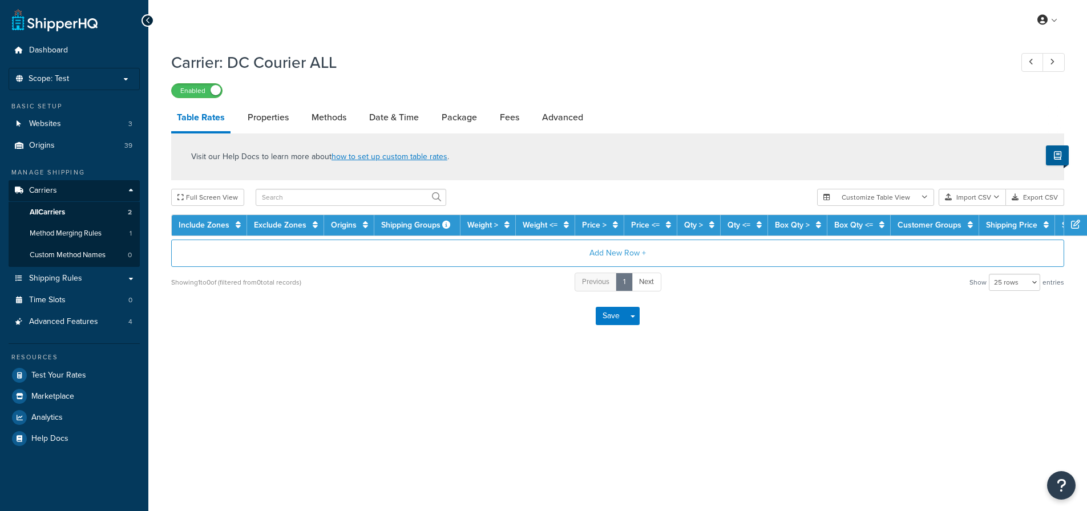
select select "25"
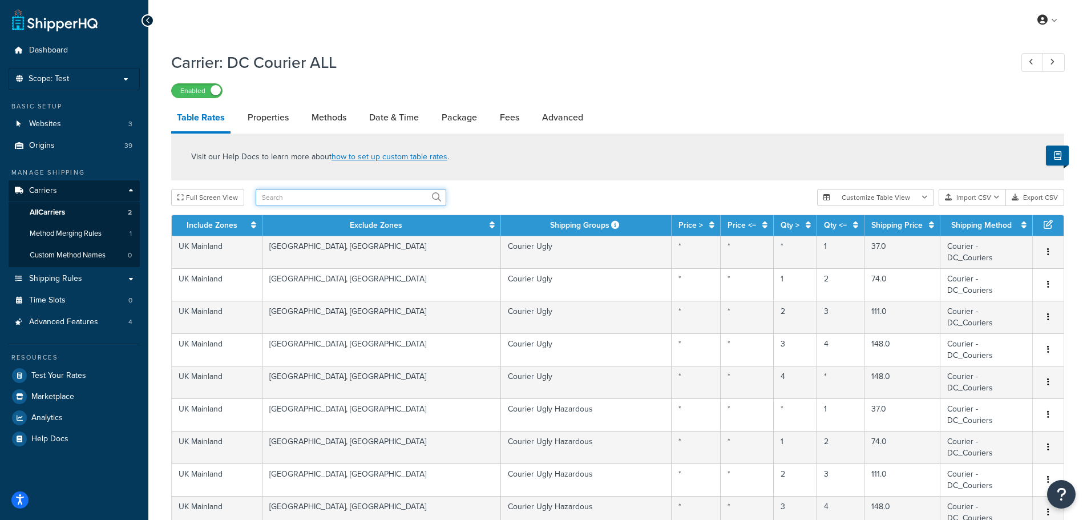
click at [390, 192] on input "text" at bounding box center [351, 197] width 191 height 17
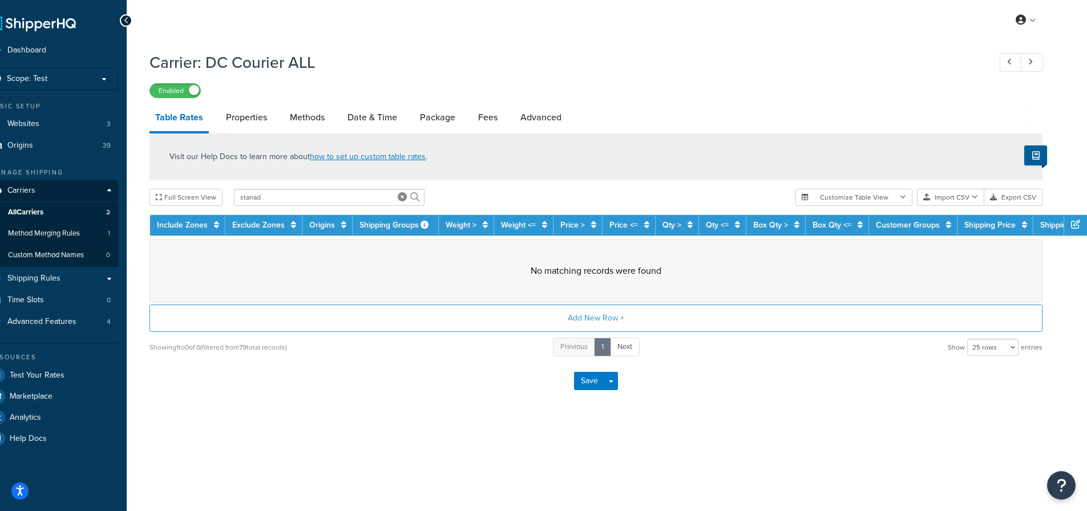
scroll to position [0, 23]
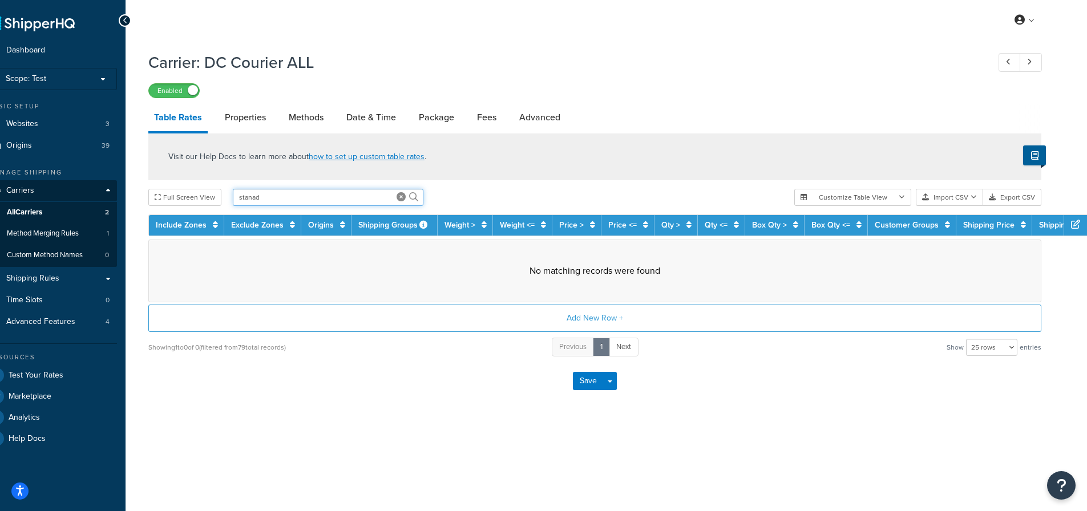
click at [390, 192] on input "stanad" at bounding box center [328, 197] width 191 height 17
type input "standard"
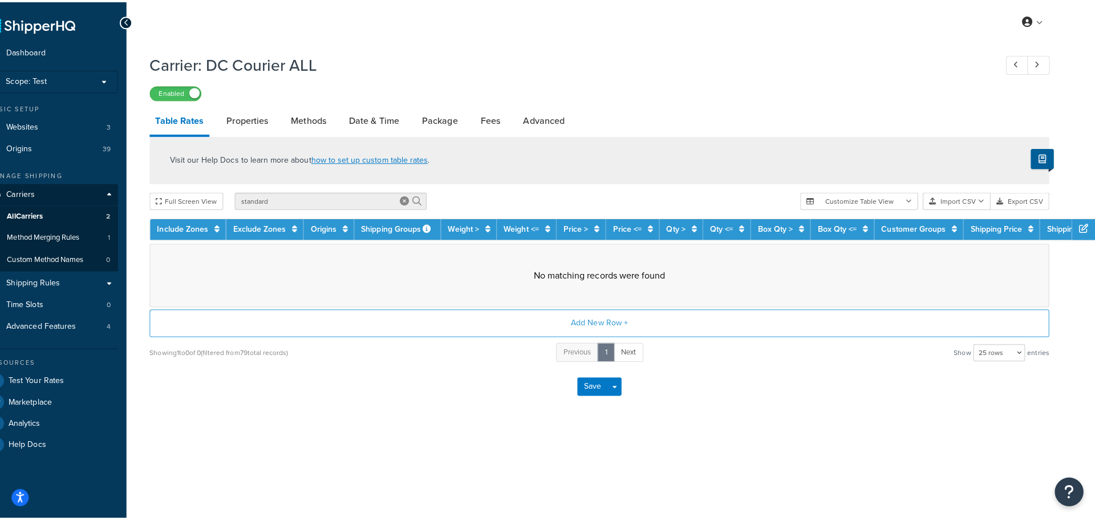
scroll to position [0, 0]
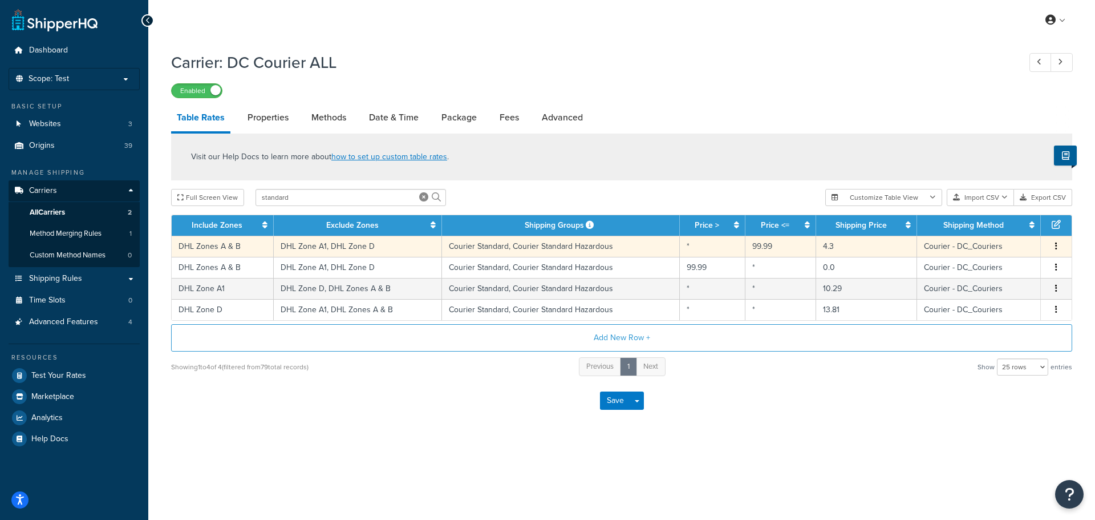
click at [1055, 249] on button "button" at bounding box center [1056, 246] width 9 height 13
click at [987, 248] on div "Duplicate" at bounding box center [998, 246] width 81 height 23
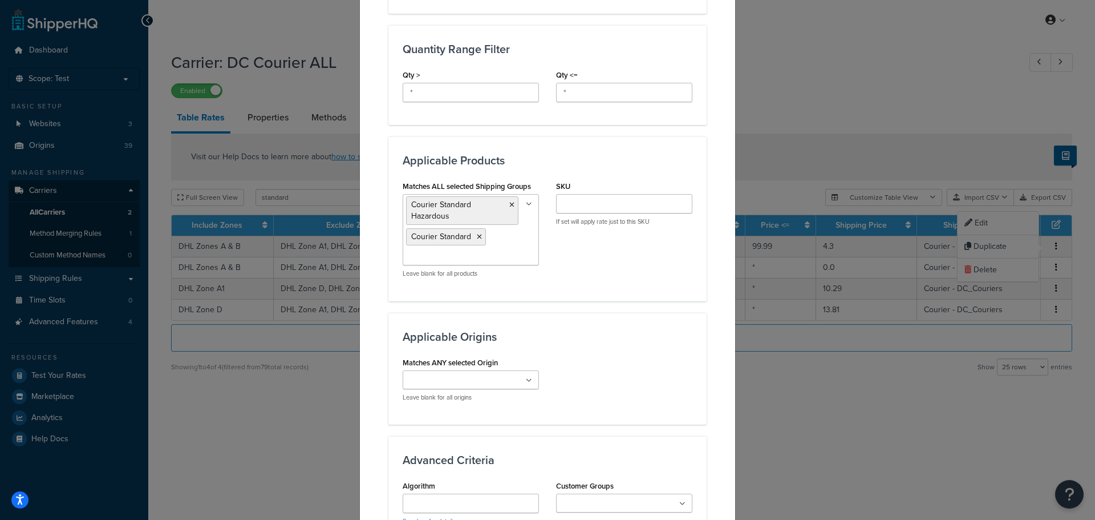
scroll to position [571, 0]
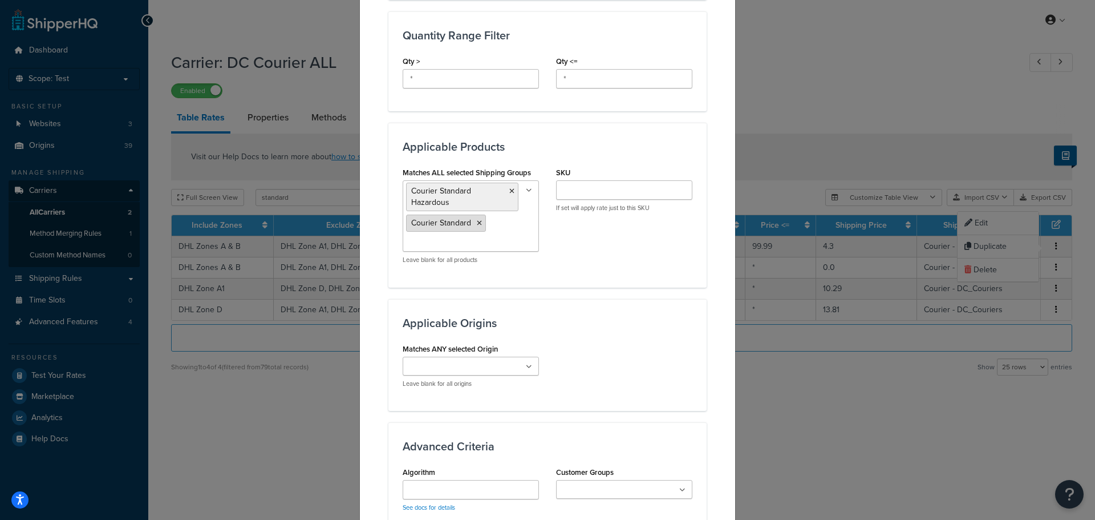
click at [477, 221] on icon at bounding box center [479, 223] width 5 height 7
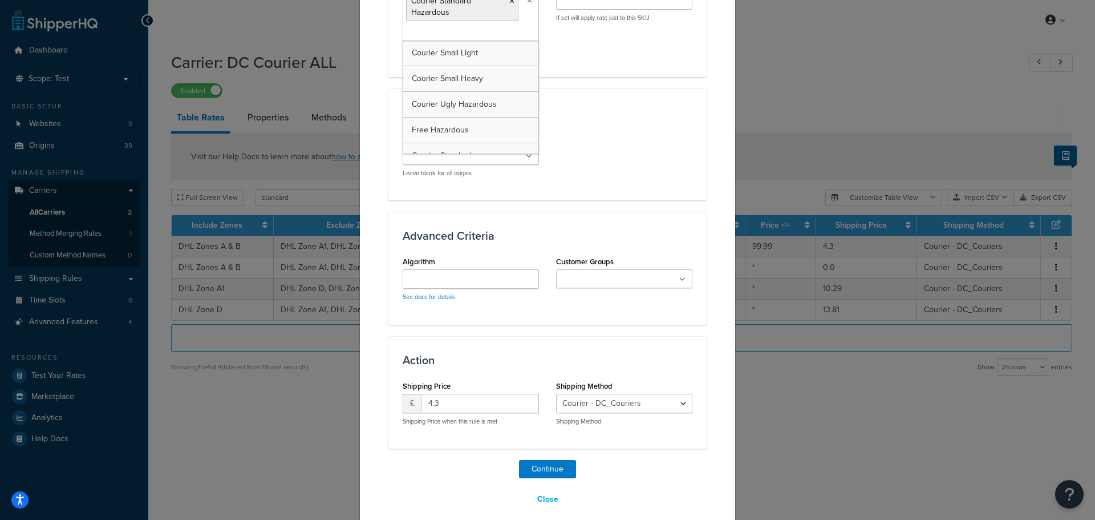
scroll to position [773, 0]
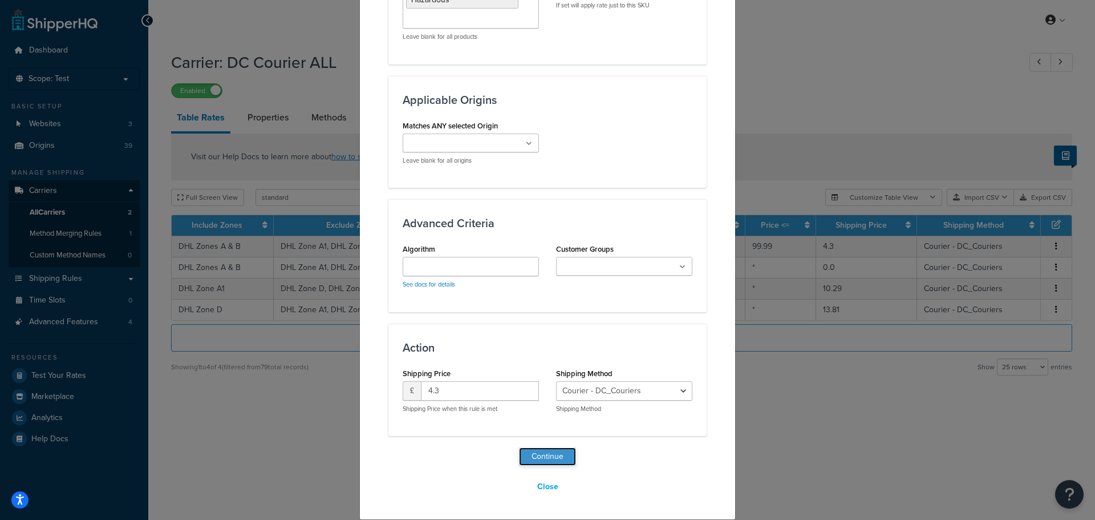
click at [556, 457] on button "Continue" at bounding box center [547, 456] width 57 height 18
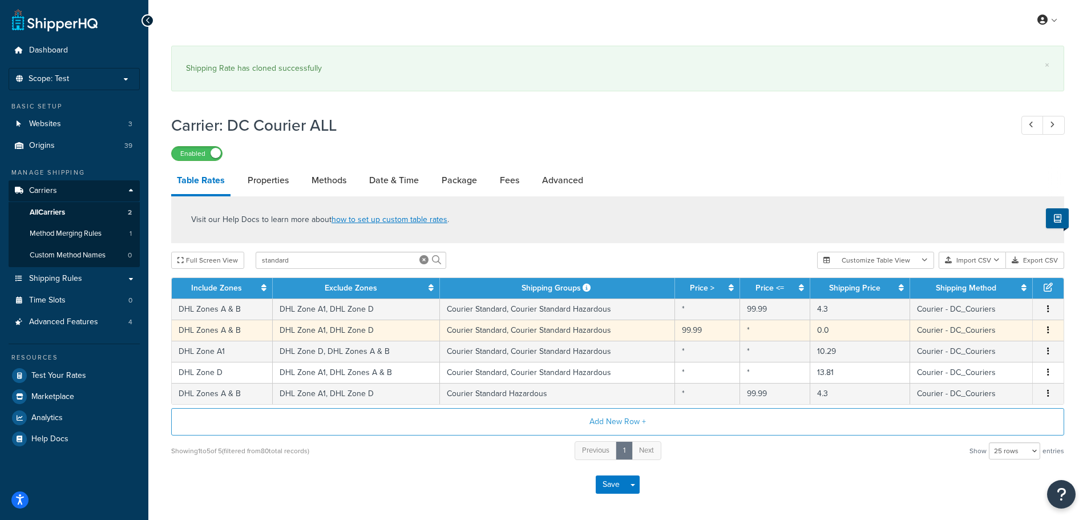
click at [1049, 330] on icon "button" at bounding box center [1048, 330] width 2 height 8
click at [1012, 329] on div "Duplicate" at bounding box center [989, 330] width 81 height 23
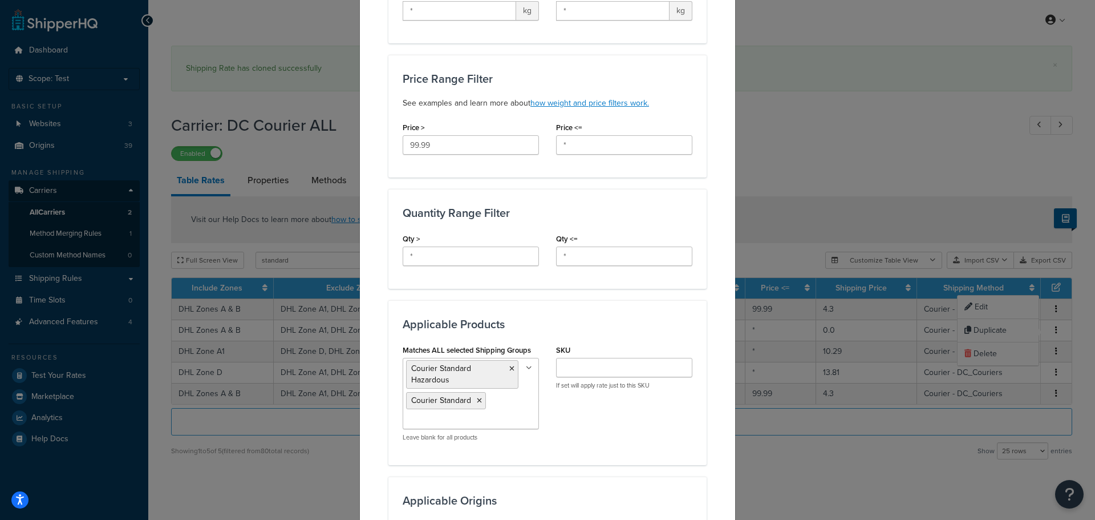
scroll to position [399, 0]
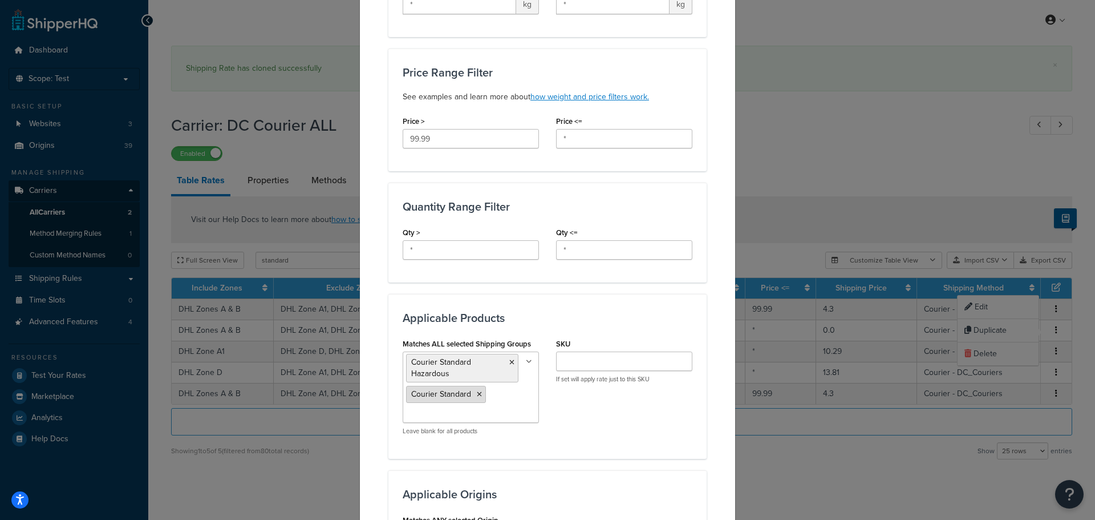
click at [477, 394] on icon at bounding box center [479, 394] width 5 height 7
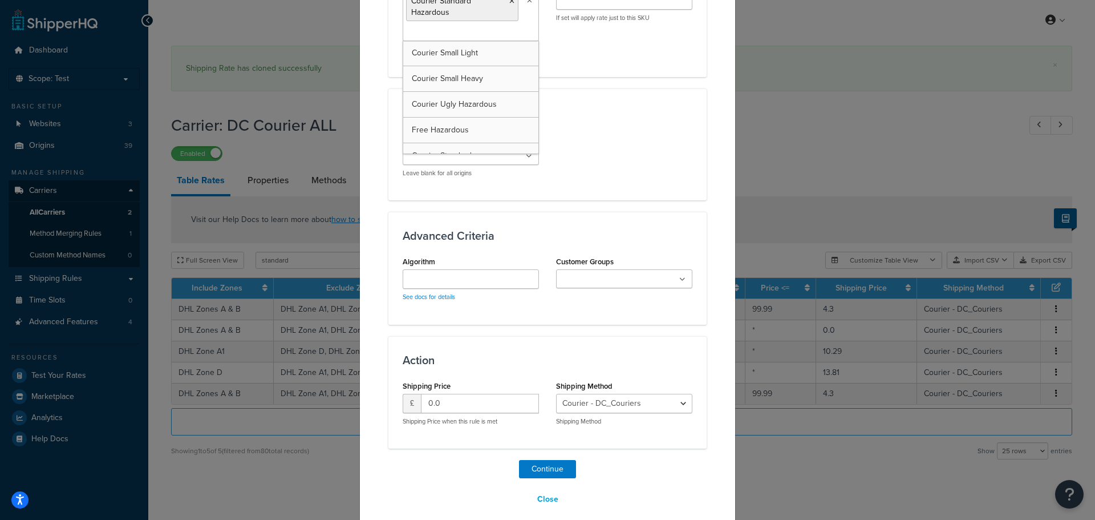
scroll to position [773, 0]
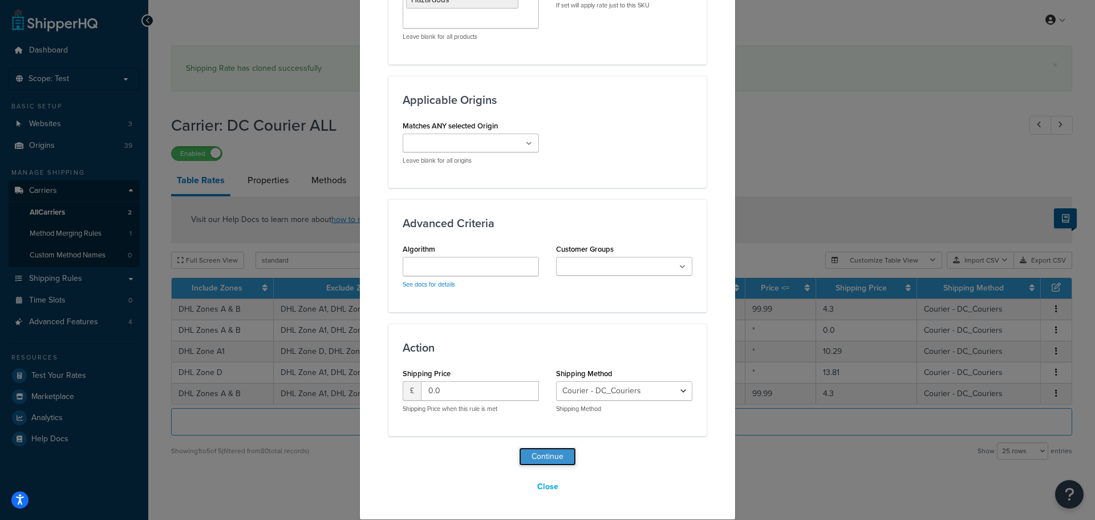
click at [547, 454] on button "Continue" at bounding box center [547, 456] width 57 height 18
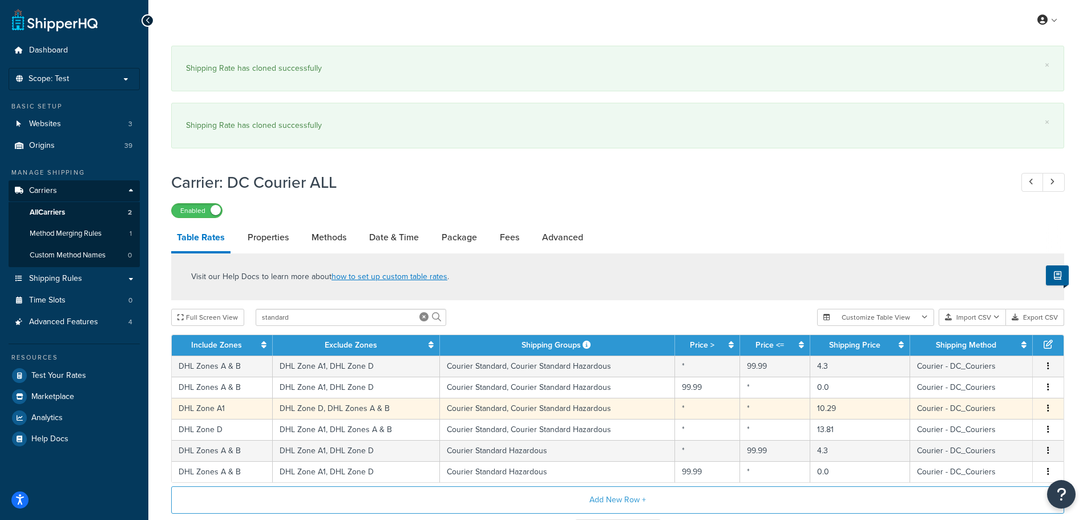
click at [1050, 409] on button "button" at bounding box center [1048, 408] width 9 height 13
click at [1012, 411] on div "Duplicate" at bounding box center [989, 408] width 81 height 23
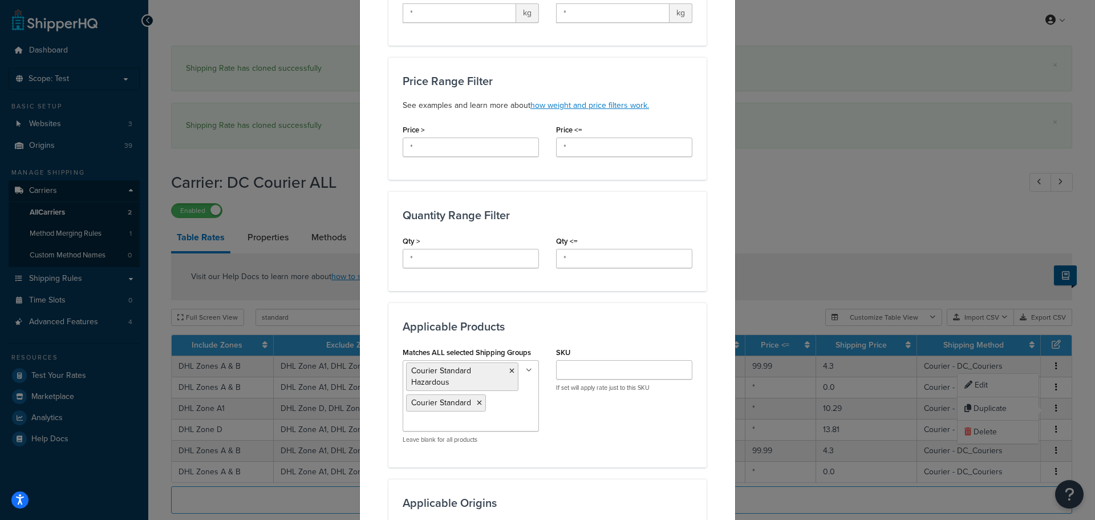
scroll to position [399, 0]
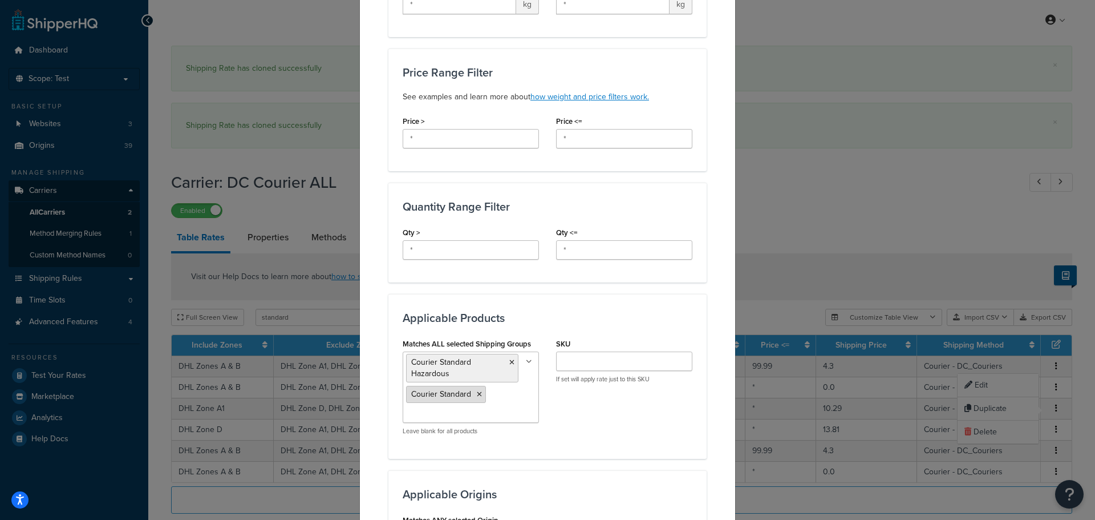
click at [477, 395] on icon at bounding box center [479, 394] width 5 height 7
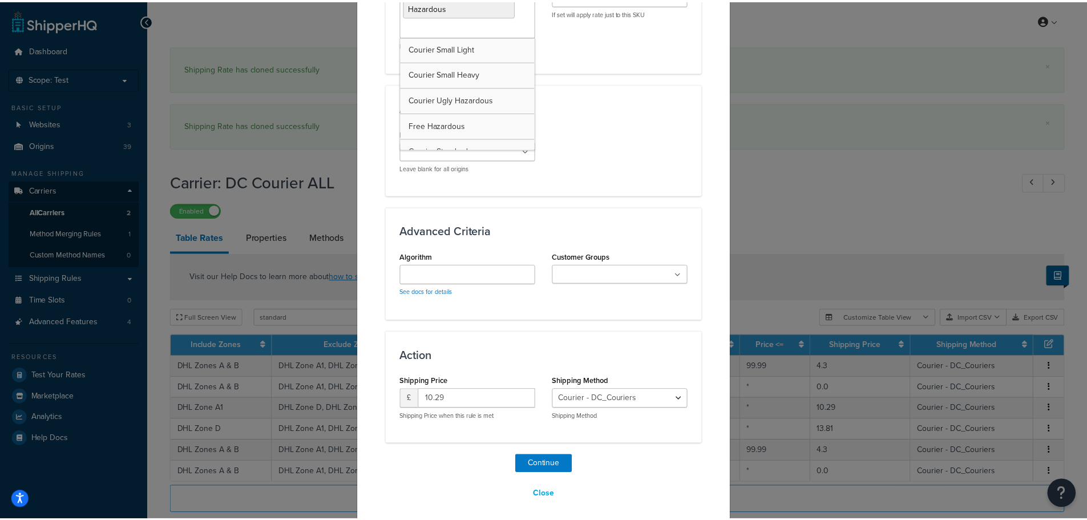
scroll to position [773, 0]
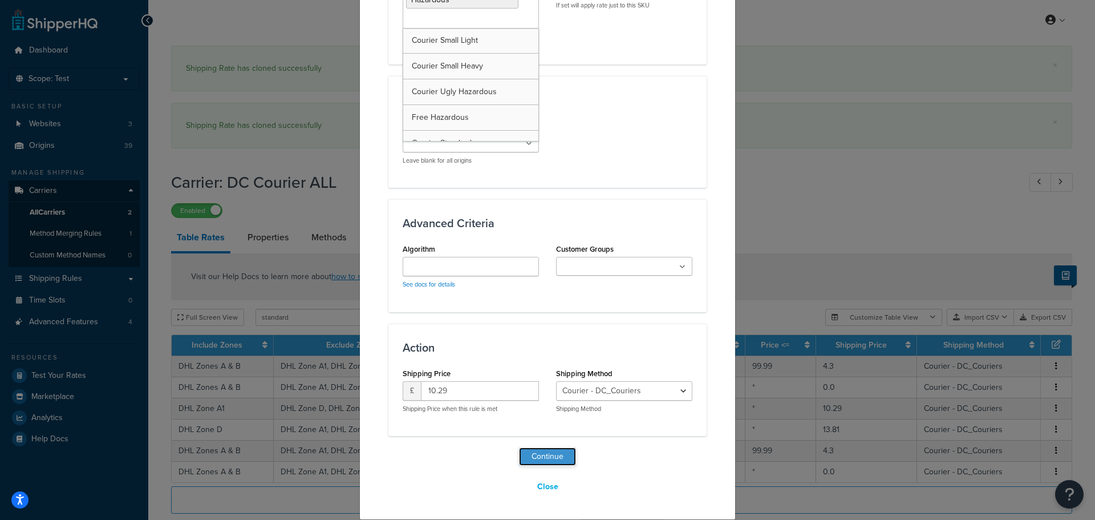
click at [551, 461] on button "Continue" at bounding box center [547, 456] width 57 height 18
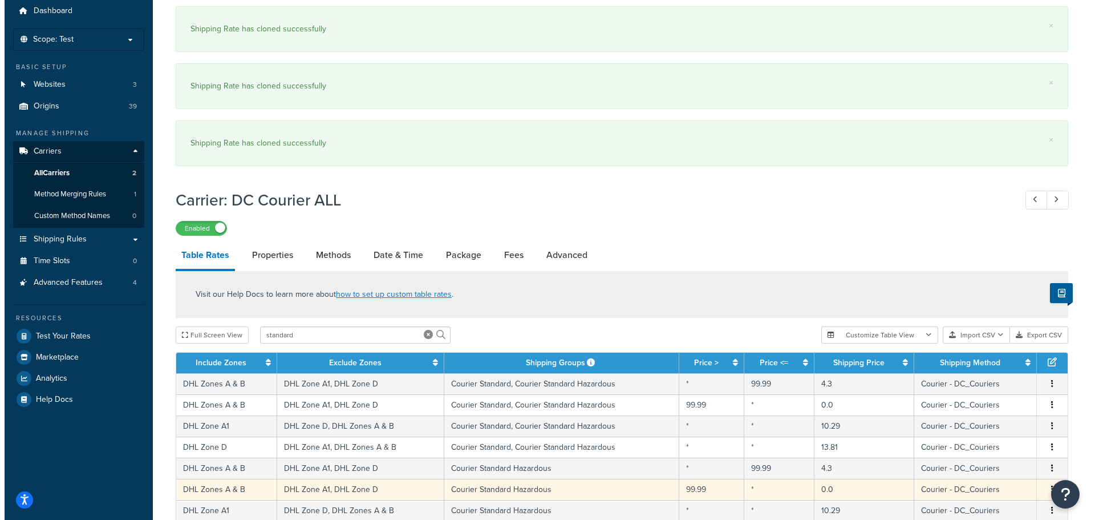
scroll to position [114, 0]
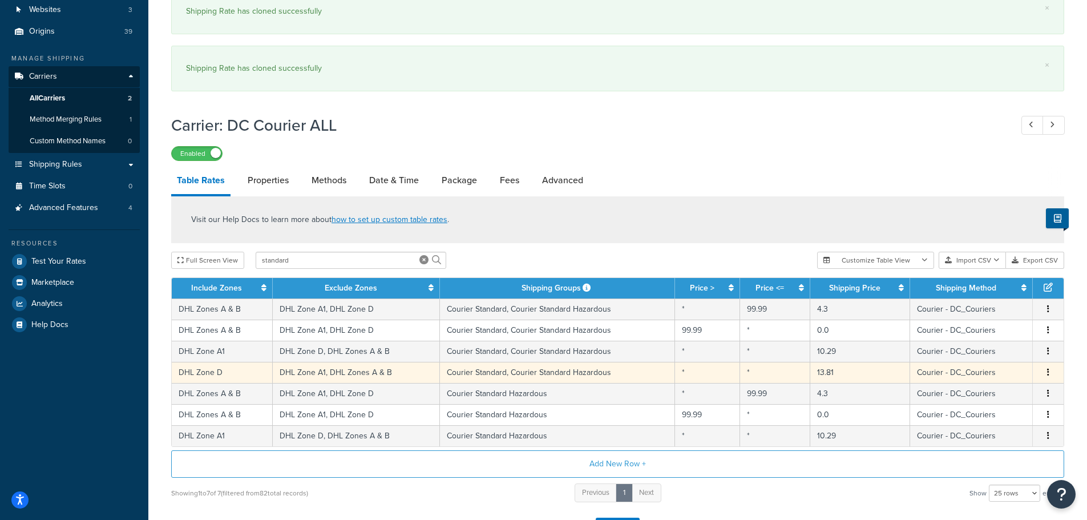
click at [1048, 370] on icon "button" at bounding box center [1048, 372] width 2 height 8
click at [981, 372] on div "Duplicate" at bounding box center [989, 372] width 81 height 23
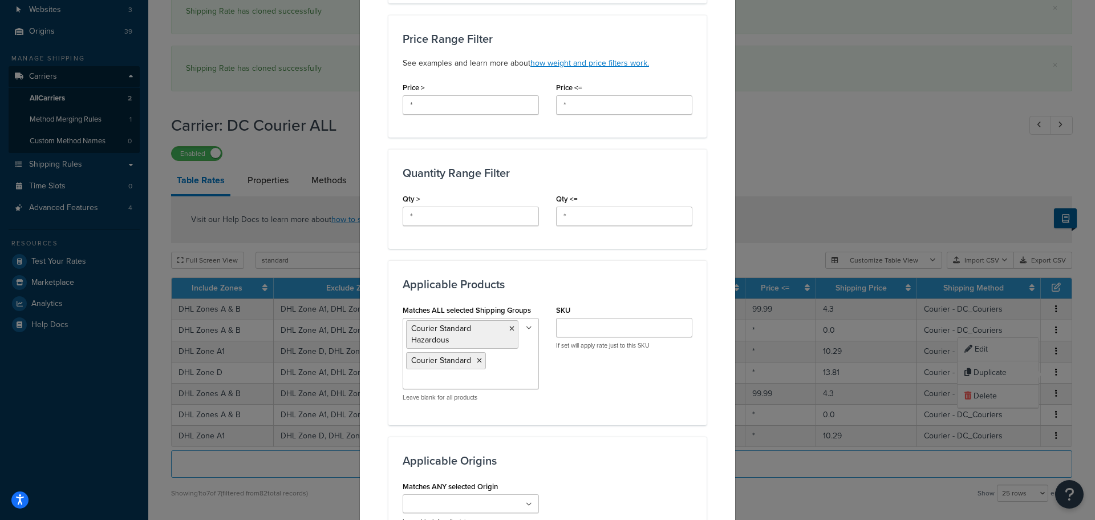
scroll to position [456, 0]
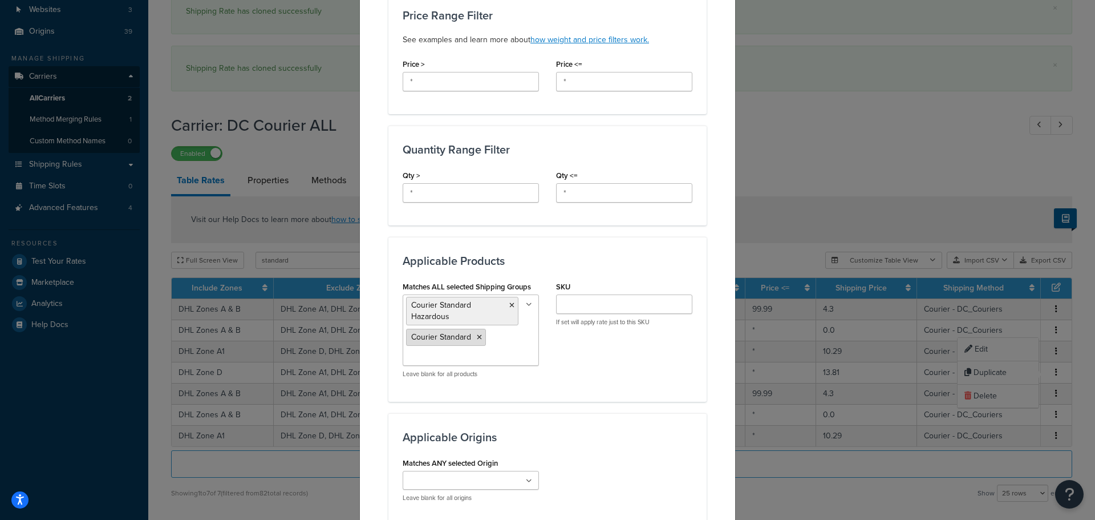
click at [477, 336] on icon at bounding box center [479, 337] width 5 height 7
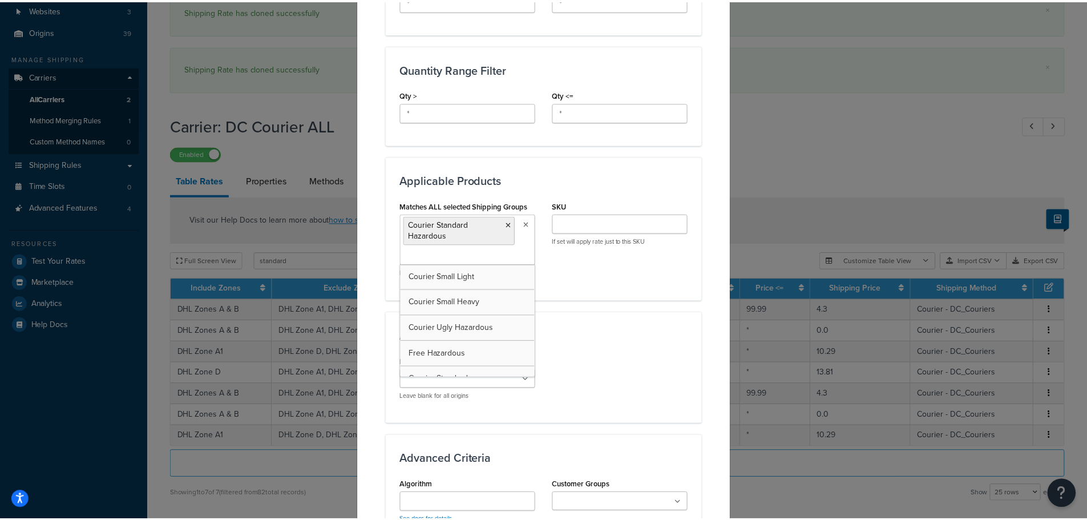
scroll to position [773, 0]
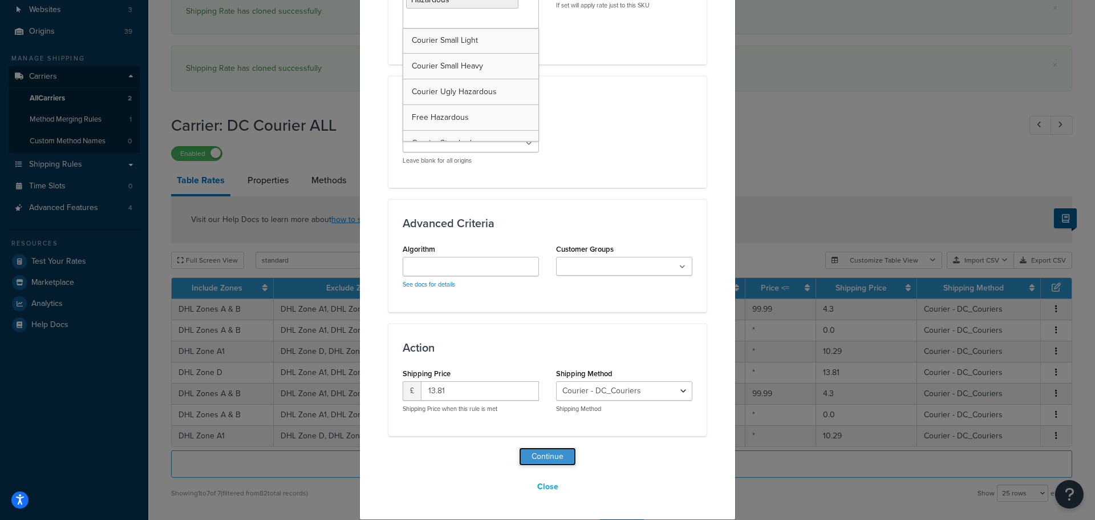
click at [560, 455] on button "Continue" at bounding box center [547, 456] width 57 height 18
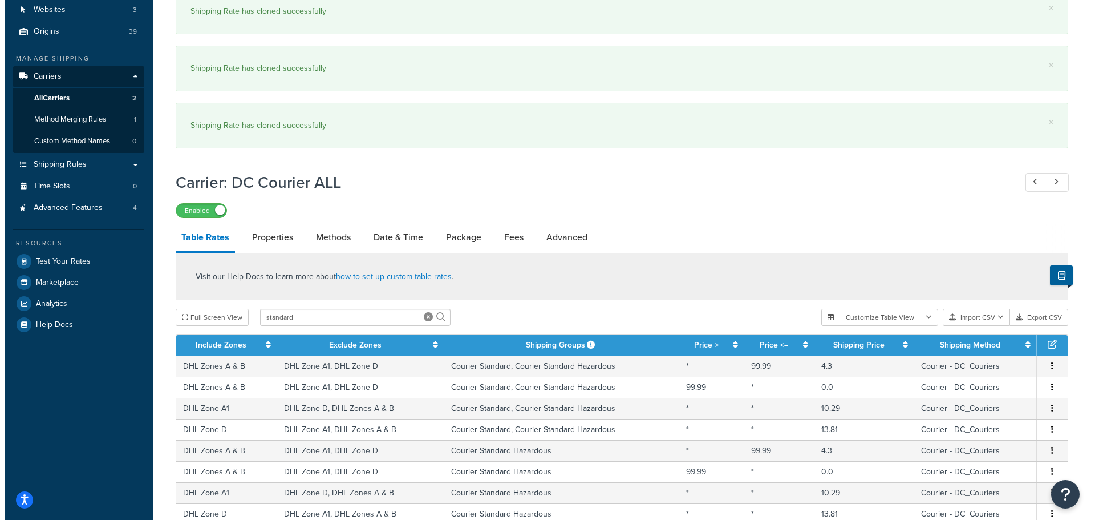
scroll to position [232, 0]
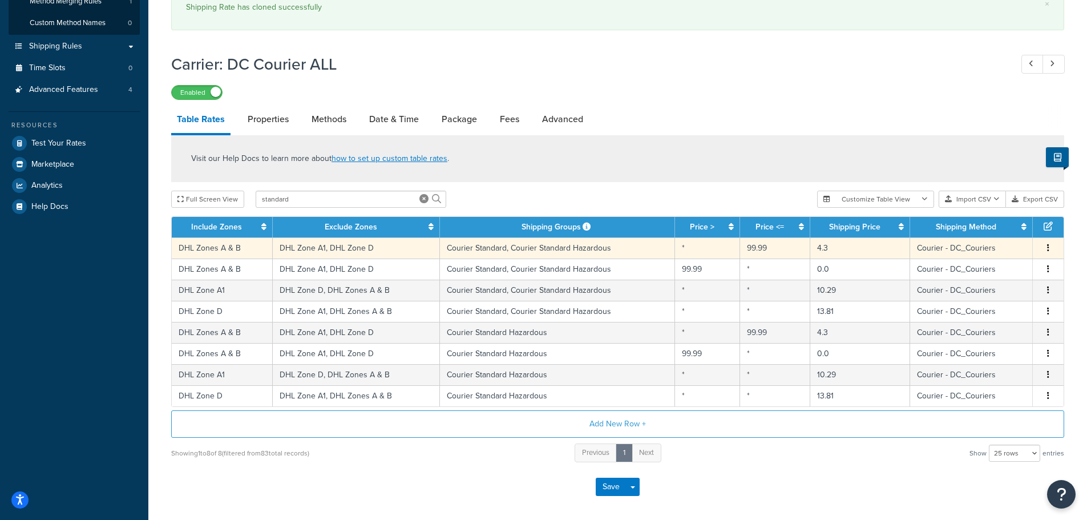
click at [966, 244] on td "Courier - DC_Couriers" at bounding box center [971, 247] width 123 height 21
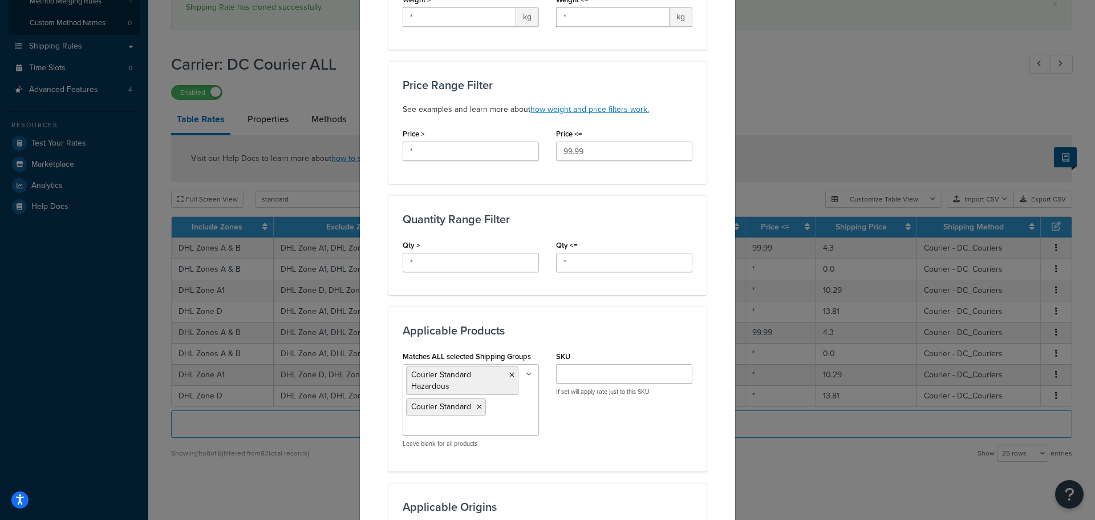
scroll to position [342, 0]
click at [509, 376] on icon at bounding box center [511, 374] width 5 height 7
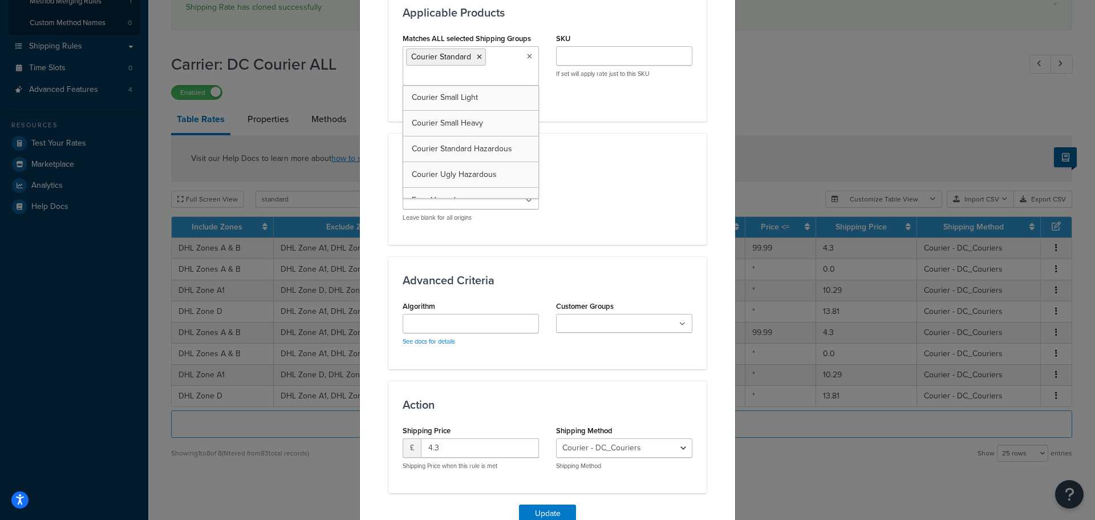
scroll to position [717, 0]
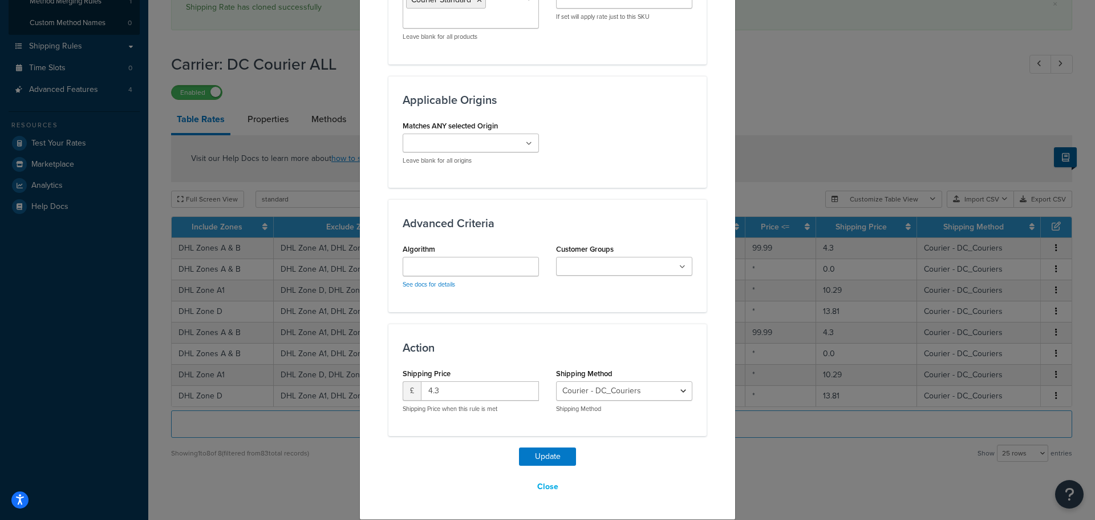
click at [545, 454] on button "Update" at bounding box center [547, 456] width 57 height 18
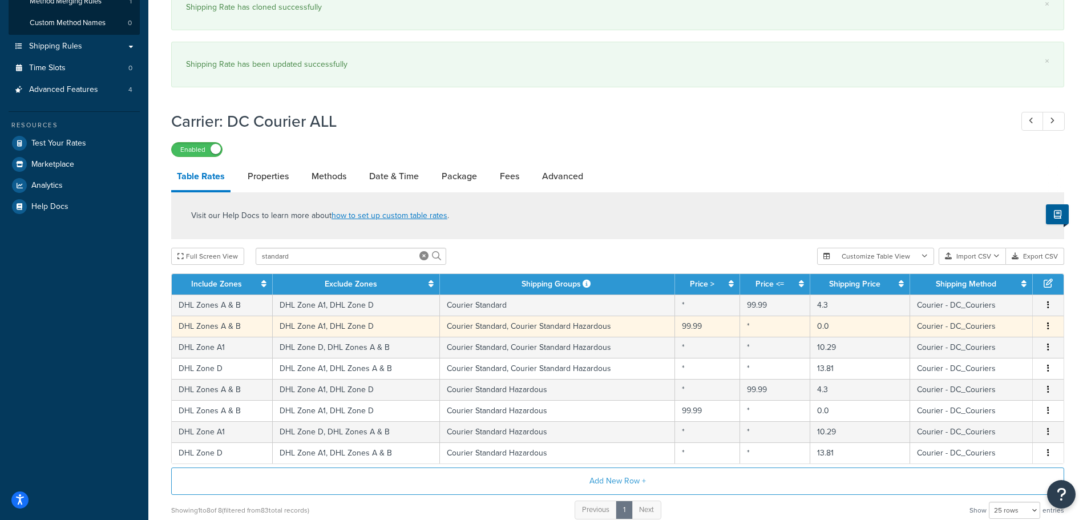
click at [637, 325] on td "Courier Standard, Courier Standard Hazardous" at bounding box center [558, 326] width 236 height 21
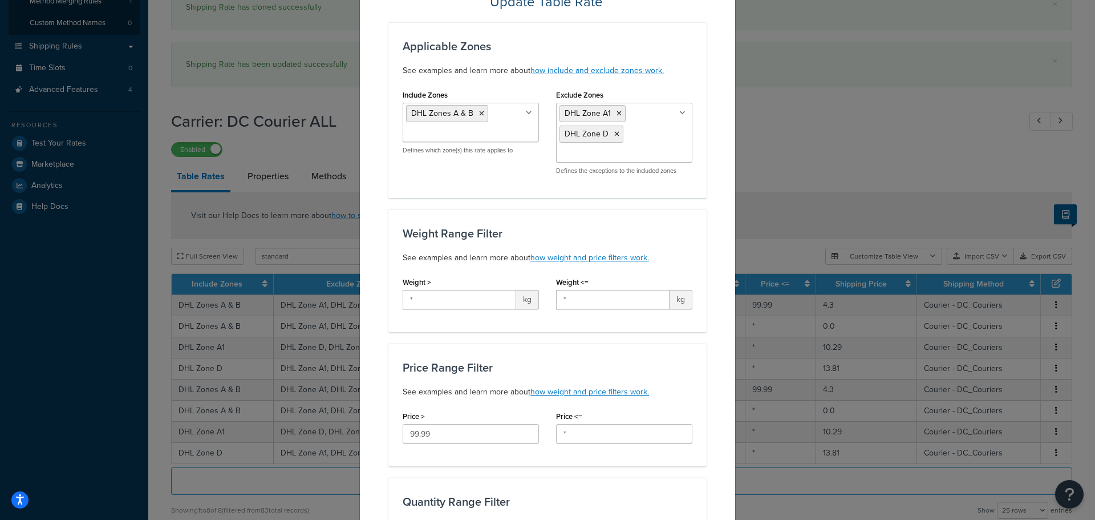
scroll to position [285, 0]
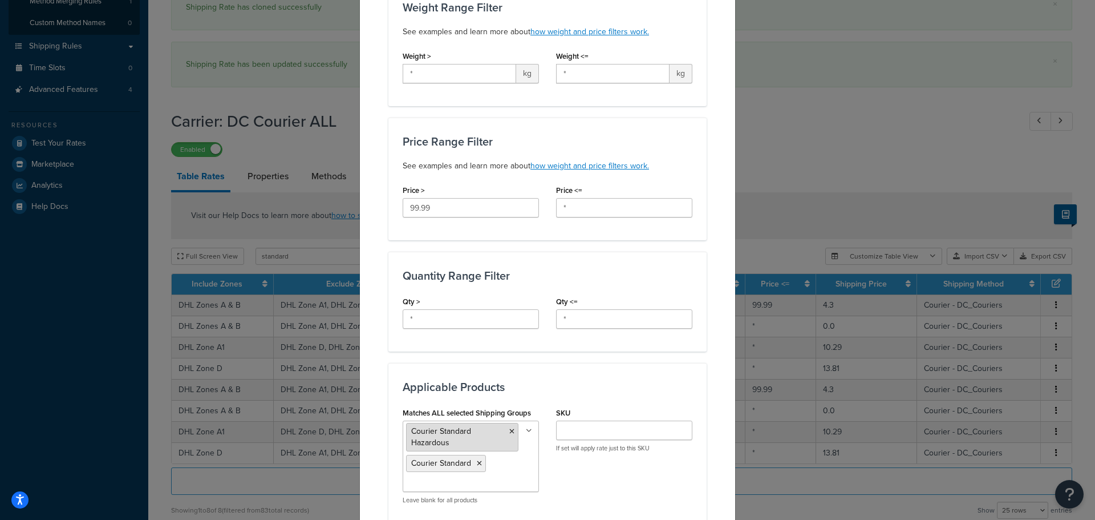
click at [509, 431] on icon at bounding box center [511, 431] width 5 height 7
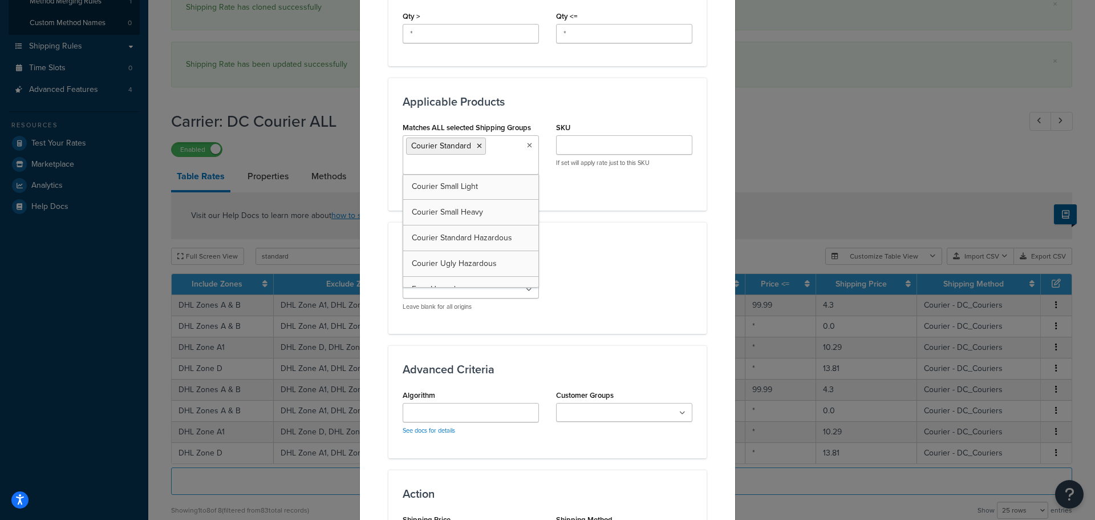
scroll to position [717, 0]
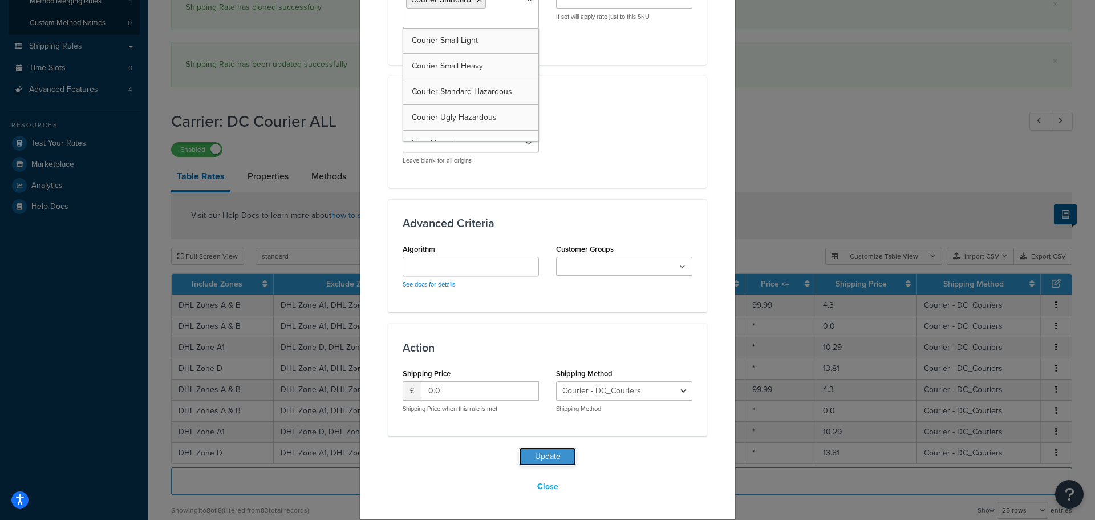
click at [552, 459] on button "Update" at bounding box center [547, 456] width 57 height 18
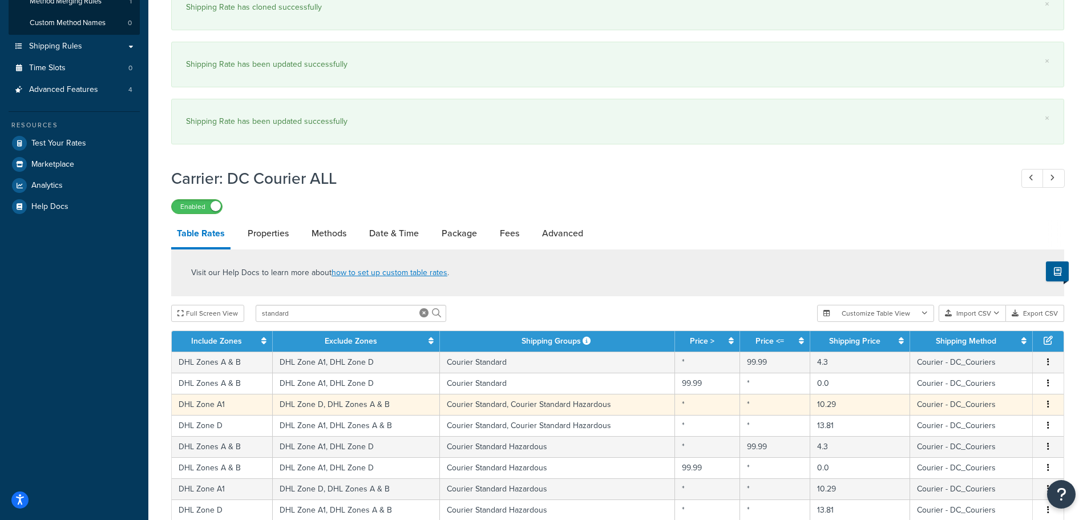
click at [570, 398] on td "Courier Standard, Courier Standard Hazardous" at bounding box center [558, 404] width 236 height 21
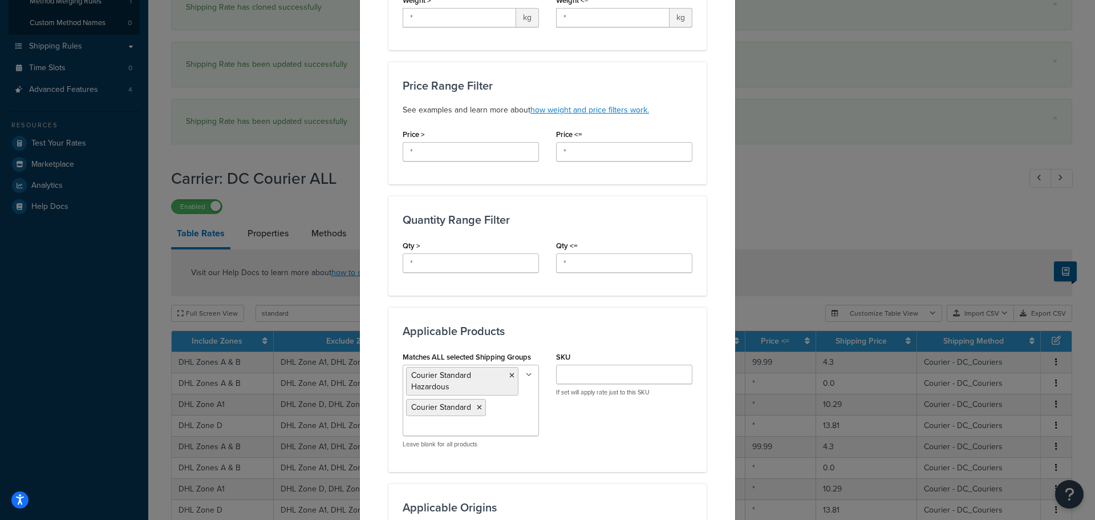
scroll to position [342, 0]
click at [509, 371] on icon at bounding box center [511, 374] width 5 height 7
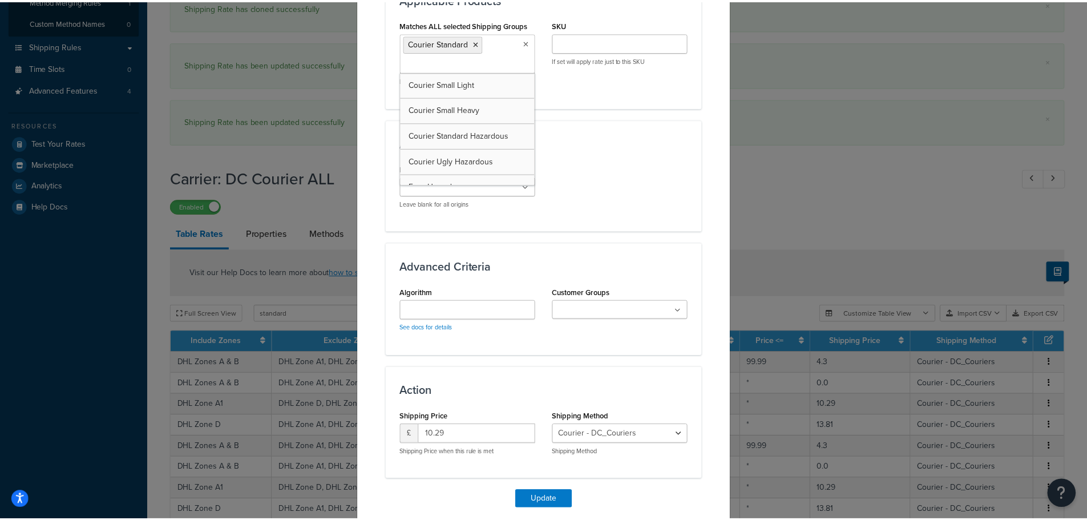
scroll to position [717, 0]
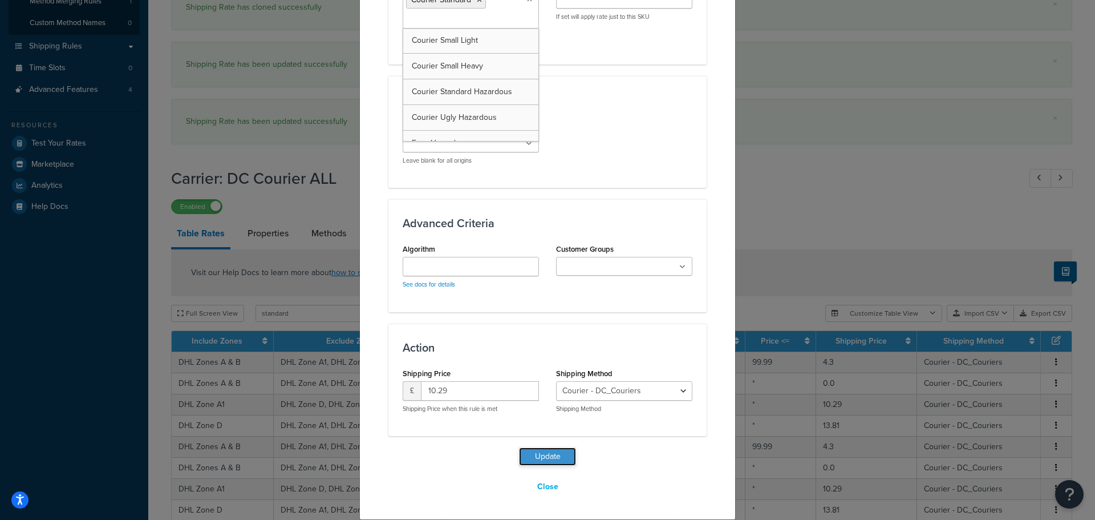
click at [529, 449] on button "Update" at bounding box center [547, 456] width 57 height 18
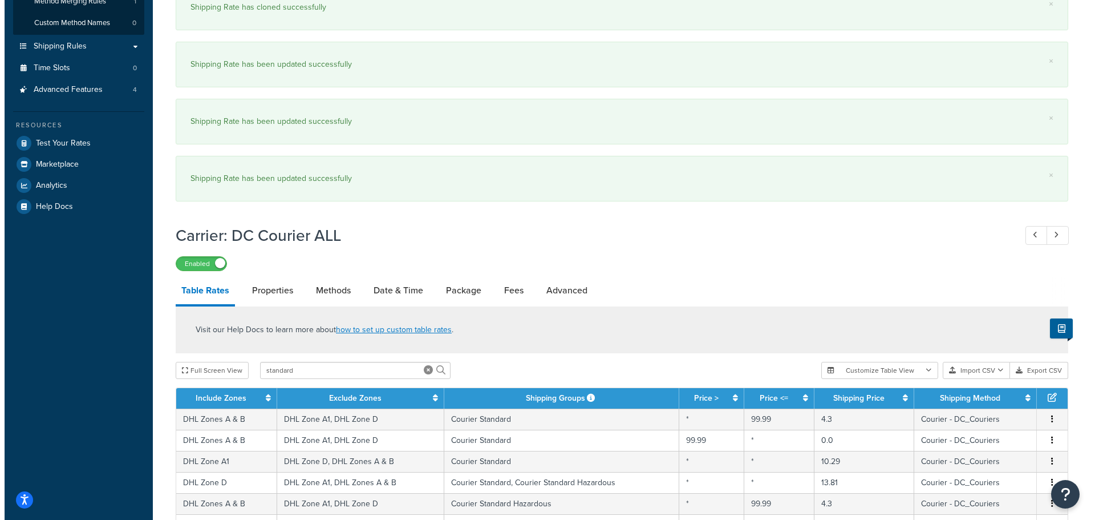
scroll to position [430, 0]
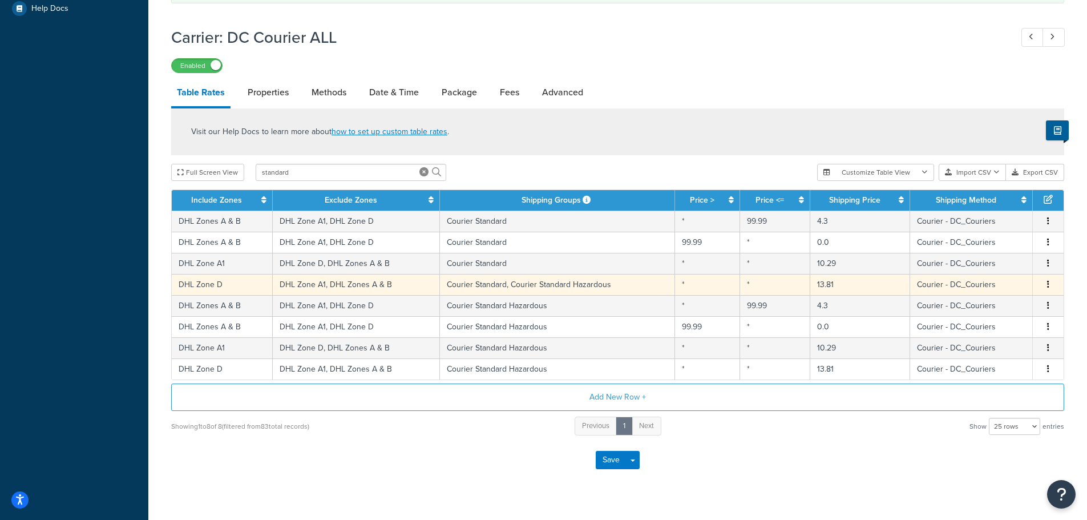
click at [599, 284] on td "Courier Standard, Courier Standard Hazardous" at bounding box center [558, 284] width 236 height 21
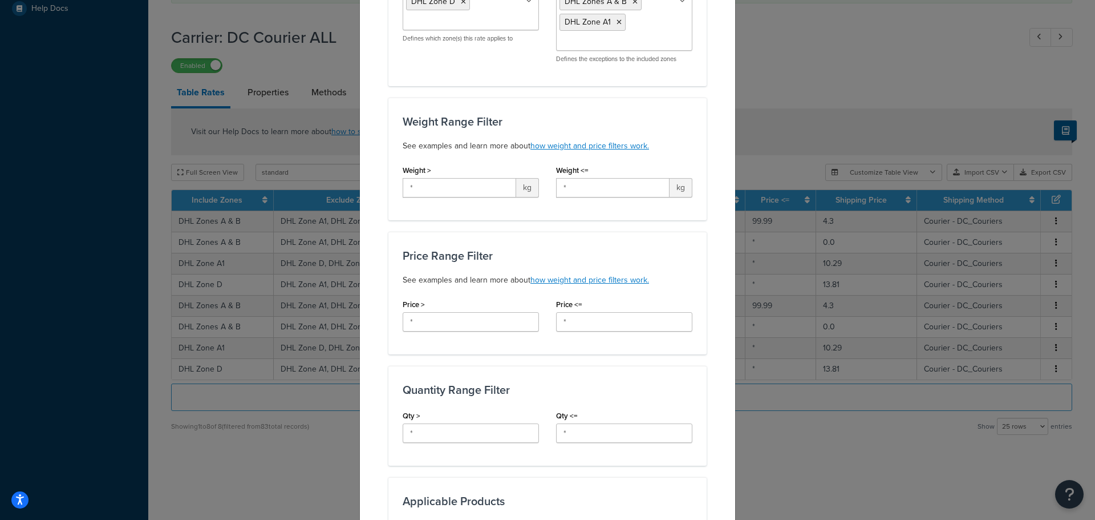
scroll to position [399, 0]
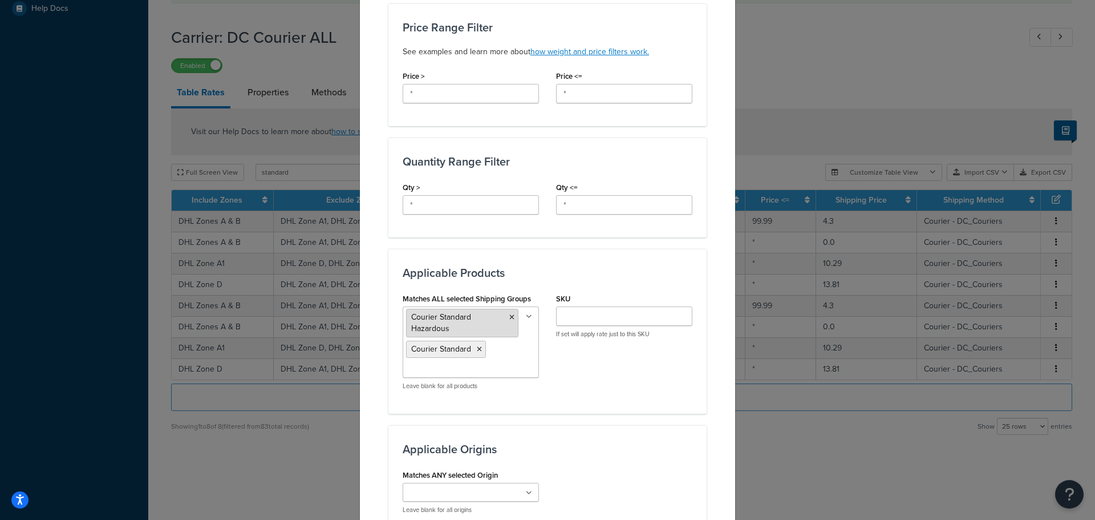
click at [509, 316] on icon at bounding box center [511, 317] width 5 height 7
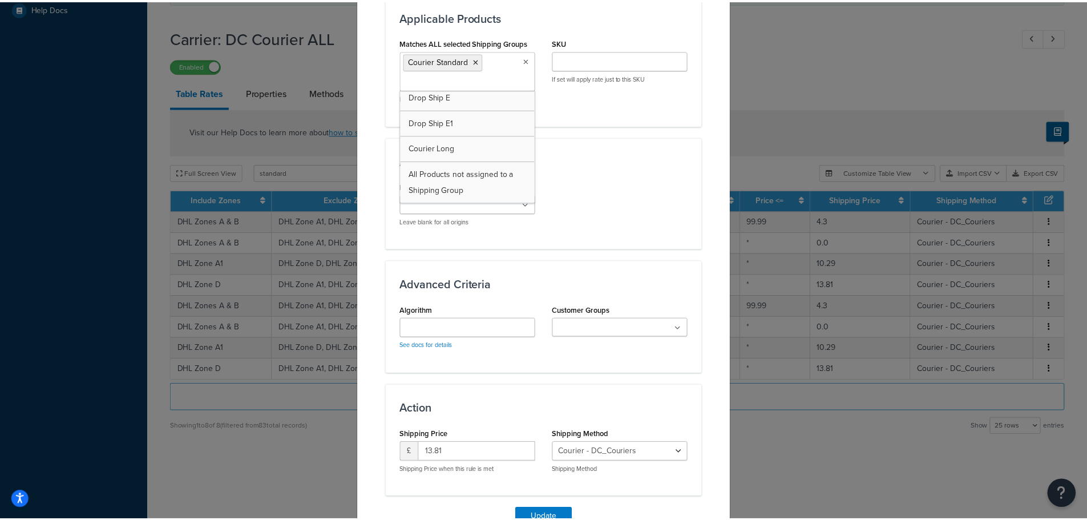
scroll to position [685, 0]
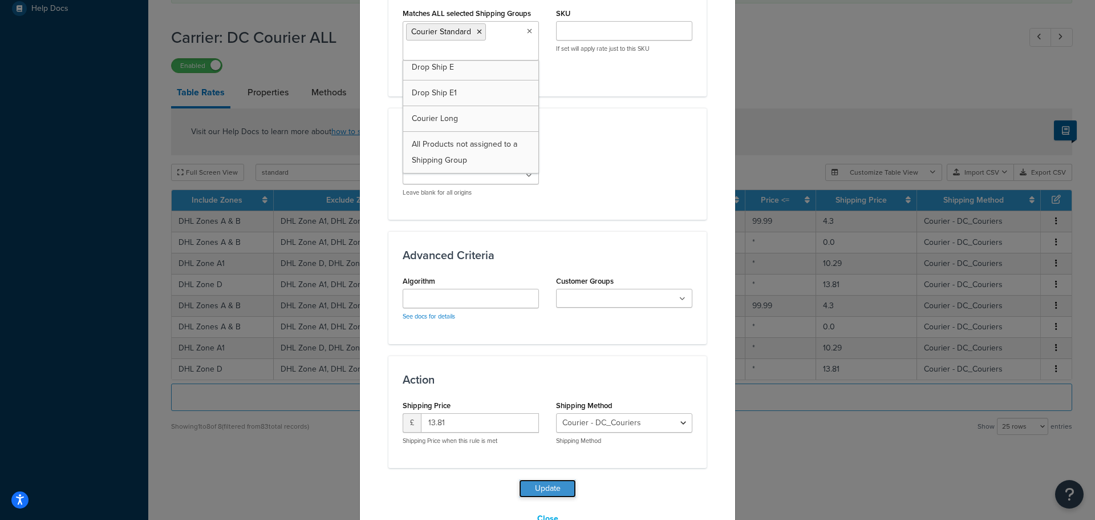
click at [557, 487] on button "Update" at bounding box center [547, 488] width 57 height 18
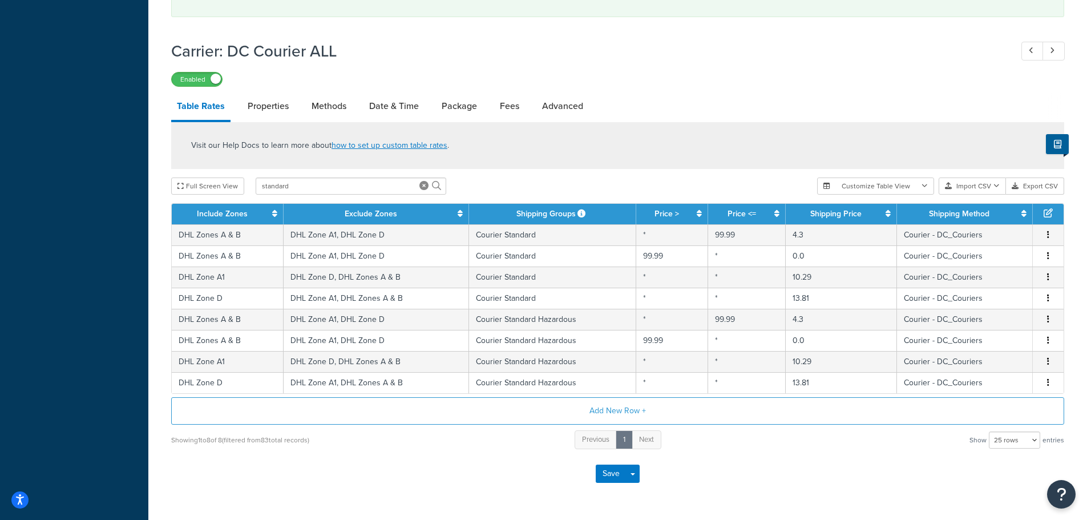
scroll to position [508, 0]
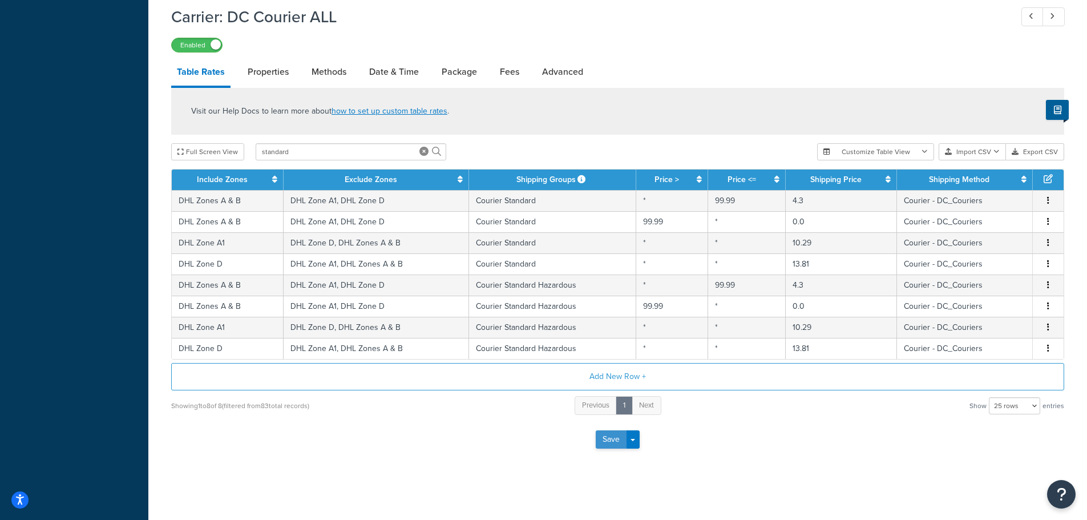
click at [614, 438] on button "Save" at bounding box center [611, 439] width 31 height 18
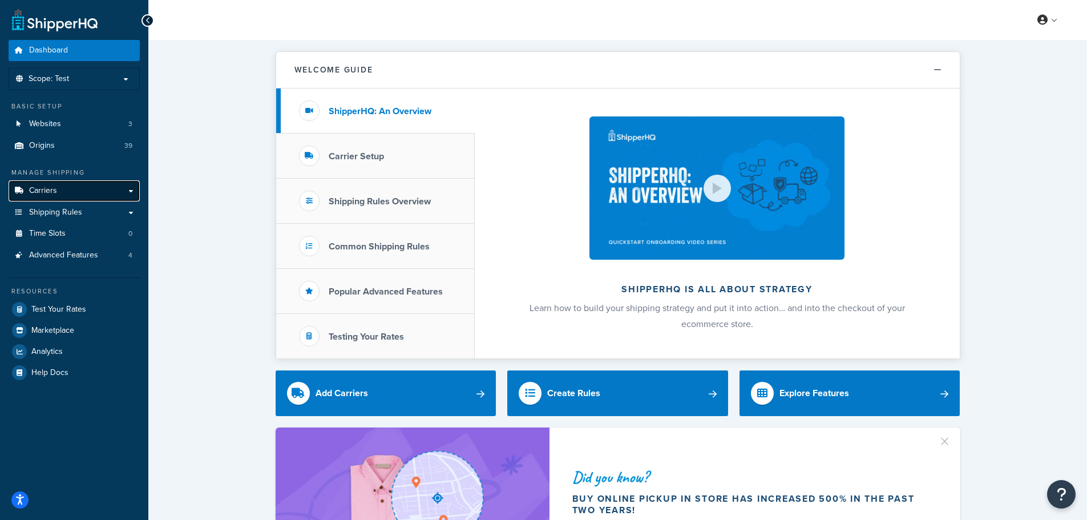
click at [103, 190] on link "Carriers" at bounding box center [74, 190] width 131 height 21
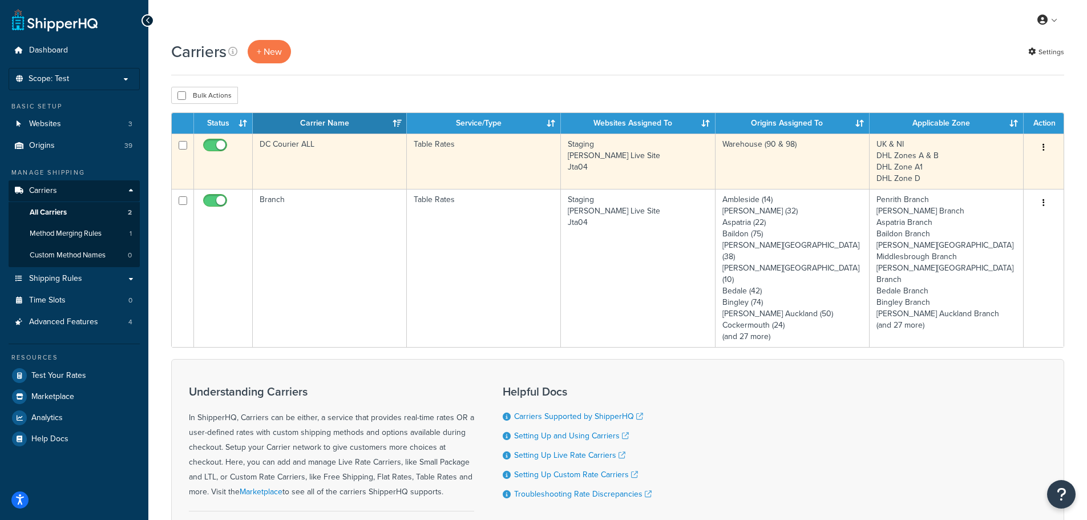
click at [315, 173] on td "DC Courier ALL" at bounding box center [330, 161] width 154 height 55
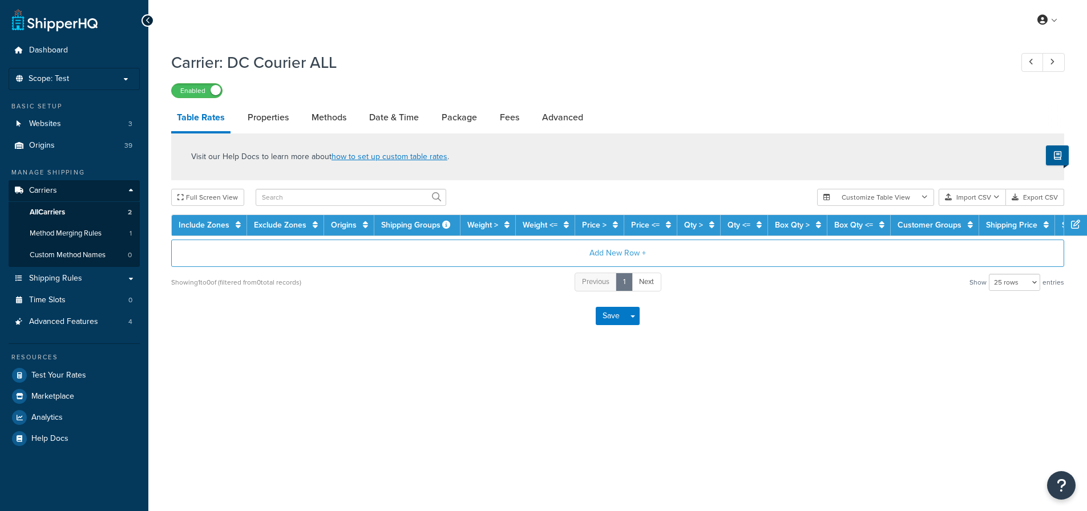
select select "25"
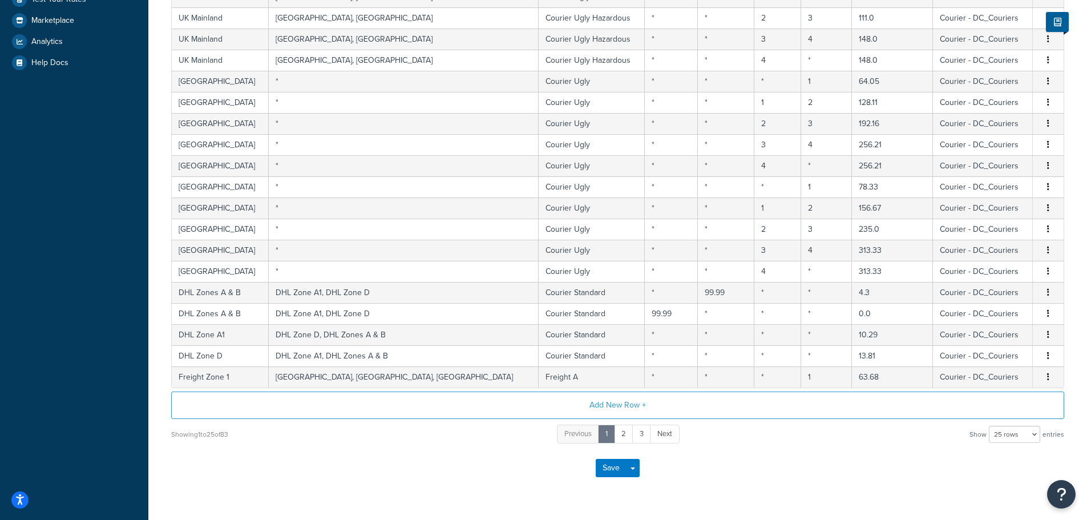
scroll to position [405, 0]
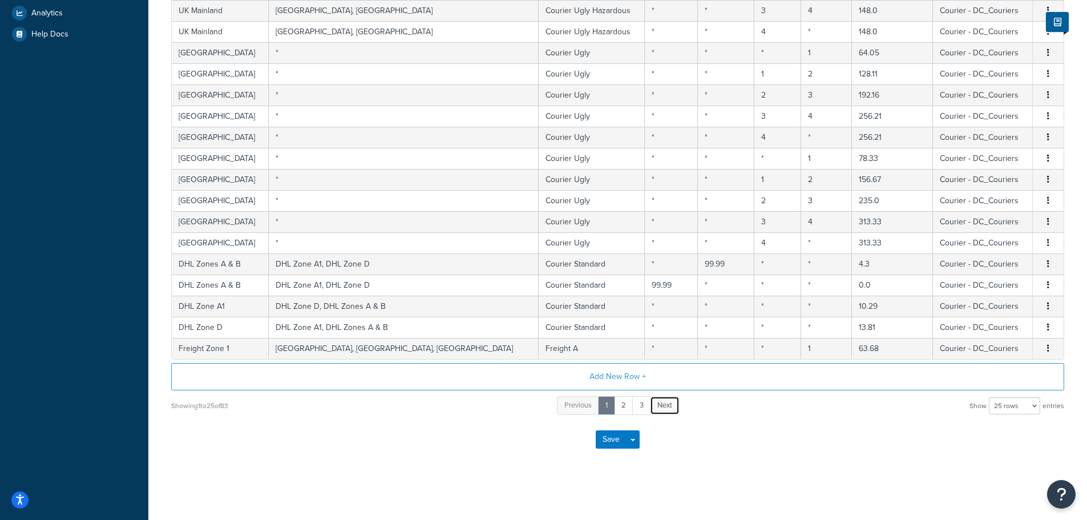
drag, startPoint x: 669, startPoint y: 403, endPoint x: 3, endPoint y: 274, distance: 678.1
click at [669, 403] on span "Next" at bounding box center [664, 404] width 15 height 11
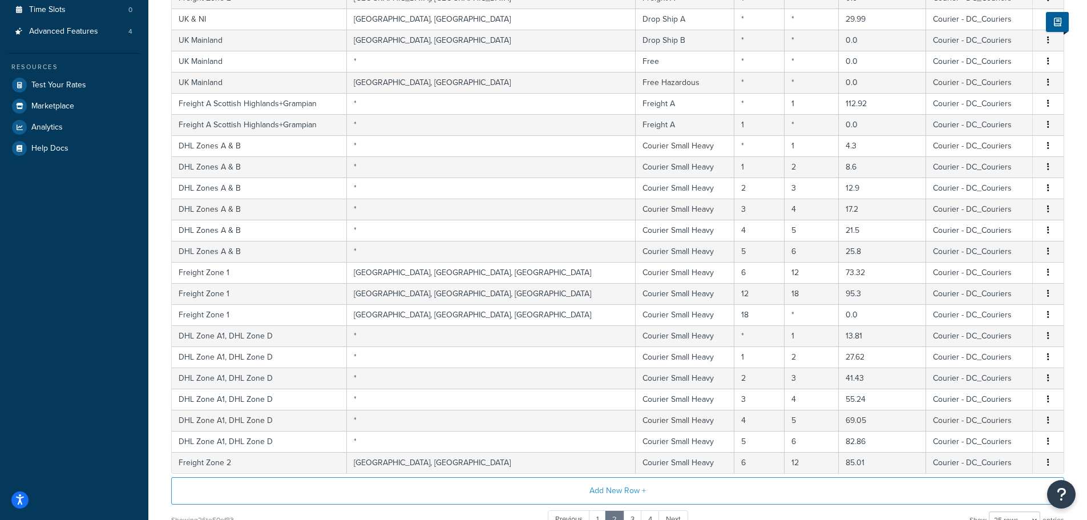
scroll to position [0, 0]
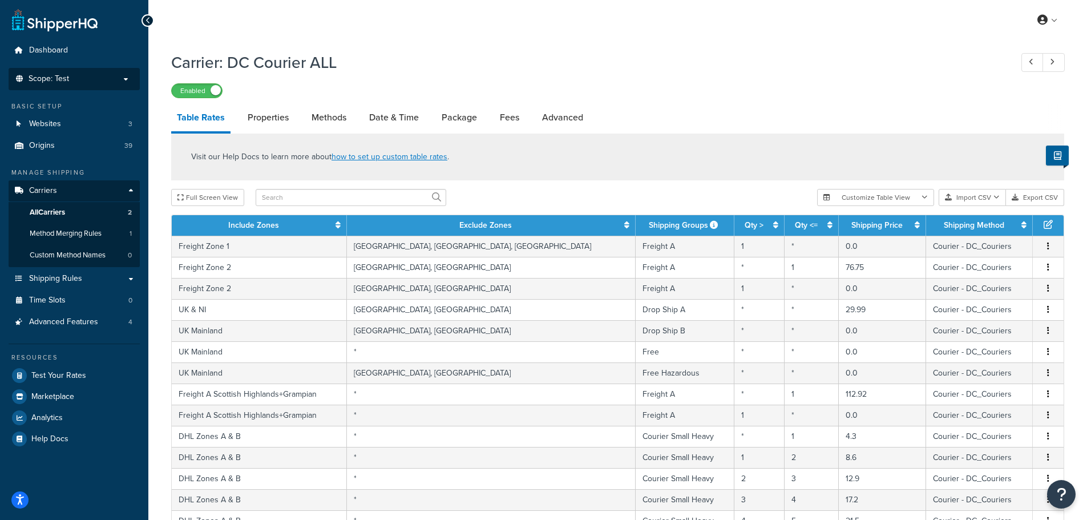
click at [82, 78] on p "Scope: Test" at bounding box center [74, 79] width 121 height 10
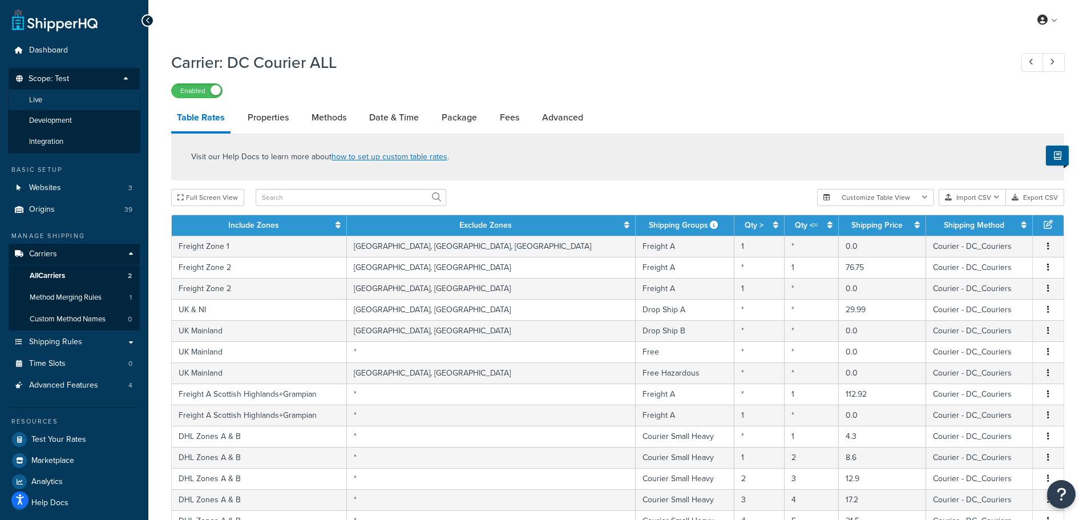
click at [87, 103] on li "Live" at bounding box center [74, 100] width 132 height 21
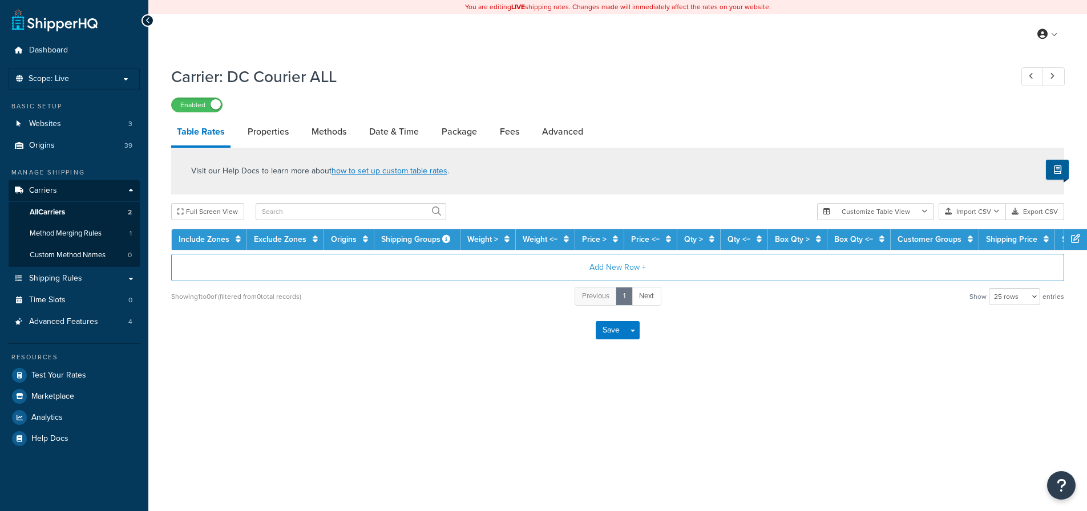
select select "25"
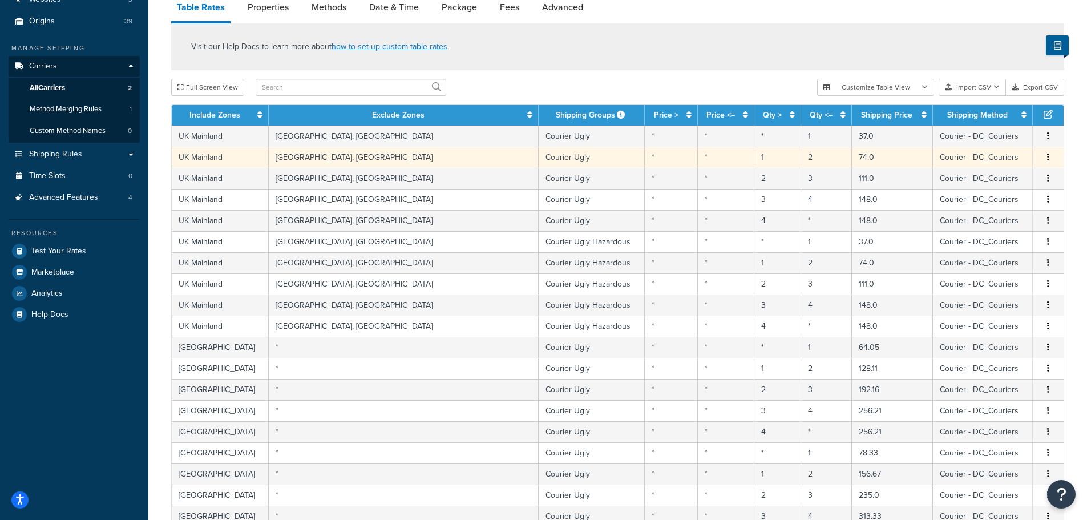
scroll to position [342, 0]
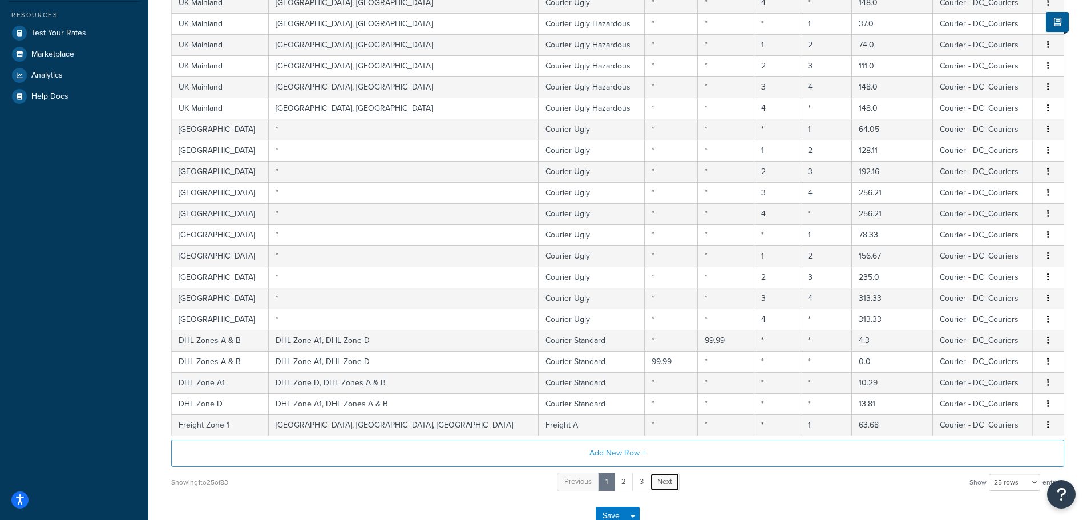
click at [659, 484] on span "Next" at bounding box center [664, 481] width 15 height 11
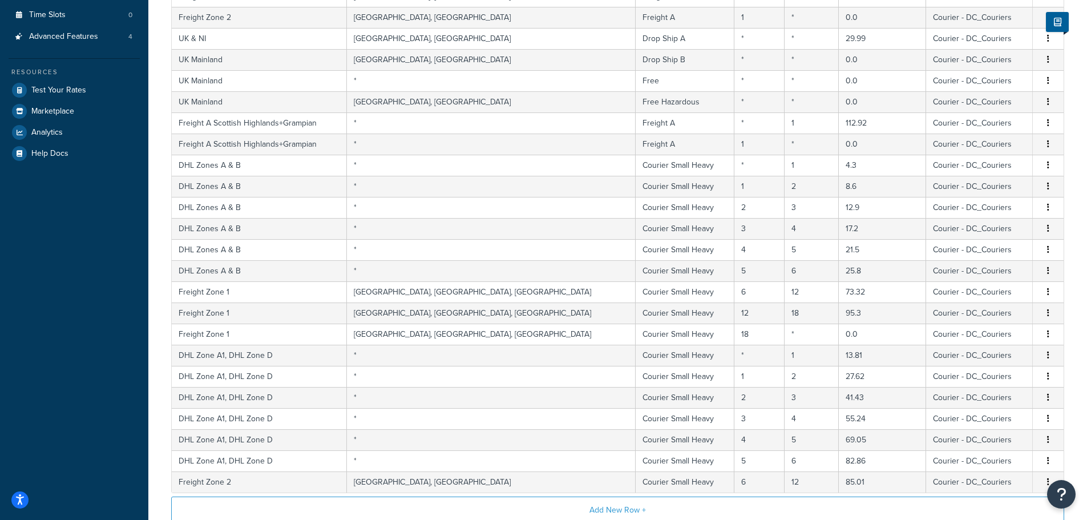
scroll to position [419, 0]
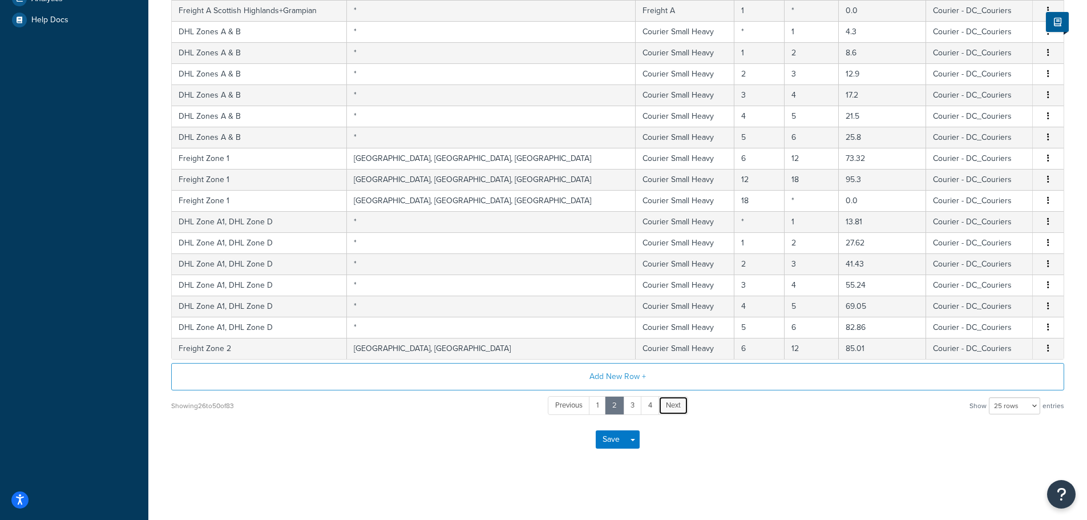
click at [671, 403] on span "Next" at bounding box center [673, 404] width 15 height 11
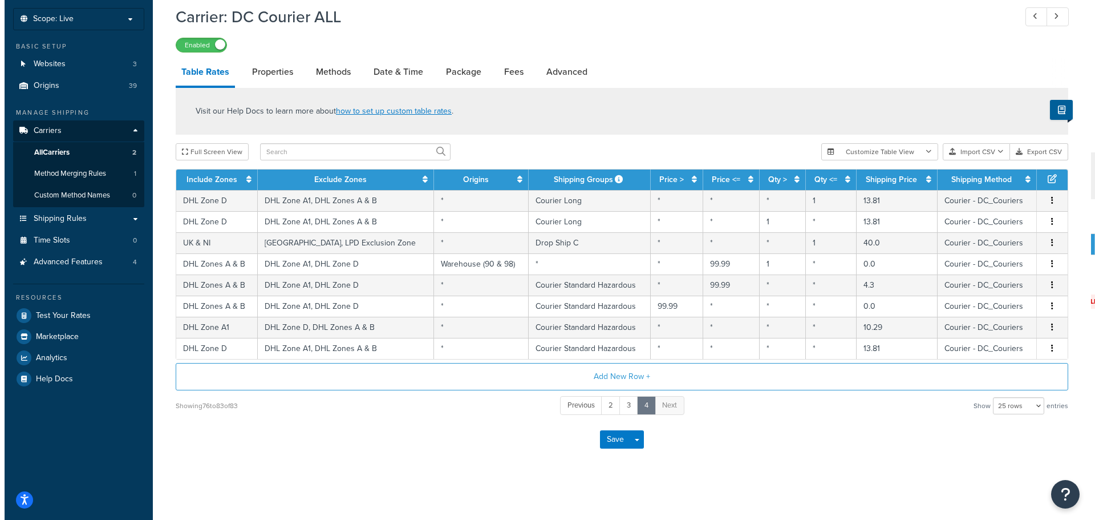
scroll to position [60, 0]
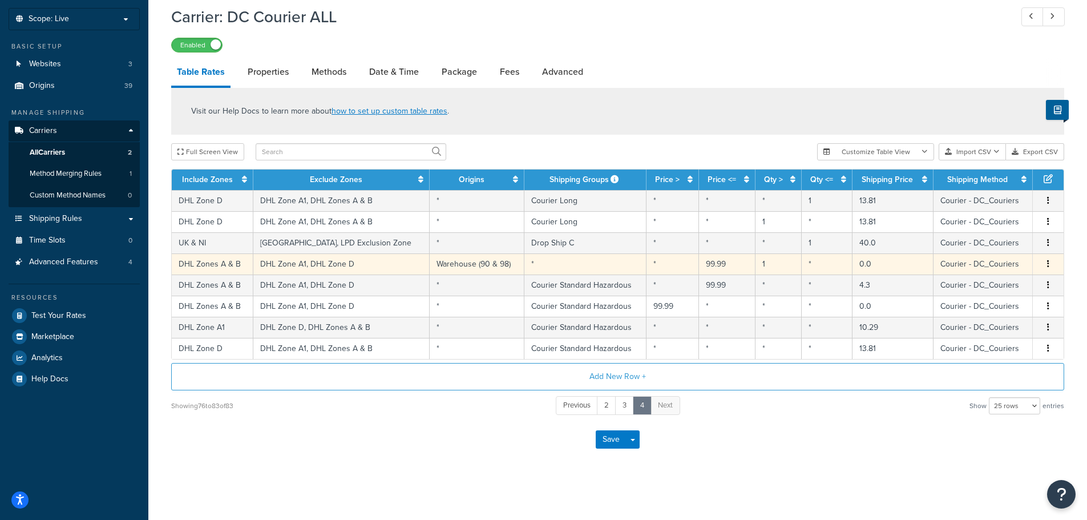
click at [777, 270] on td "1" at bounding box center [778, 263] width 46 height 21
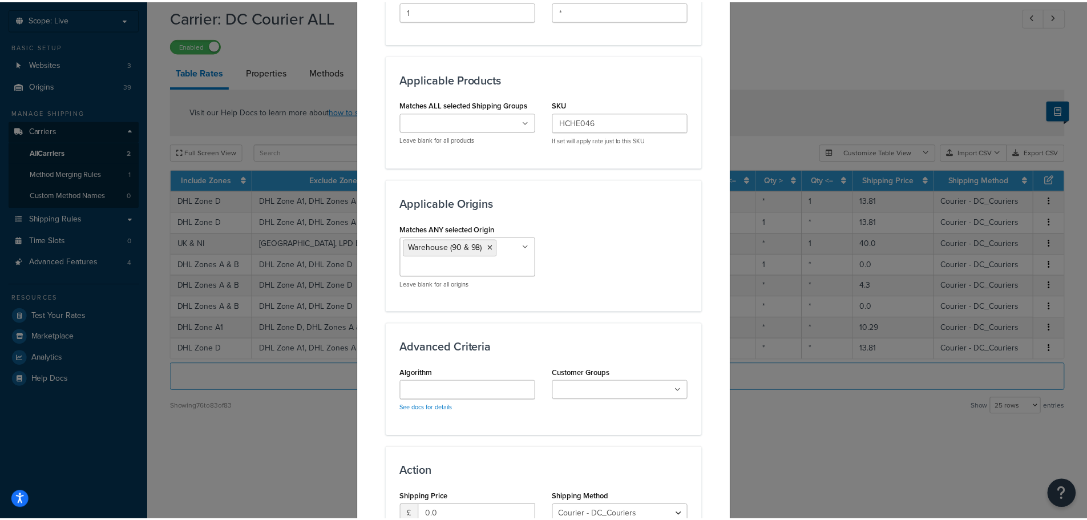
scroll to position [717, 0]
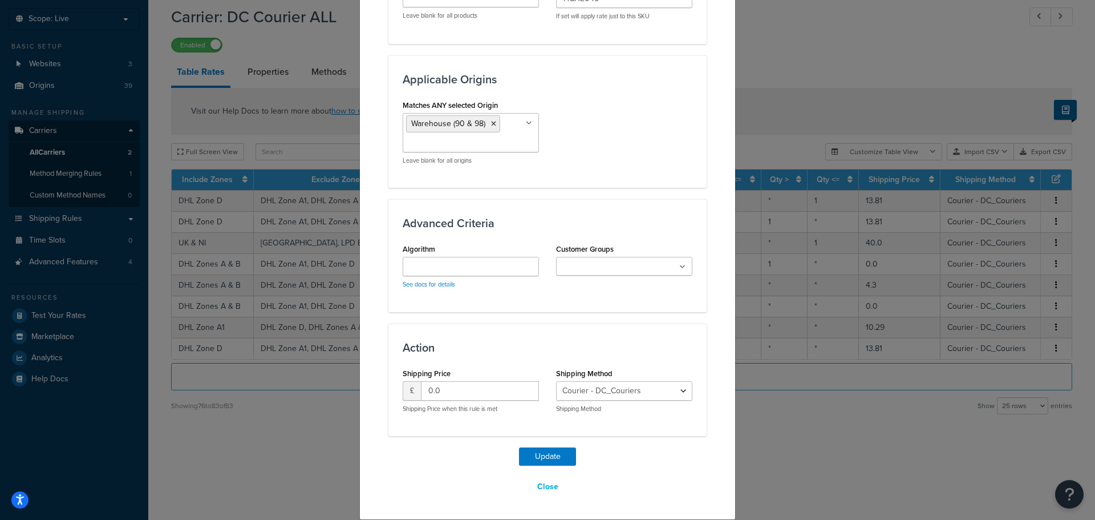
click at [798, 461] on div "Update Table Rate Applicable Zones See examples and learn more about how includ…" at bounding box center [547, 260] width 1095 height 520
click at [551, 494] on button "Close" at bounding box center [548, 486] width 36 height 19
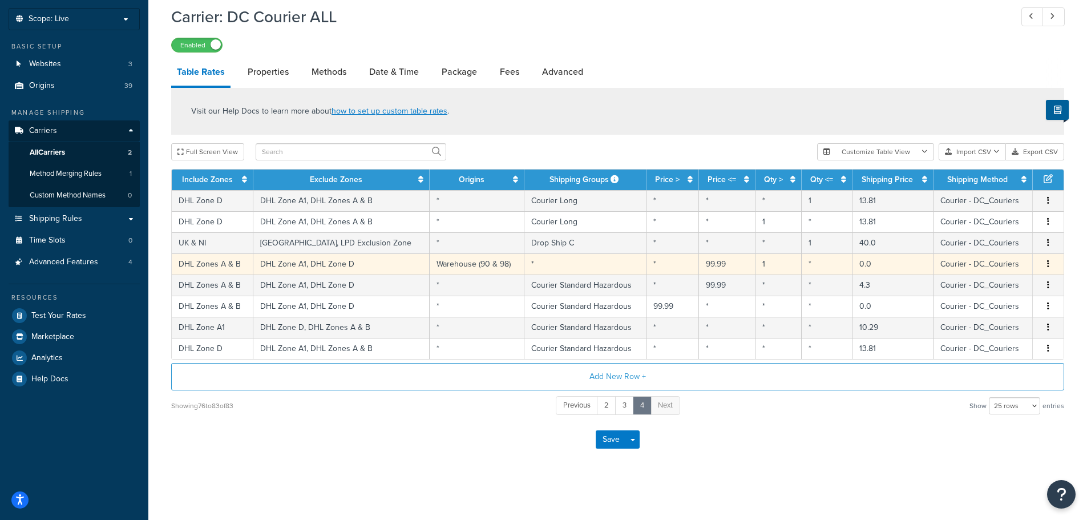
click at [1049, 261] on icon "button" at bounding box center [1048, 264] width 2 height 8
click at [1005, 288] on div "Delete" at bounding box center [989, 287] width 81 height 23
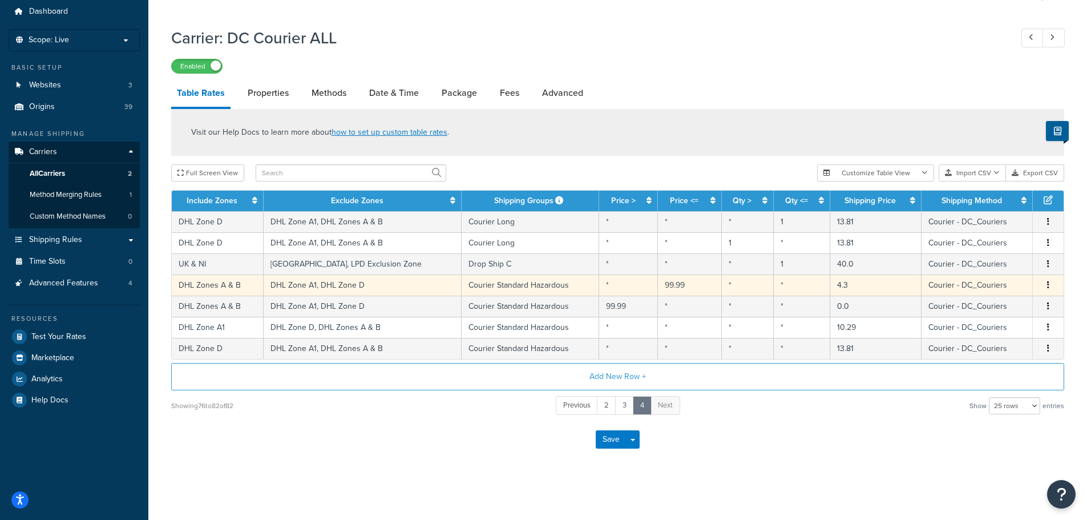
scroll to position [39, 0]
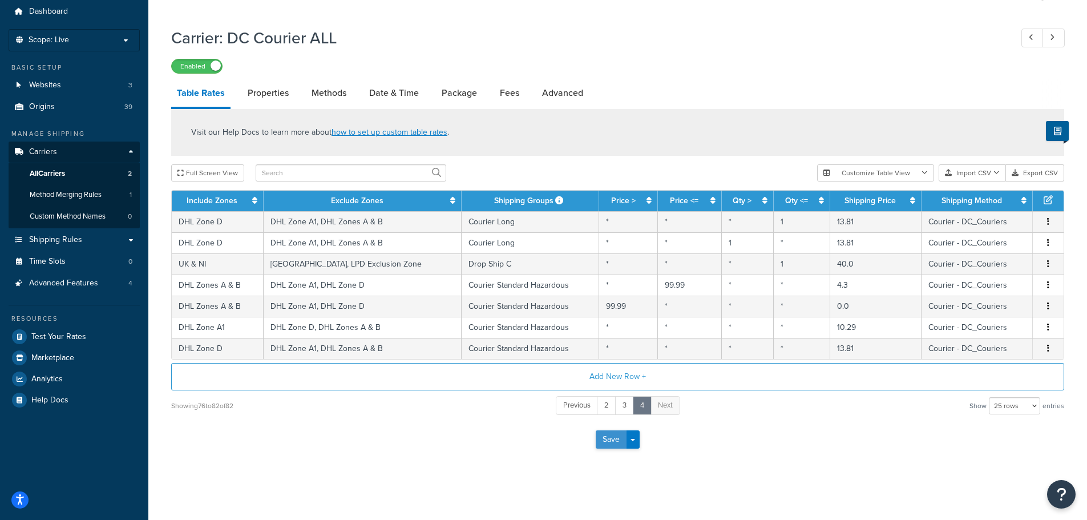
click at [605, 440] on button "Save" at bounding box center [611, 439] width 31 height 18
